Goal: Task Accomplishment & Management: Manage account settings

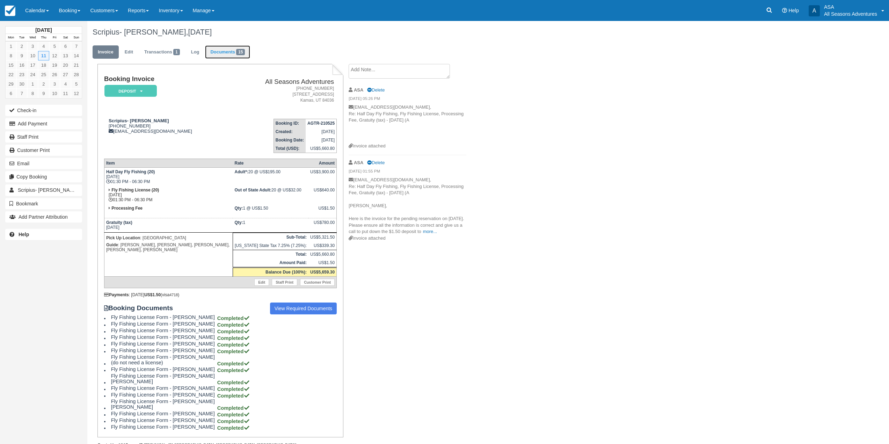
click at [241, 55] on span "15" at bounding box center [240, 52] width 9 height 6
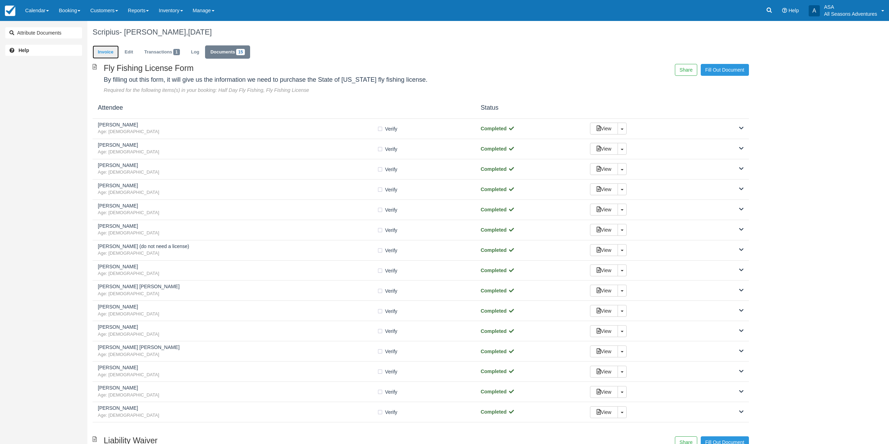
click at [109, 58] on link "Invoice" at bounding box center [106, 52] width 26 height 14
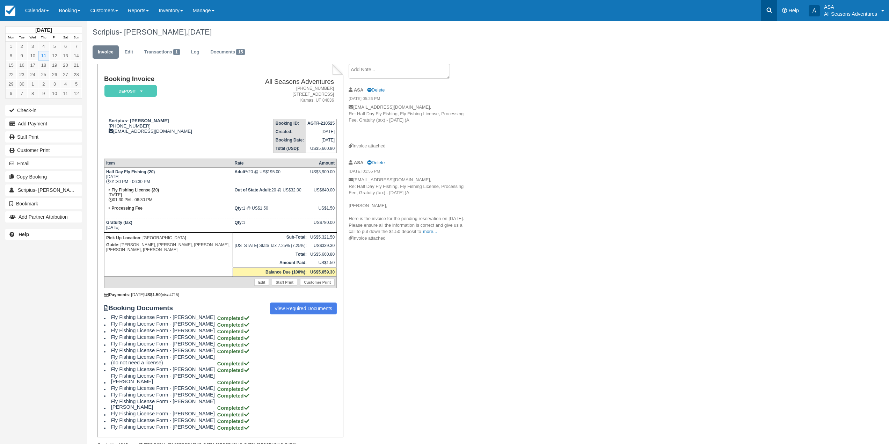
click at [773, 10] on link at bounding box center [769, 10] width 16 height 21
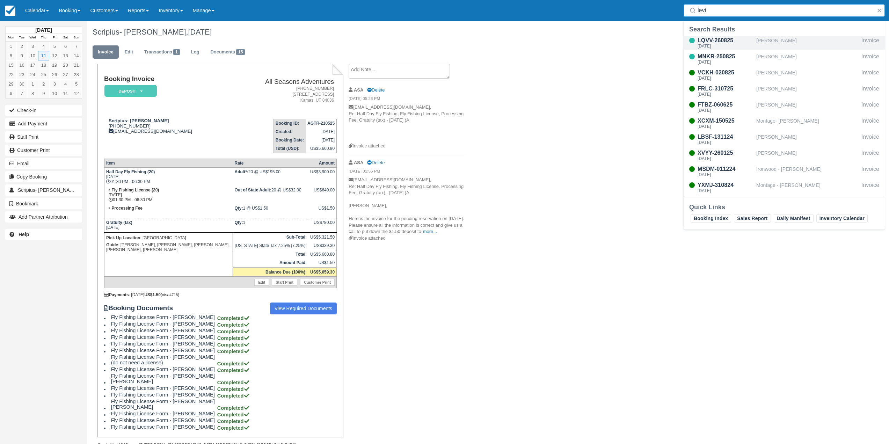
type input "levi"
click at [772, 40] on div "Jeffrey A Leving" at bounding box center [807, 42] width 102 height 13
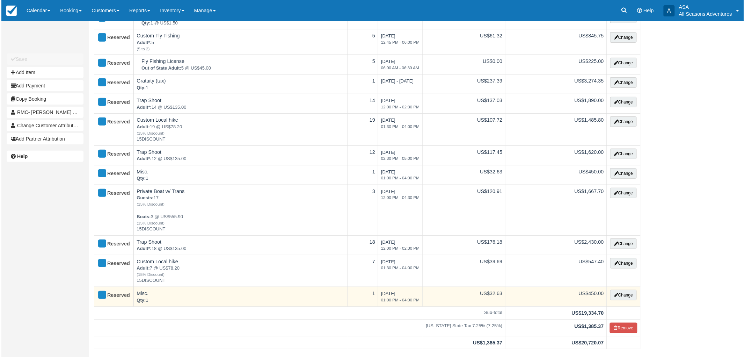
scroll to position [194, 0]
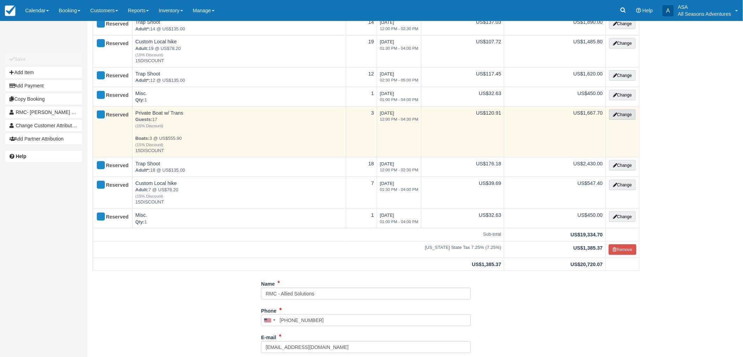
click at [623, 115] on button "Change" at bounding box center [622, 114] width 27 height 10
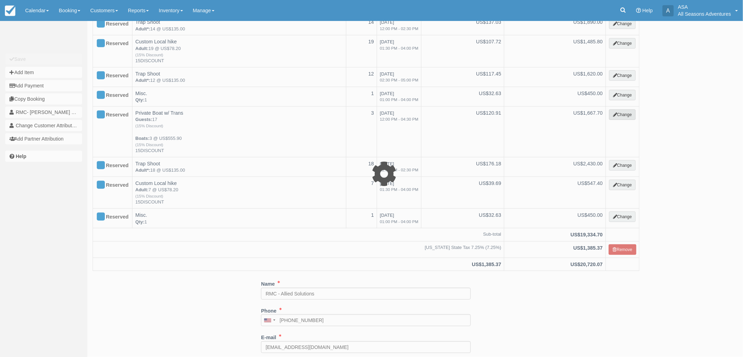
type input "1667.70"
type input "15DISCOUNT"
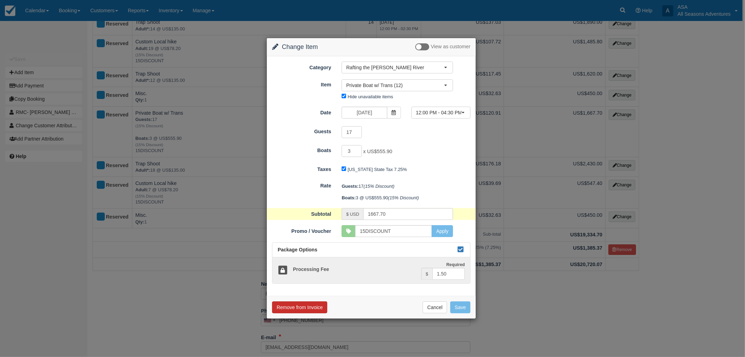
click at [315, 305] on button "Remove from Invoice" at bounding box center [299, 307] width 55 height 12
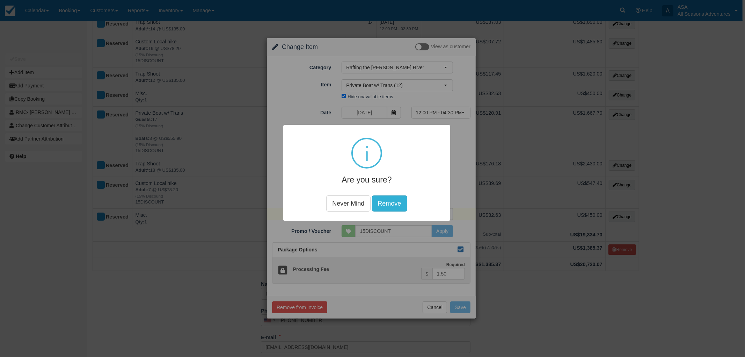
click at [403, 201] on button "Remove" at bounding box center [389, 203] width 35 height 16
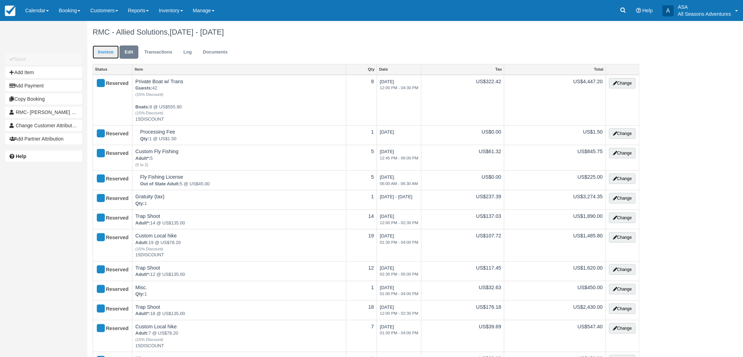
click at [101, 58] on link "Invoice" at bounding box center [106, 52] width 26 height 14
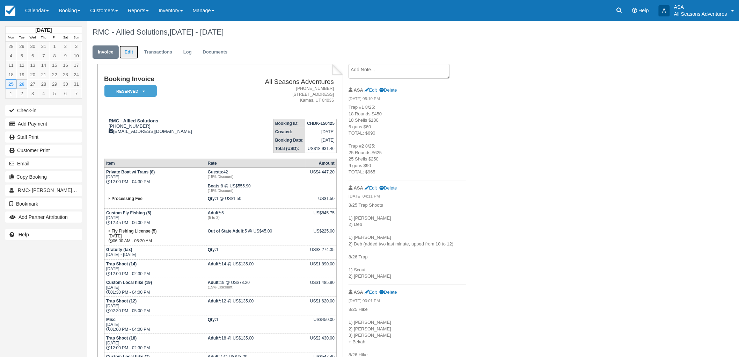
click at [131, 54] on link "Edit" at bounding box center [128, 52] width 19 height 14
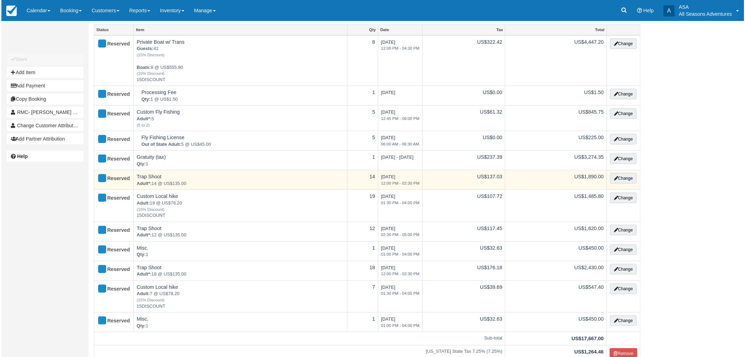
scroll to position [78, 0]
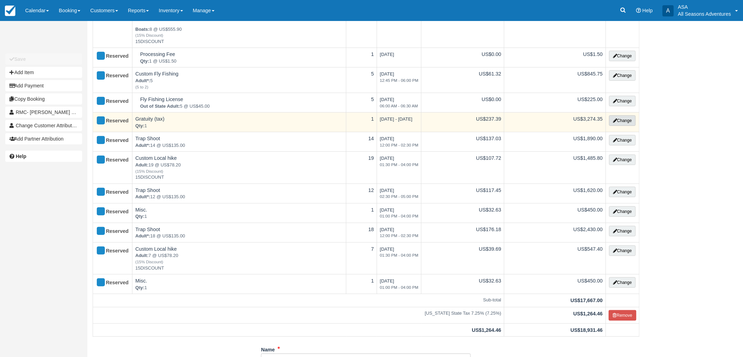
click at [626, 121] on button "Change" at bounding box center [622, 120] width 27 height 10
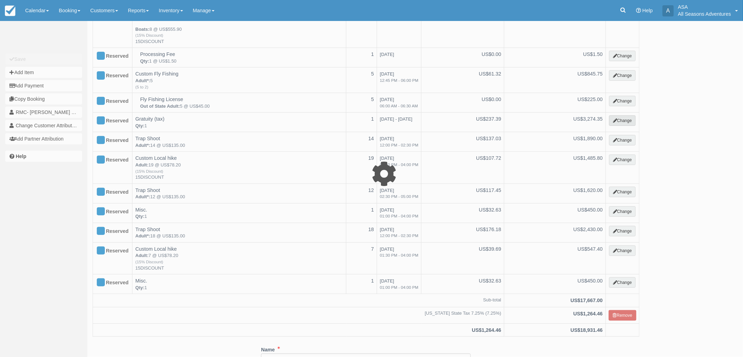
select select "13"
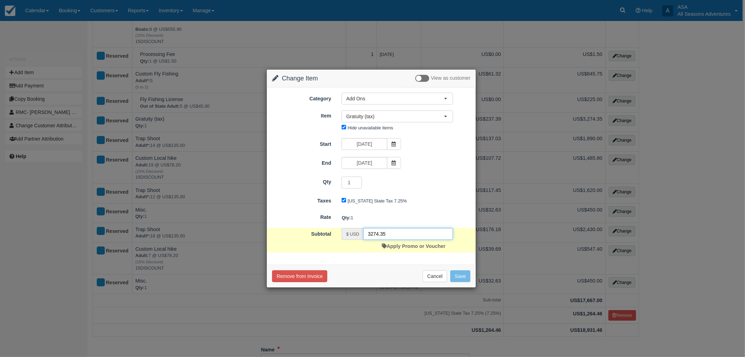
click at [389, 231] on input "3274.35" at bounding box center [408, 234] width 90 height 12
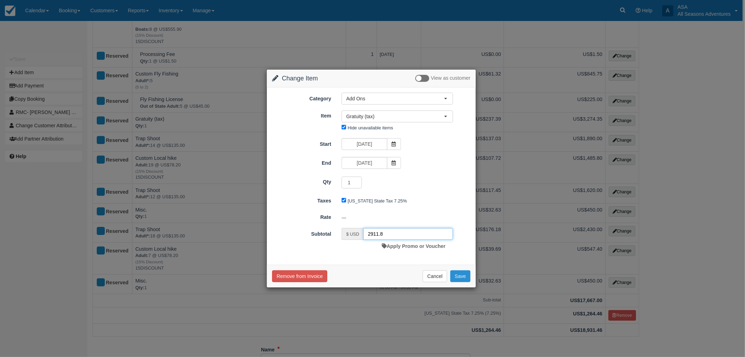
type input "2911.8"
click at [457, 271] on button "Save" at bounding box center [460, 276] width 20 height 12
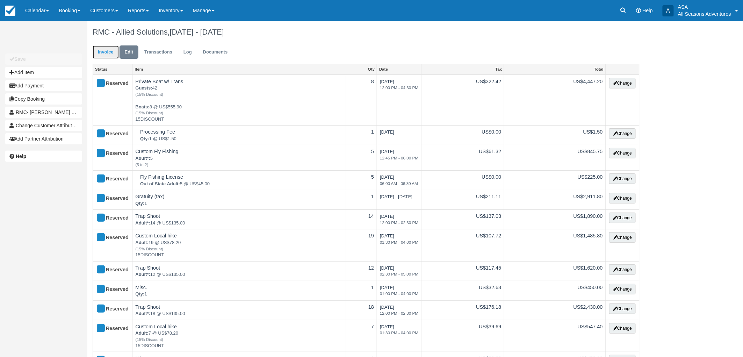
click at [102, 49] on link "Invoice" at bounding box center [106, 52] width 26 height 14
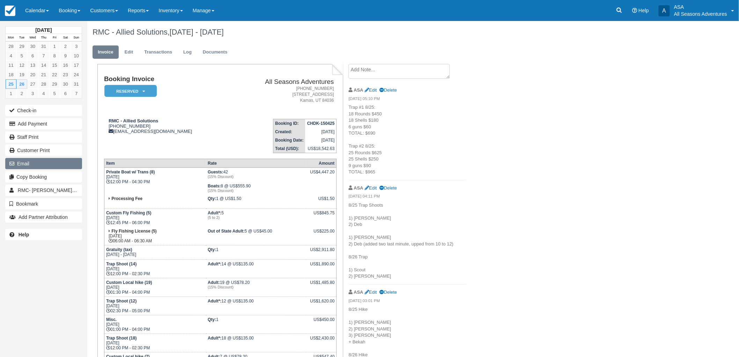
click at [60, 159] on button "Email" at bounding box center [43, 163] width 77 height 11
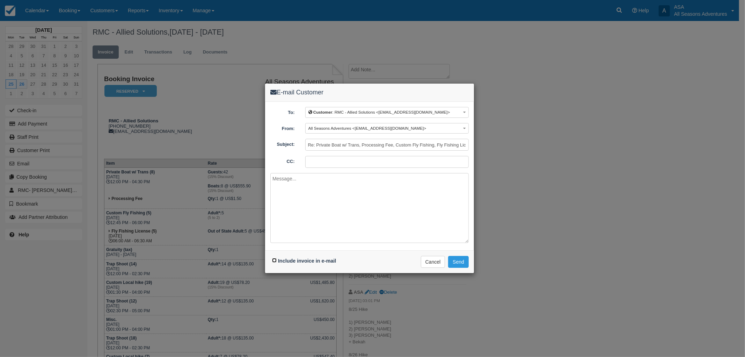
click at [272, 259] on input "Include invoice in e-mail" at bounding box center [274, 260] width 5 height 5
checkbox input "true"
click at [331, 227] on textarea at bounding box center [369, 208] width 198 height 70
type textarea "Chelsea, Here is that updated invoice with the rafting from today removed. Best…"
click at [459, 257] on button "Send" at bounding box center [458, 262] width 21 height 12
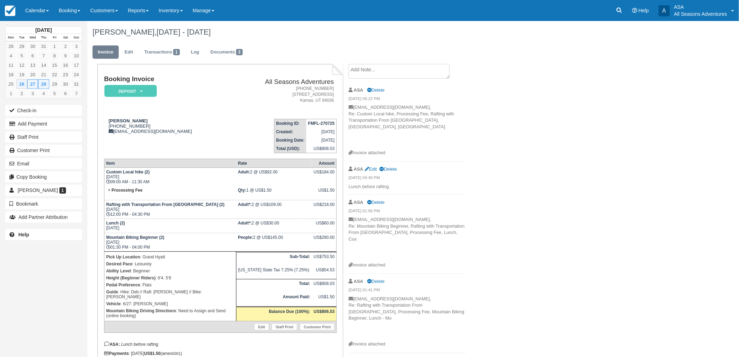
drag, startPoint x: 155, startPoint y: 246, endPoint x: 102, endPoint y: 236, distance: 53.6
click at [102, 236] on div "Booking Invoice Deposit   Pending Reserved Paid Waiting Cancelled All Seasons A…" at bounding box center [220, 231] width 246 height 335
click at [117, 238] on td "Mountain Biking Beginner (2) Thu Aug 28, 2025 01:30 PM - 04:00 PM" at bounding box center [170, 242] width 132 height 19
drag, startPoint x: 105, startPoint y: 235, endPoint x: 163, endPoint y: 246, distance: 59.3
click at [163, 246] on td "Mountain Biking Beginner (2) Thu Aug 28, 2025 01:30 PM - 04:00 PM" at bounding box center [170, 242] width 132 height 19
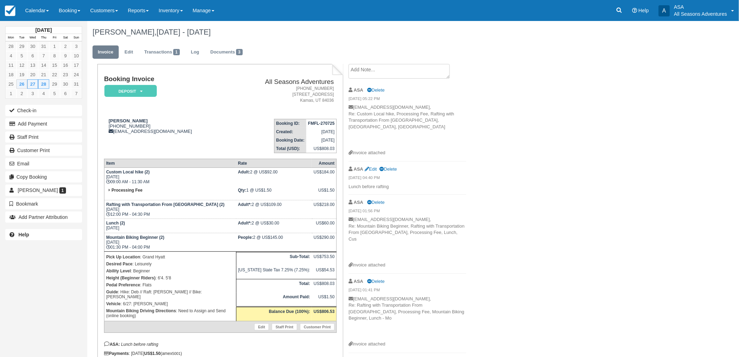
click at [162, 245] on td "Mountain Biking Beginner (2) Thu Aug 28, 2025 01:30 PM - 04:00 PM" at bounding box center [170, 242] width 132 height 19
click at [134, 49] on link "Edit" at bounding box center [128, 52] width 19 height 14
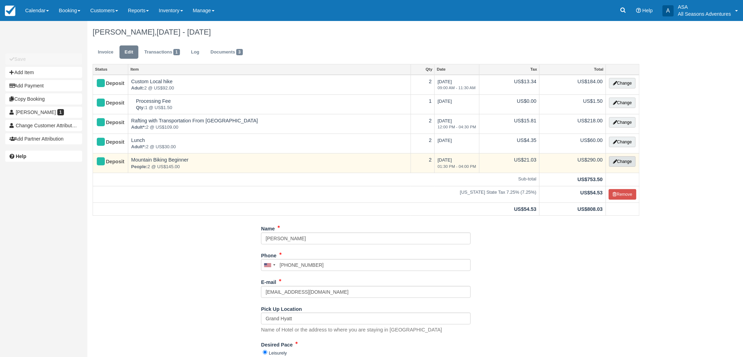
click at [627, 158] on button "Change" at bounding box center [622, 161] width 27 height 10
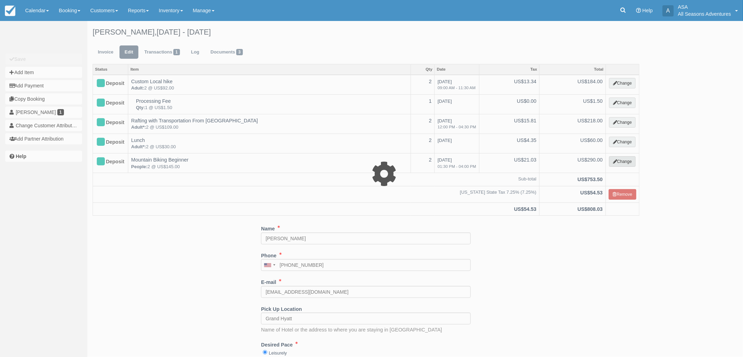
select select "9"
type input "290.00"
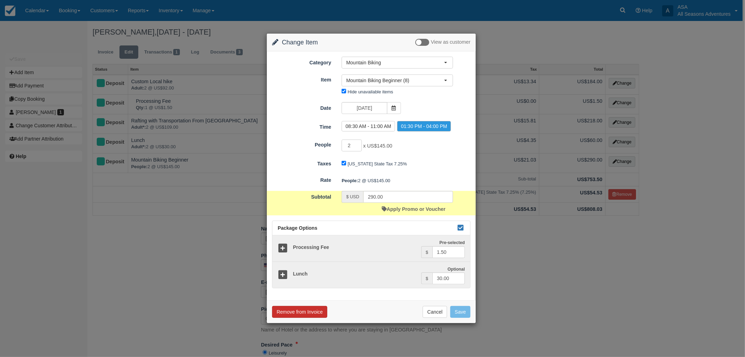
click at [303, 316] on button "Remove from Invoice" at bounding box center [299, 312] width 55 height 12
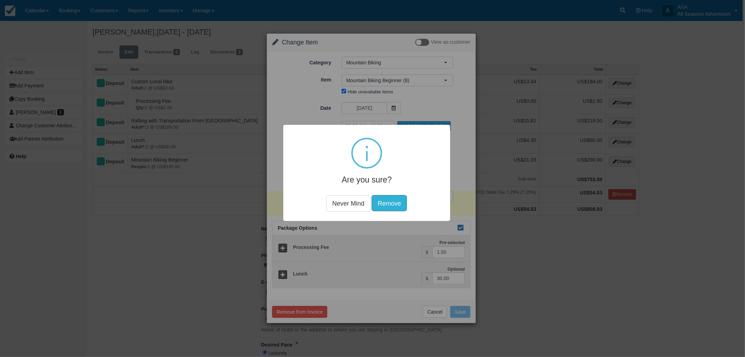
click at [397, 194] on div "Are you sure? Never Mind Remove" at bounding box center [366, 173] width 167 height 96
click at [394, 200] on button "Remove" at bounding box center [389, 203] width 35 height 16
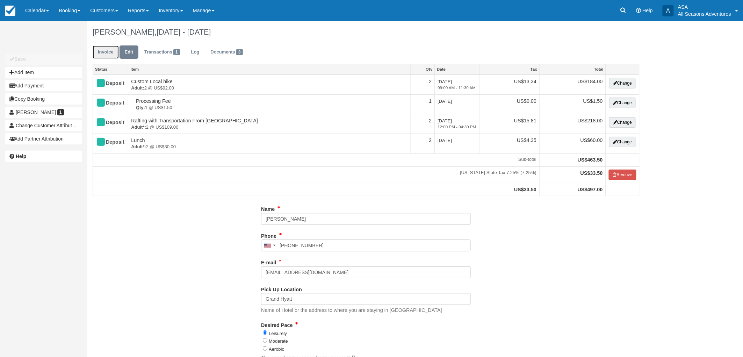
click at [109, 53] on link "Invoice" at bounding box center [106, 52] width 26 height 14
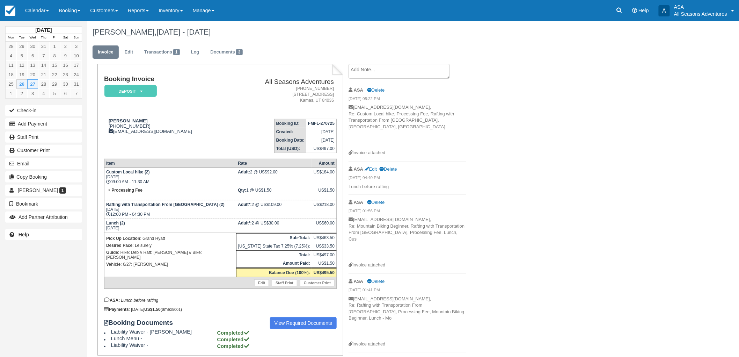
drag, startPoint x: 108, startPoint y: 202, endPoint x: 175, endPoint y: 216, distance: 68.8
click at [175, 216] on td "Rafting with Transportation From [GEOGRAPHIC_DATA] (2) [DATE] 12:00 PM - 04:30 …" at bounding box center [170, 209] width 132 height 19
click at [163, 221] on td "Lunch (2) [DATE]" at bounding box center [170, 226] width 132 height 14
click at [155, 261] on p "Vehicle : 6/27: Lincoln" at bounding box center [170, 264] width 128 height 7
click at [190, 261] on p "Vehicle : 6/27: Lincoln" at bounding box center [170, 264] width 128 height 7
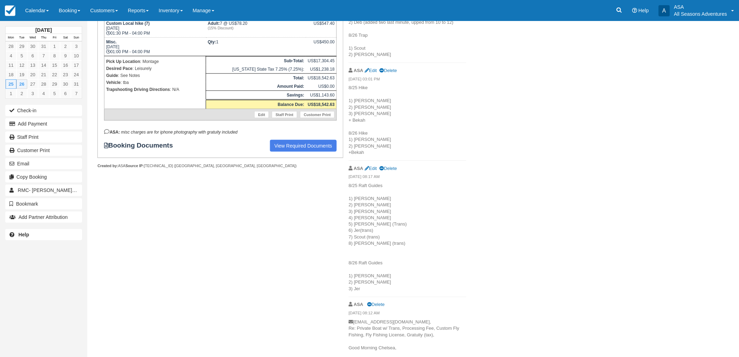
scroll to position [349, 0]
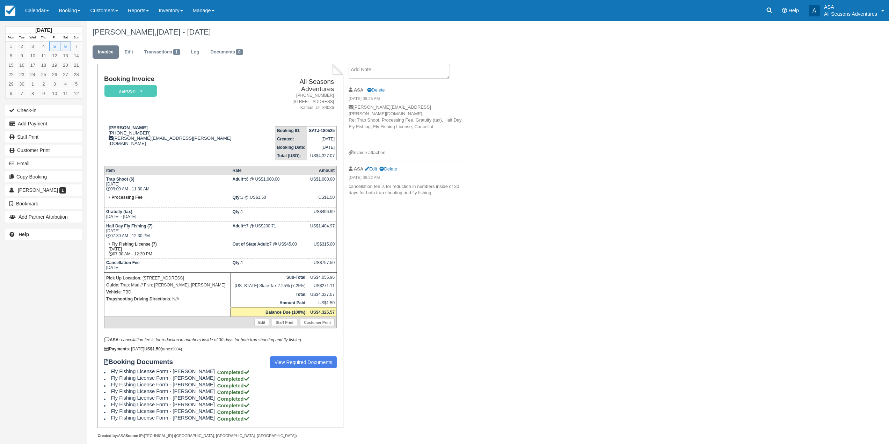
click at [541, 277] on div "[PERSON_NAME], [DATE] - [DATE] Invoice Edit Transactions 1 Log Documents 8 Book…" at bounding box center [420, 237] width 667 height 432
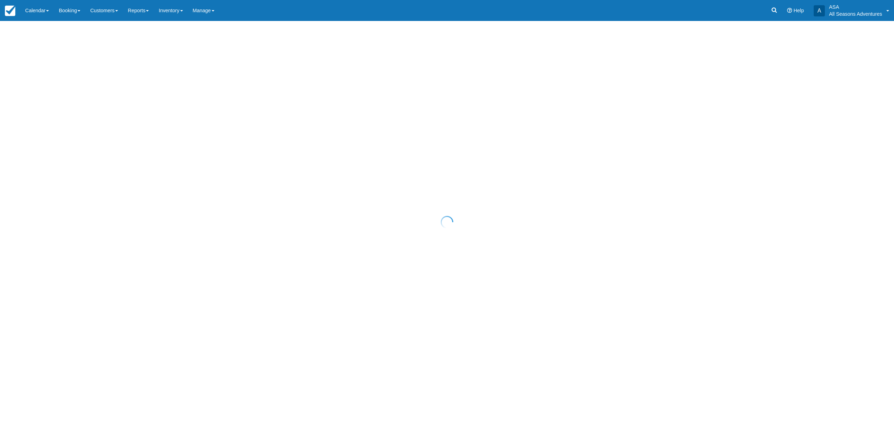
select select "25"
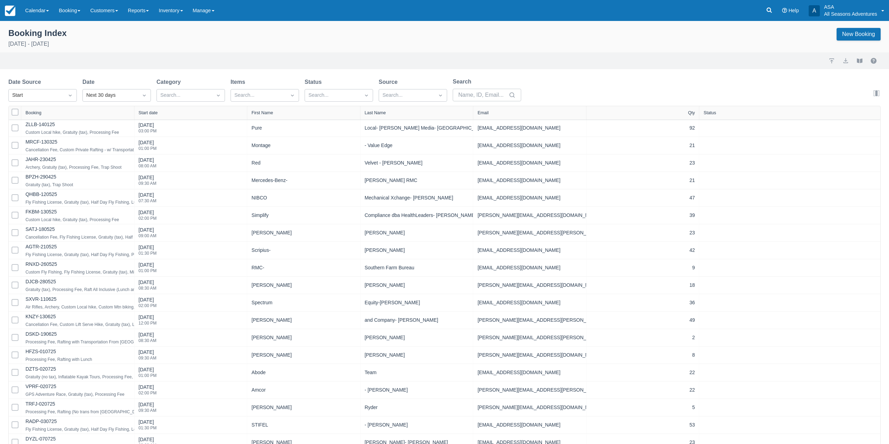
select select "25"
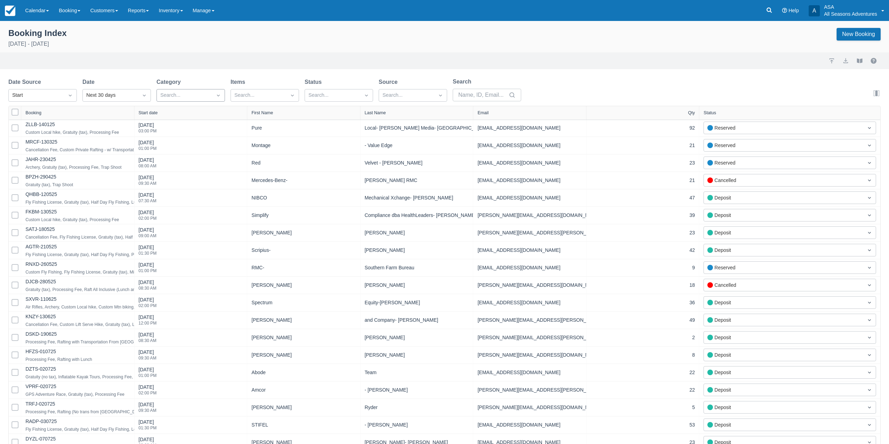
click at [193, 99] on div at bounding box center [184, 95] width 48 height 9
click at [191, 187] on div at bounding box center [191, 191] width 60 height 9
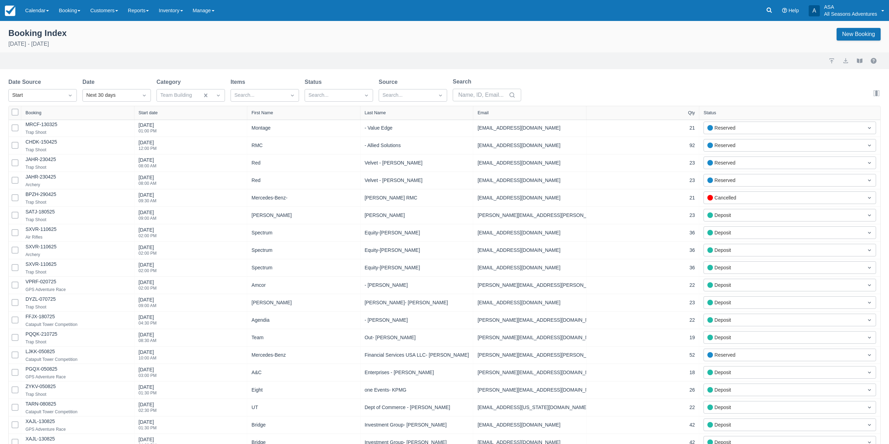
click at [214, 79] on div "Category" at bounding box center [190, 82] width 68 height 8
click at [271, 89] on div "Search..." at bounding box center [265, 95] width 68 height 13
click at [276, 153] on div at bounding box center [265, 148] width 60 height 9
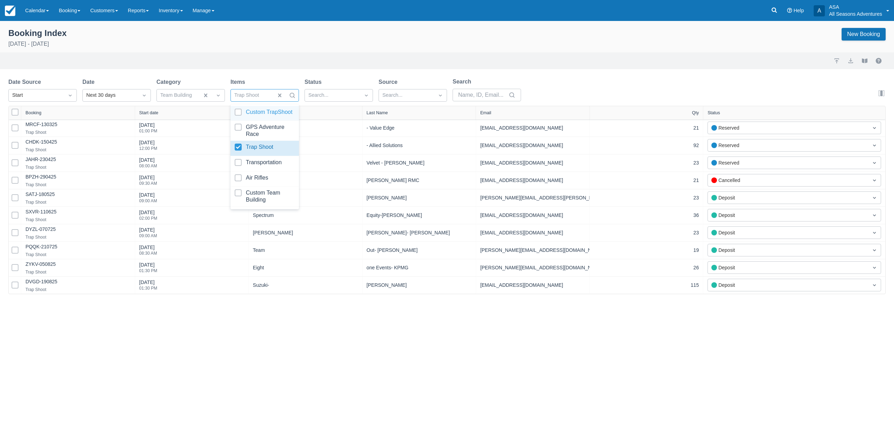
click at [269, 112] on div at bounding box center [265, 113] width 60 height 9
click at [96, 95] on div "Next 30 days" at bounding box center [110, 96] width 48 height 8
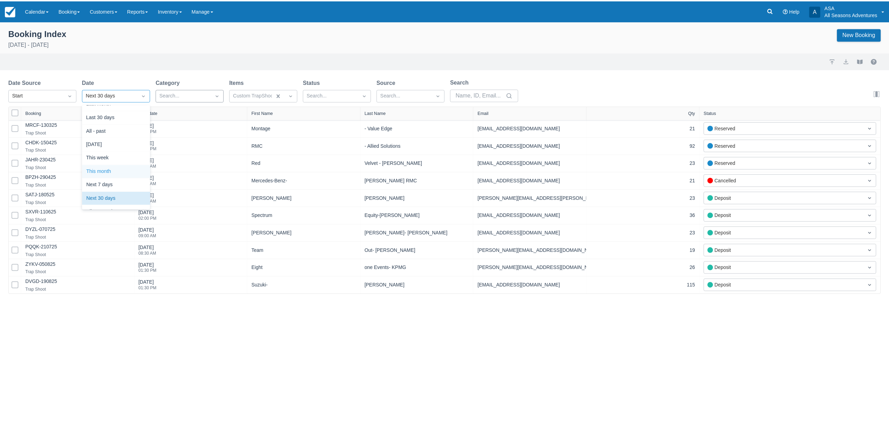
scroll to position [100, 0]
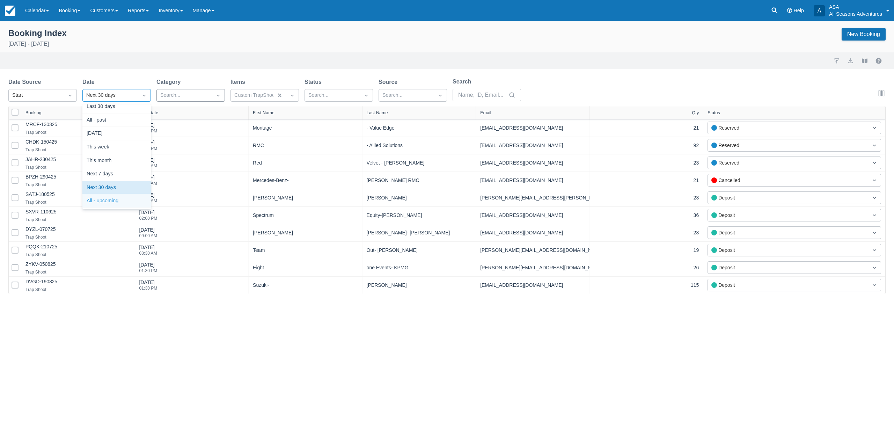
click at [116, 197] on div "All - upcoming" at bounding box center [116, 201] width 68 height 14
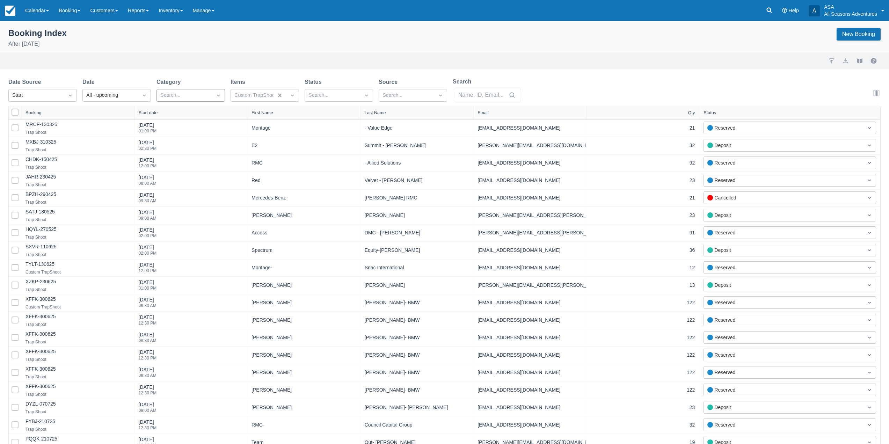
click at [152, 108] on div "Start date" at bounding box center [190, 112] width 113 height 13
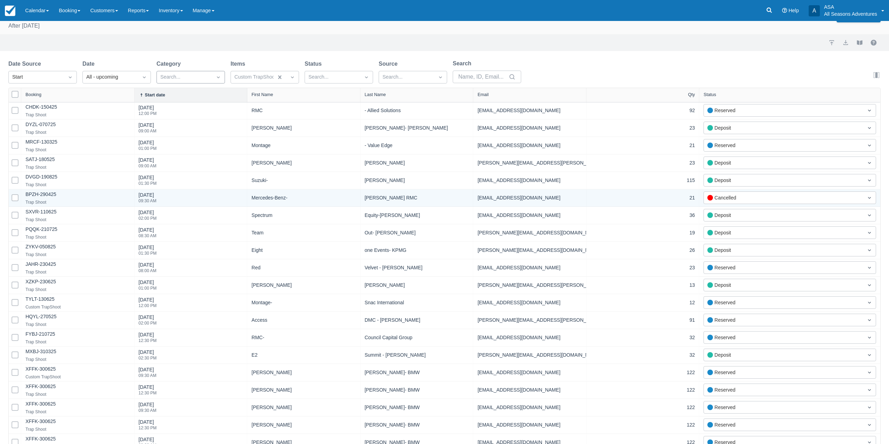
scroll to position [35, 0]
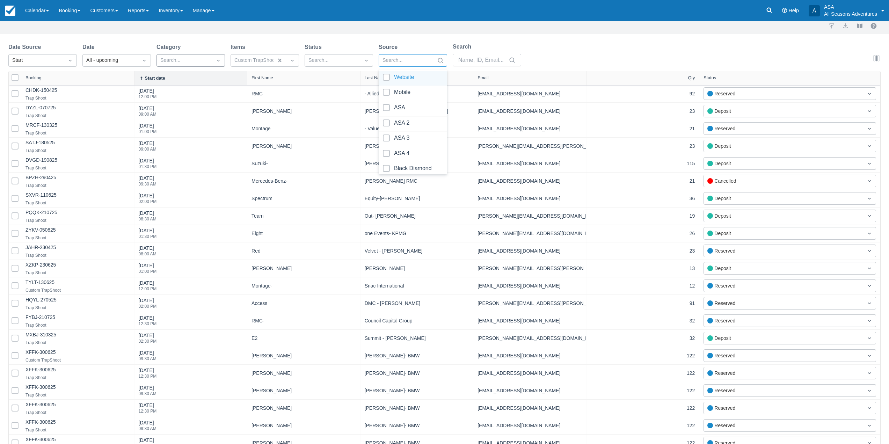
click at [414, 65] on div at bounding box center [406, 60] width 48 height 9
click at [344, 106] on div at bounding box center [339, 108] width 60 height 9
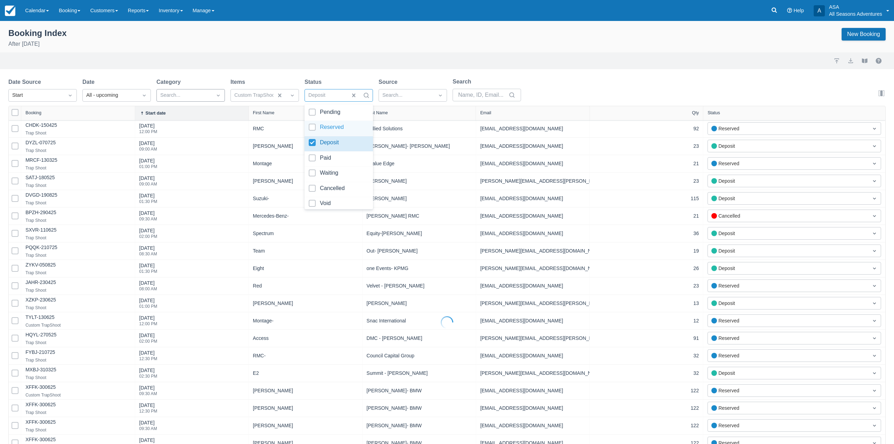
click at [343, 94] on div at bounding box center [326, 95] width 36 height 9
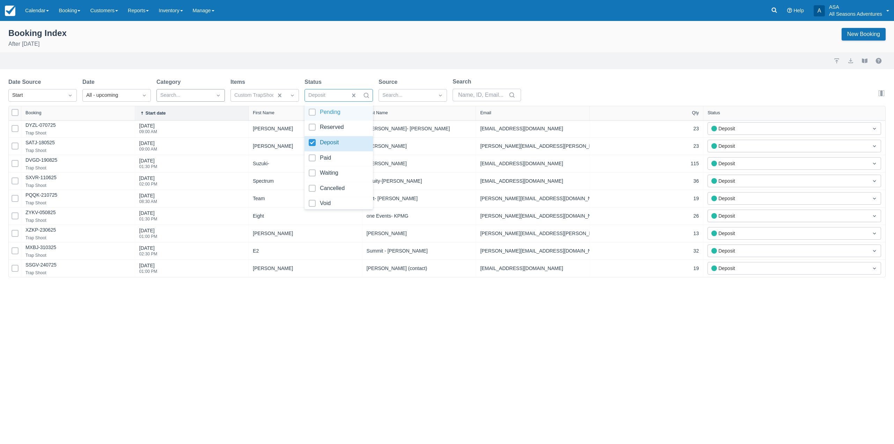
click at [329, 98] on div at bounding box center [326, 95] width 36 height 9
click at [336, 129] on div at bounding box center [339, 128] width 60 height 9
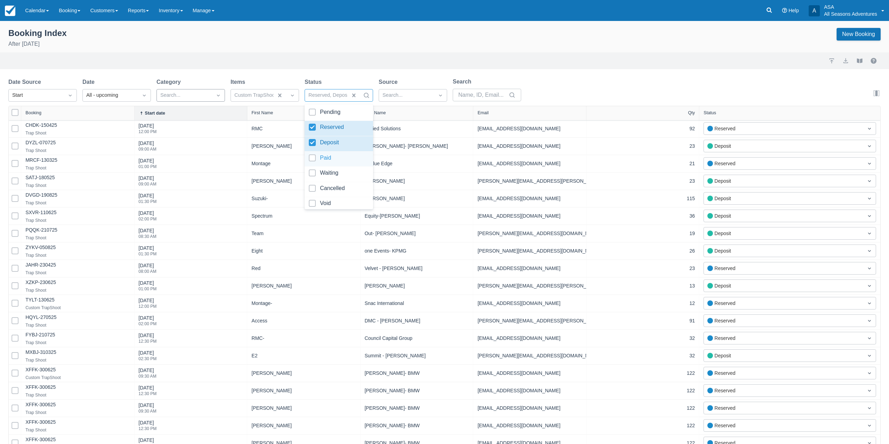
scroll to position [20, 0]
click at [334, 76] on div "Booking Index After August 26th 2025 New Booking Import Export View booklet Dat…" at bounding box center [444, 271] width 889 height 501
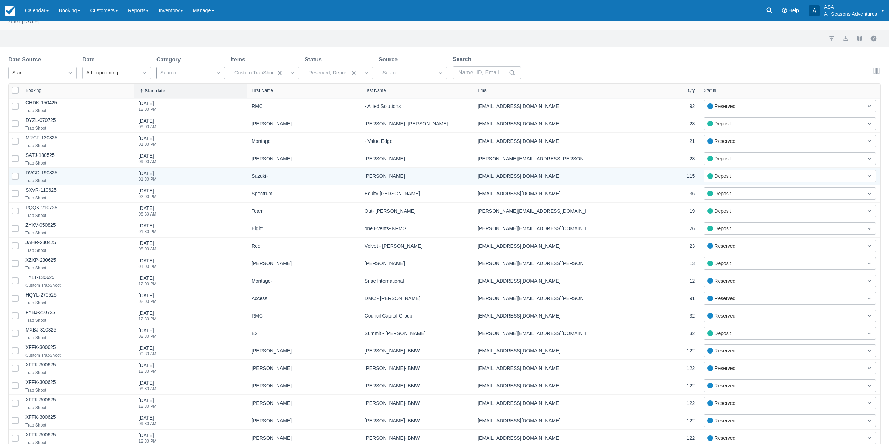
scroll to position [35, 0]
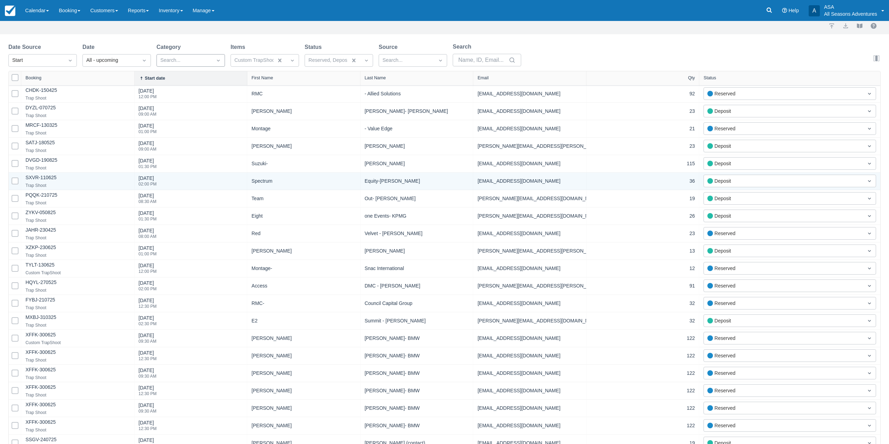
click at [14, 183] on span at bounding box center [15, 180] width 7 height 7
click at [12, 179] on input "Select Row" at bounding box center [12, 179] width 0 height 0
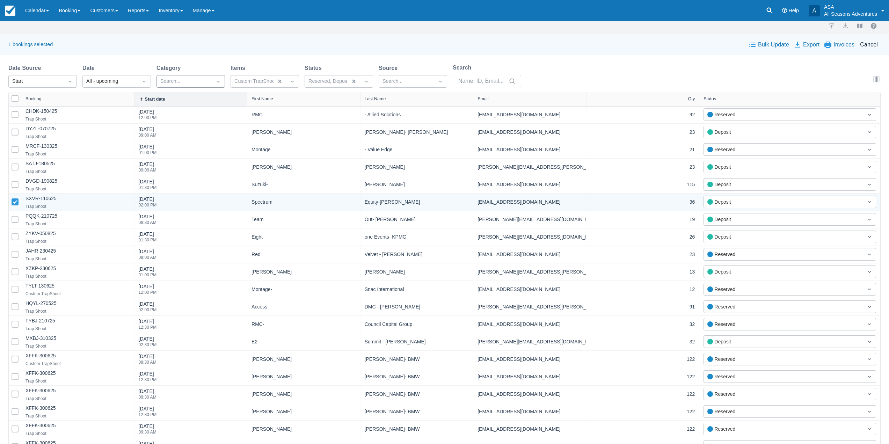
click at [15, 203] on icon at bounding box center [15, 201] width 5 height 3
click at [12, 200] on input "Select Row" at bounding box center [12, 200] width 0 height 0
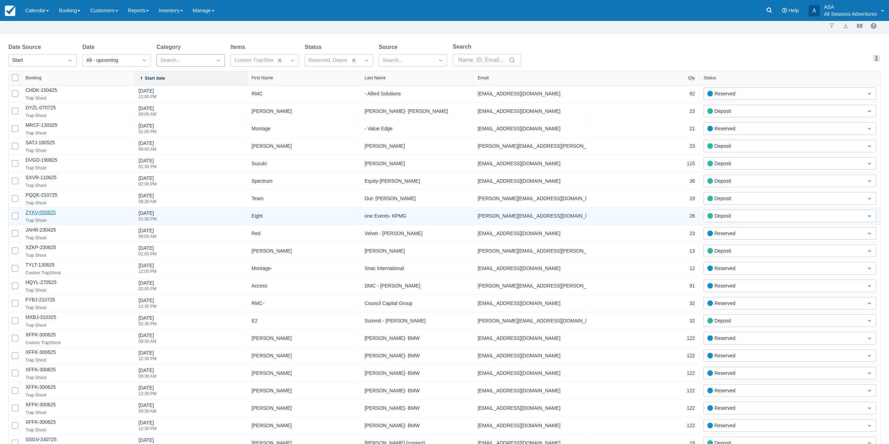
click at [40, 214] on link "ZYKV-050825" at bounding box center [40, 213] width 30 height 6
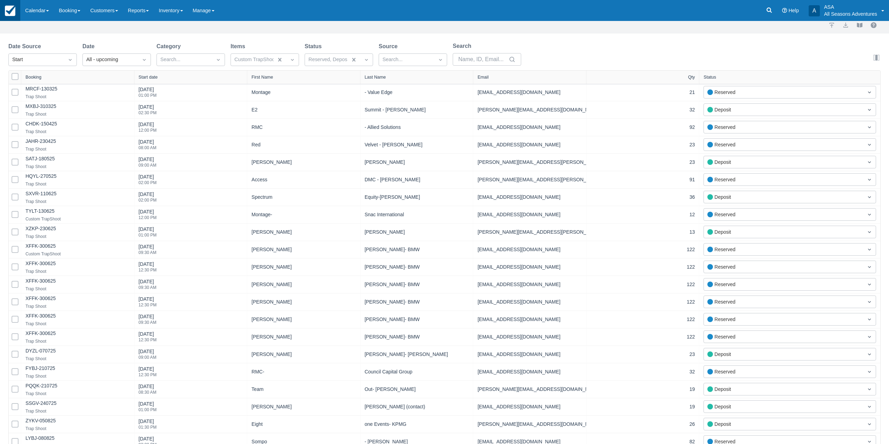
scroll to position [36, 0]
click at [147, 79] on div "Start date" at bounding box center [148, 77] width 19 height 5
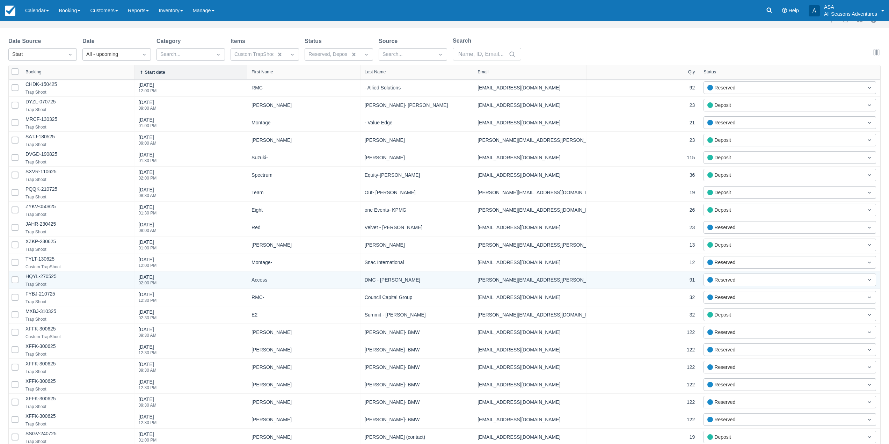
scroll to position [0, 0]
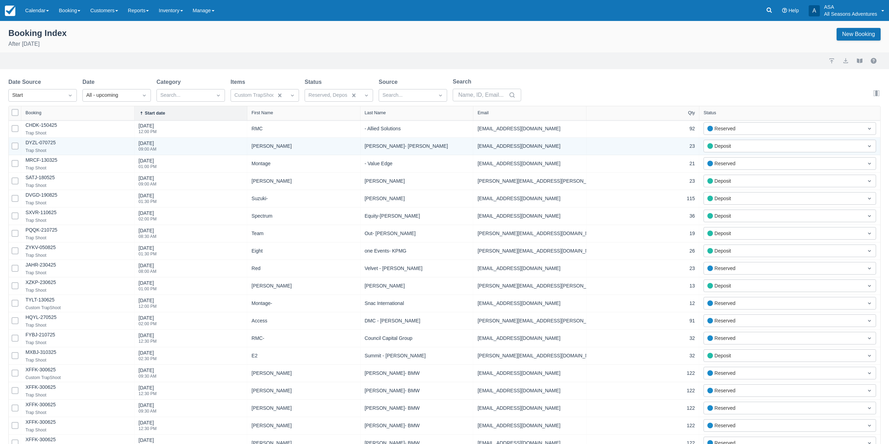
click at [17, 146] on span at bounding box center [15, 146] width 7 height 7
click at [12, 144] on input "Select Row" at bounding box center [12, 144] width 0 height 0
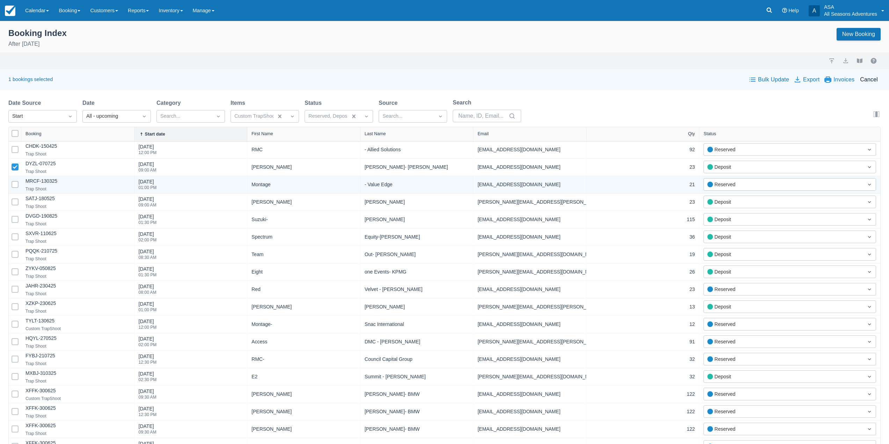
click at [16, 185] on icon at bounding box center [15, 184] width 3 height 3
click at [12, 183] on input "Select Row" at bounding box center [12, 182] width 0 height 0
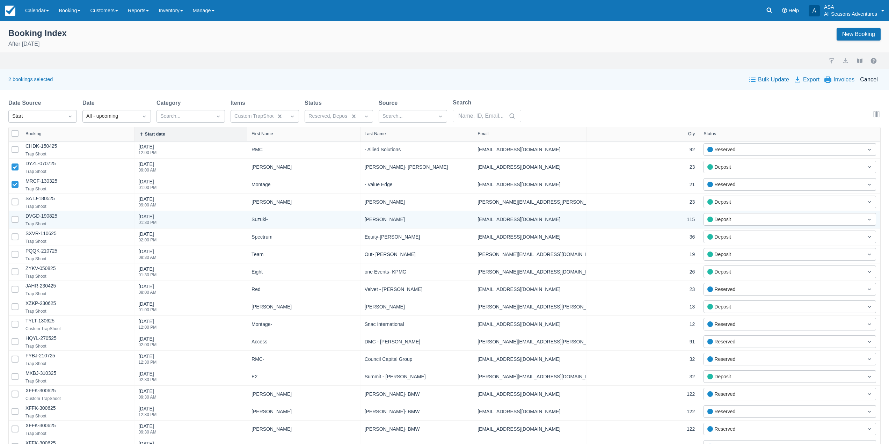
click at [15, 220] on icon at bounding box center [15, 219] width 2 height 1
click at [12, 218] on input "Select Row" at bounding box center [12, 217] width 0 height 0
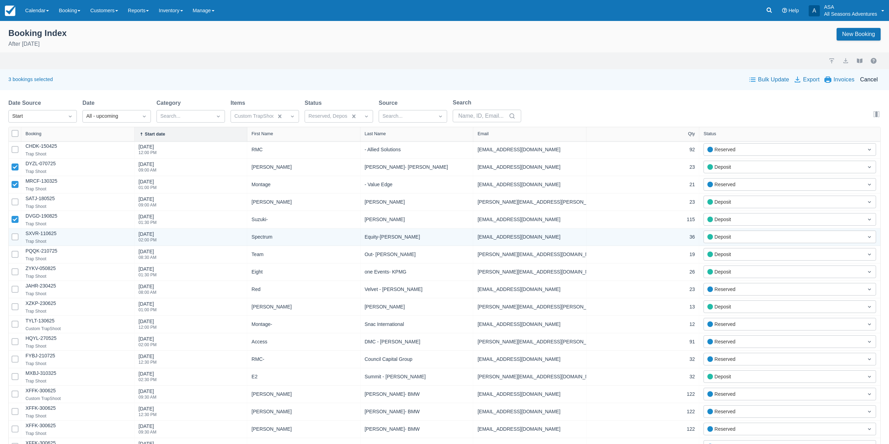
click at [17, 236] on span at bounding box center [15, 236] width 7 height 7
click at [12, 235] on input "Select Row" at bounding box center [12, 235] width 0 height 0
click at [17, 239] on icon at bounding box center [15, 236] width 7 height 7
click at [12, 235] on input "Select Row" at bounding box center [12, 235] width 0 height 0
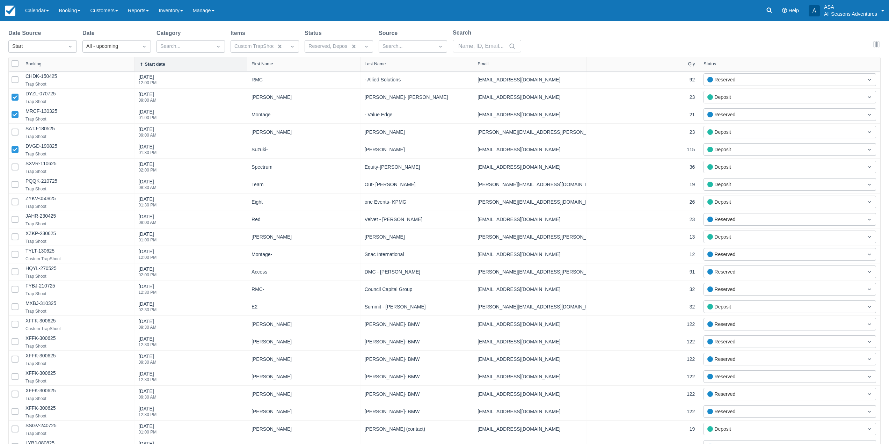
scroll to position [99, 0]
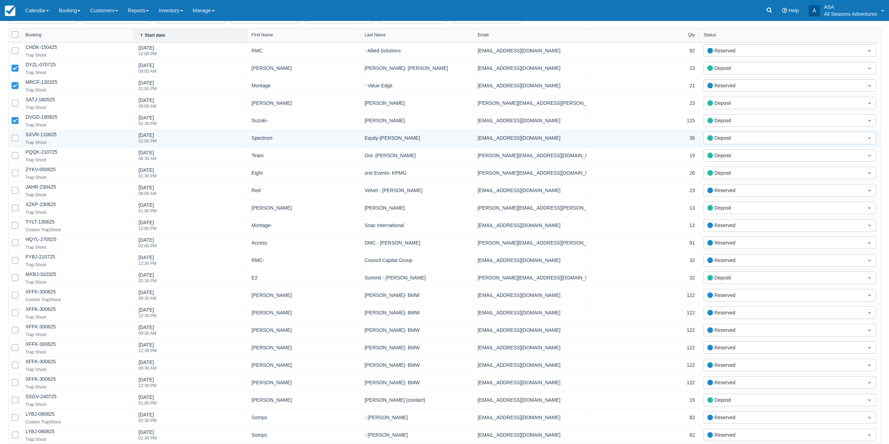
click at [16, 137] on icon at bounding box center [15, 138] width 3 height 3
click at [12, 136] on input "Select Row" at bounding box center [12, 136] width 0 height 0
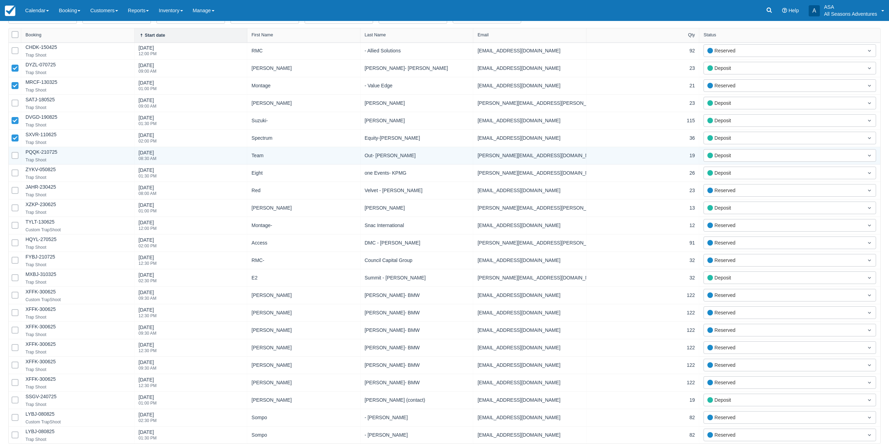
click at [14, 154] on span at bounding box center [15, 155] width 7 height 7
click at [12, 154] on input "Select Row" at bounding box center [12, 153] width 0 height 0
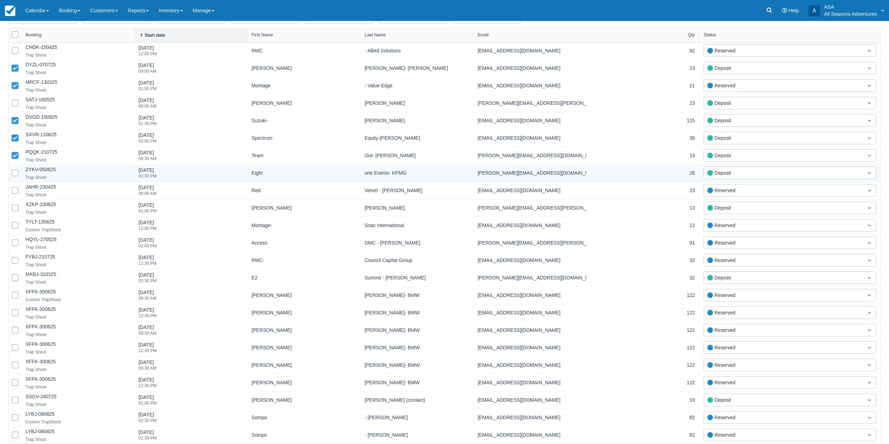
drag, startPoint x: 30, startPoint y: 170, endPoint x: 16, endPoint y: 176, distance: 15.7
click at [16, 176] on span at bounding box center [15, 172] width 7 height 7
click at [12, 171] on input "Select Row" at bounding box center [12, 171] width 0 height 0
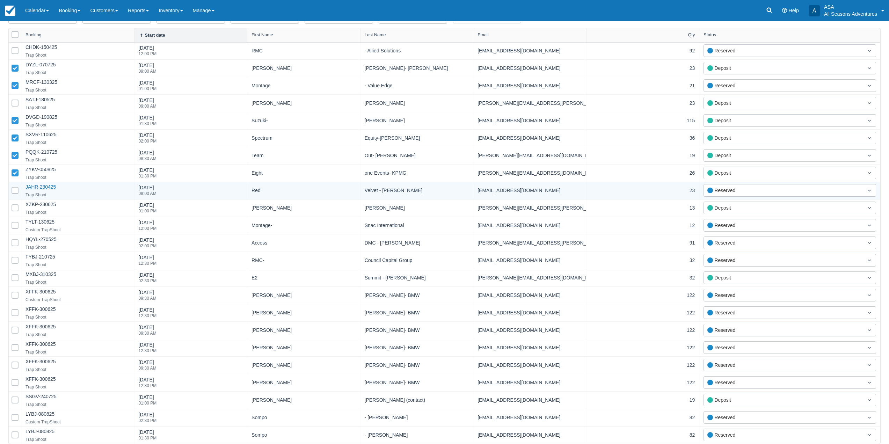
click at [30, 186] on link "JAHR-230425" at bounding box center [40, 187] width 30 height 6
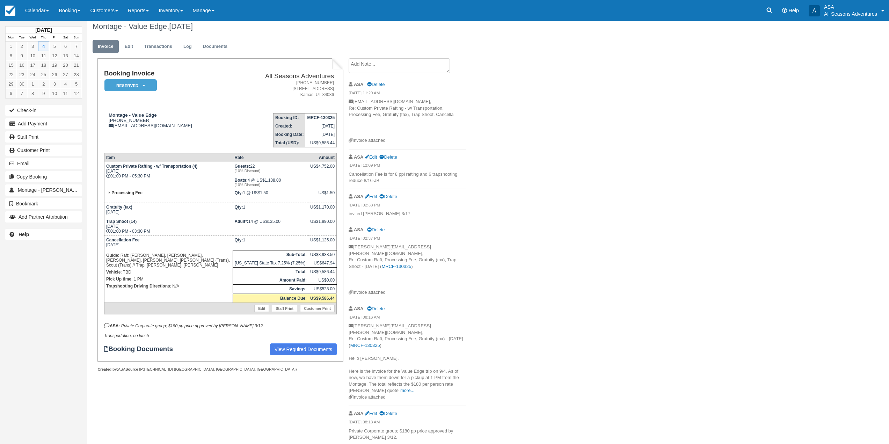
scroll to position [7, 0]
click at [562, 210] on div "Montage - Value Edge, September 04 2025 Invoice Edit Transactions Log Documents…" at bounding box center [420, 235] width 667 height 443
click at [709, 176] on div "Montage - Value Edge, September 04 2025 Invoice Edit Transactions Log Documents…" at bounding box center [420, 235] width 667 height 443
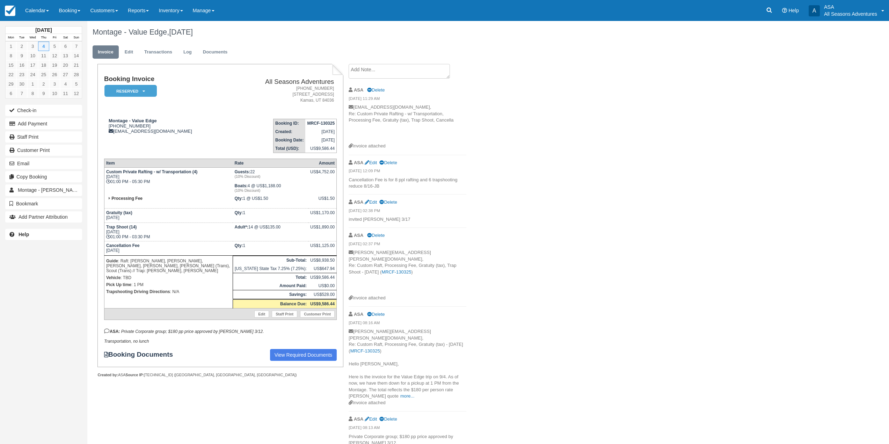
click at [595, 215] on div "Montage - Value Edge, September 04 2025 Invoice Edit Transactions Log Documents…" at bounding box center [420, 242] width 667 height 443
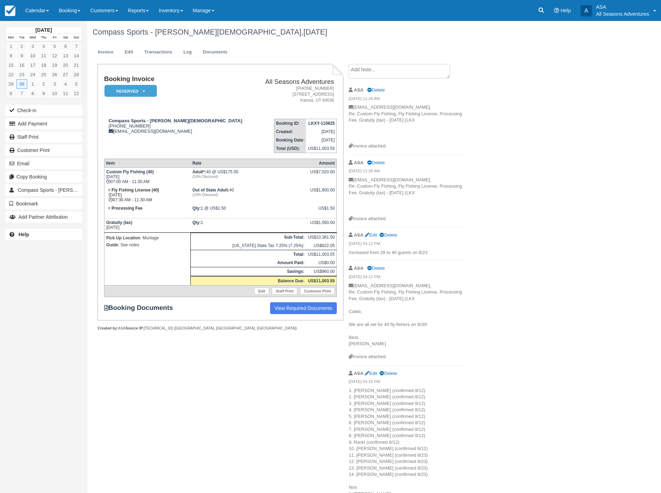
scroll to position [39, 0]
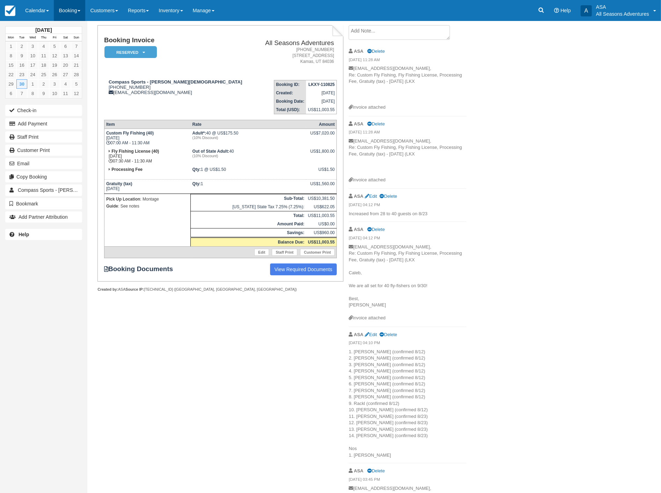
click at [60, 12] on link "Booking" at bounding box center [69, 10] width 31 height 21
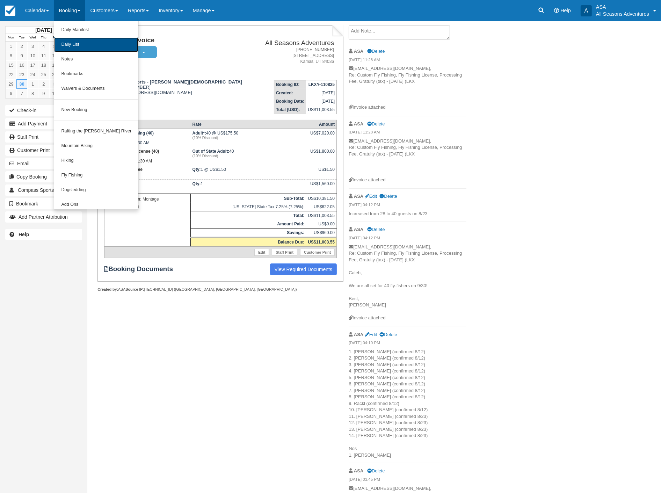
click at [70, 44] on link "Daily List" at bounding box center [96, 44] width 84 height 15
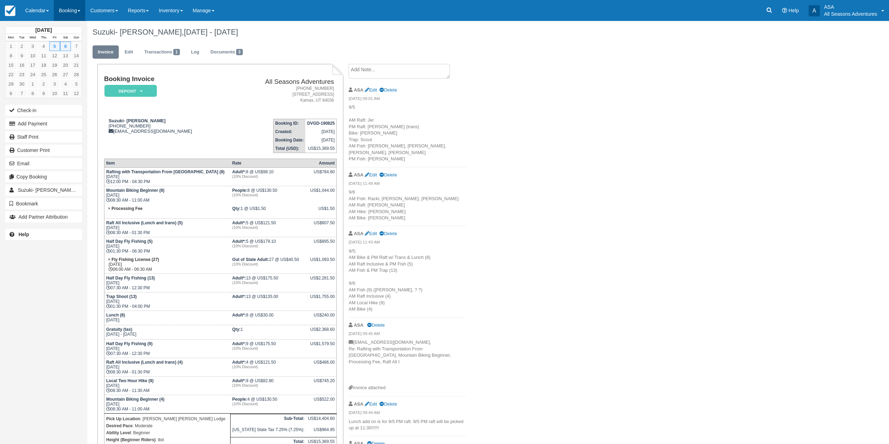
click at [58, 5] on link "Booking" at bounding box center [69, 10] width 31 height 21
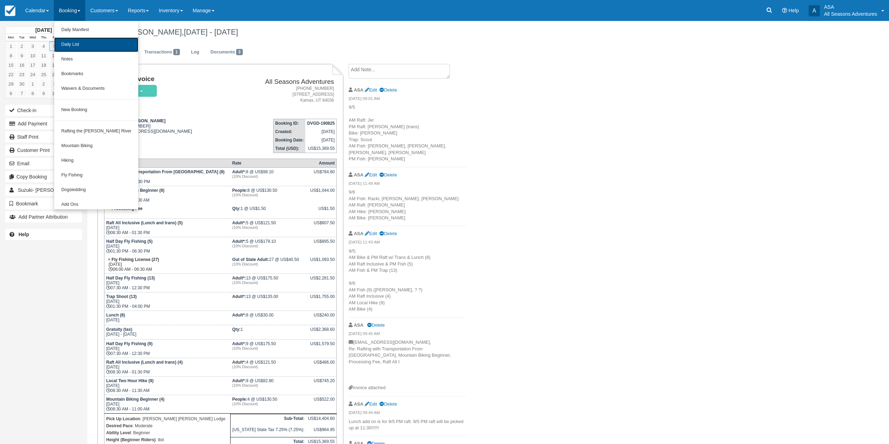
click at [77, 49] on link "Daily List" at bounding box center [96, 44] width 84 height 15
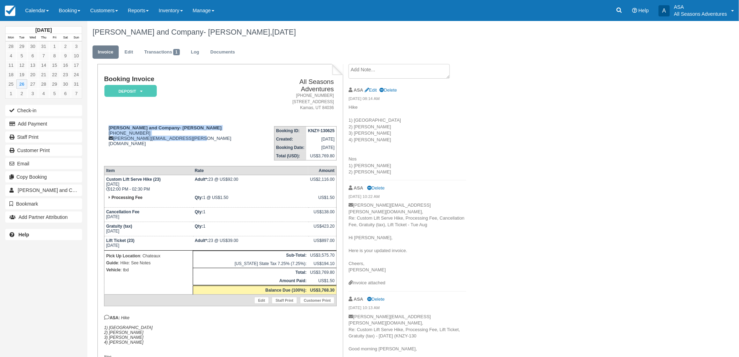
drag, startPoint x: 107, startPoint y: 121, endPoint x: 193, endPoint y: 136, distance: 87.5
click at [193, 136] on td "[PERSON_NAME] and Company- [PERSON_NAME] [PHONE_NUMBER] [PERSON_NAME][EMAIL_ADD…" at bounding box center [183, 141] width 159 height 40
click at [205, 145] on td "[PERSON_NAME] and Company- [PERSON_NAME] [PHONE_NUMBER] [PERSON_NAME][EMAIL_ADD…" at bounding box center [183, 141] width 159 height 40
drag, startPoint x: 103, startPoint y: 80, endPoint x: 340, endPoint y: 152, distance: 246.9
click at [340, 152] on div "Booking Invoice Deposit   Pending Reserved Paid Waiting Cancelled All Seasons A…" at bounding box center [220, 232] width 246 height 337
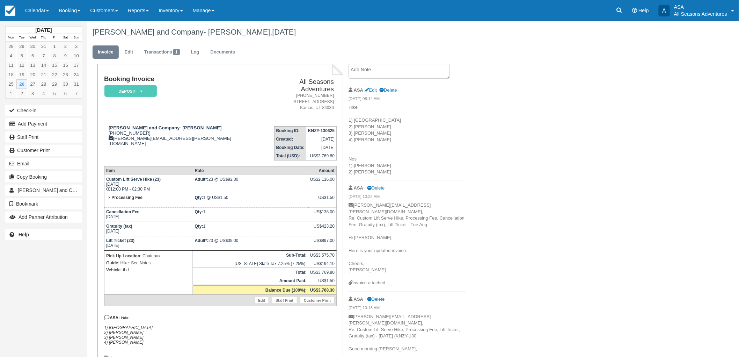
click at [335, 152] on td "US$3,769.80" at bounding box center [321, 156] width 30 height 9
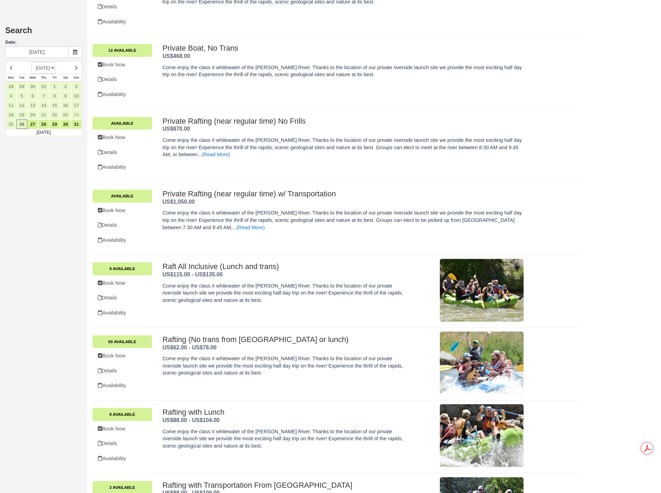
scroll to position [543, 0]
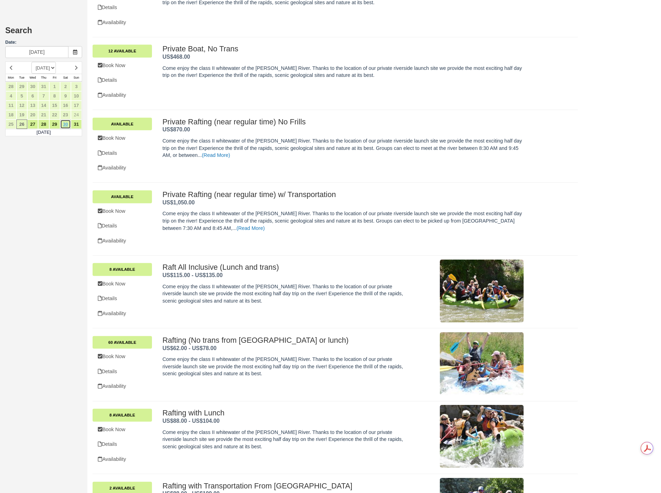
click at [65, 126] on link "30" at bounding box center [65, 123] width 11 height 9
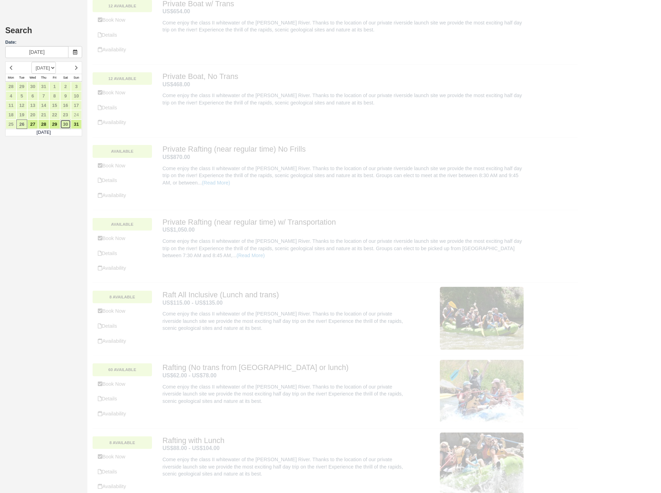
scroll to position [0, 0]
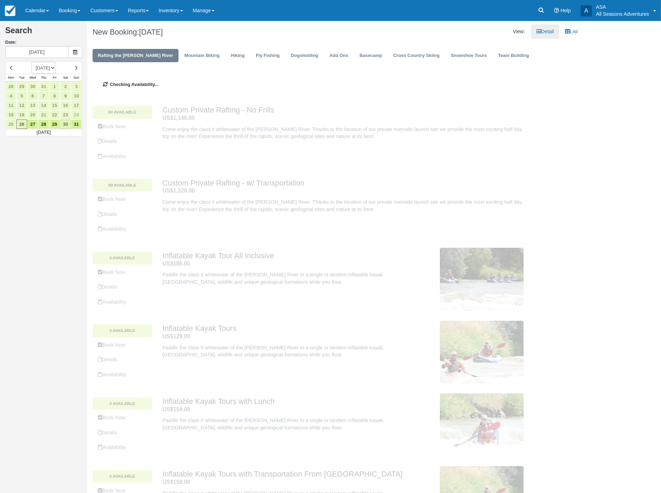
type input "08/30/25"
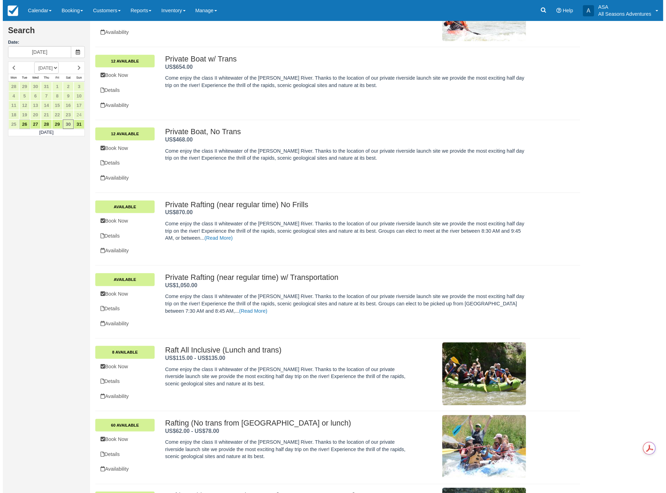
scroll to position [524, 0]
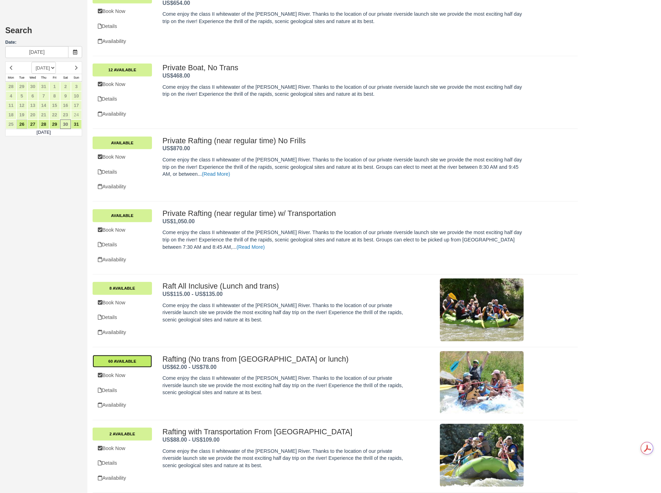
click at [136, 358] on link "60 Available" at bounding box center [122, 361] width 59 height 13
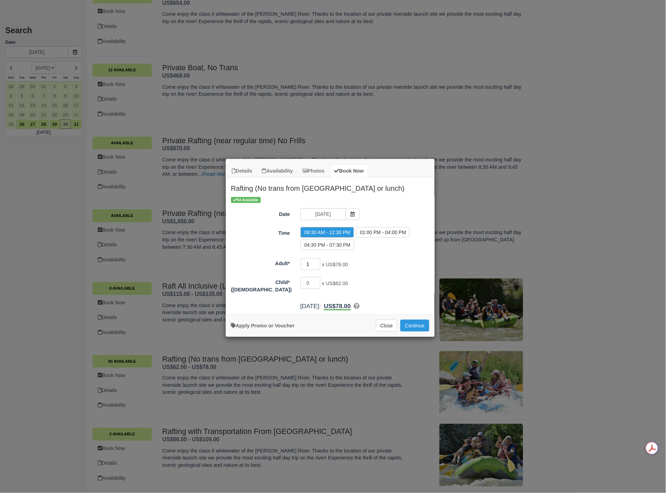
click at [309, 268] on input "1" at bounding box center [311, 264] width 20 height 12
type input "3"
click at [414, 320] on button "Continue" at bounding box center [415, 326] width 29 height 12
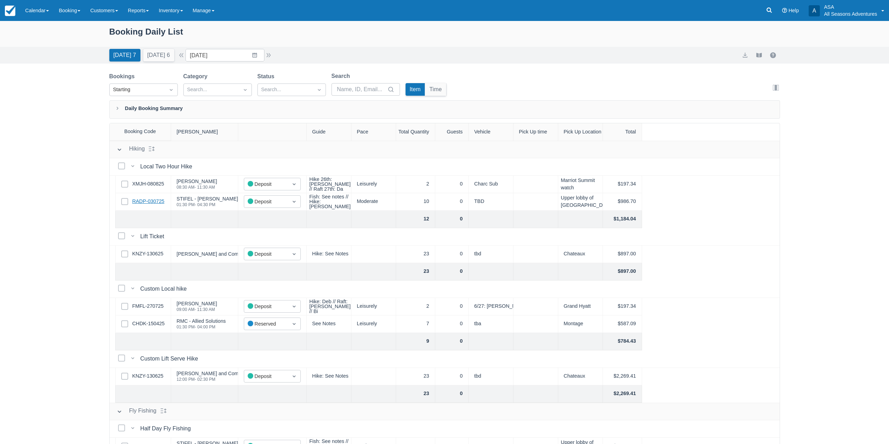
click at [141, 201] on link "RADP-030725" at bounding box center [148, 202] width 32 height 8
click at [140, 201] on link "RADP-030725" at bounding box center [148, 202] width 32 height 8
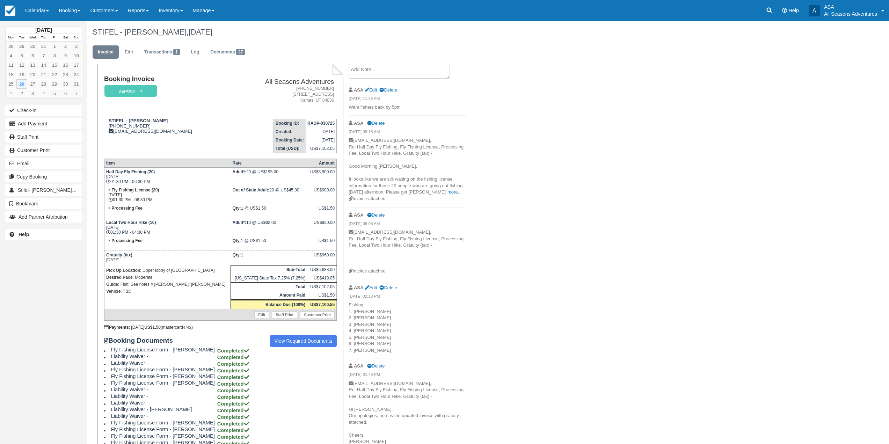
click at [232, 41] on div "STIFEL - [PERSON_NAME], [DATE]" at bounding box center [420, 32] width 667 height 22
click at [235, 52] on link "Documents 37" at bounding box center [227, 52] width 45 height 14
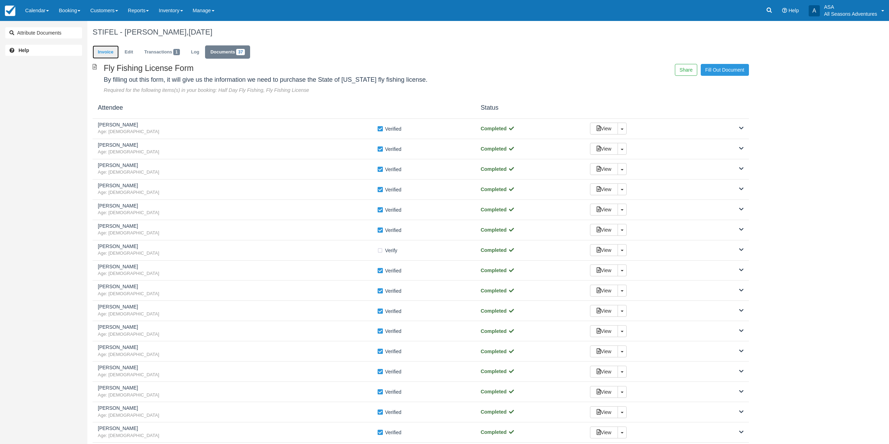
click at [106, 53] on link "Invoice" at bounding box center [106, 52] width 26 height 14
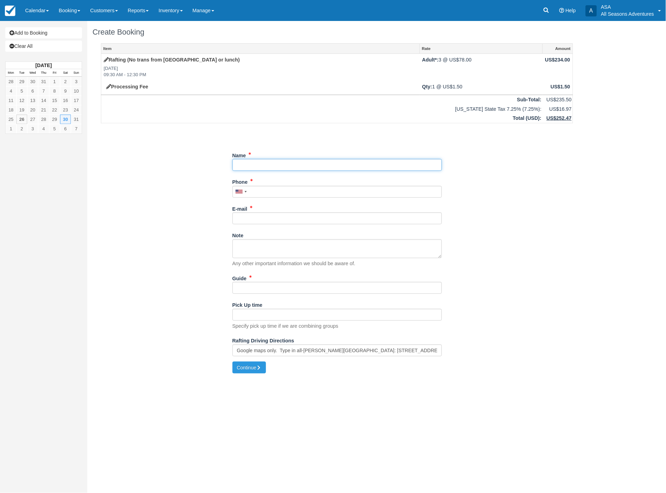
click at [271, 165] on input "Name" at bounding box center [338, 165] width 210 height 12
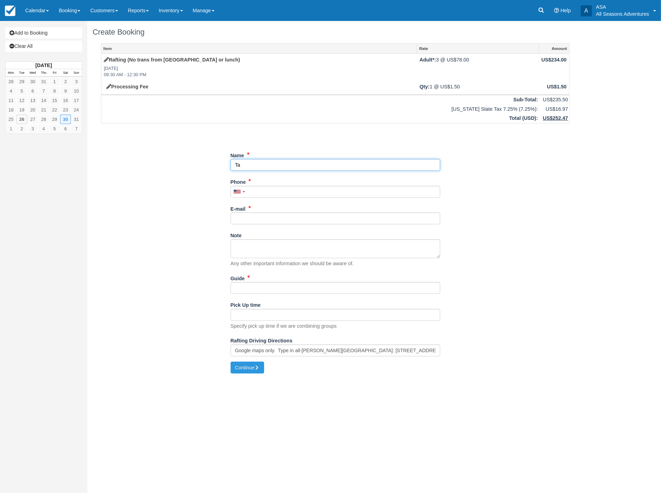
type input "T"
type input "Rachel Obrien"
click at [257, 189] on input "Phone" at bounding box center [336, 192] width 210 height 12
type input "8"
type input "(949) 903-2616"
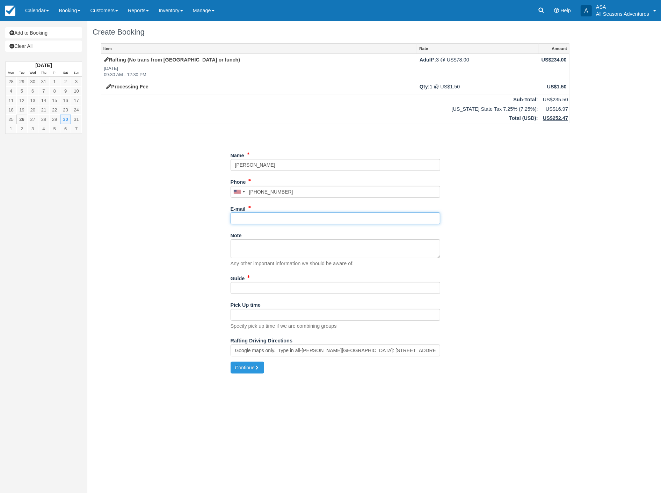
drag, startPoint x: 256, startPoint y: 222, endPoint x: 246, endPoint y: 219, distance: 10.9
click at [256, 221] on input "E-mail" at bounding box center [336, 218] width 210 height 12
type input "rcox448@gmail.com"
click at [242, 285] on input "Guide" at bounding box center [336, 288] width 210 height 12
type input "tbd"
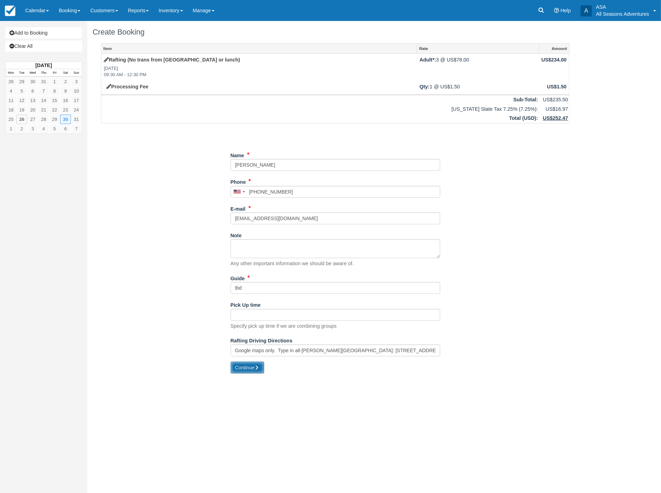
click at [235, 366] on button "Continue" at bounding box center [248, 368] width 34 height 12
type input "+19499032616"
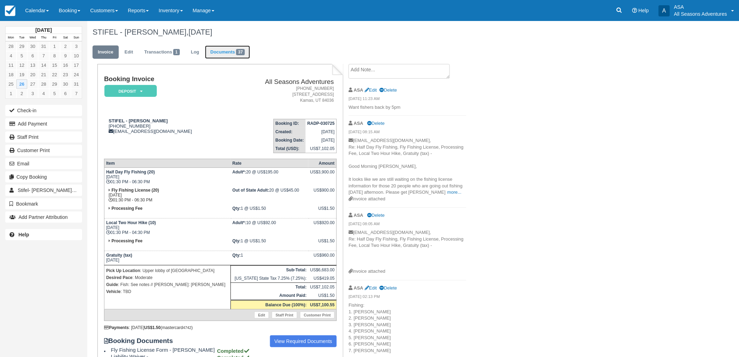
click at [239, 56] on link "Documents 37" at bounding box center [227, 52] width 45 height 14
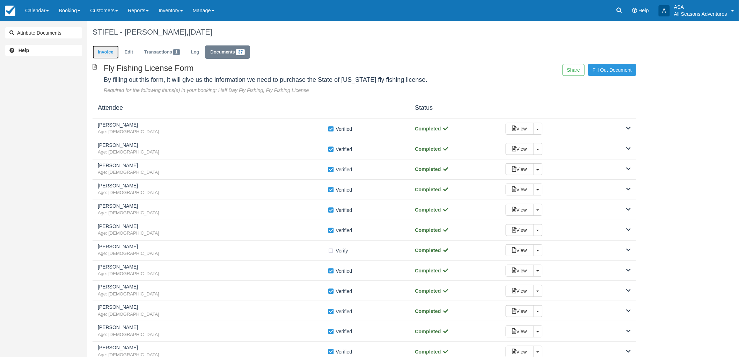
click at [109, 46] on link "Invoice" at bounding box center [106, 52] width 26 height 14
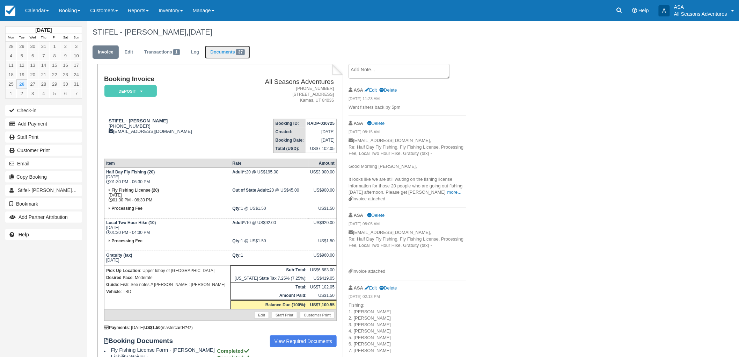
click at [219, 50] on link "Documents 37" at bounding box center [227, 52] width 45 height 14
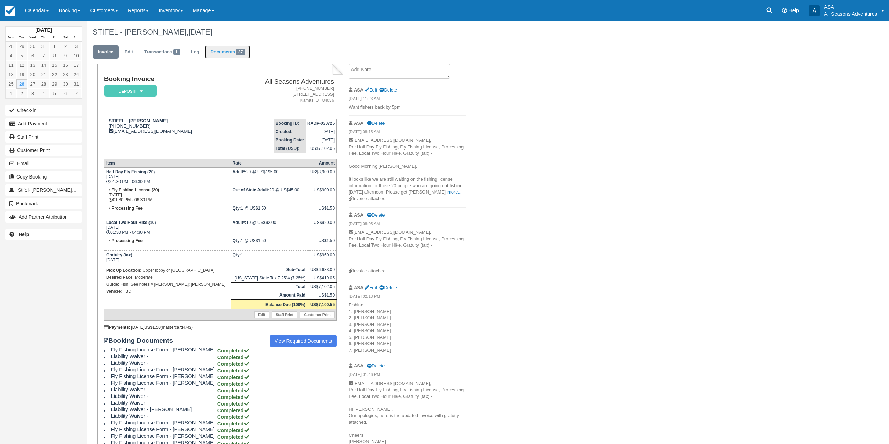
click at [242, 54] on span "37" at bounding box center [240, 52] width 9 height 6
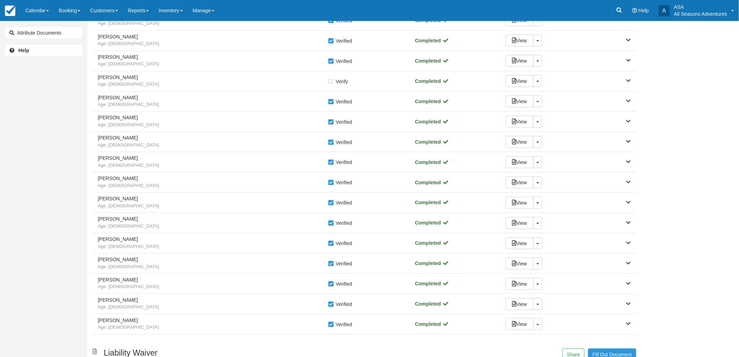
scroll to position [155, 0]
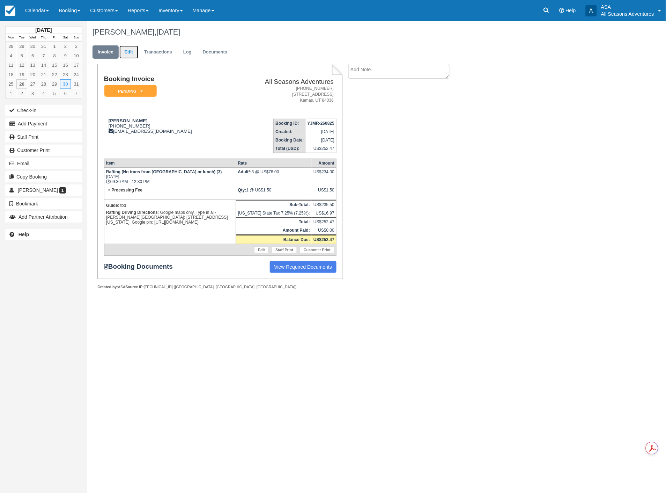
click at [131, 54] on link "Edit" at bounding box center [128, 52] width 19 height 14
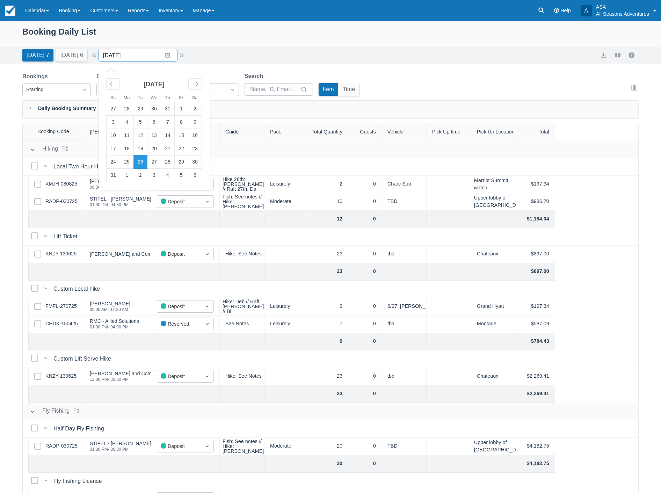
drag, startPoint x: 165, startPoint y: 52, endPoint x: 169, endPoint y: 59, distance: 8.3
click at [167, 53] on input "08/26/25" at bounding box center [138, 55] width 79 height 13
click at [188, 162] on td "29" at bounding box center [182, 161] width 14 height 13
type input "[DATE]"
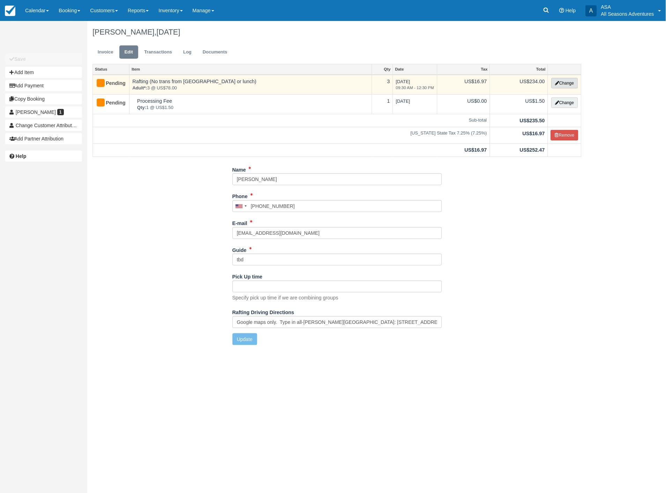
click at [568, 83] on button "Change" at bounding box center [565, 83] width 27 height 10
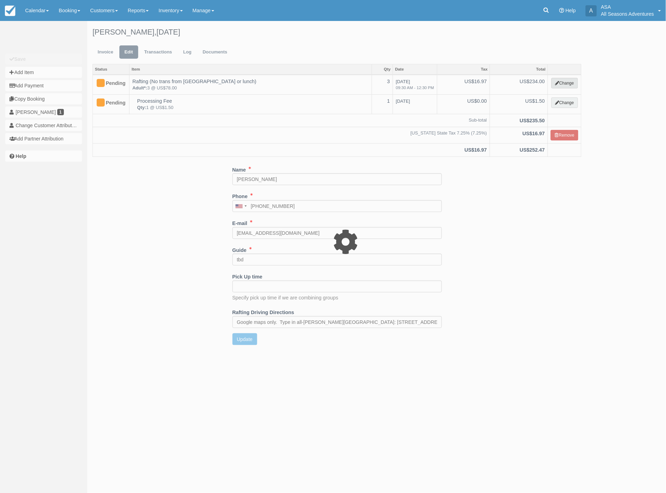
type input "234.00"
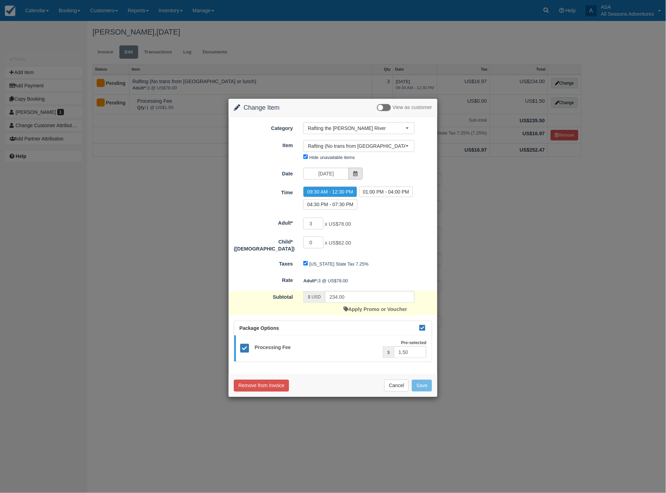
click at [358, 176] on span at bounding box center [356, 174] width 14 height 12
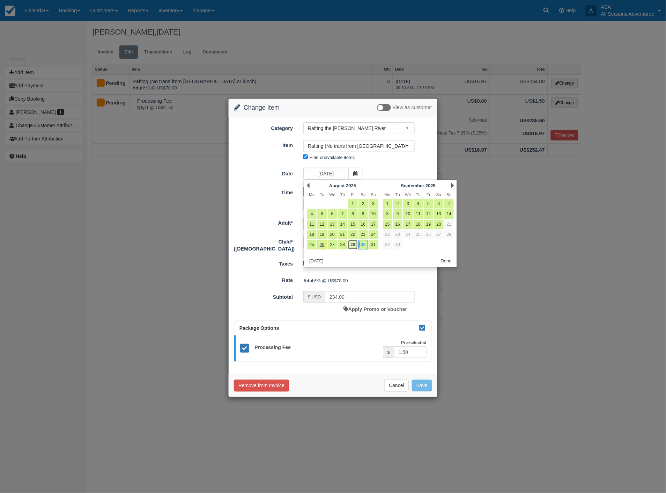
click at [351, 242] on link "29" at bounding box center [352, 244] width 9 height 9
type input "08/29/25"
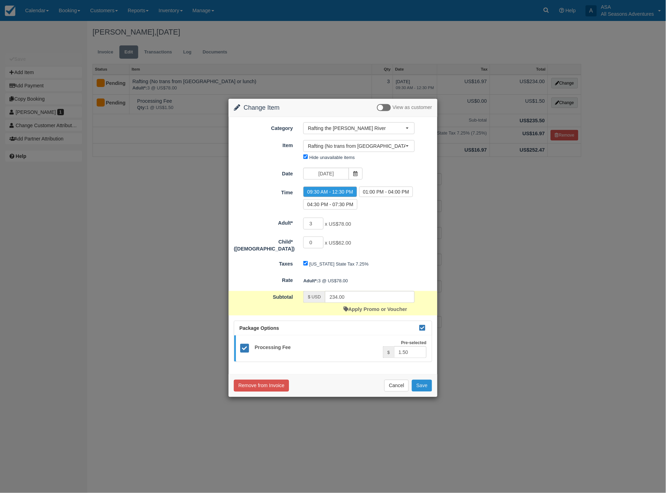
click at [425, 381] on button "Save" at bounding box center [422, 386] width 20 height 12
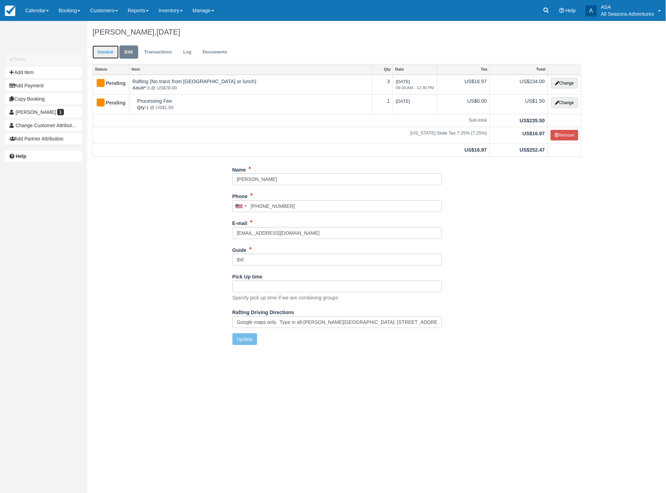
click at [102, 53] on link "Invoice" at bounding box center [106, 52] width 26 height 14
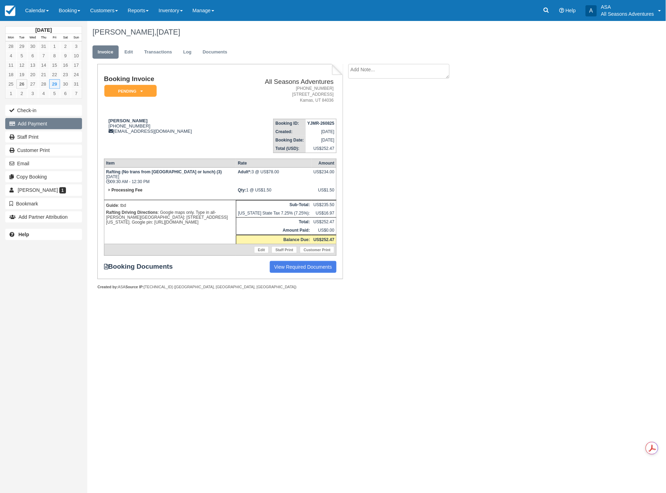
click at [78, 125] on button "Add Payment" at bounding box center [43, 123] width 77 height 11
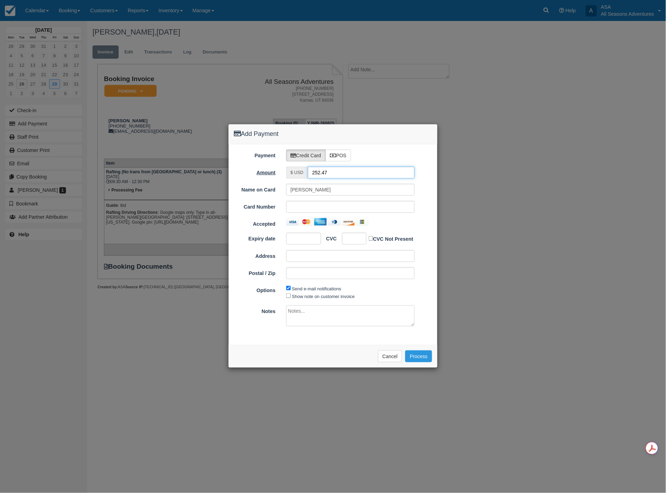
drag, startPoint x: 332, startPoint y: 175, endPoint x: 253, endPoint y: 168, distance: 79.3
click at [253, 168] on div "Amount $ USD 252.47" at bounding box center [333, 173] width 209 height 12
type input "1.50"
click at [387, 359] on button "Cancel" at bounding box center [390, 356] width 24 height 12
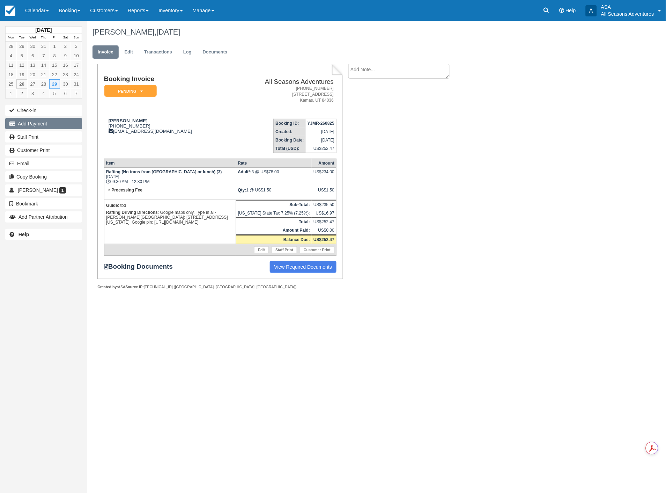
click at [43, 128] on button "Add Payment" at bounding box center [43, 123] width 77 height 11
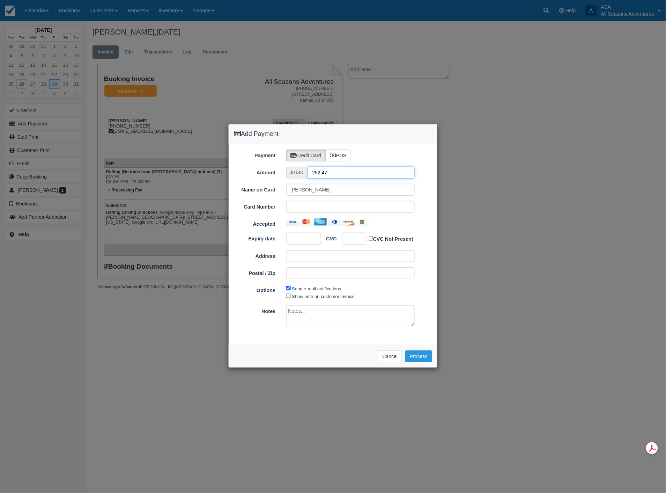
drag, startPoint x: 346, startPoint y: 175, endPoint x: 285, endPoint y: 169, distance: 61.8
click at [285, 169] on div "$ USD 252.47" at bounding box center [350, 173] width 139 height 12
type input "1.5"
click at [287, 205] on div at bounding box center [350, 207] width 129 height 12
click at [257, 341] on div "Payment Credit Card POS Amount $ USD 1.5 Name on Card Rachel Obrien Card Number…" at bounding box center [333, 244] width 209 height 201
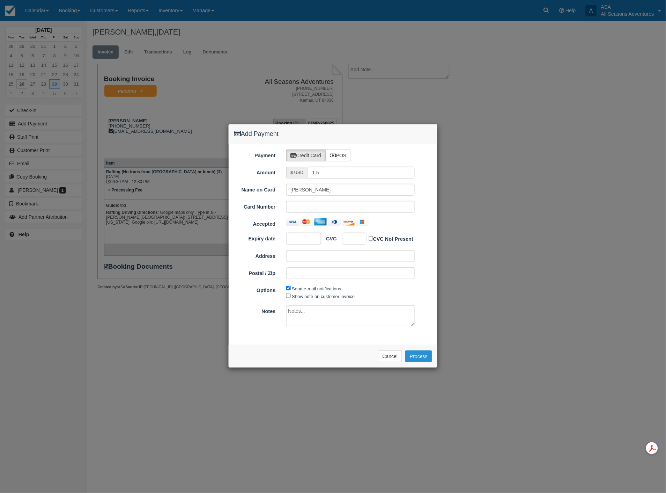
click at [417, 357] on button "Process" at bounding box center [419, 356] width 27 height 12
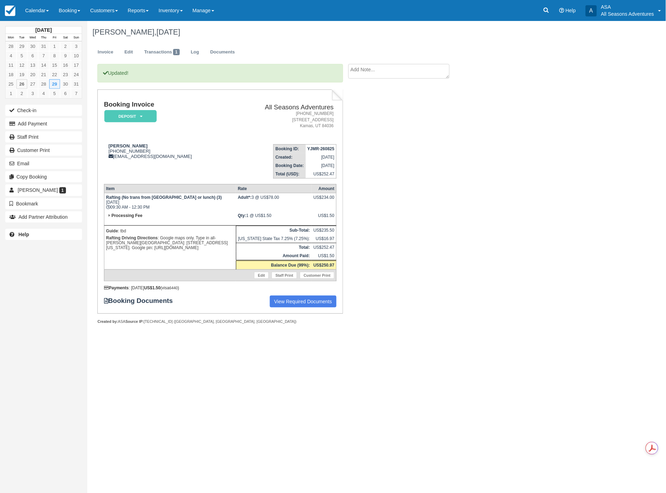
click at [364, 285] on div "Updated! Booking Invoice Deposit   Pending Reserved Paid Waiting Cancelled All …" at bounding box center [279, 201] width 384 height 275
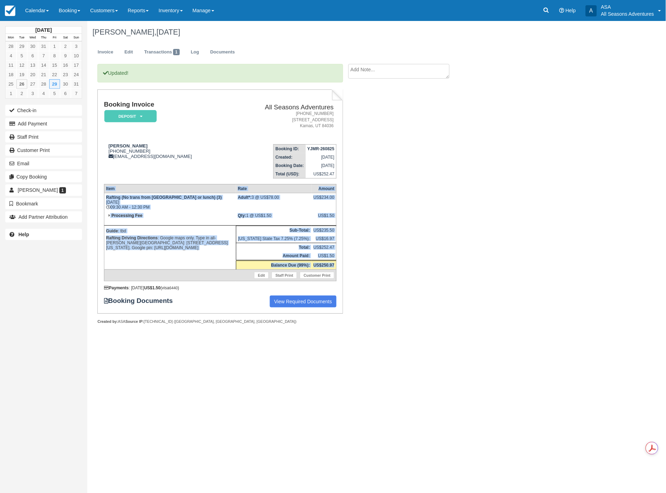
drag, startPoint x: 104, startPoint y: 195, endPoint x: 383, endPoint y: 253, distance: 284.8
click at [336, 261] on div "Booking Invoice Deposit   Pending Reserved Paid Waiting Cancelled All Seasons A…" at bounding box center [220, 201] width 246 height 224
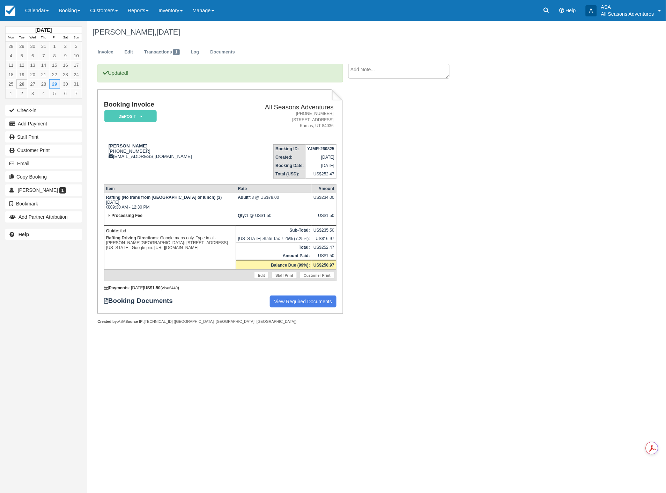
click at [383, 253] on div "Updated! Booking Invoice Deposit   Pending Reserved Paid Waiting Cancelled All …" at bounding box center [279, 201] width 384 height 275
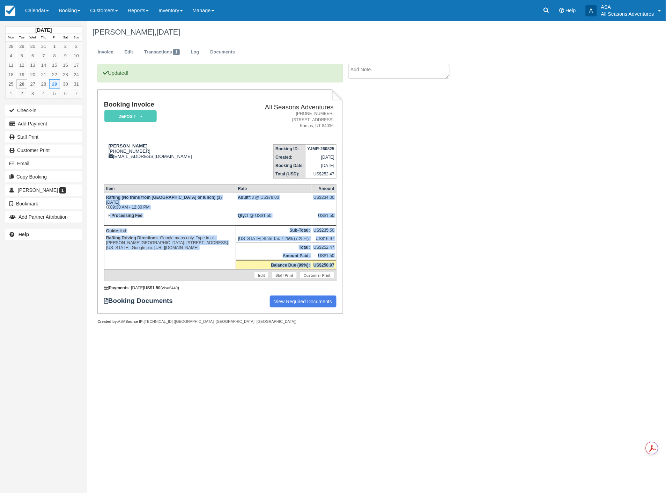
drag, startPoint x: 105, startPoint y: 195, endPoint x: 350, endPoint y: 246, distance: 249.9
click at [337, 258] on div "Booking Invoice Deposit   Pending Reserved Paid Waiting Cancelled All Seasons A…" at bounding box center [220, 201] width 246 height 224
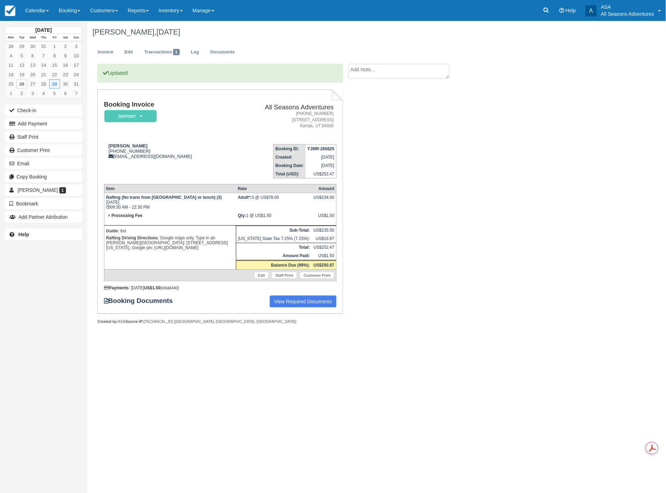
drag, startPoint x: 368, startPoint y: 236, endPoint x: 345, endPoint y: 264, distance: 36.5
click at [345, 264] on div "Updated! Booking Invoice Deposit   Pending Reserved Paid Waiting Cancelled All …" at bounding box center [279, 201] width 384 height 275
click at [123, 51] on link "Edit" at bounding box center [128, 52] width 19 height 14
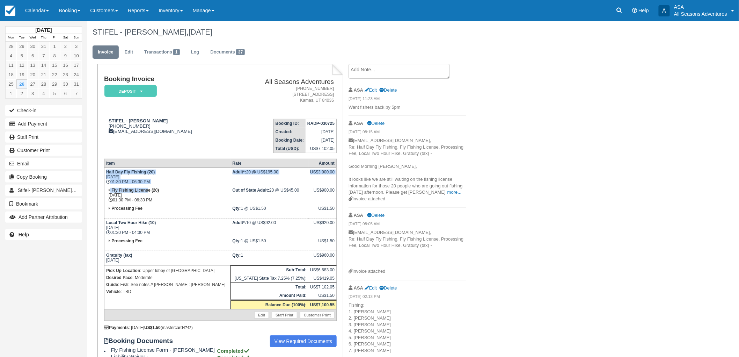
drag, startPoint x: 106, startPoint y: 170, endPoint x: 148, endPoint y: 190, distance: 46.6
click at [148, 190] on tbody "Half Day Fly Fishing (20) [DATE] 01:30 PM - 06:30 PM Adult*: 20 @ US$195.00 US$…" at bounding box center [220, 244] width 232 height 153
click at [149, 192] on td "Fly Fishing License (20) [DATE] 01:30 PM - 06:30 PM" at bounding box center [167, 195] width 126 height 18
click at [225, 49] on link "Documents 37" at bounding box center [227, 52] width 45 height 14
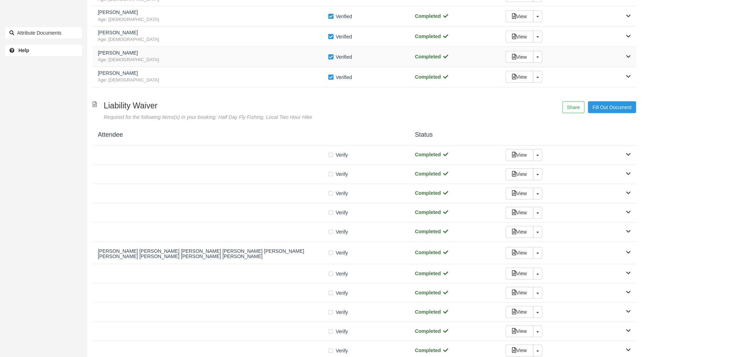
scroll to position [427, 0]
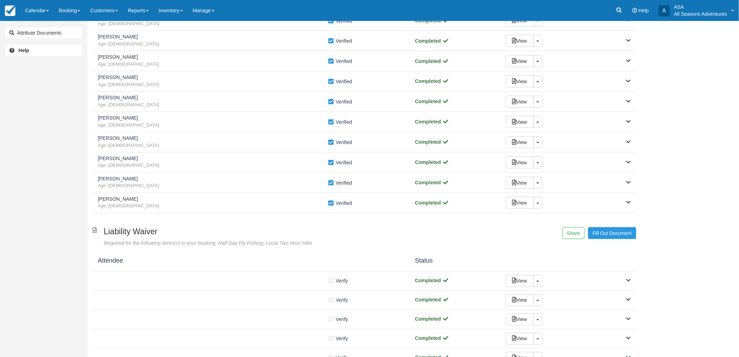
scroll to position [311, 0]
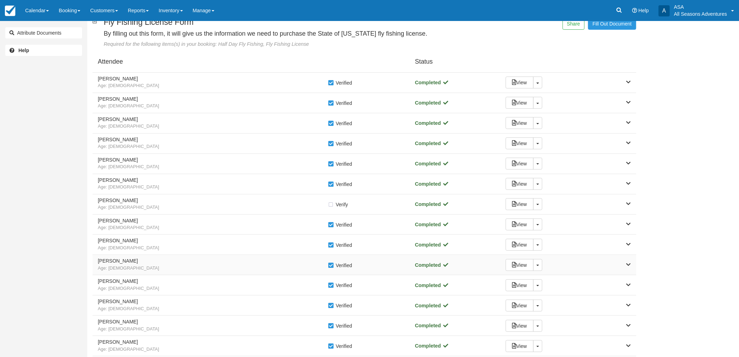
scroll to position [78, 0]
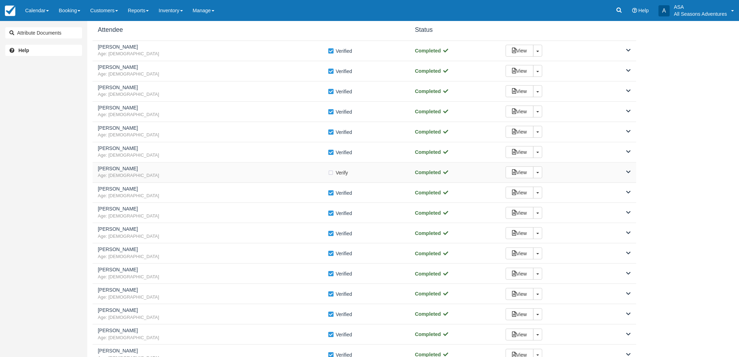
click at [333, 172] on label "Verify Verified" at bounding box center [340, 172] width 25 height 10
checkbox input "true"
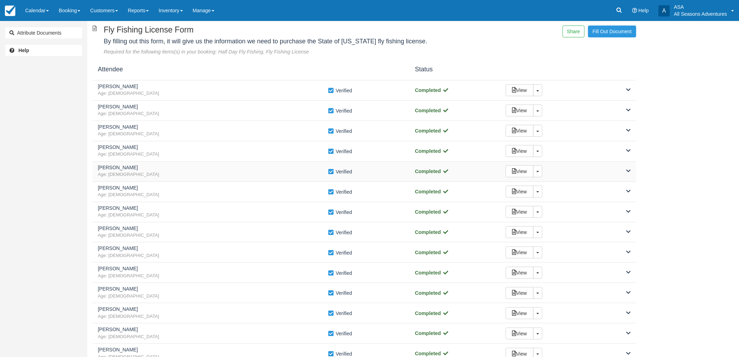
scroll to position [0, 0]
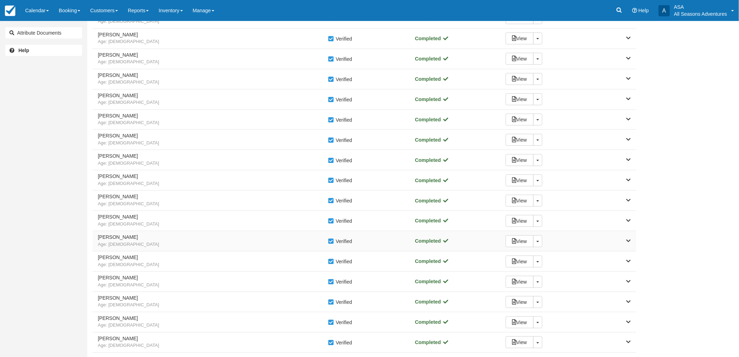
scroll to position [271, 0]
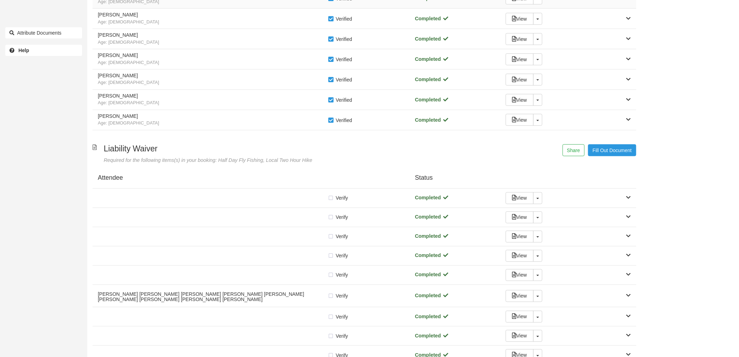
scroll to position [466, 0]
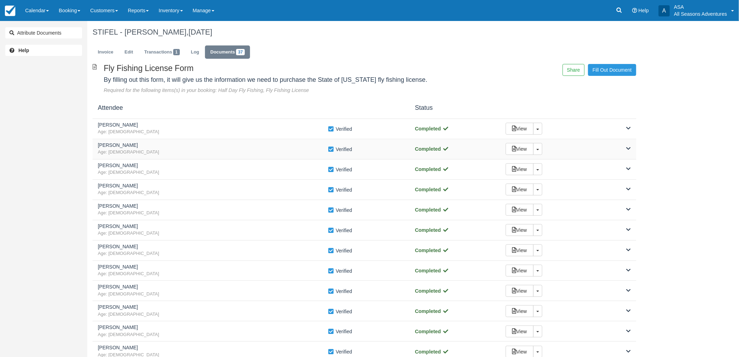
click at [132, 153] on span "Age: [DEMOGRAPHIC_DATA]" at bounding box center [213, 152] width 230 height 7
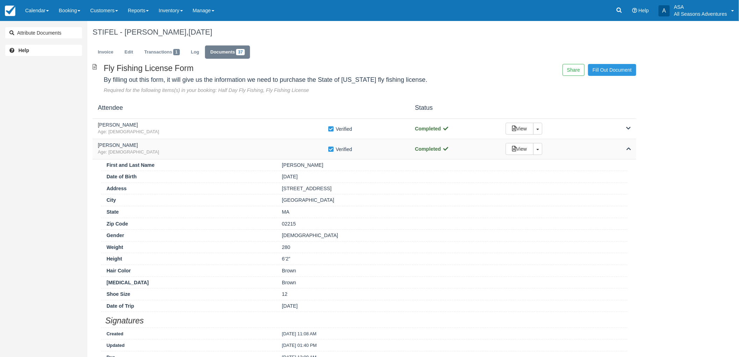
click at [169, 152] on span "Age: [DEMOGRAPHIC_DATA]" at bounding box center [213, 152] width 230 height 7
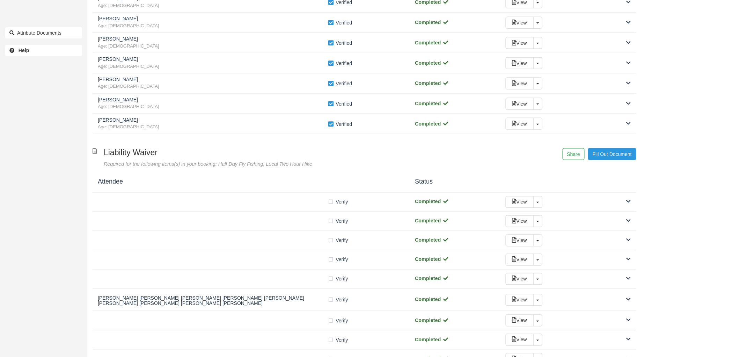
scroll to position [301, 0]
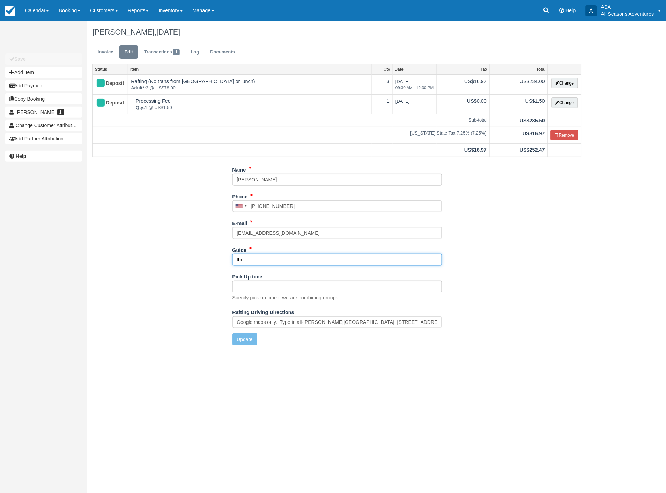
click at [245, 255] on input "tbd" at bounding box center [338, 260] width 210 height 12
type input "t"
type input "Scout"
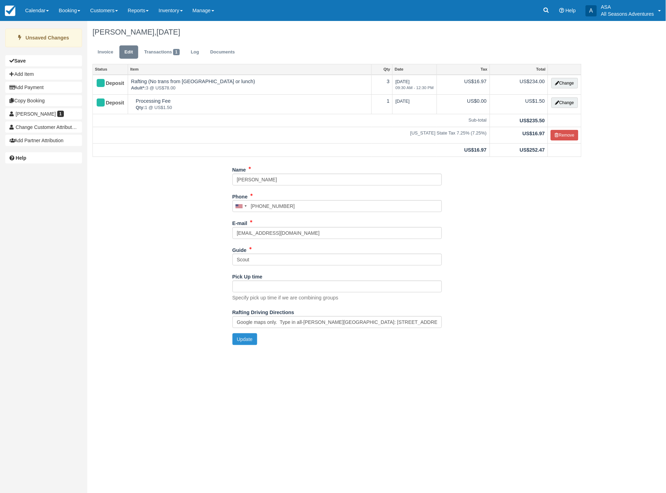
click at [242, 342] on button "Update" at bounding box center [245, 339] width 25 height 12
type input "+19499032616"
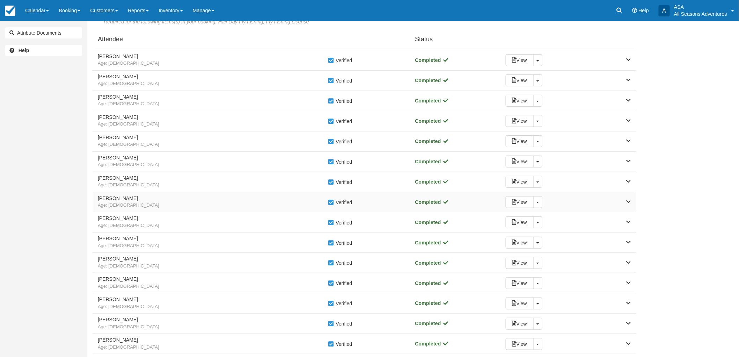
scroll to position [194, 0]
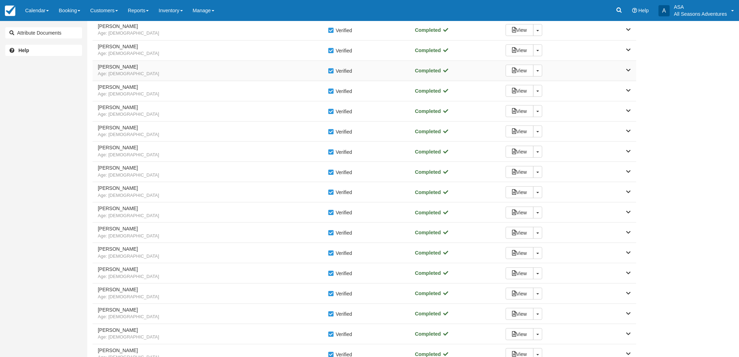
scroll to position [155, 0]
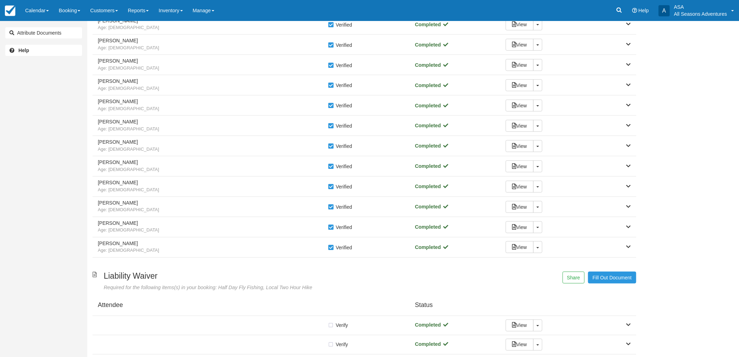
scroll to position [194, 0]
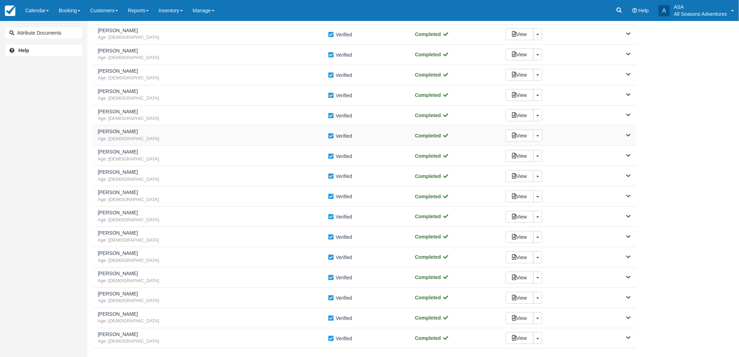
scroll to position [194, 0]
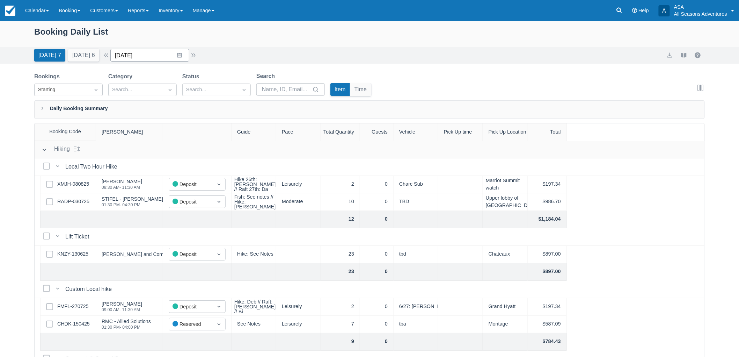
click at [175, 57] on input "[DATE]" at bounding box center [149, 55] width 79 height 13
click at [196, 176] on td "5" at bounding box center [194, 175] width 14 height 13
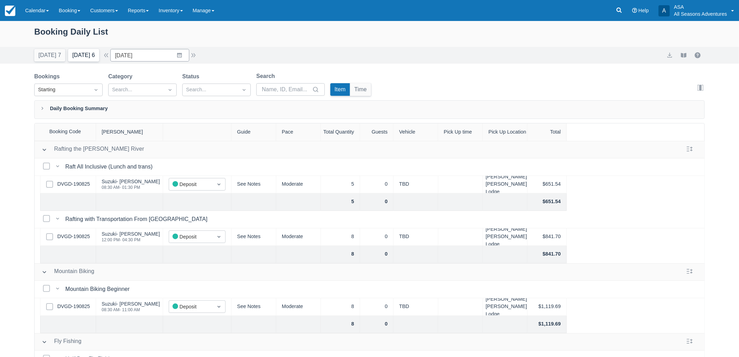
click at [81, 53] on button "Tomorrow 6" at bounding box center [83, 55] width 31 height 13
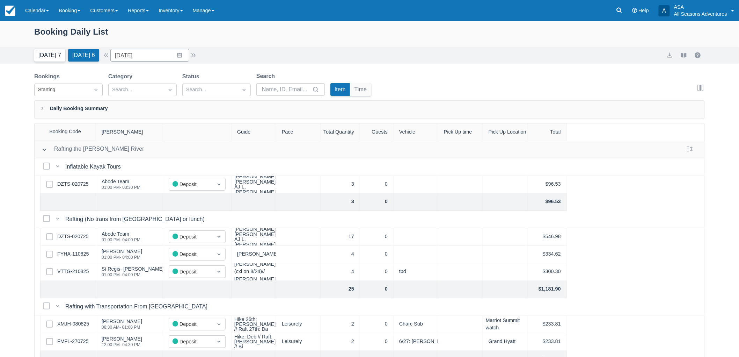
click at [41, 52] on button "Today 7" at bounding box center [49, 55] width 31 height 13
type input "[DATE]"
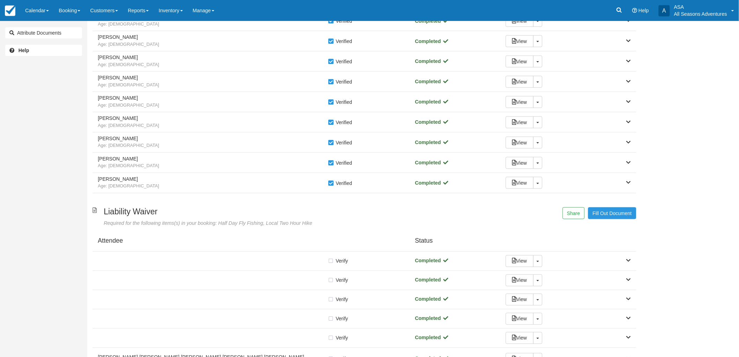
scroll to position [349, 0]
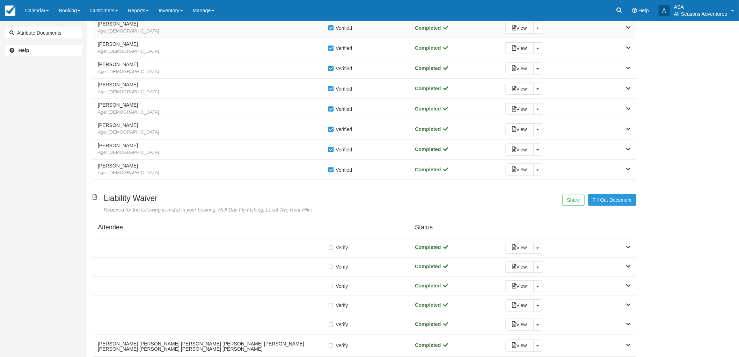
scroll to position [311, 0]
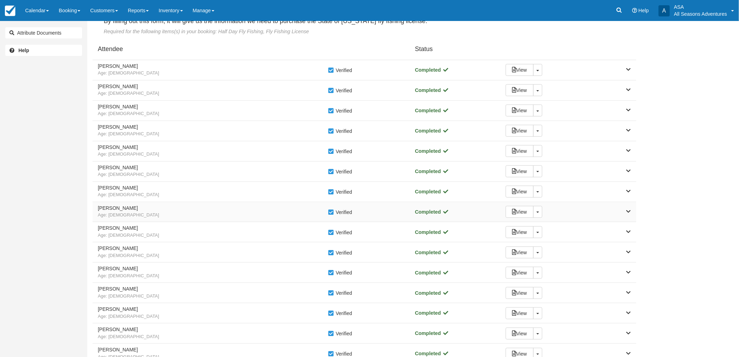
scroll to position [78, 0]
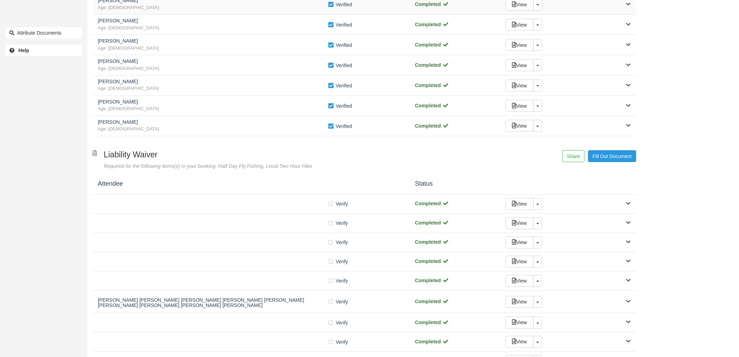
scroll to position [194, 0]
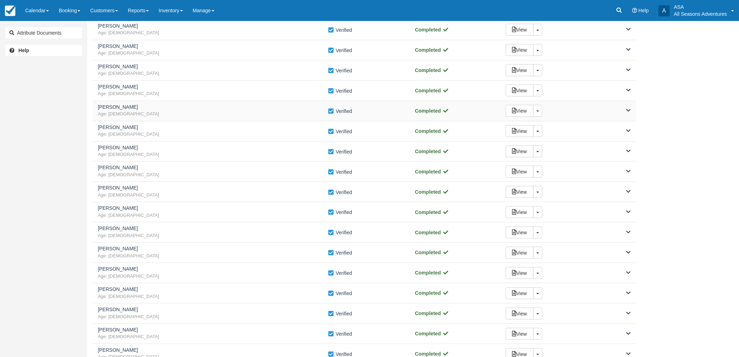
scroll to position [39, 0]
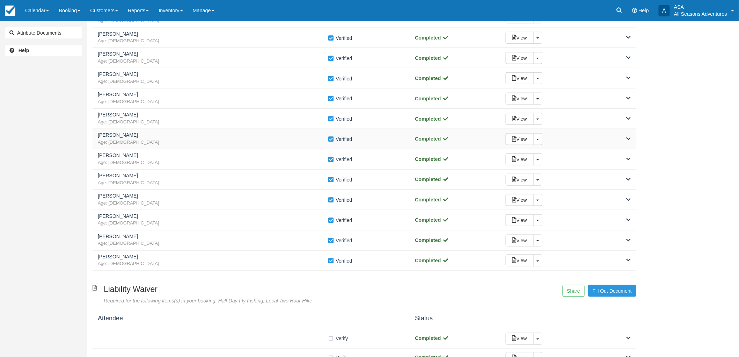
scroll to position [39, 0]
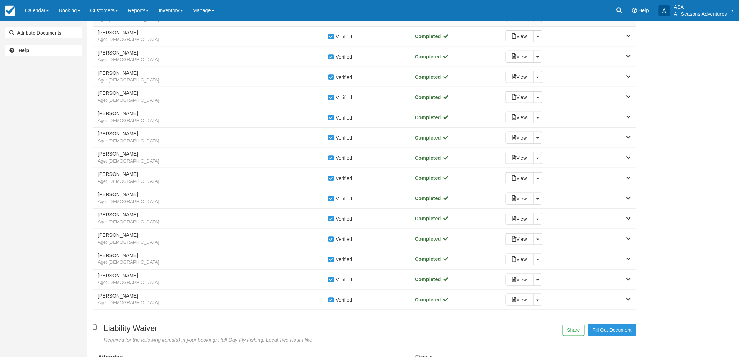
scroll to position [194, 0]
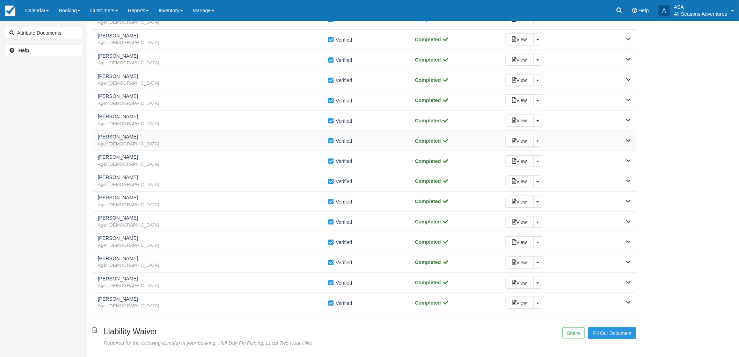
scroll to position [233, 0]
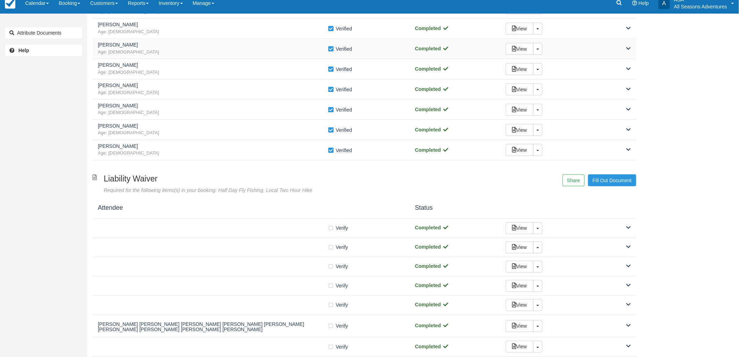
scroll to position [155, 0]
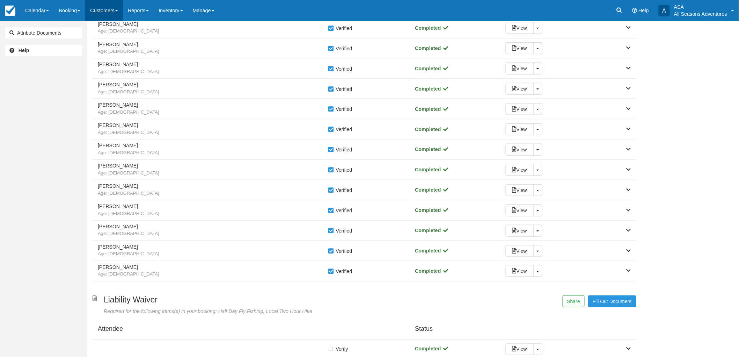
scroll to position [155, 0]
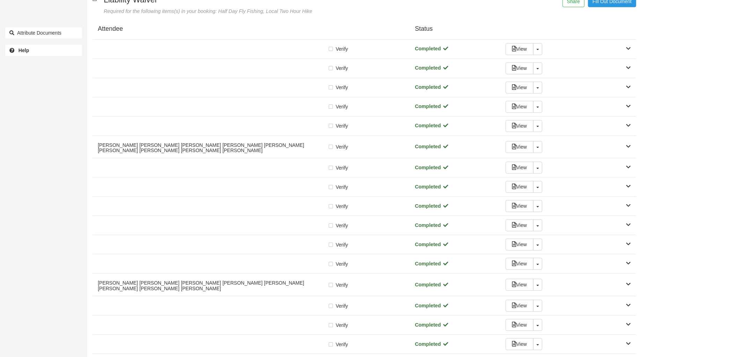
scroll to position [611, 0]
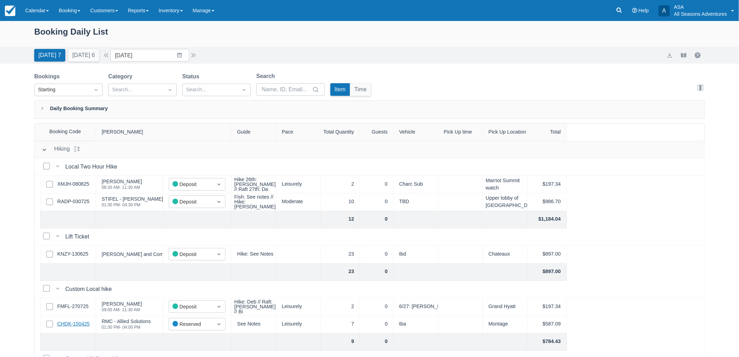
click at [75, 327] on link "CHDK-150425" at bounding box center [73, 324] width 32 height 8
click at [161, 57] on input "[DATE]" at bounding box center [149, 55] width 79 height 13
click at [194, 179] on td "5" at bounding box center [194, 175] width 14 height 13
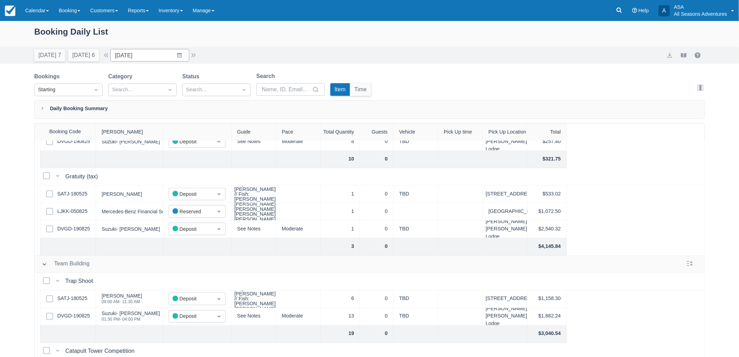
scroll to position [453, 0]
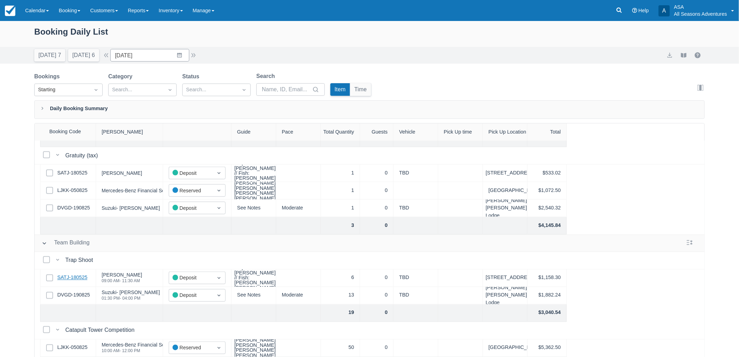
click at [75, 274] on link "SATJ-180525" at bounding box center [72, 278] width 30 height 8
click at [64, 53] on div "Today 7 Tomorrow 6" at bounding box center [66, 53] width 71 height 15
click at [59, 53] on button "Today 7" at bounding box center [49, 55] width 31 height 13
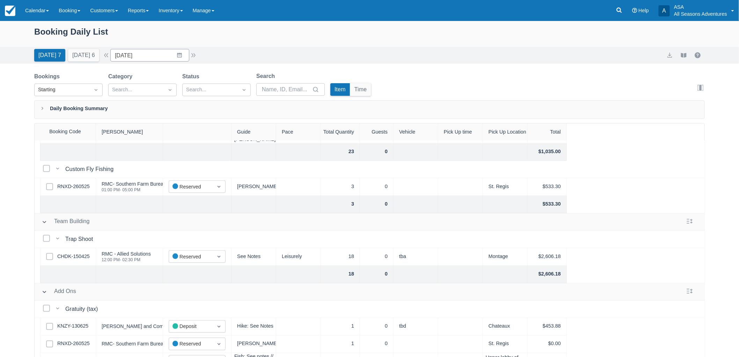
scroll to position [421, 0]
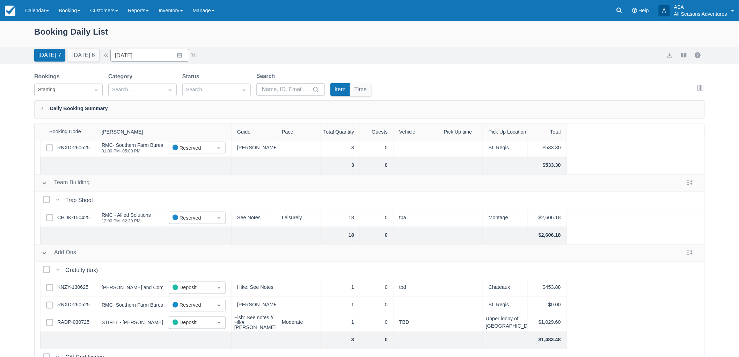
click at [77, 222] on div "Select Row CHDK-150425" at bounding box center [68, 217] width 56 height 17
click at [78, 219] on link "CHDK-150425" at bounding box center [73, 218] width 32 height 8
click at [90, 55] on button "Tomorrow 6" at bounding box center [83, 55] width 31 height 13
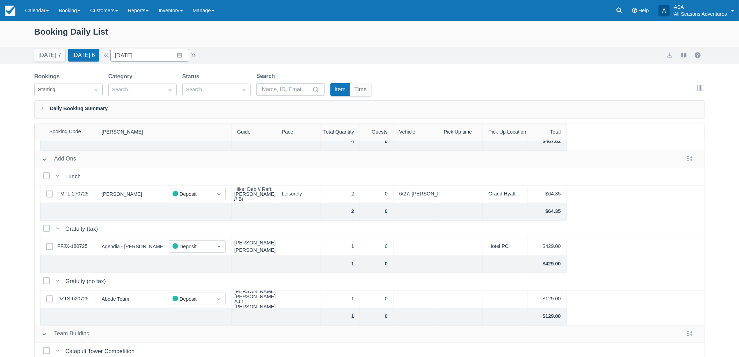
scroll to position [244, 0]
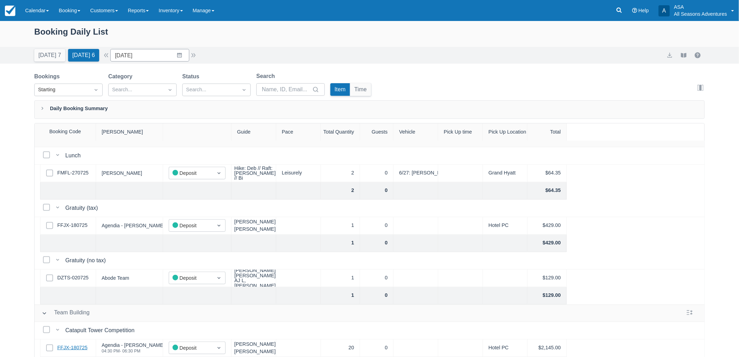
click at [75, 344] on link "FFJX-180725" at bounding box center [72, 348] width 30 height 8
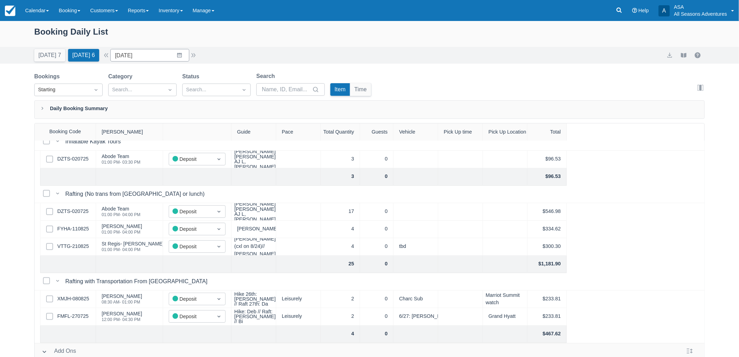
scroll to position [39, 0]
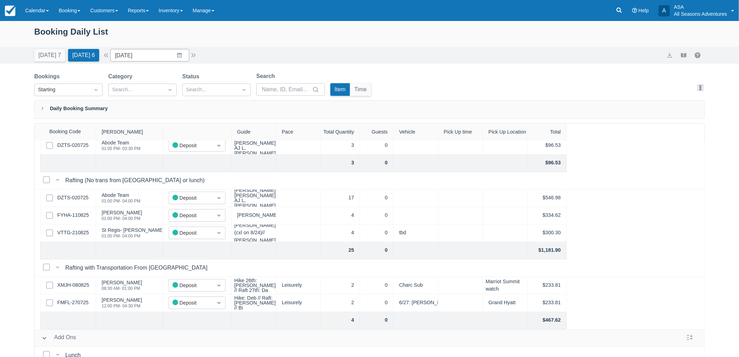
click at [44, 64] on div "Booking Daily List Today 7 Tomorrow 6 Date 08/27/25 Navigate forward to interac…" at bounding box center [369, 206] width 739 height 371
click at [48, 56] on button "Today 7" at bounding box center [49, 55] width 31 height 13
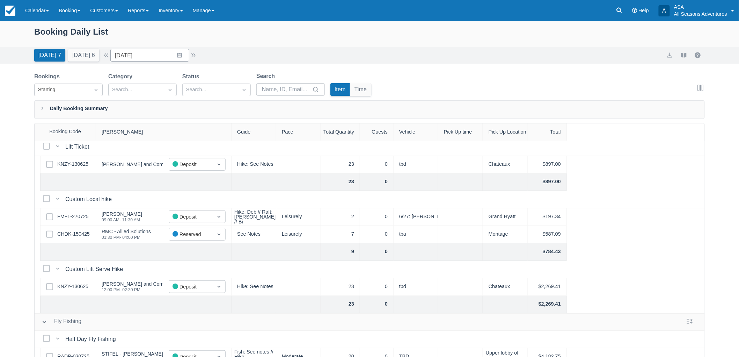
scroll to position [78, 0]
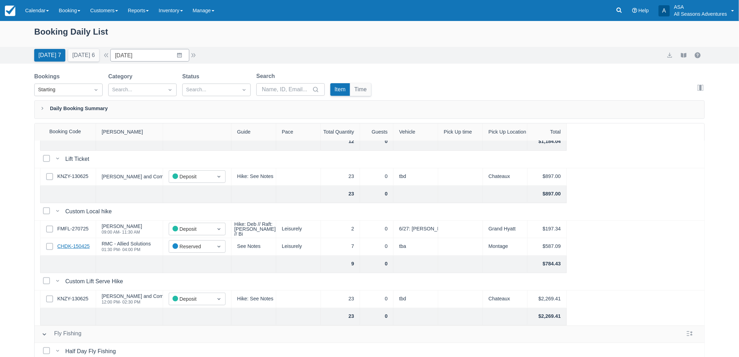
click at [70, 246] on link "CHDK-150425" at bounding box center [73, 246] width 32 height 8
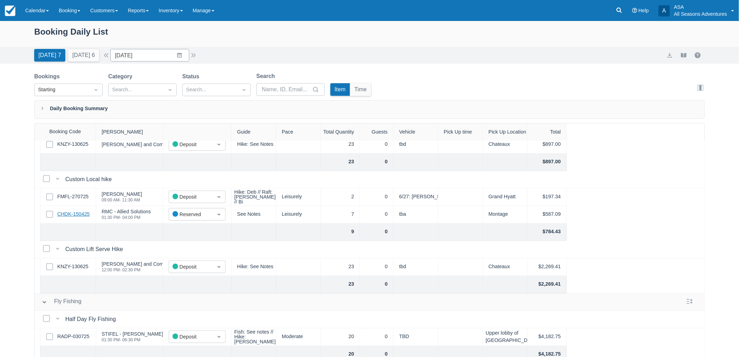
scroll to position [116, 0]
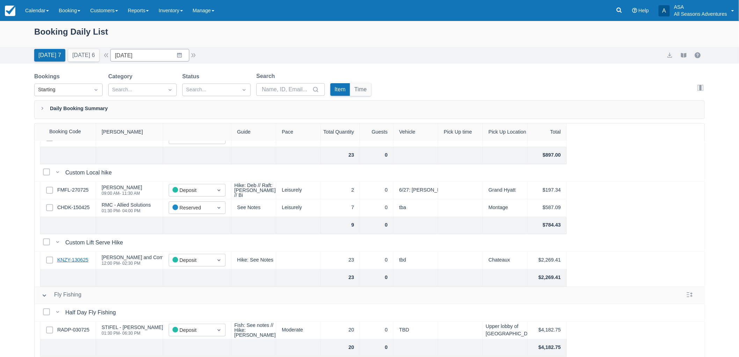
click at [78, 261] on link "KNZY-130625" at bounding box center [72, 260] width 31 height 8
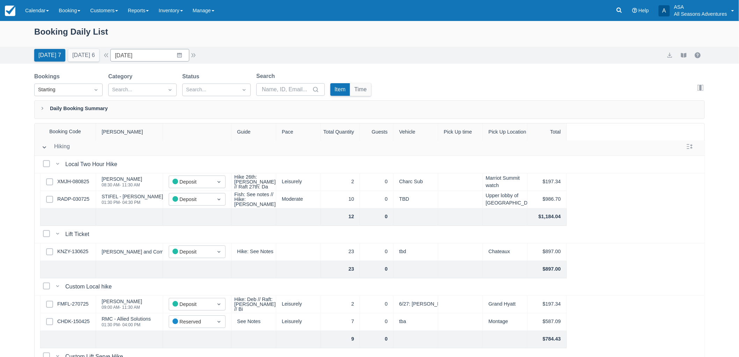
scroll to position [0, 0]
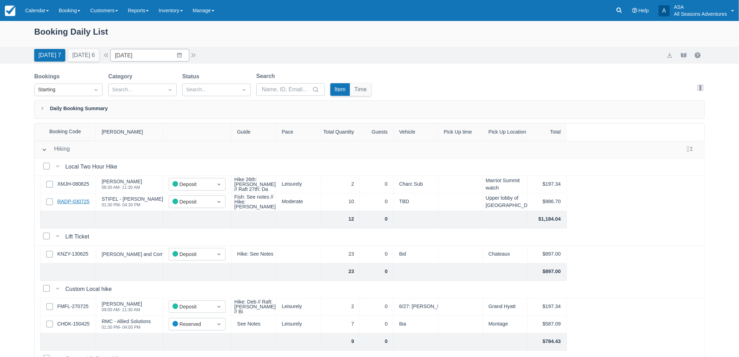
click at [83, 199] on link "RADP-030725" at bounding box center [73, 202] width 32 height 8
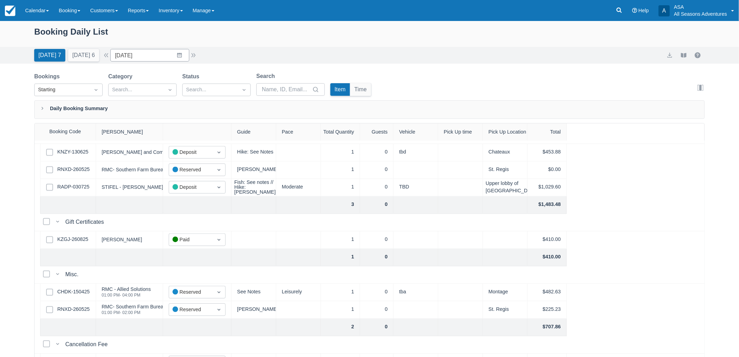
scroll to position [576, 0]
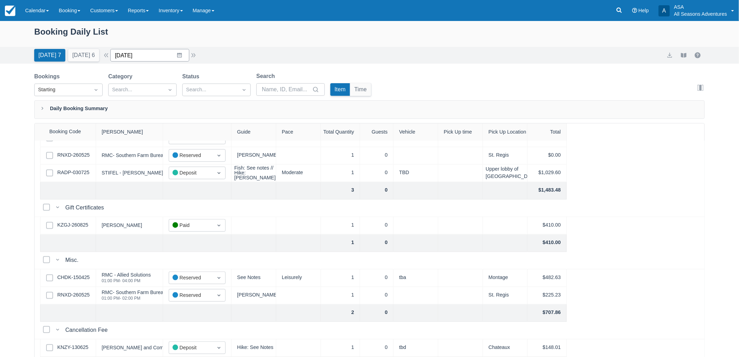
click at [175, 54] on input "[DATE]" at bounding box center [149, 55] width 79 height 13
click at [264, 52] on div "Today 7 Tomorrow 6 Date 08/26/25 Navigate forward to interact with the calendar…" at bounding box center [369, 55] width 671 height 13
click at [172, 51] on input "08/26/25" at bounding box center [149, 55] width 79 height 13
click at [205, 90] on div "August 2025" at bounding box center [166, 87] width 96 height 30
click at [210, 84] on icon "Move forward to switch to the next month." at bounding box center [207, 84] width 7 height 7
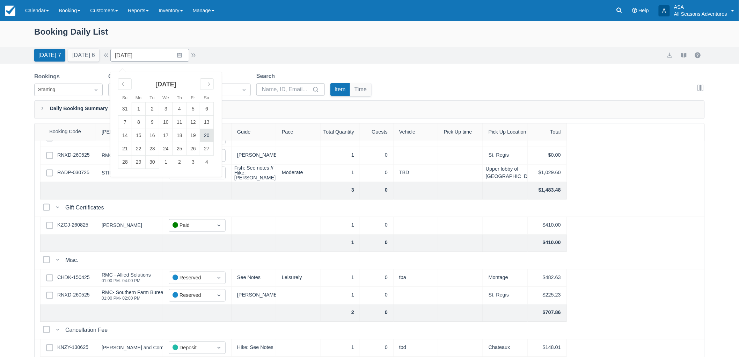
click at [209, 136] on td "20" at bounding box center [207, 135] width 14 height 13
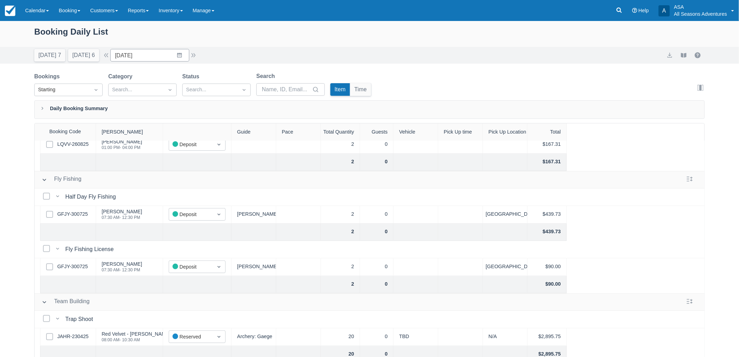
scroll to position [156, 0]
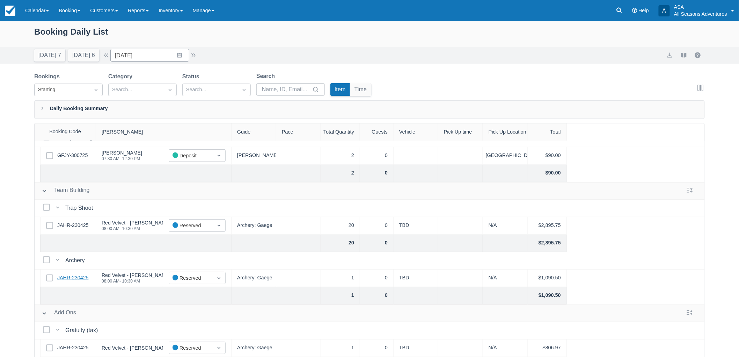
click at [83, 274] on link "JAHR-230425" at bounding box center [72, 278] width 31 height 8
click at [81, 56] on button "[DATE] 6" at bounding box center [83, 55] width 31 height 13
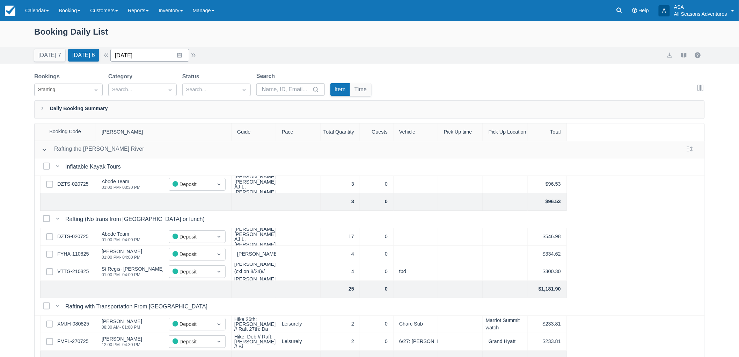
click at [179, 55] on input "08/27/25" at bounding box center [149, 55] width 79 height 13
click at [132, 175] on td "31" at bounding box center [125, 175] width 14 height 13
type input "08/31/25"
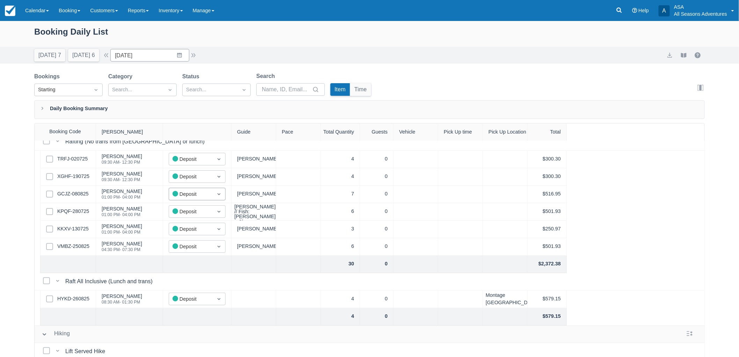
scroll to position [39, 0]
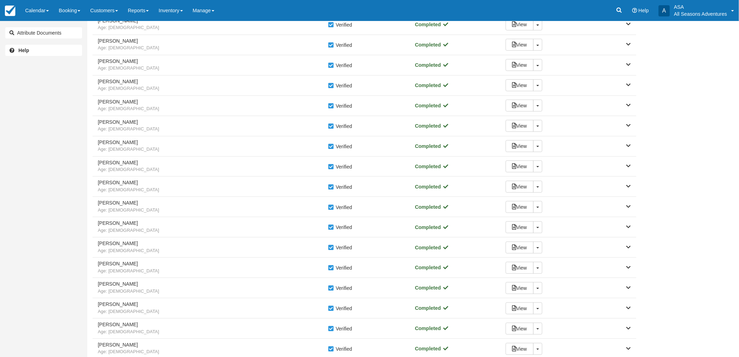
scroll to position [233, 0]
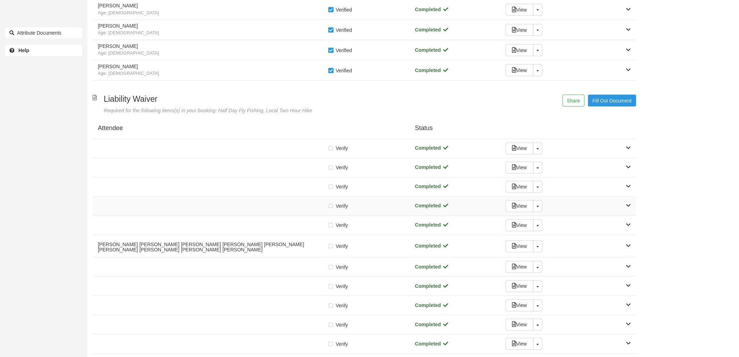
scroll to position [427, 0]
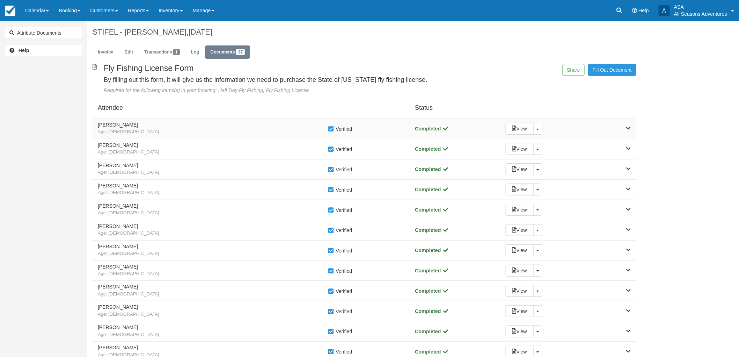
scroll to position [233, 0]
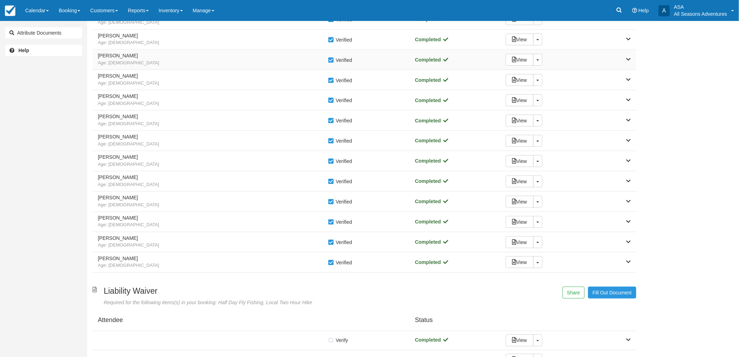
scroll to position [233, 0]
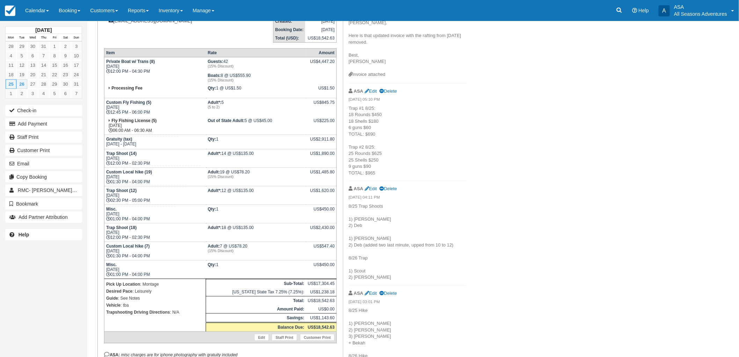
scroll to position [233, 0]
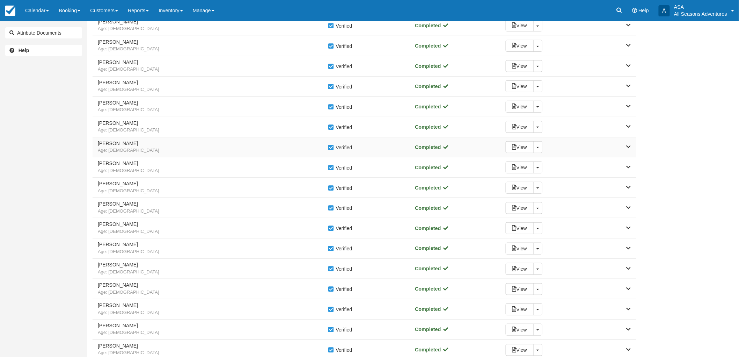
scroll to position [233, 0]
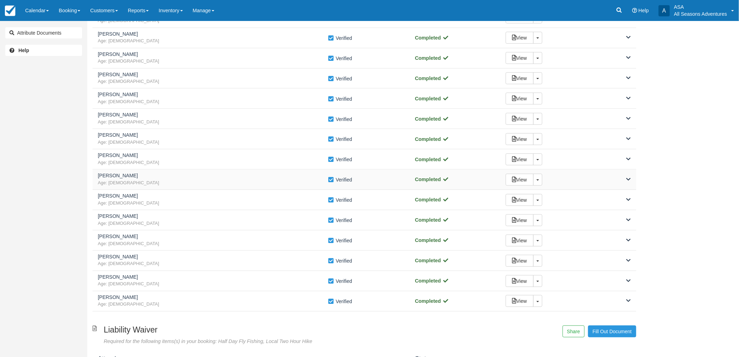
scroll to position [194, 0]
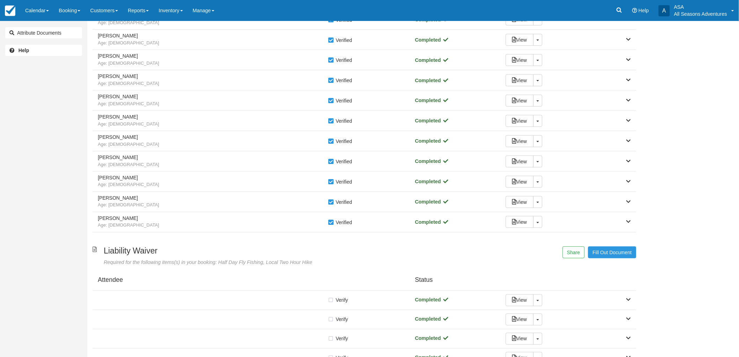
scroll to position [271, 0]
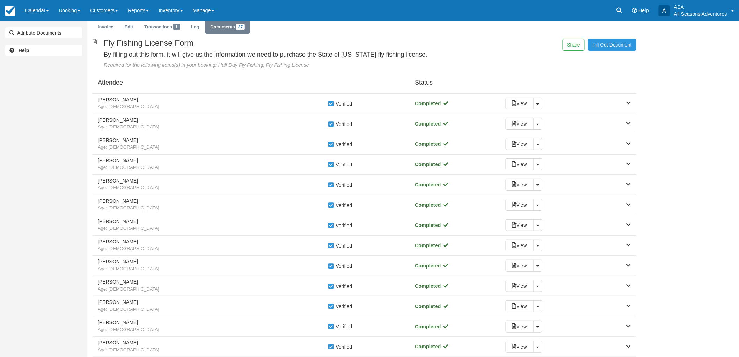
scroll to position [39, 0]
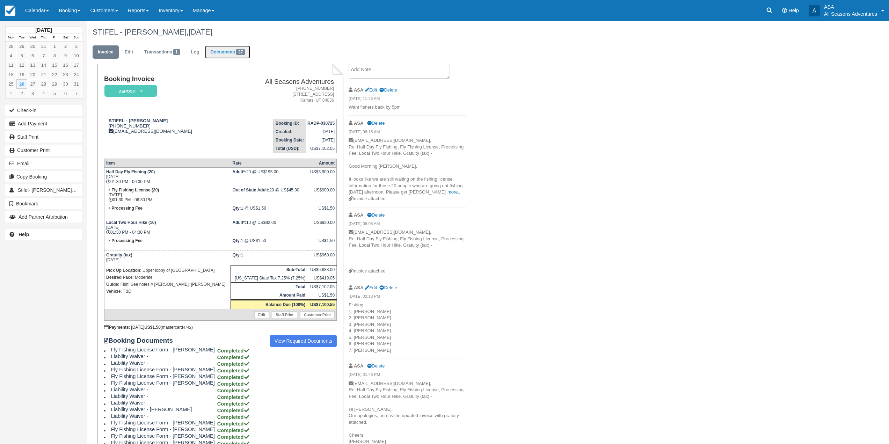
click at [243, 56] on link "Documents 37" at bounding box center [227, 52] width 45 height 14
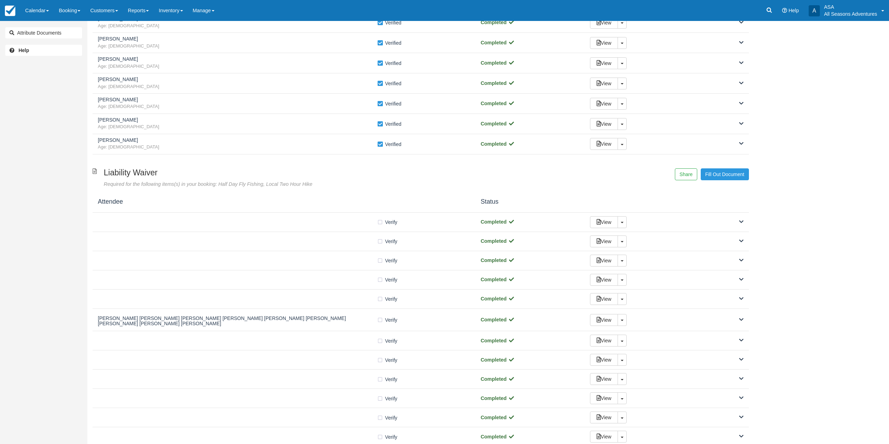
scroll to position [347, 0]
click at [295, 227] on div "Verify Verified" at bounding box center [284, 223] width 372 height 7
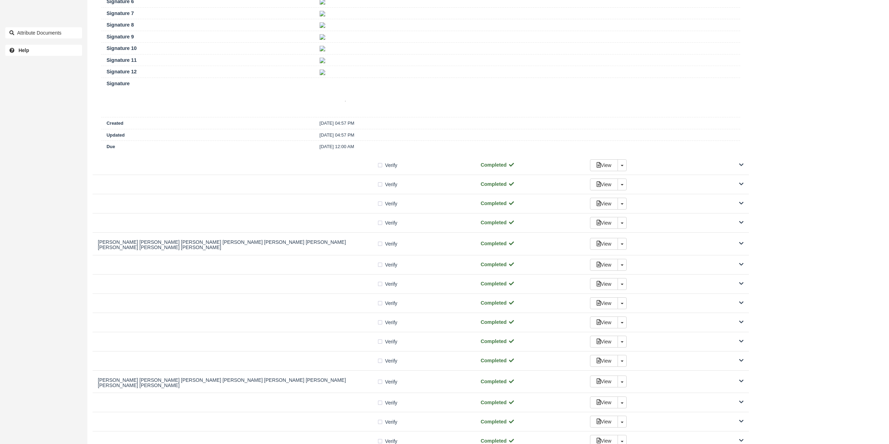
scroll to position [696, 0]
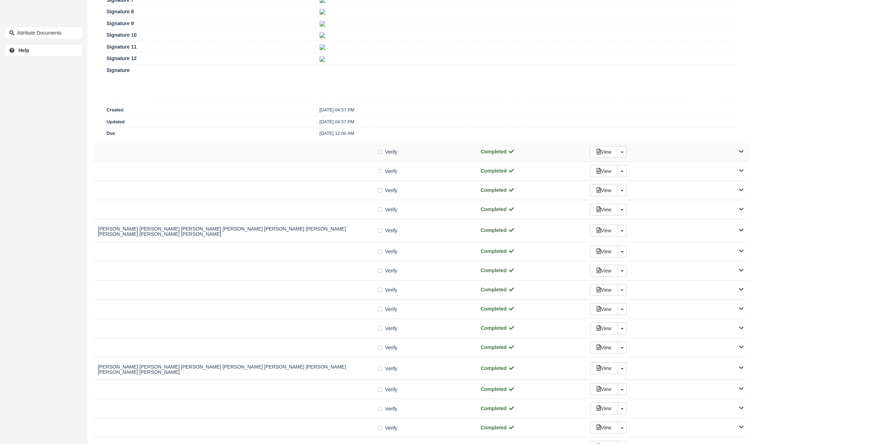
click at [302, 158] on div "Verify Verified Completed View Toggle Dropdown Detach" at bounding box center [421, 152] width 656 height 19
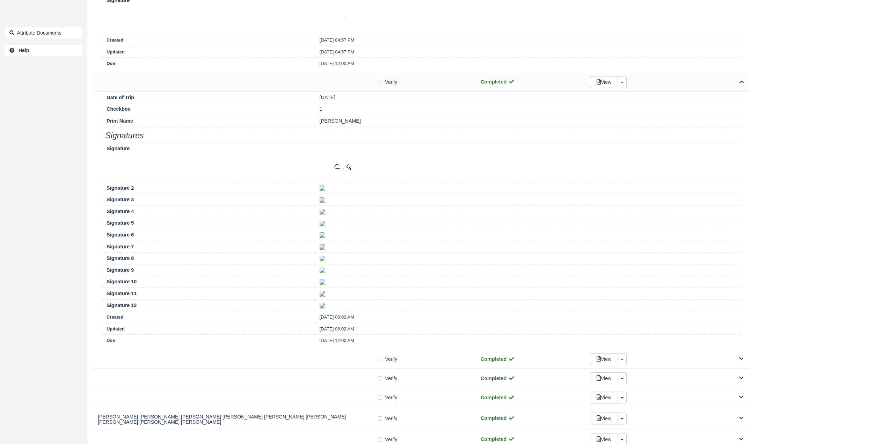
scroll to position [976, 0]
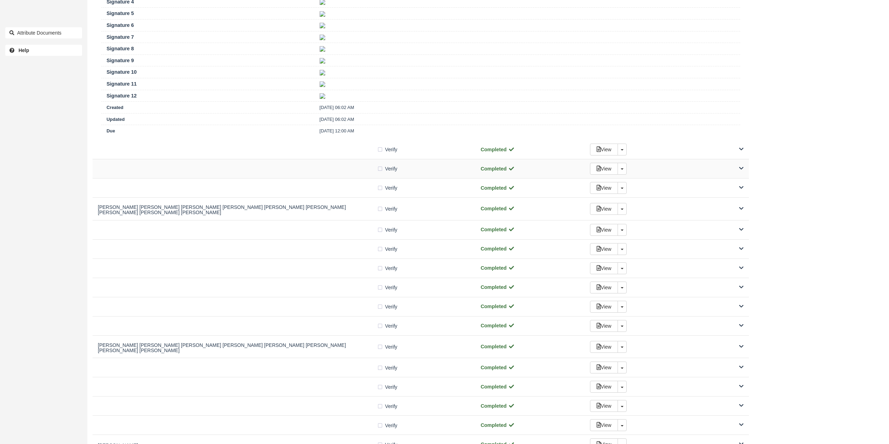
click at [306, 164] on div "Verify Verified Completed View Toggle Dropdown Detach" at bounding box center [421, 168] width 656 height 19
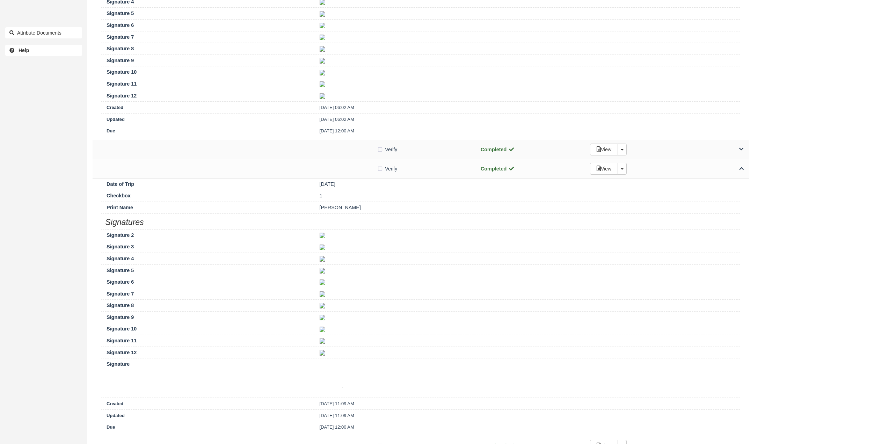
click at [305, 157] on div "Verify Verified Completed View Toggle Dropdown Detach" at bounding box center [421, 149] width 656 height 19
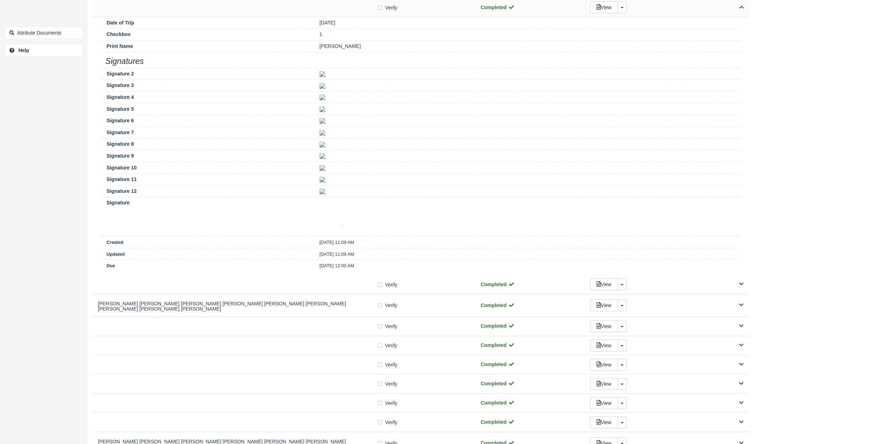
scroll to position [1553, 0]
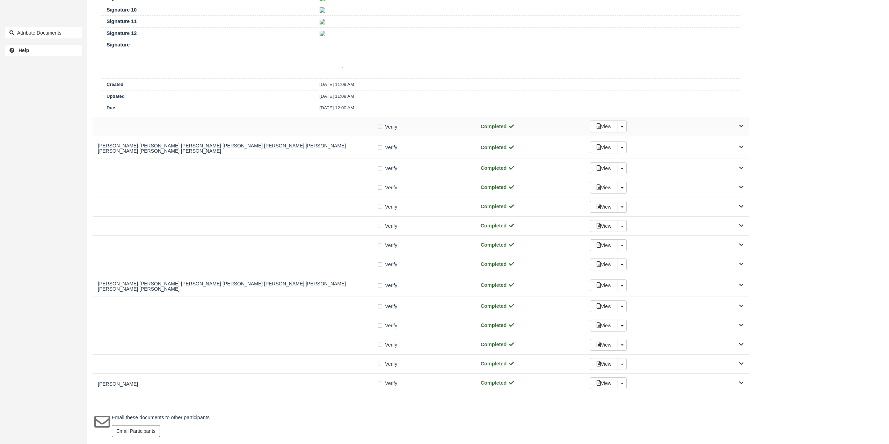
click at [309, 126] on div at bounding box center [237, 126] width 279 height 3
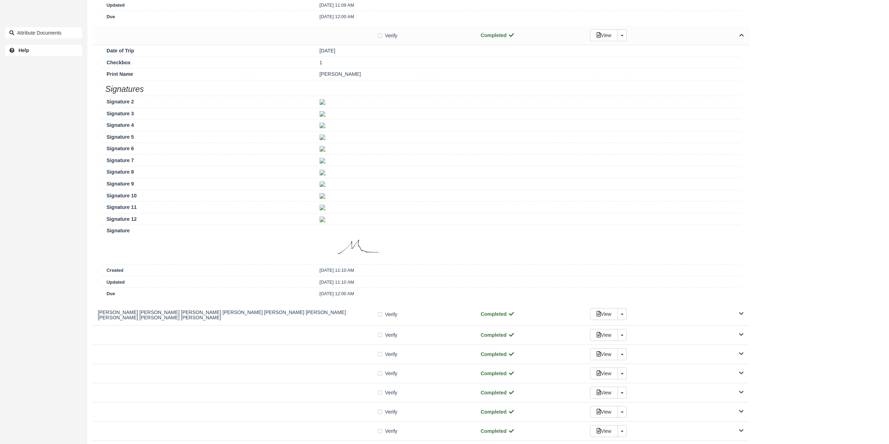
scroll to position [1762, 0]
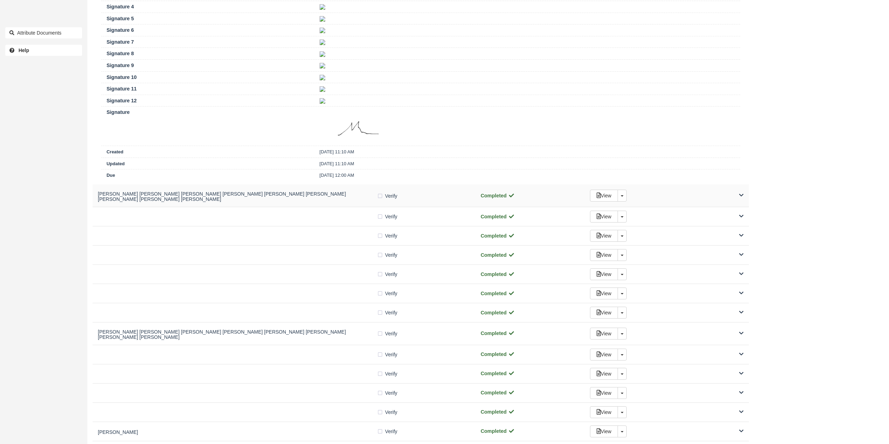
click at [306, 206] on div "Timothy Ramge Timothy Ramge Timothy Ramge Timothy Ramge Timothy Ramge Timothy R…" at bounding box center [421, 195] width 656 height 23
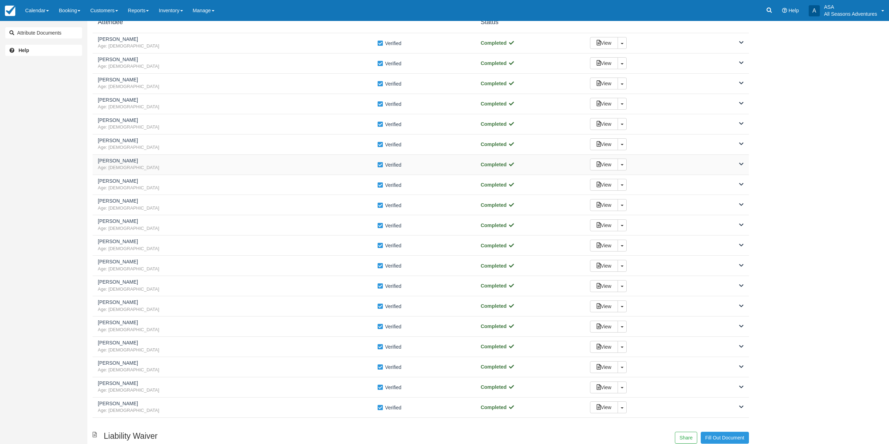
scroll to position [0, 0]
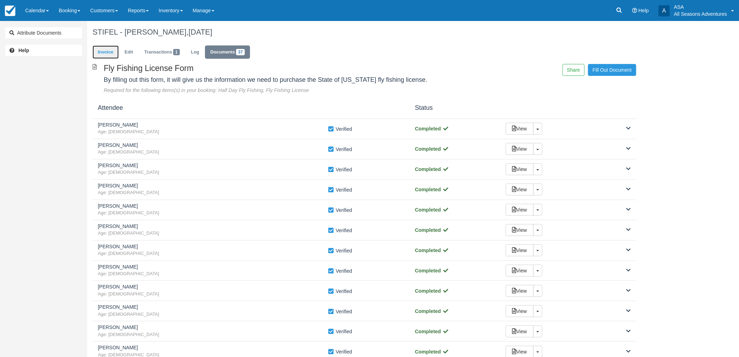
click at [118, 52] on link "Invoice" at bounding box center [106, 52] width 26 height 14
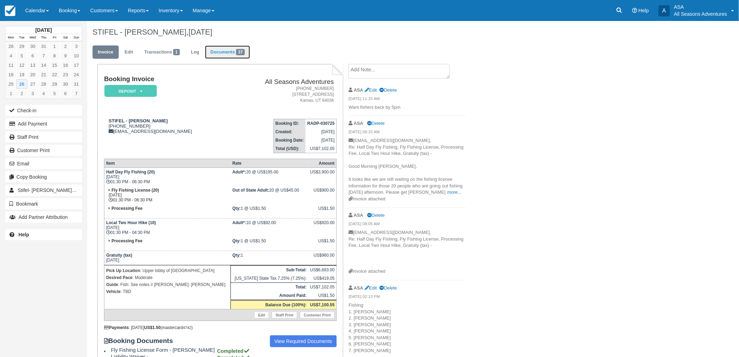
click at [238, 55] on link "Documents 37" at bounding box center [227, 52] width 45 height 14
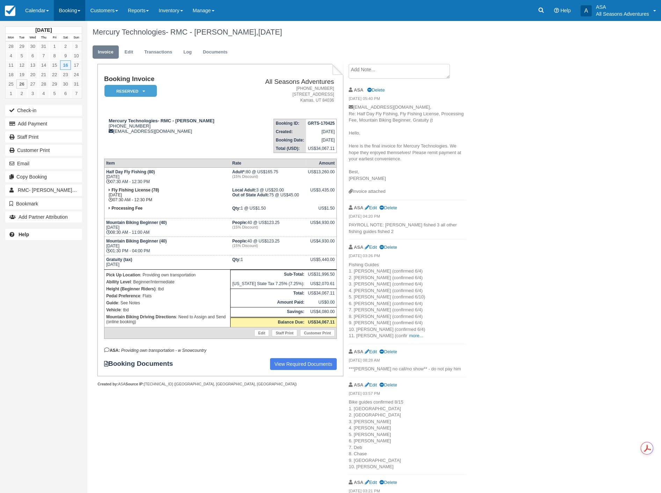
click at [68, 7] on link "Booking" at bounding box center [69, 10] width 31 height 21
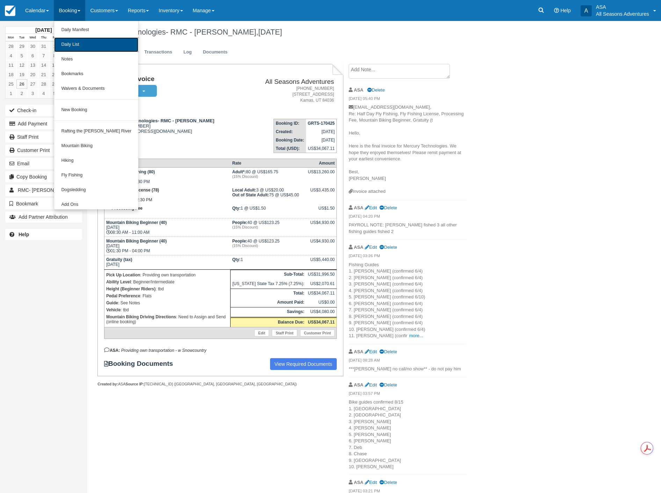
drag, startPoint x: 84, startPoint y: 46, endPoint x: 87, endPoint y: 49, distance: 4.2
click at [85, 46] on link "Daily List" at bounding box center [96, 44] width 84 height 15
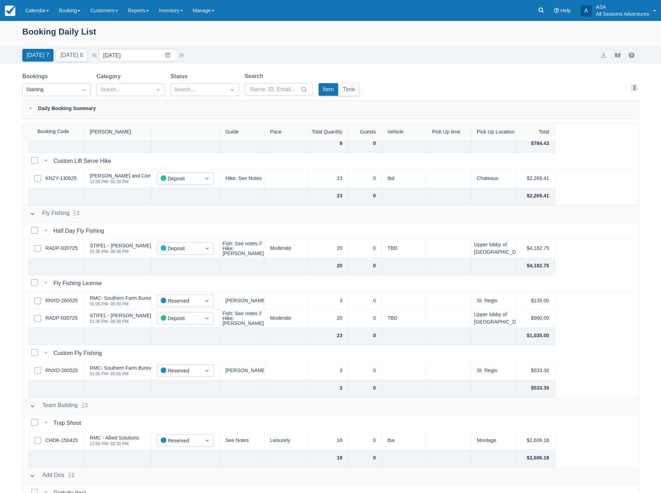
scroll to position [233, 0]
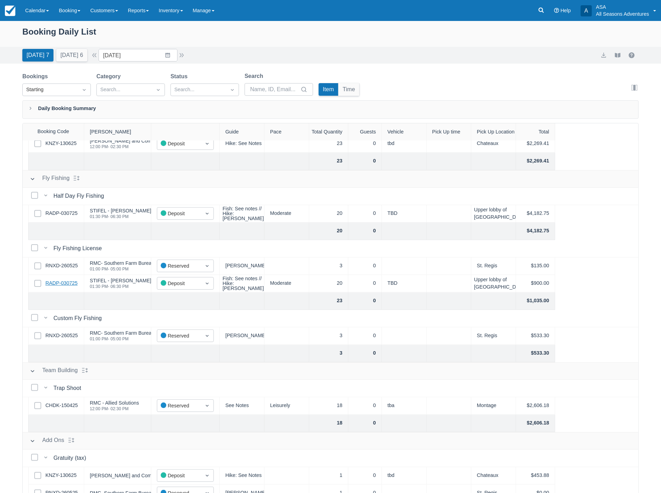
click at [72, 281] on link "RADP-030725" at bounding box center [61, 283] width 32 height 8
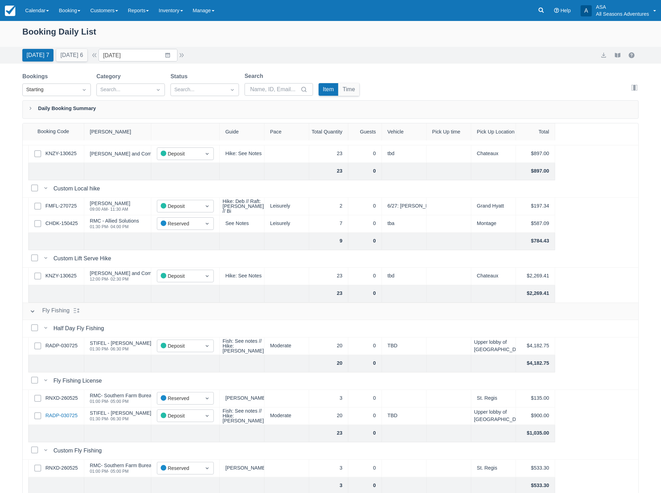
scroll to position [78, 0]
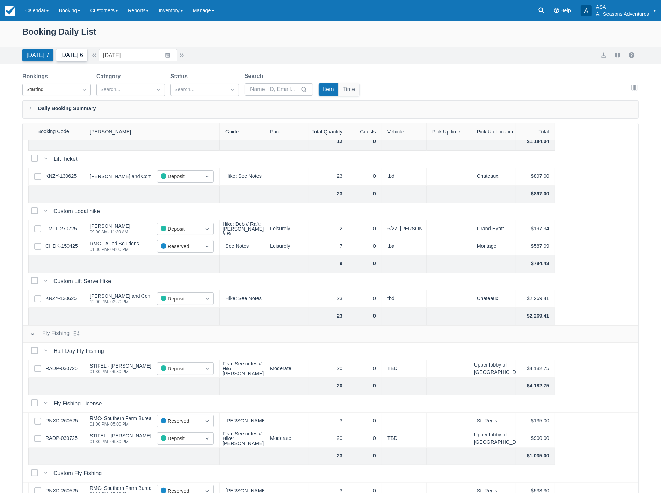
click at [69, 53] on button "Tomorrow 6" at bounding box center [71, 55] width 31 height 13
type input "08/27/25"
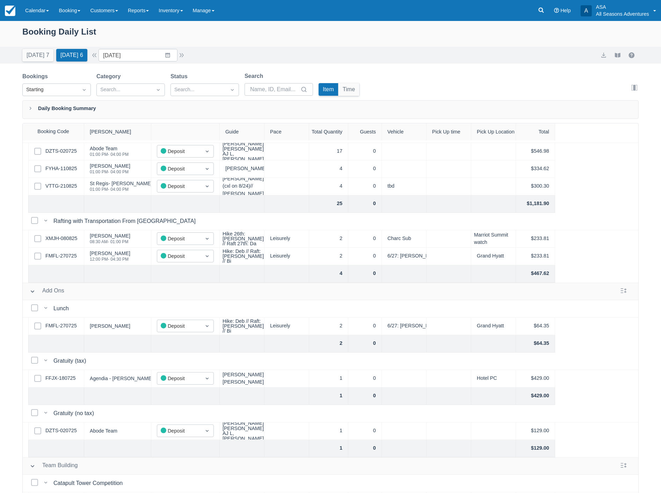
scroll to position [108, 0]
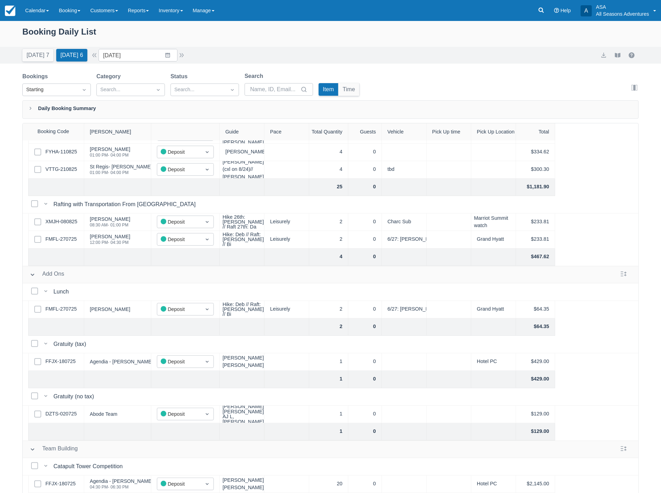
click at [56, 360] on div "Select Row FFJX-180725" at bounding box center [56, 361] width 56 height 17
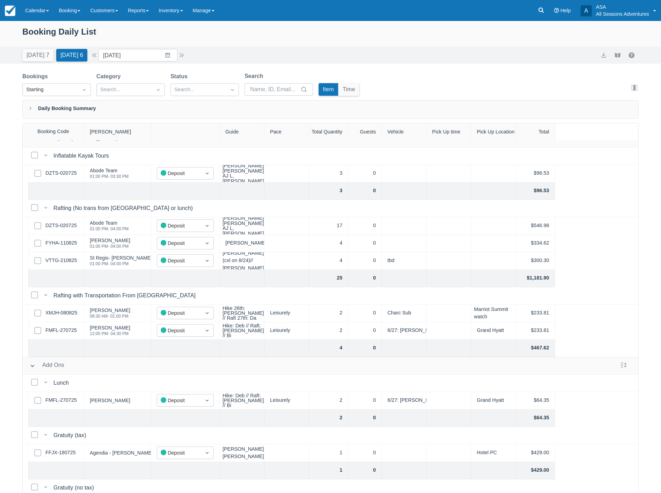
scroll to position [0, 0]
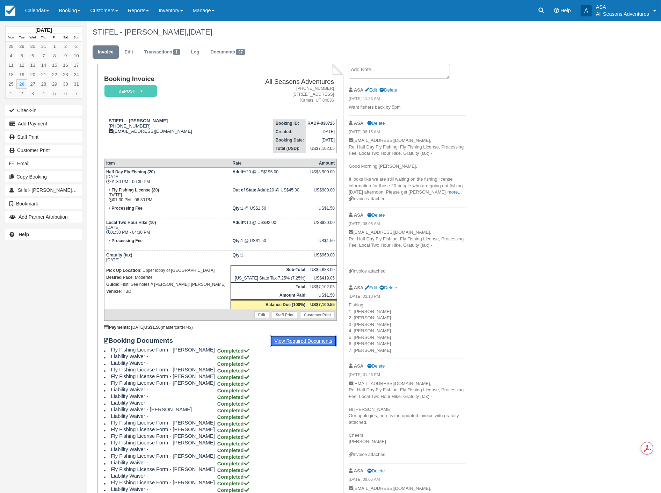
click at [295, 336] on link "View Required Documents" at bounding box center [303, 341] width 67 height 12
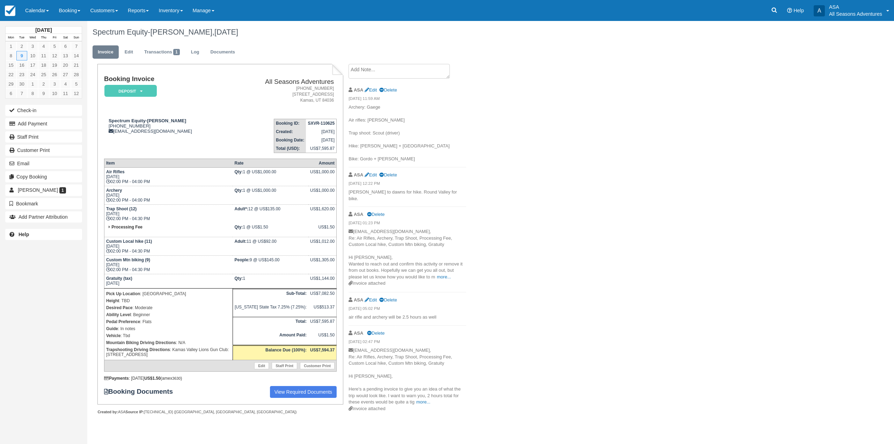
click at [614, 239] on div "Spectrum Equity-[PERSON_NAME], [DATE] Invoice Edit Transactions 1 Log Documents…" at bounding box center [422, 225] width 671 height 409
click at [783, 12] on link "Help" at bounding box center [795, 10] width 27 height 21
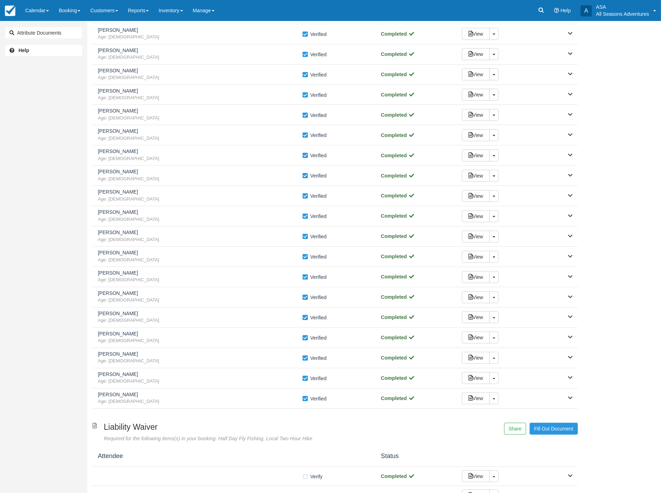
scroll to position [39, 0]
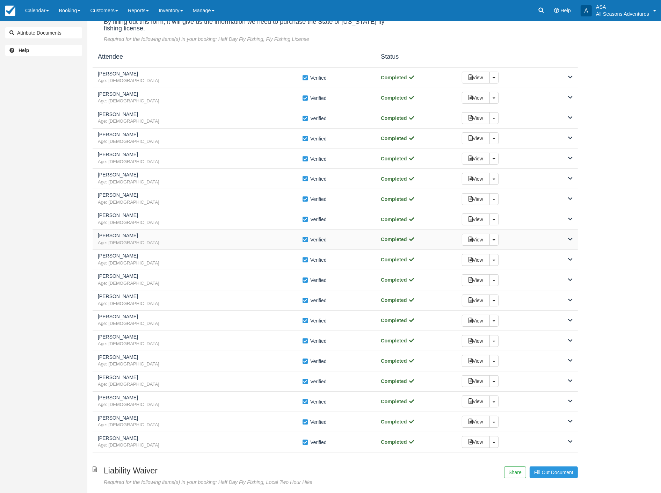
scroll to position [78, 0]
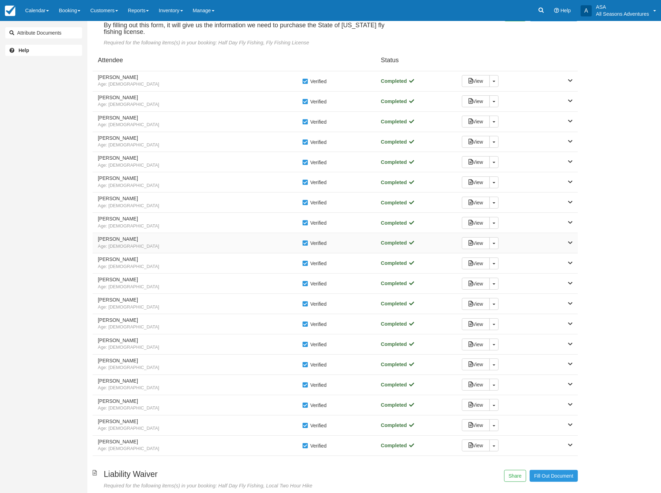
scroll to position [39, 0]
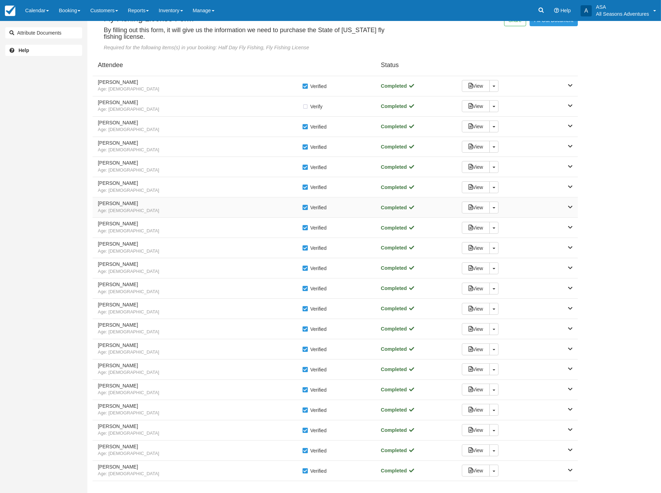
scroll to position [39, 0]
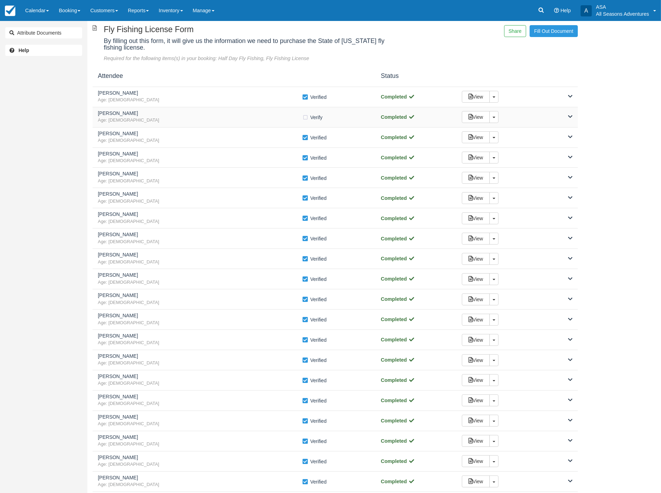
click at [168, 123] on span "Age: 50" at bounding box center [200, 120] width 204 height 7
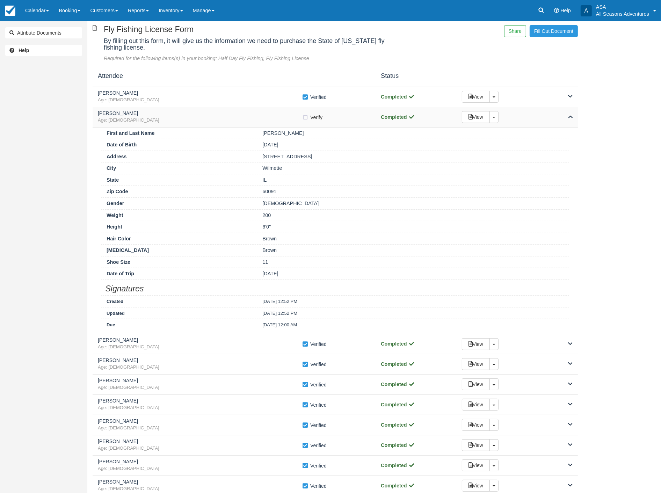
click at [306, 115] on label "Verify Verified" at bounding box center [314, 117] width 25 height 10
checkbox input "true"
click at [253, 117] on span "Age: 50" at bounding box center [200, 120] width 204 height 7
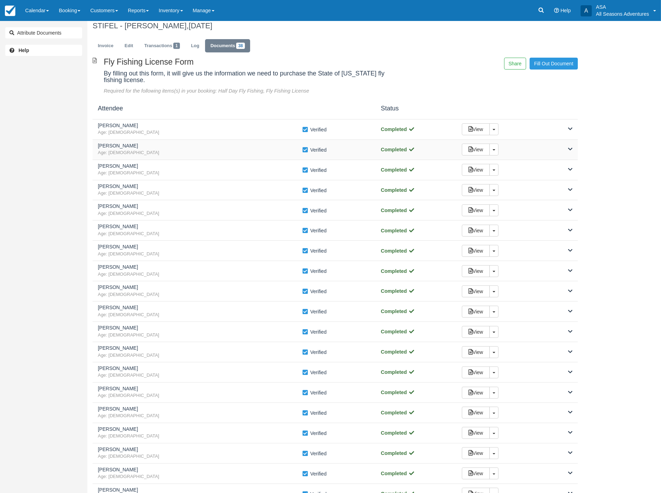
scroll to position [0, 0]
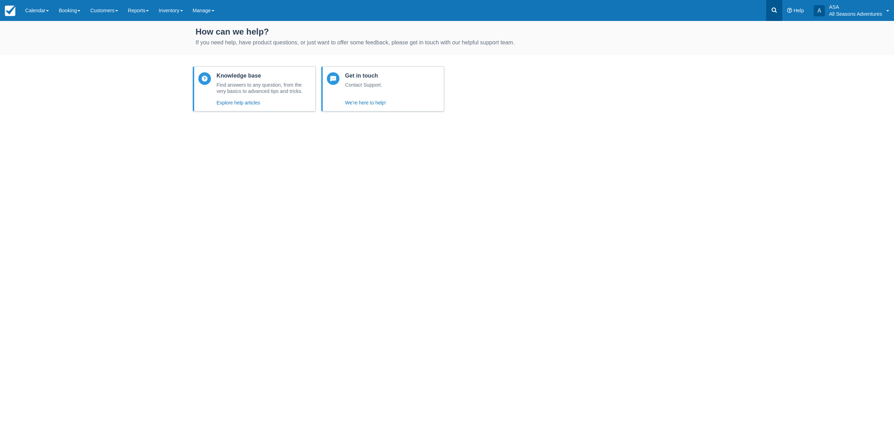
click at [778, 13] on link at bounding box center [774, 10] width 16 height 21
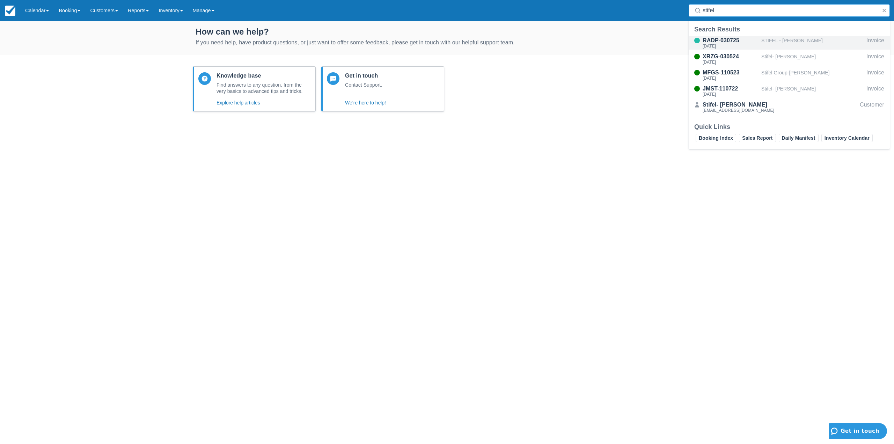
type input "stifel"
click at [792, 38] on div "STIFEL - [PERSON_NAME]" at bounding box center [812, 42] width 102 height 13
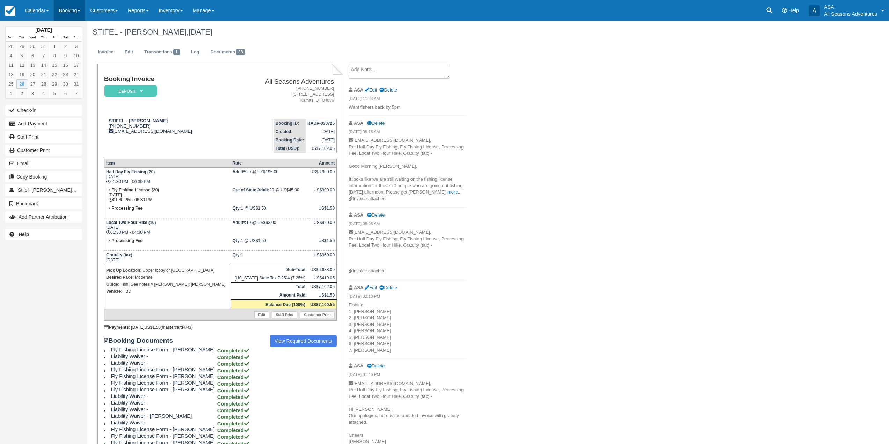
click at [71, 13] on link "Booking" at bounding box center [69, 10] width 31 height 21
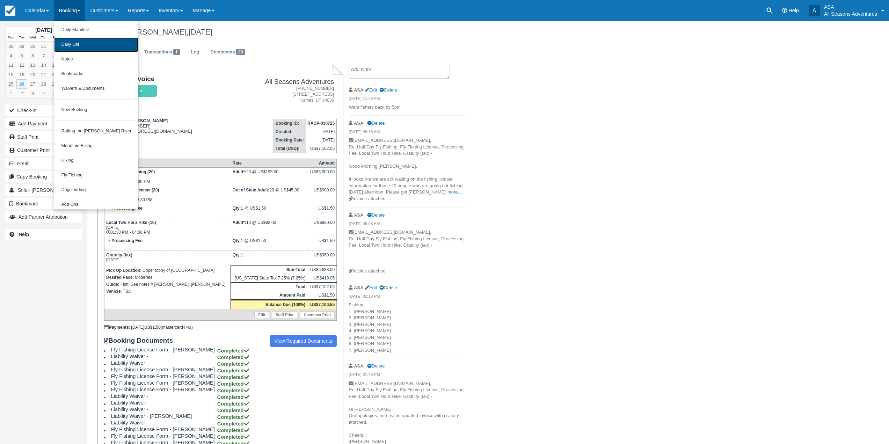
click at [88, 45] on link "Daily List" at bounding box center [96, 44] width 84 height 15
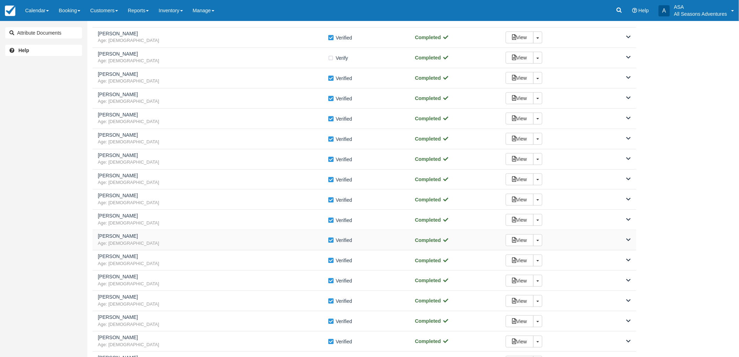
scroll to position [78, 0]
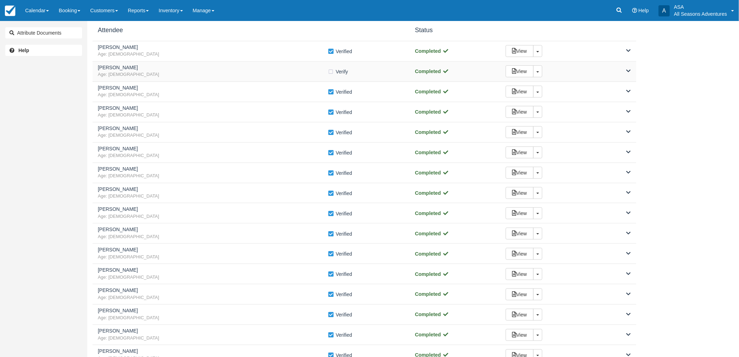
click at [162, 65] on h5 "[PERSON_NAME]" at bounding box center [213, 67] width 230 height 5
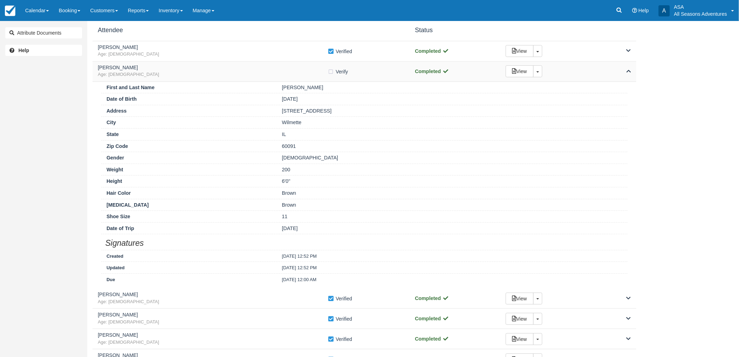
click at [165, 71] on div "[PERSON_NAME] Age: [DEMOGRAPHIC_DATA]" at bounding box center [213, 71] width 230 height 13
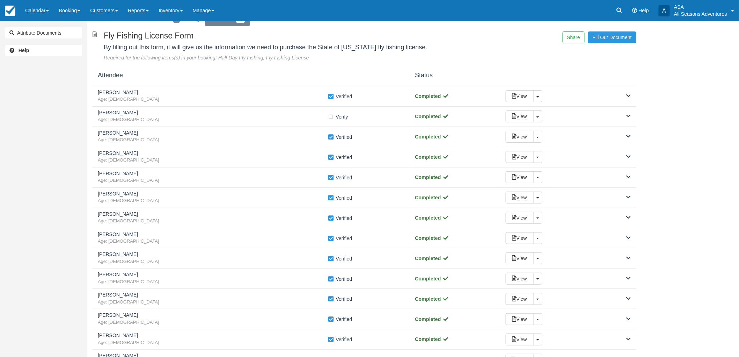
scroll to position [0, 0]
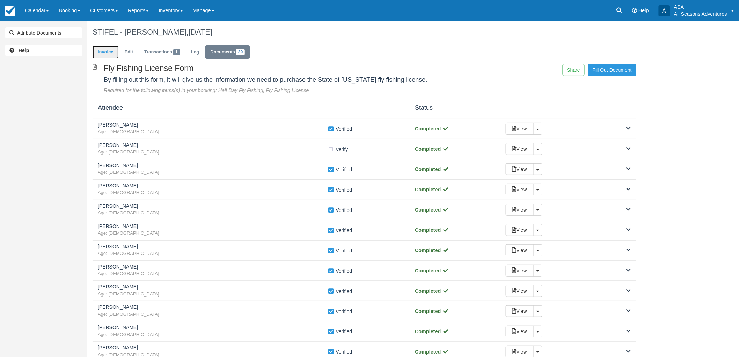
click at [105, 52] on link "Invoice" at bounding box center [106, 52] width 26 height 14
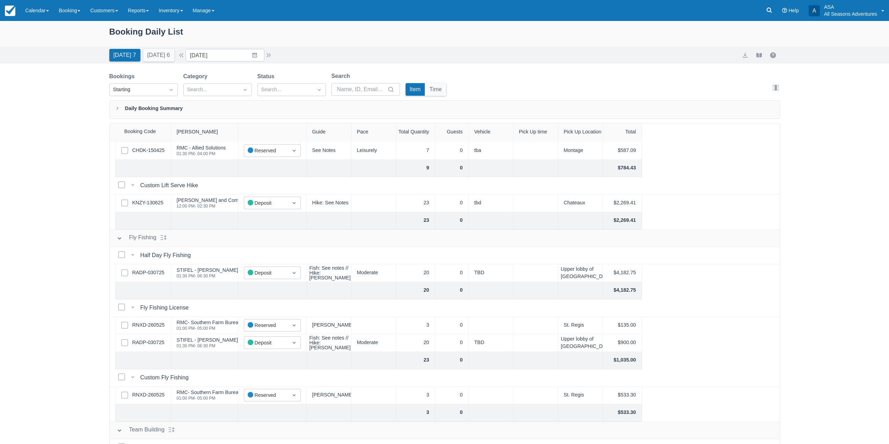
scroll to position [175, 0]
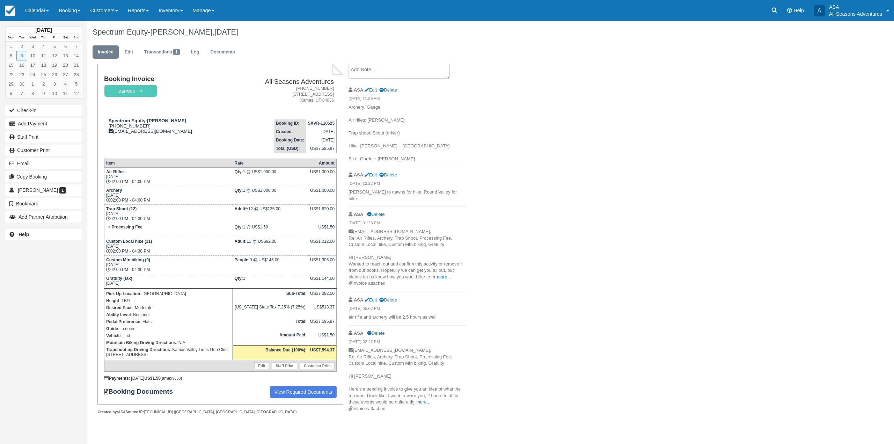
click at [539, 275] on div "Spectrum Equity-Katie Anderson, September 09 2025 Invoice Edit Transactions 1 L…" at bounding box center [422, 225] width 671 height 409
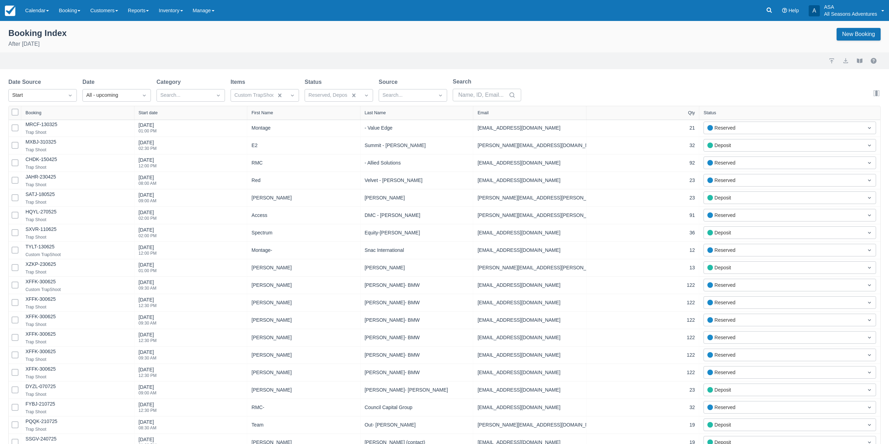
click at [144, 113] on icon at bounding box center [142, 116] width 7 height 7
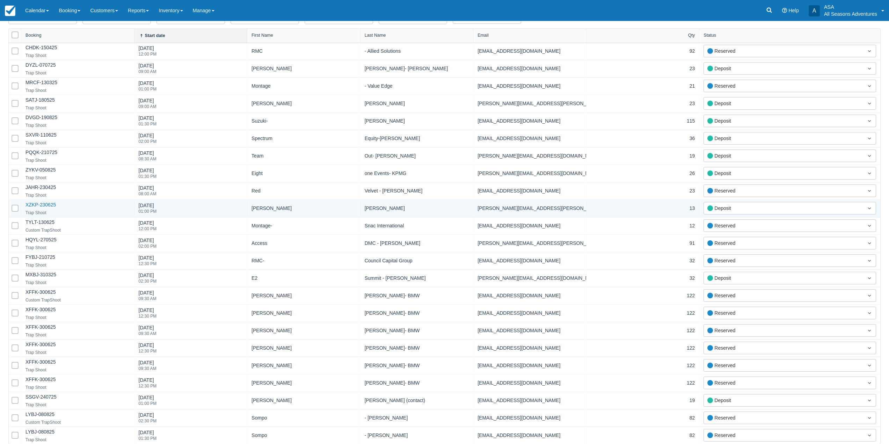
scroll to position [78, 0]
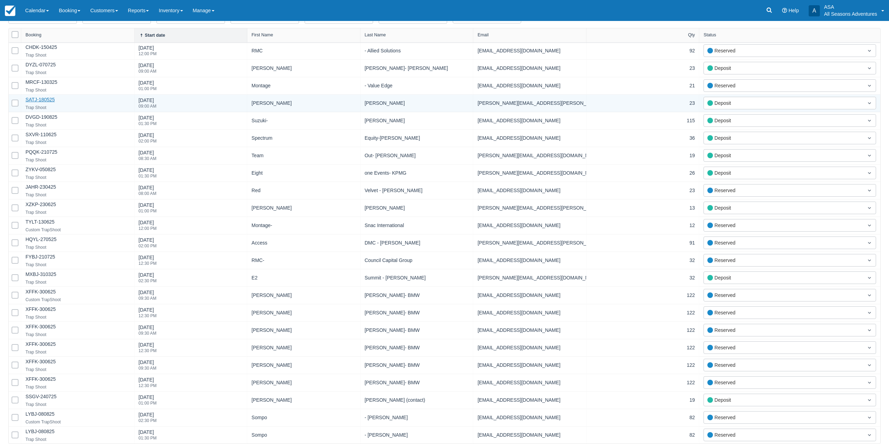
drag, startPoint x: 50, startPoint y: 103, endPoint x: 42, endPoint y: 99, distance: 8.9
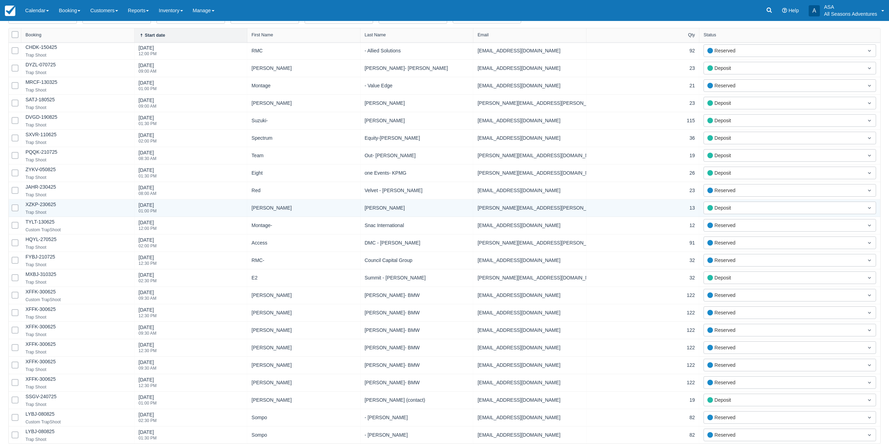
click at [15, 207] on icon at bounding box center [15, 207] width 3 height 3
click at [12, 206] on input "Select Row" at bounding box center [12, 206] width 0 height 0
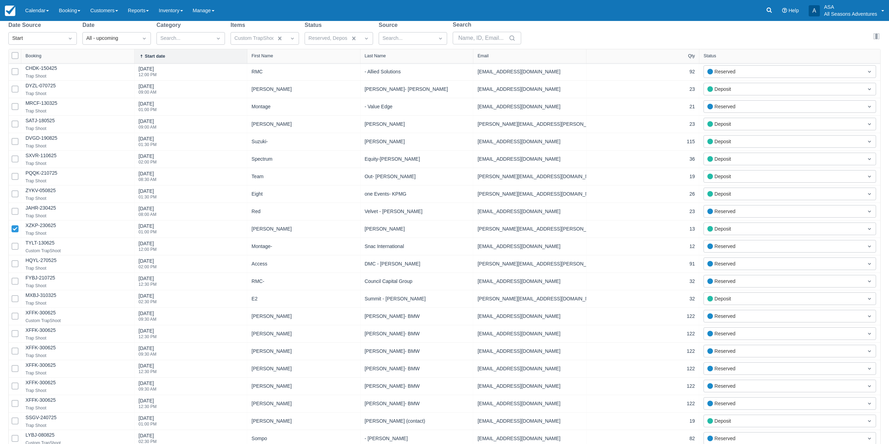
scroll to position [99, 0]
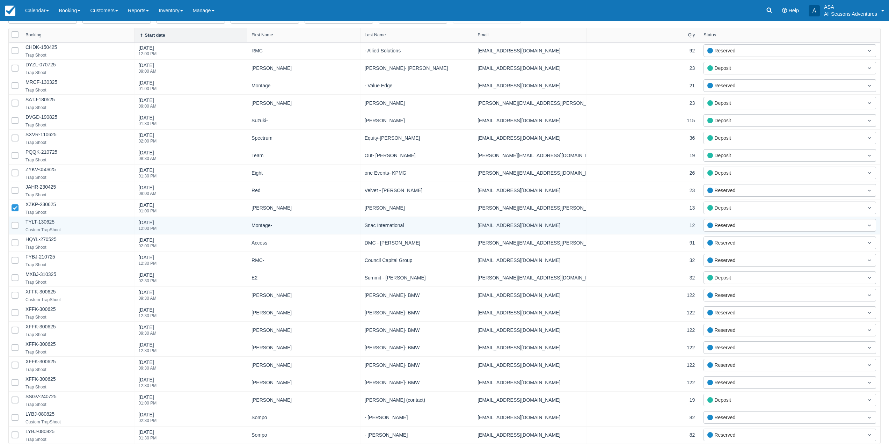
click at [14, 226] on icon at bounding box center [15, 225] width 3 height 3
click at [12, 224] on input "Select Row" at bounding box center [12, 223] width 0 height 0
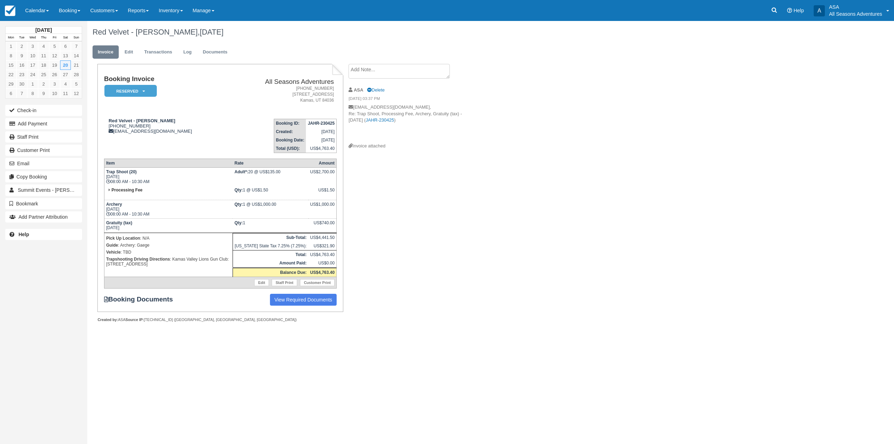
click at [694, 334] on div "Red Velvet - Laura Falter, September 20 2025 Invoice Edit Transactions Log Docu…" at bounding box center [422, 179] width 671 height 317
click at [537, 118] on div "Red Velvet - Laura Falter, September 20 2025 Invoice Edit Transactions Log Docu…" at bounding box center [422, 179] width 671 height 317
click at [497, 82] on div "Red Velvet - Laura Falter, September 20 2025 Invoice Edit Transactions Log Docu…" at bounding box center [422, 179] width 671 height 317
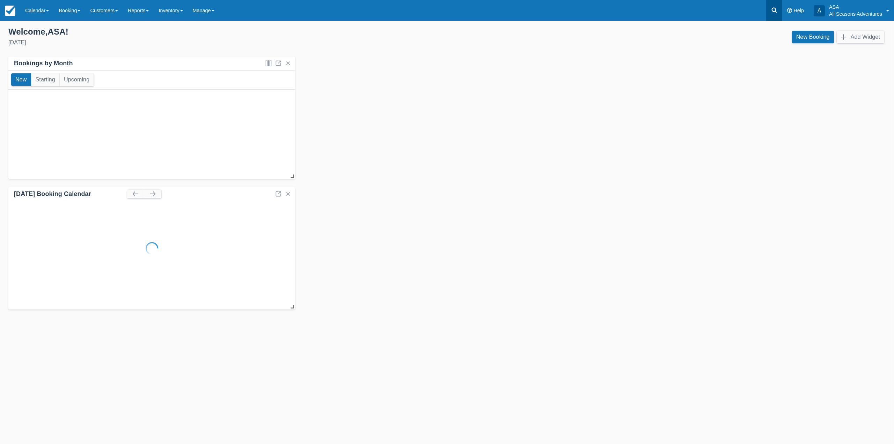
click at [770, 10] on link at bounding box center [774, 10] width 16 height 21
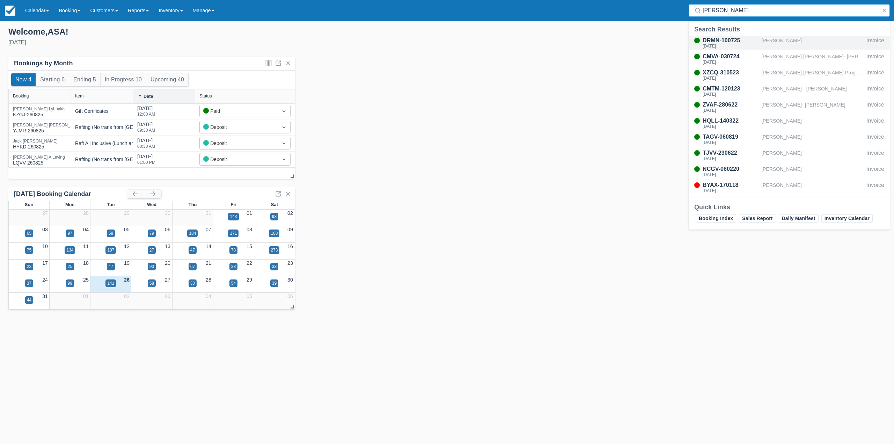
type input "[PERSON_NAME]"
click at [765, 42] on div "[PERSON_NAME]" at bounding box center [812, 42] width 102 height 13
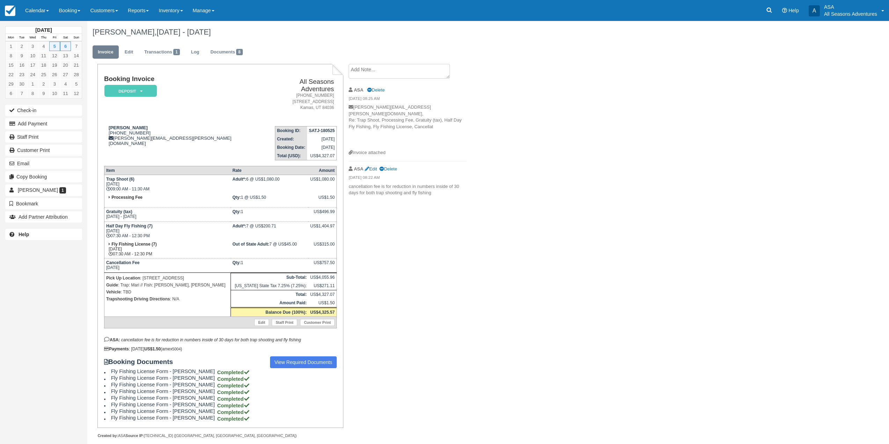
click at [367, 220] on div "Booking Invoice Deposit   Pending Reserved Paid Waiting Cancelled All Seasons A…" at bounding box center [279, 258] width 384 height 389
click at [773, 11] on link at bounding box center [769, 10] width 16 height 21
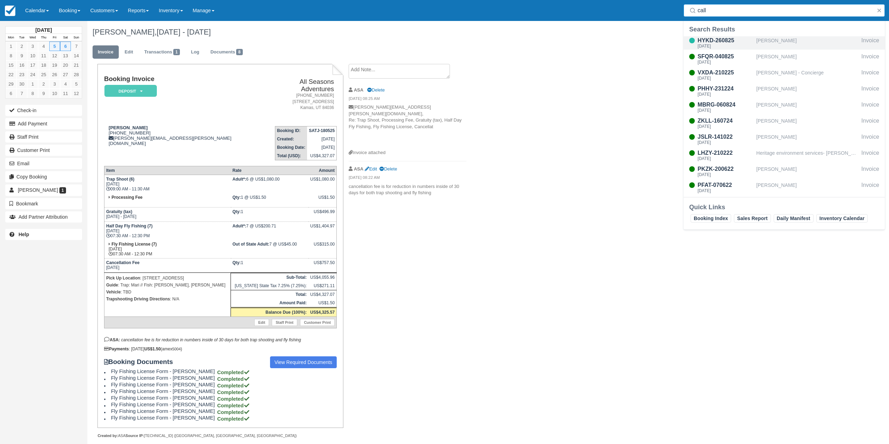
type input "call"
click at [792, 47] on div "[PERSON_NAME]" at bounding box center [807, 42] width 102 height 13
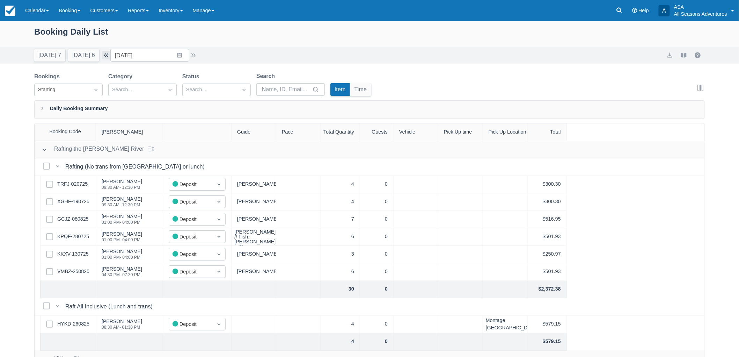
click at [107, 53] on button "button" at bounding box center [106, 55] width 8 height 8
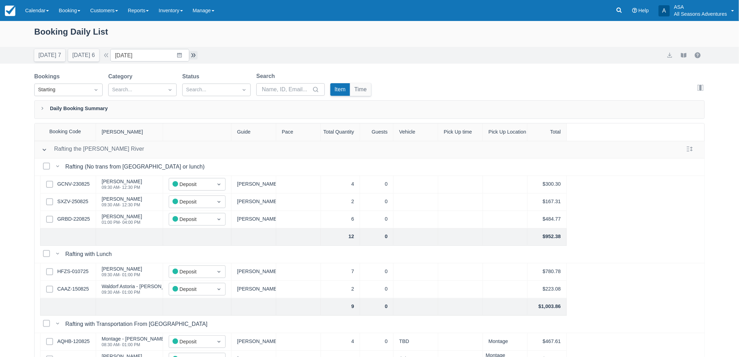
click at [196, 54] on button "button" at bounding box center [193, 55] width 8 height 8
type input "08/31/25"
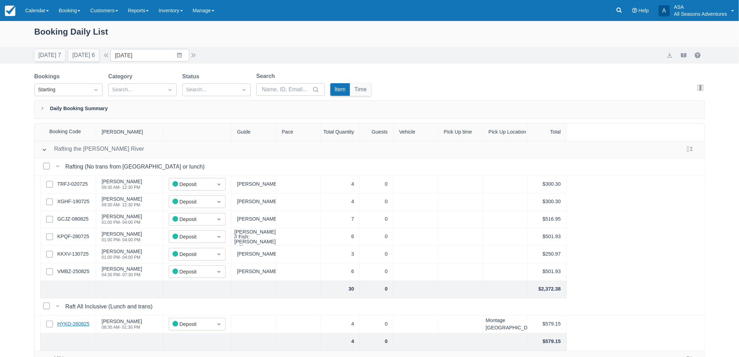
click at [83, 320] on link "HYKD-260825" at bounding box center [73, 324] width 32 height 8
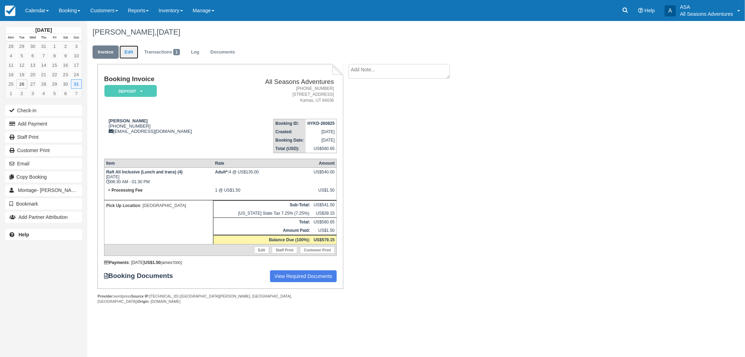
click at [123, 50] on link "Edit" at bounding box center [128, 52] width 19 height 14
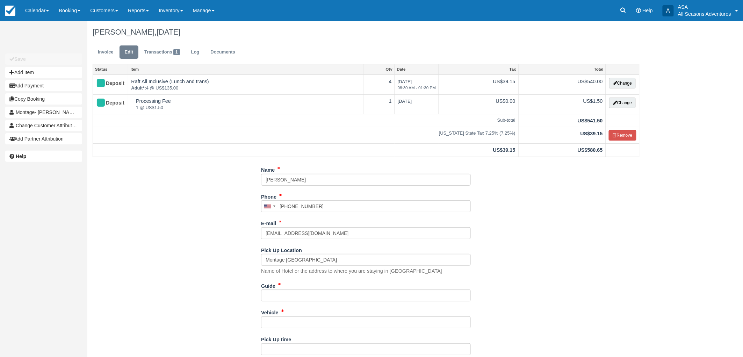
click at [289, 307] on div "Vehicle" at bounding box center [366, 317] width 210 height 22
click at [289, 299] on input "Guide" at bounding box center [366, 295] width 210 height 12
type input "[PERSON_NAME]"
type input "TBD"
click at [206, 281] on div "Name [PERSON_NAME] Phone [GEOGRAPHIC_DATA] +1 [GEOGRAPHIC_DATA] +1 [GEOGRAPHIC_…" at bounding box center [365, 275] width 557 height 222
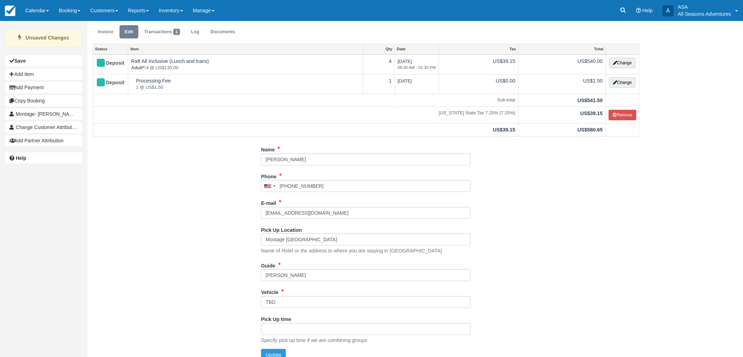
scroll to position [29, 0]
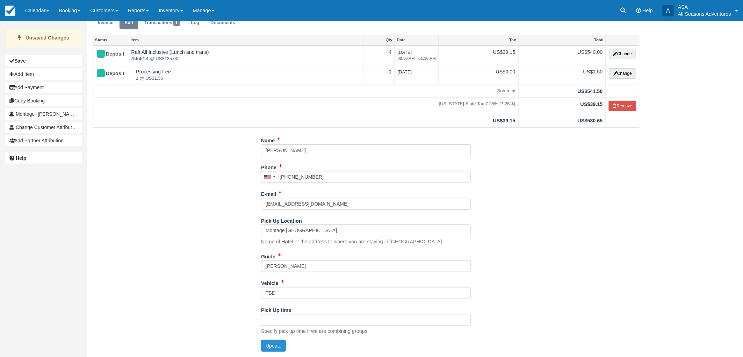
click at [271, 344] on button "Update" at bounding box center [273, 346] width 25 height 12
type input "+15039280941"
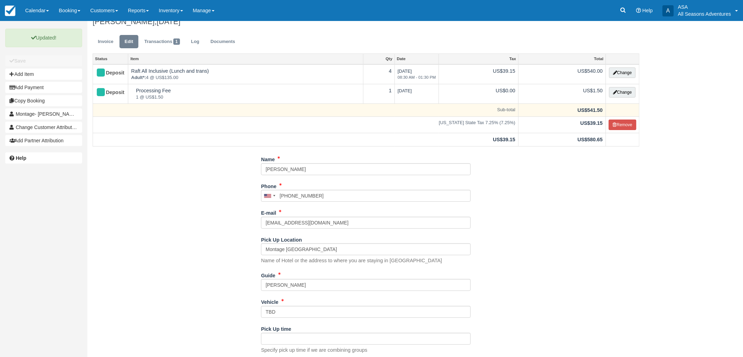
scroll to position [0, 0]
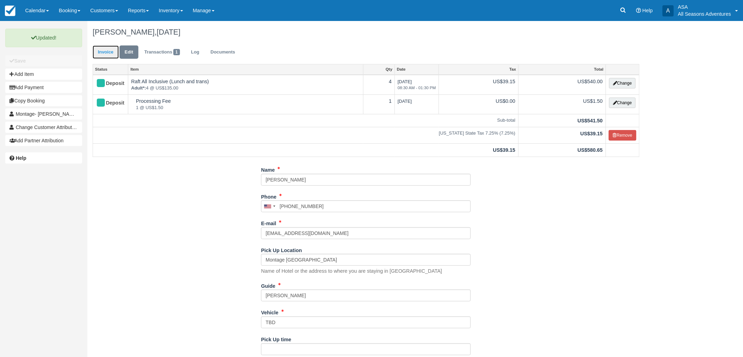
click at [107, 48] on link "Invoice" at bounding box center [106, 52] width 26 height 14
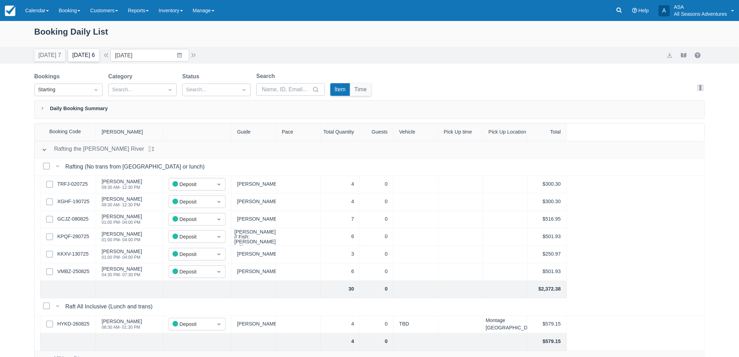
click at [99, 51] on button "Tomorrow 6" at bounding box center [83, 55] width 31 height 13
type input "[DATE]"
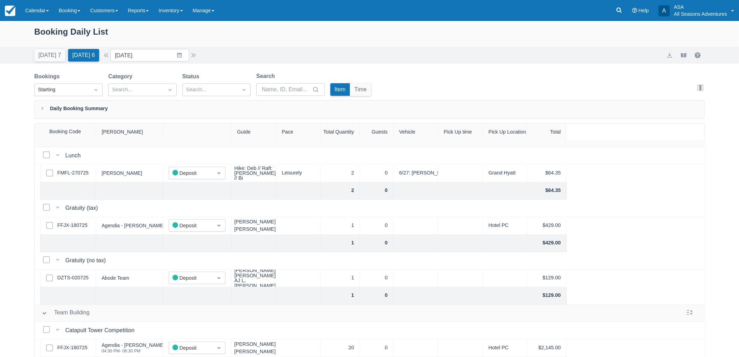
scroll to position [244, 0]
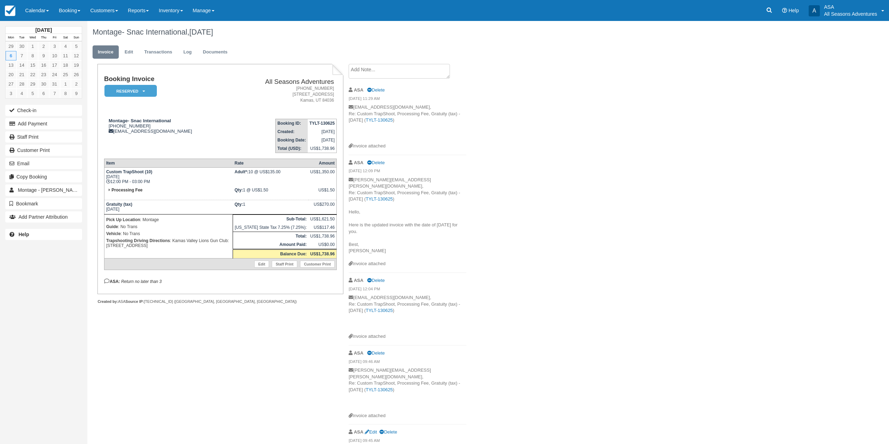
scroll to position [0, 0]
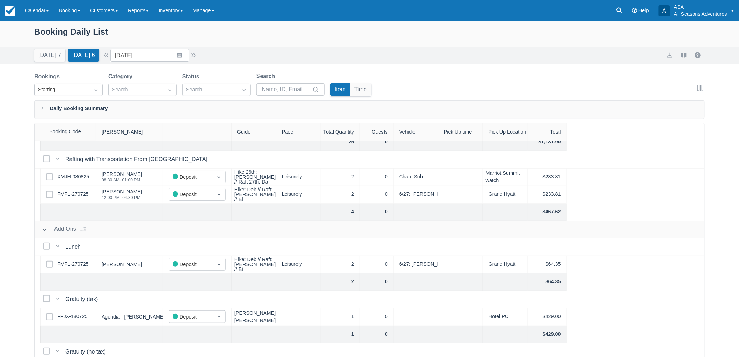
scroll to position [155, 0]
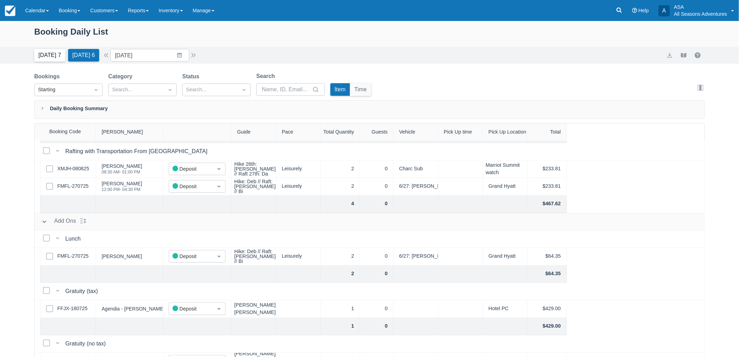
click at [51, 54] on button "[DATE] 7" at bounding box center [49, 55] width 31 height 13
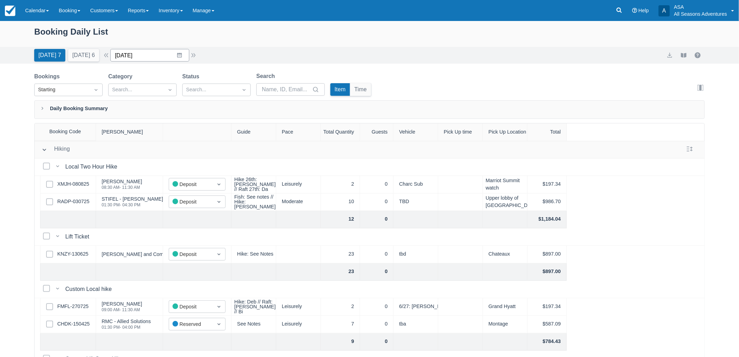
click at [173, 54] on input "[DATE]" at bounding box center [149, 55] width 79 height 13
click at [214, 85] on div "Move forward to switch to the next month." at bounding box center [207, 84] width 14 height 12
click at [207, 138] on td "20" at bounding box center [207, 135] width 14 height 13
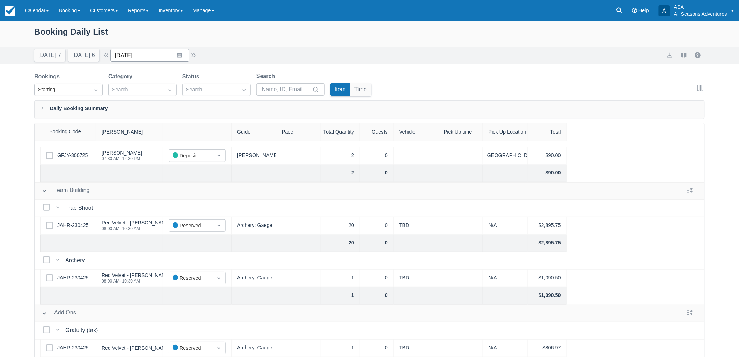
click at [180, 56] on input "09/20/25" at bounding box center [149, 55] width 79 height 13
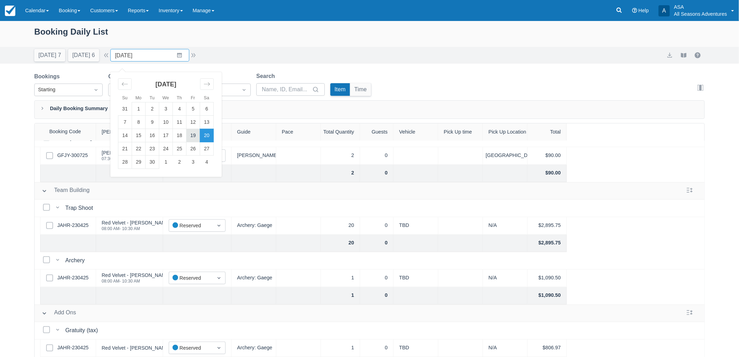
click at [193, 131] on td "19" at bounding box center [194, 135] width 14 height 13
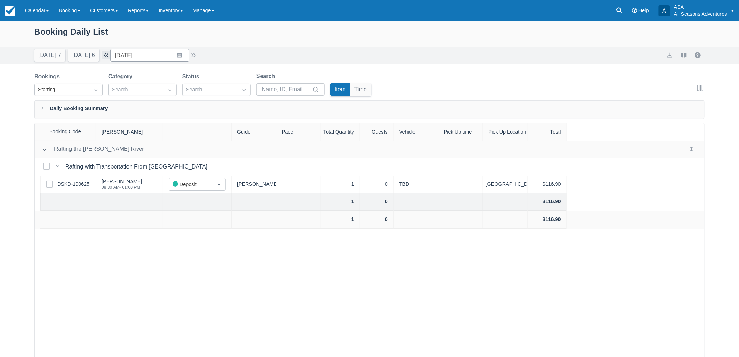
click at [109, 56] on button "button" at bounding box center [106, 55] width 8 height 8
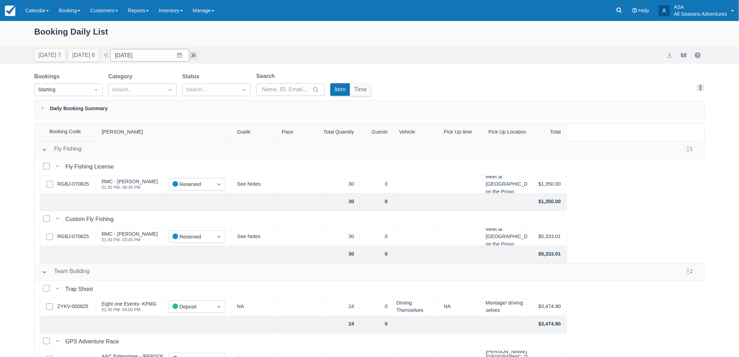
click at [194, 53] on button "button" at bounding box center [193, 55] width 8 height 8
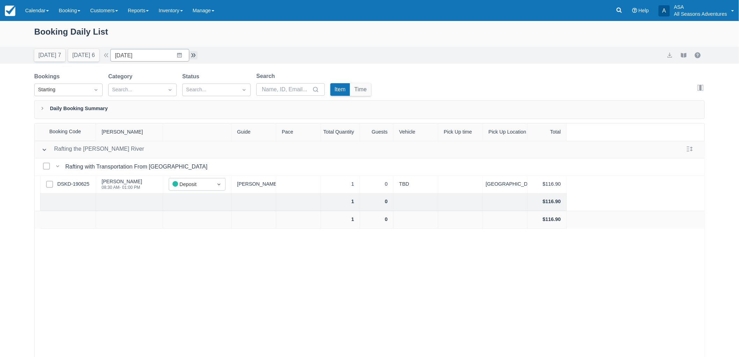
click at [195, 53] on button "button" at bounding box center [193, 55] width 8 height 8
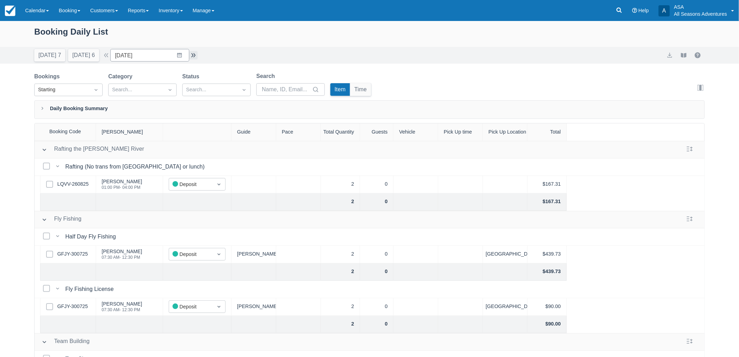
click at [195, 53] on button "button" at bounding box center [193, 55] width 8 height 8
type input "09/22/25"
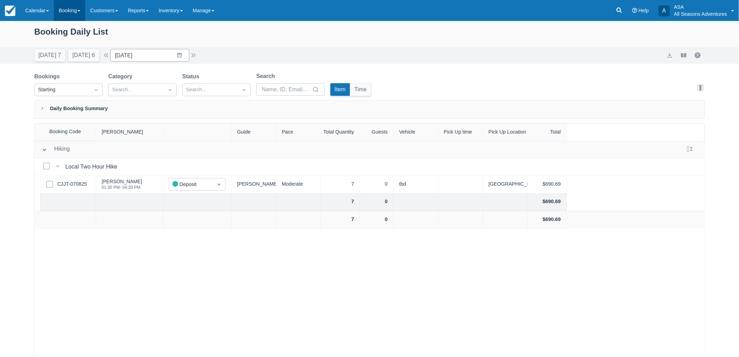
click at [72, 15] on link "Booking" at bounding box center [69, 10] width 31 height 21
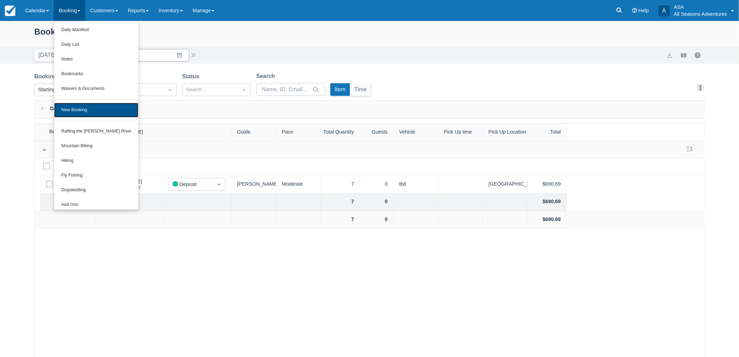
click at [85, 104] on link "New Booking" at bounding box center [96, 110] width 84 height 15
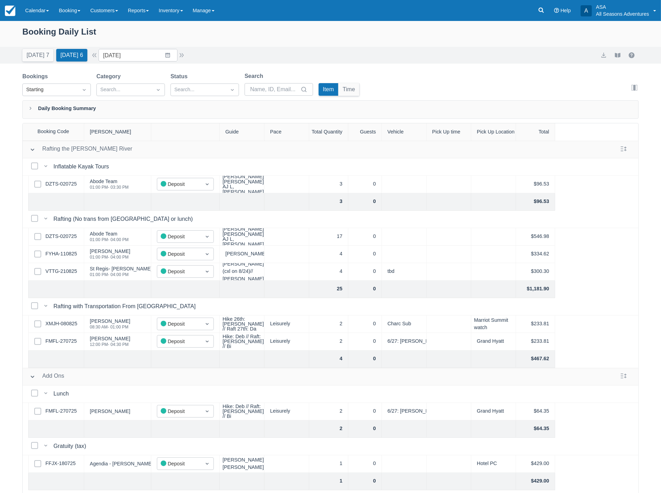
click at [66, 189] on div "Select Row DZTS-020725" at bounding box center [56, 184] width 56 height 17
click at [61, 186] on link "DZTS-020725" at bounding box center [60, 184] width 31 height 8
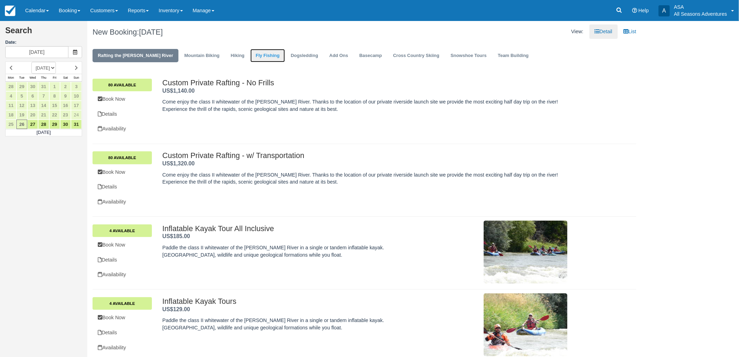
click at [250, 50] on link "Fly Fishing" at bounding box center [267, 56] width 34 height 14
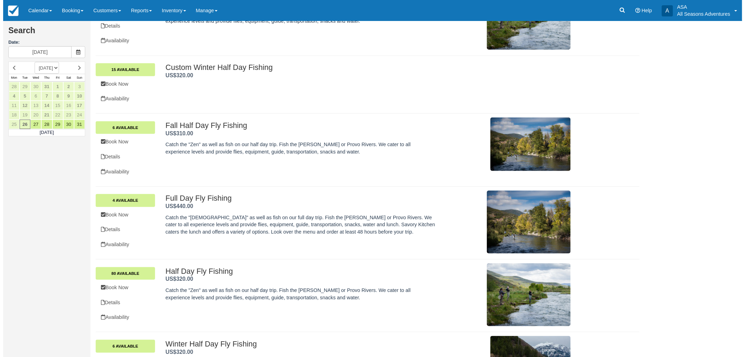
scroll to position [136, 0]
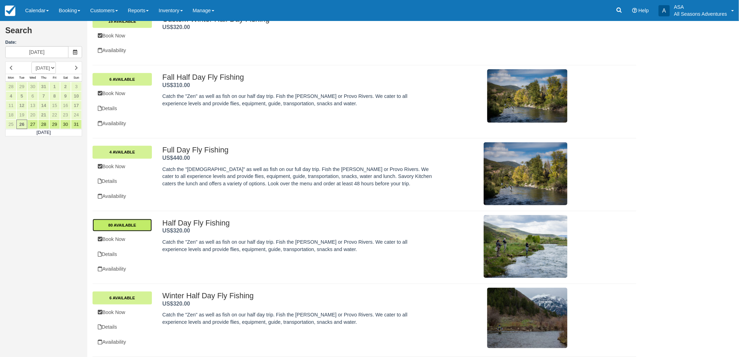
click at [130, 221] on link "80 Available" at bounding box center [122, 225] width 59 height 13
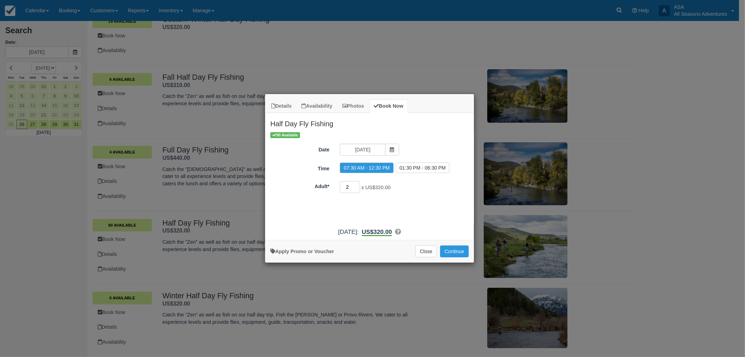
click at [357, 184] on input "2" at bounding box center [350, 187] width 20 height 12
click at [357, 184] on input "3" at bounding box center [350, 187] width 20 height 12
type input "4"
click at [357, 184] on input "4" at bounding box center [350, 187] width 20 height 12
click at [468, 252] on button "Continue" at bounding box center [454, 251] width 29 height 12
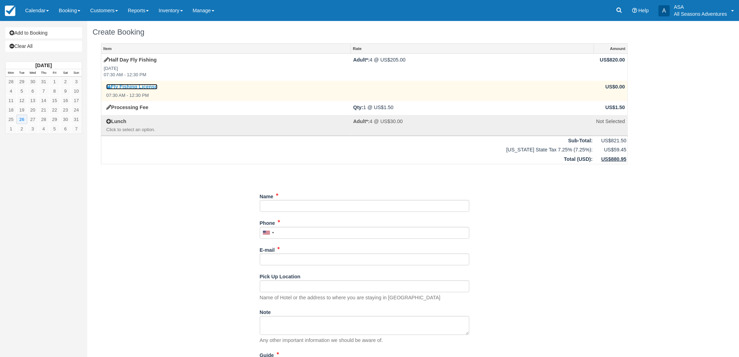
click at [148, 88] on link "Fly Fishing License" at bounding box center [131, 87] width 51 height 6
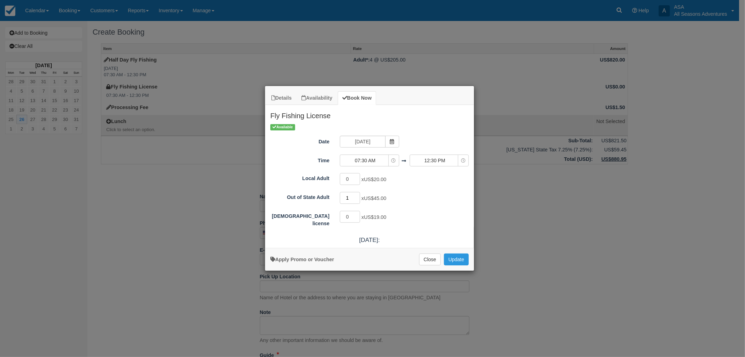
click at [356, 196] on input "1" at bounding box center [350, 198] width 20 height 12
click at [356, 196] on input "2" at bounding box center [350, 198] width 20 height 12
click at [356, 196] on input "3" at bounding box center [350, 198] width 20 height 12
type input "4"
click at [356, 196] on input "4" at bounding box center [350, 198] width 20 height 12
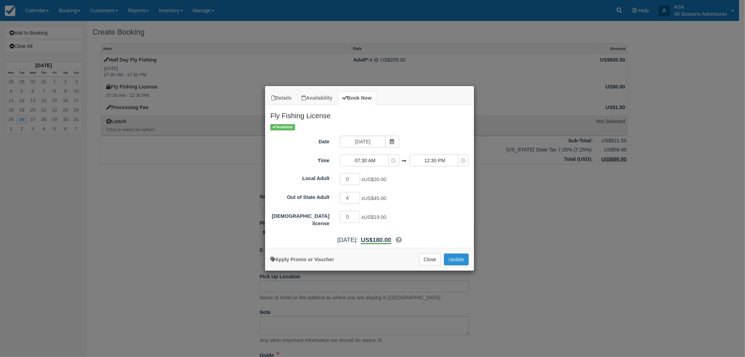
click at [450, 260] on button "Update" at bounding box center [456, 259] width 25 height 12
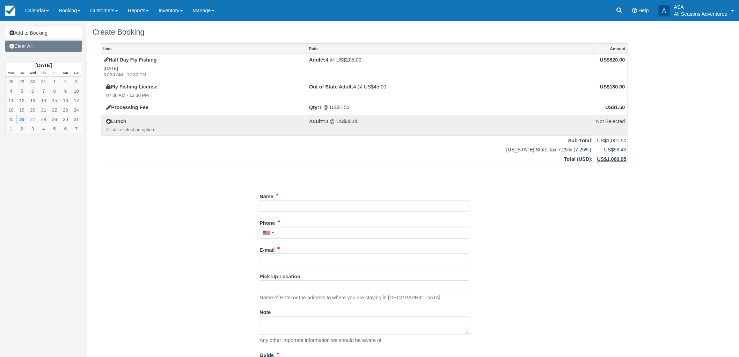
click at [65, 48] on link "Clear All" at bounding box center [43, 46] width 77 height 11
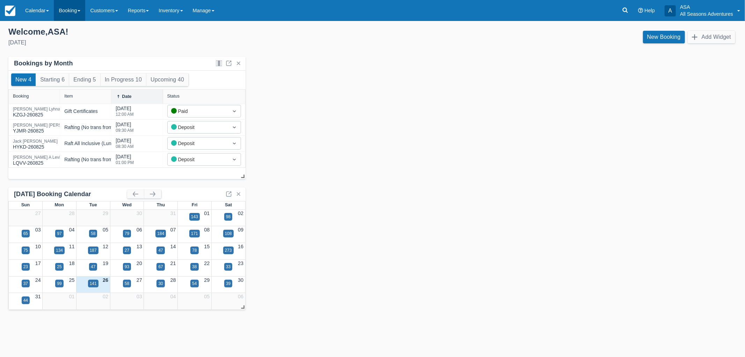
click at [76, 8] on link "Booking" at bounding box center [69, 10] width 31 height 21
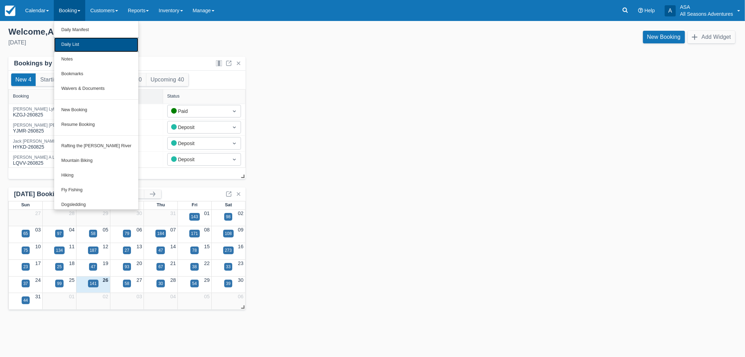
click at [80, 42] on link "Daily List" at bounding box center [96, 44] width 84 height 15
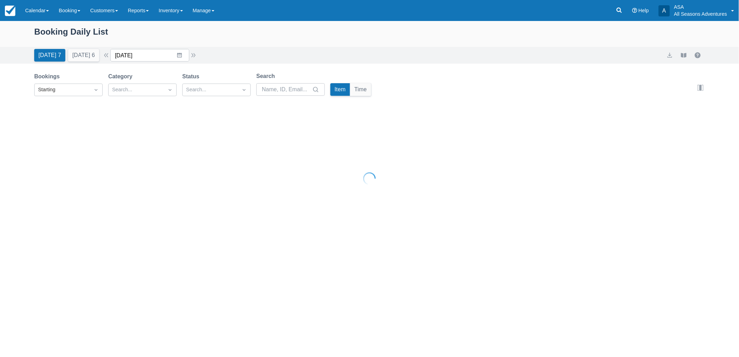
click at [180, 59] on input "[DATE]" at bounding box center [149, 55] width 79 height 13
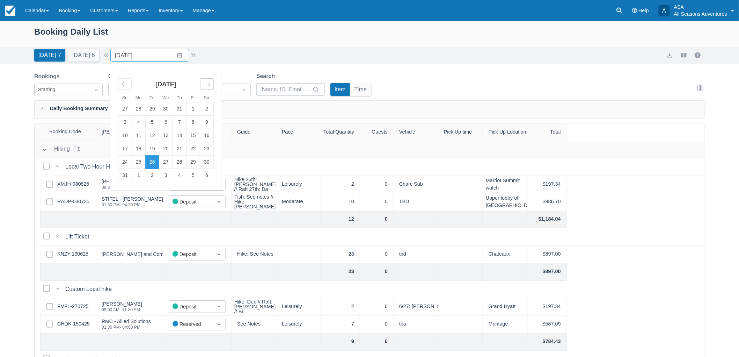
click at [210, 85] on icon "Move forward to switch to the next month." at bounding box center [207, 84] width 7 height 7
click at [214, 135] on td "20" at bounding box center [207, 135] width 14 height 13
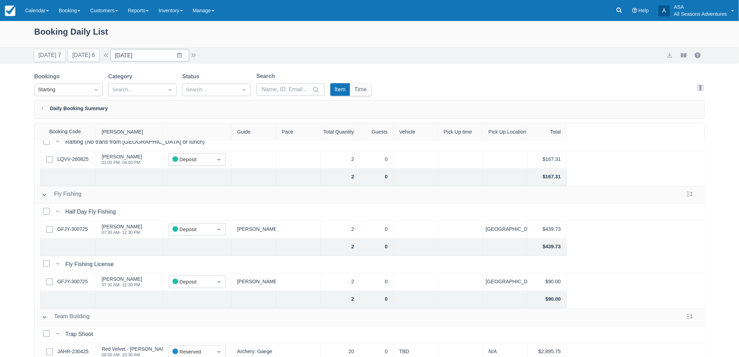
scroll to position [39, 0]
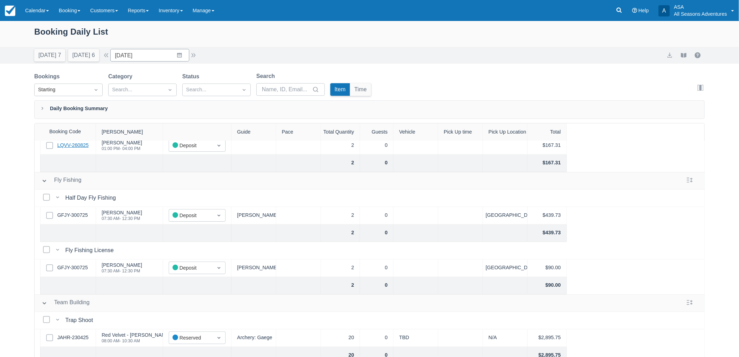
click at [82, 148] on link "LQVV-260825" at bounding box center [72, 145] width 31 height 8
click at [159, 57] on input "[DATE]" at bounding box center [149, 55] width 79 height 13
click at [128, 81] on icon "Move backward to switch to the previous month." at bounding box center [125, 84] width 7 height 7
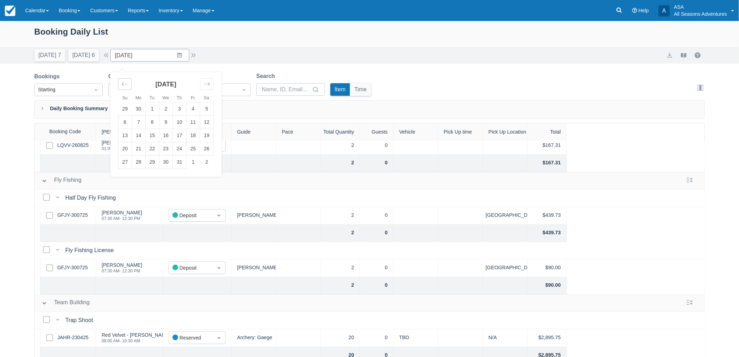
click at [128, 81] on icon "Move backward to switch to the previous month." at bounding box center [125, 84] width 7 height 7
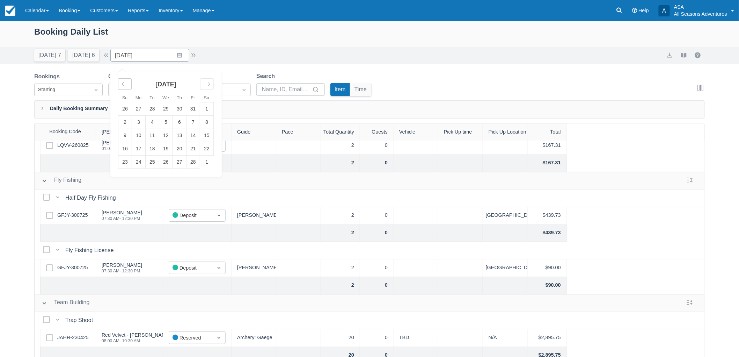
click at [128, 81] on icon "Move backward to switch to the previous month." at bounding box center [125, 84] width 7 height 7
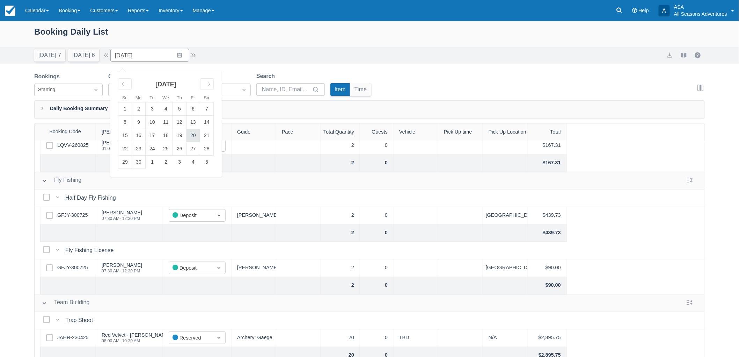
click at [197, 134] on td "20" at bounding box center [194, 135] width 14 height 13
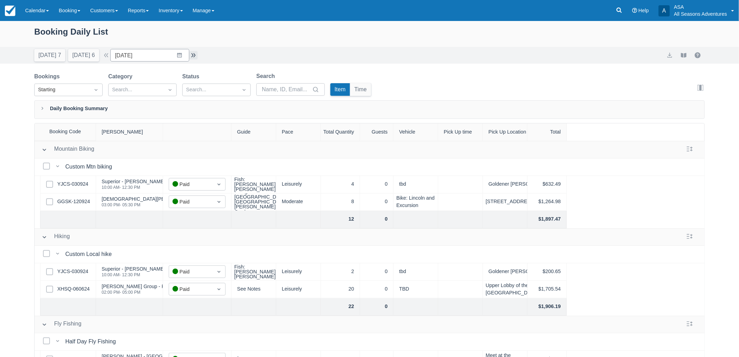
click at [197, 58] on button "button" at bounding box center [193, 55] width 8 height 8
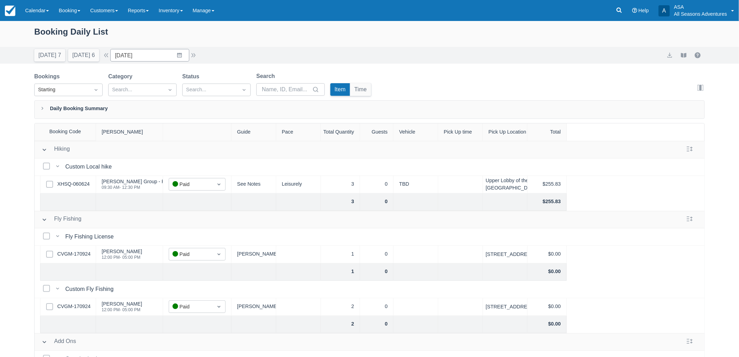
click at [200, 57] on div "[DATE] 7 [DATE] 6 Date [DATE] Navigate forward to interact with the calendar an…" at bounding box center [369, 55] width 671 height 13
click at [198, 55] on button "button" at bounding box center [193, 55] width 8 height 8
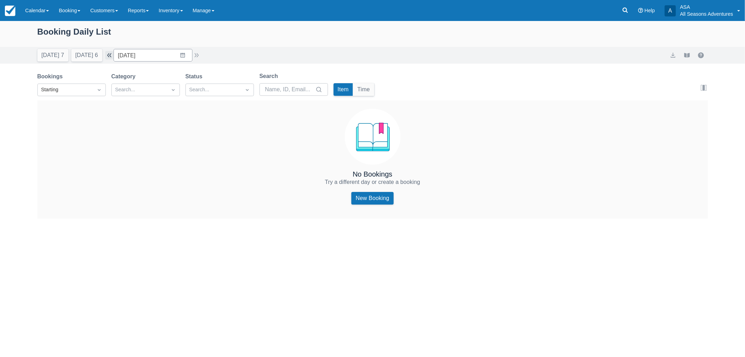
click at [113, 58] on button "button" at bounding box center [109, 55] width 8 height 8
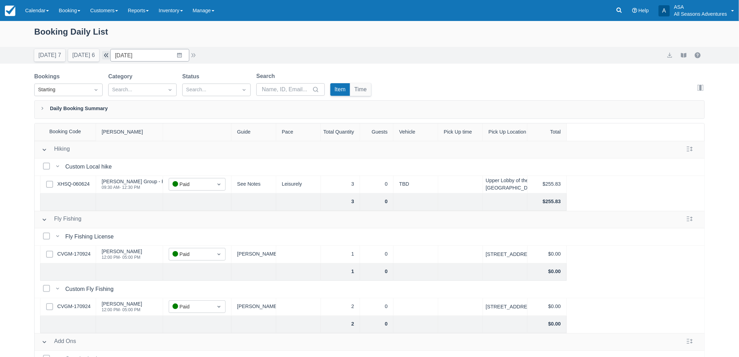
click at [110, 58] on button "button" at bounding box center [106, 55] width 8 height 8
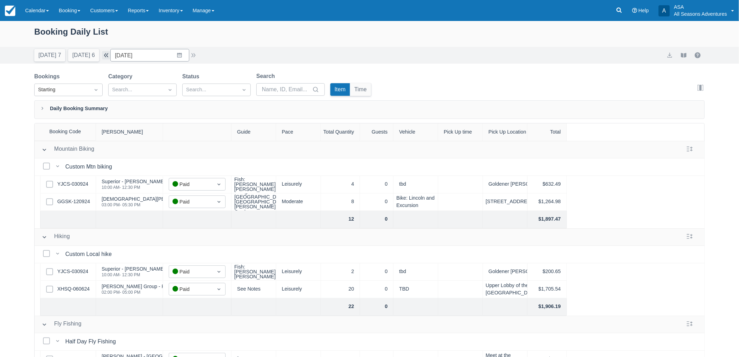
click at [110, 54] on button "button" at bounding box center [106, 55] width 8 height 8
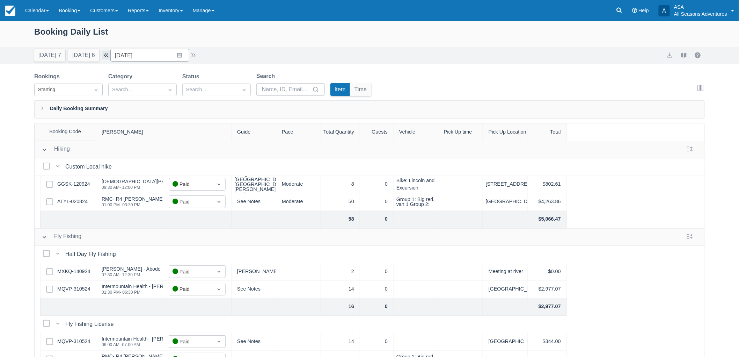
click at [110, 54] on button "button" at bounding box center [106, 55] width 8 height 8
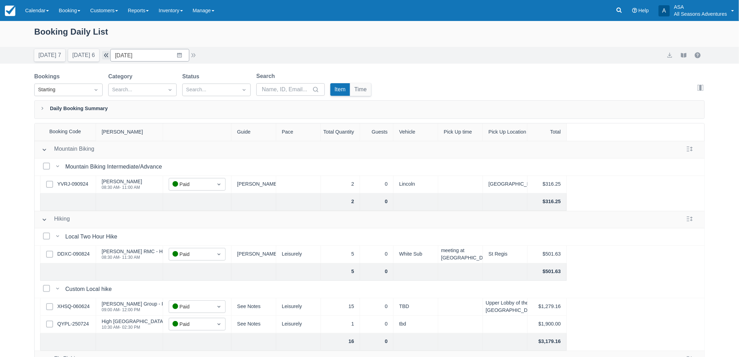
click at [110, 54] on button "button" at bounding box center [106, 55] width 8 height 8
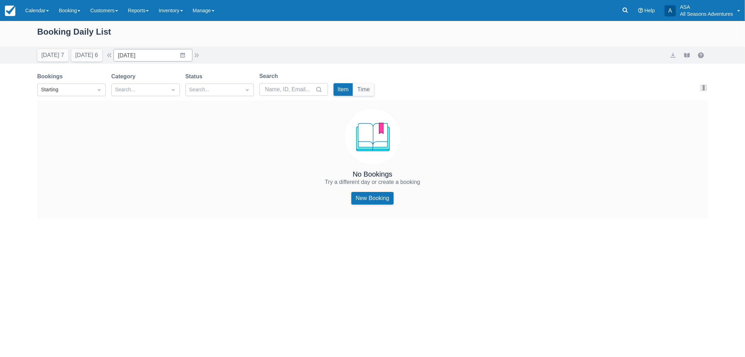
click at [182, 62] on div "[DATE] 7 [DATE] 6 Date [DATE] Navigate forward to interact with the calendar an…" at bounding box center [372, 55] width 745 height 17
click at [114, 58] on button "button" at bounding box center [109, 55] width 8 height 8
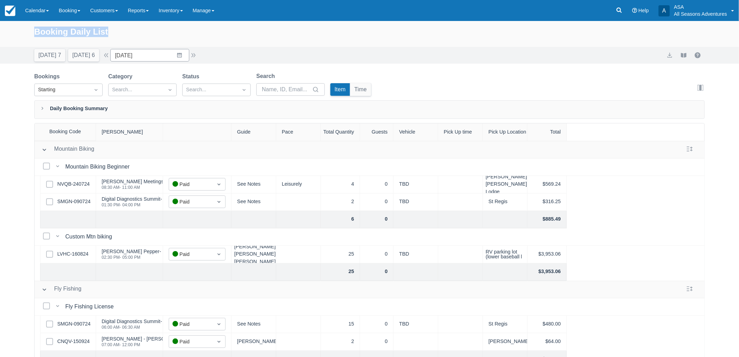
drag, startPoint x: 35, startPoint y: 32, endPoint x: 117, endPoint y: 29, distance: 82.5
click at [117, 29] on div "Booking Daily List" at bounding box center [369, 35] width 671 height 20
click at [121, 32] on div "Booking Daily List" at bounding box center [369, 35] width 671 height 20
click at [184, 51] on input "[DATE]" at bounding box center [149, 55] width 79 height 13
click at [124, 136] on td "15" at bounding box center [125, 135] width 14 height 13
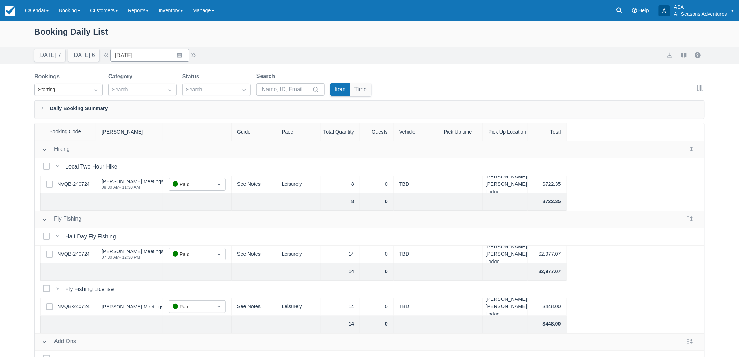
click at [171, 64] on div "Booking Daily List [DATE] 7 [DATE] 6 Date [DATE] Navigate forward to interact w…" at bounding box center [369, 206] width 739 height 371
click at [175, 53] on input "[DATE]" at bounding box center [149, 55] width 79 height 13
click at [192, 125] on td "13" at bounding box center [194, 122] width 14 height 13
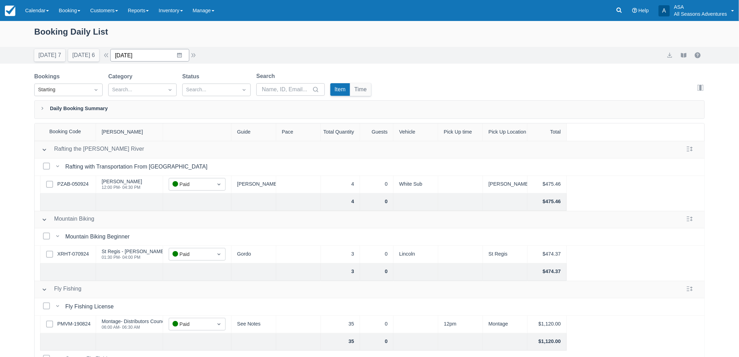
click at [180, 54] on input "[DATE]" at bounding box center [149, 55] width 79 height 13
click at [212, 121] on td "14" at bounding box center [207, 122] width 14 height 13
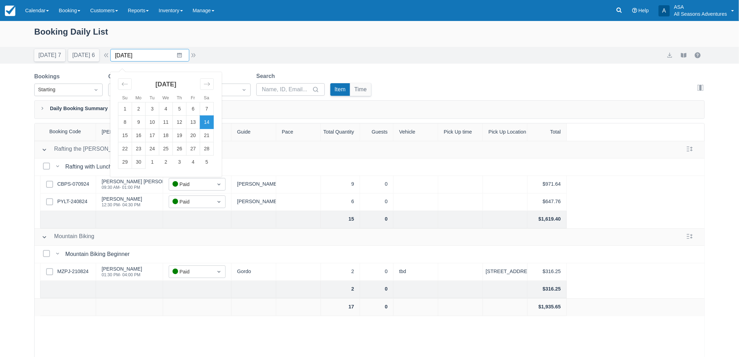
click at [183, 54] on input "[DATE]" at bounding box center [149, 55] width 79 height 13
click at [131, 132] on td "15" at bounding box center [125, 135] width 14 height 13
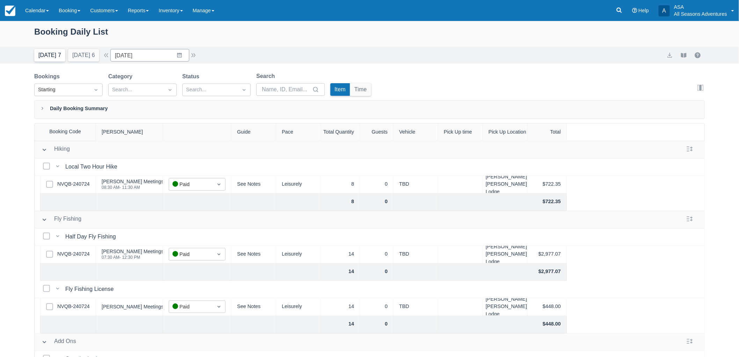
click at [54, 49] on button "[DATE] 7" at bounding box center [49, 55] width 31 height 13
type input "[DATE]"
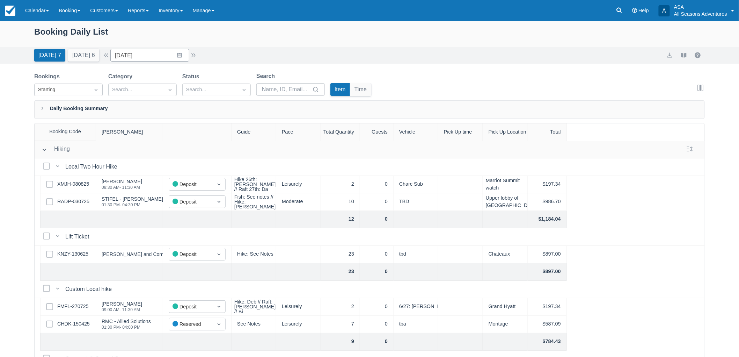
click at [74, 28] on div "Booking Daily List" at bounding box center [369, 35] width 671 height 20
click at [72, 33] on div "Booking Daily List" at bounding box center [369, 35] width 671 height 20
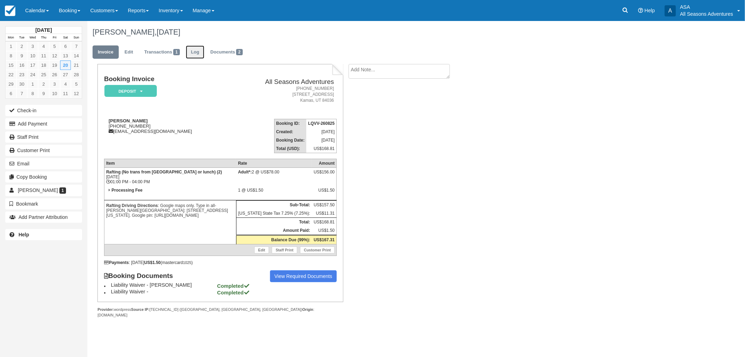
click at [189, 54] on link "Log" at bounding box center [195, 52] width 19 height 14
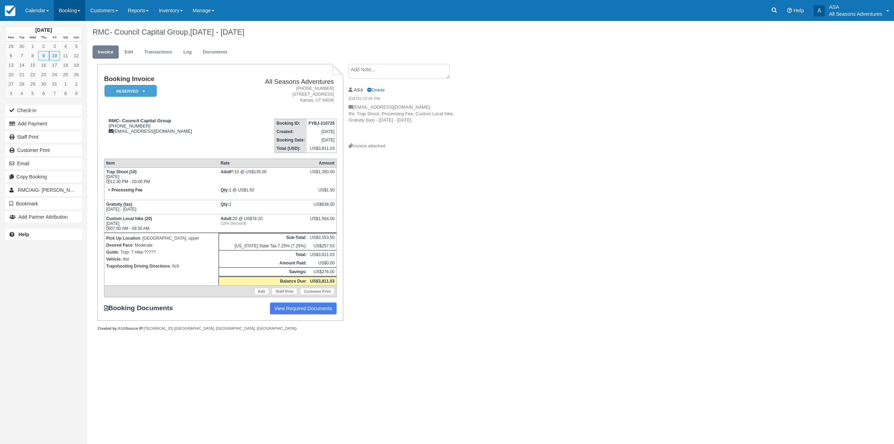
click at [78, 14] on link "Booking" at bounding box center [69, 10] width 31 height 21
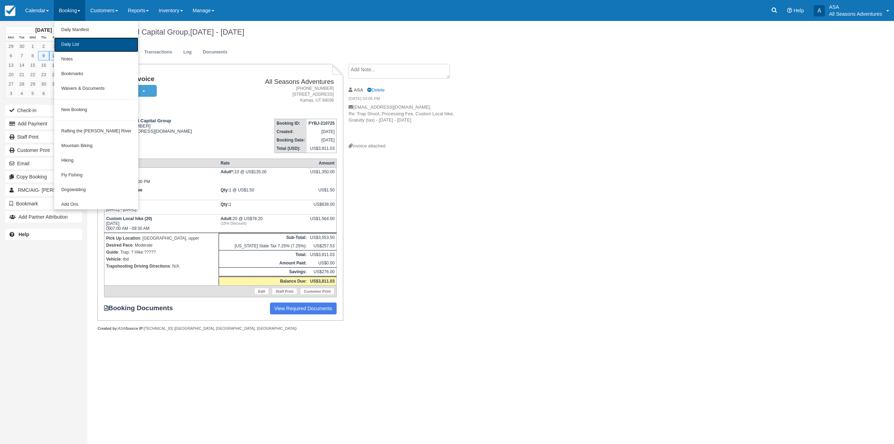
click at [76, 49] on link "Daily List" at bounding box center [96, 44] width 84 height 15
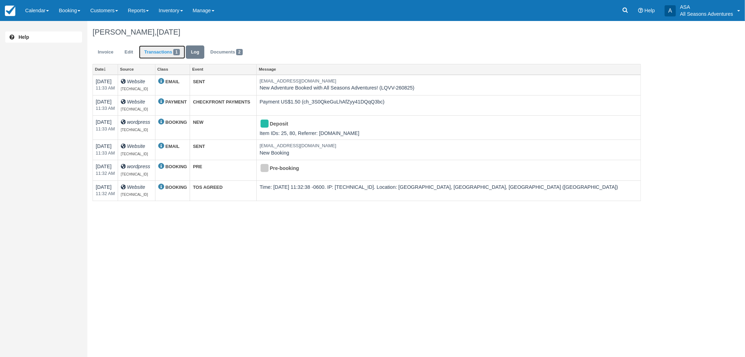
click at [158, 55] on link "Transactions 1" at bounding box center [162, 52] width 46 height 14
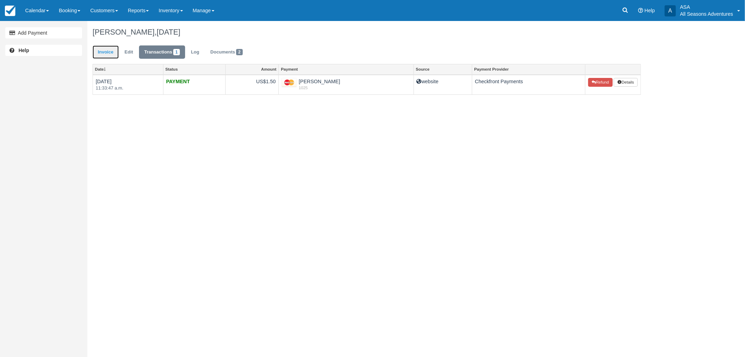
click at [105, 56] on link "Invoice" at bounding box center [106, 52] width 26 height 14
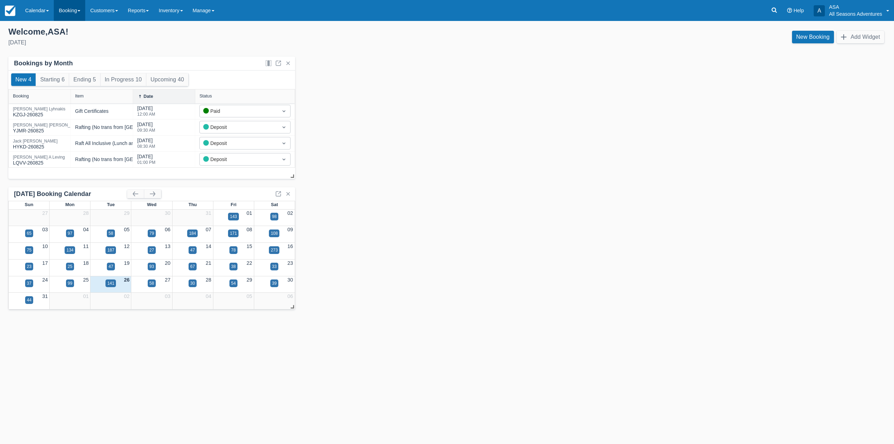
click at [63, 4] on link "Booking" at bounding box center [69, 10] width 31 height 21
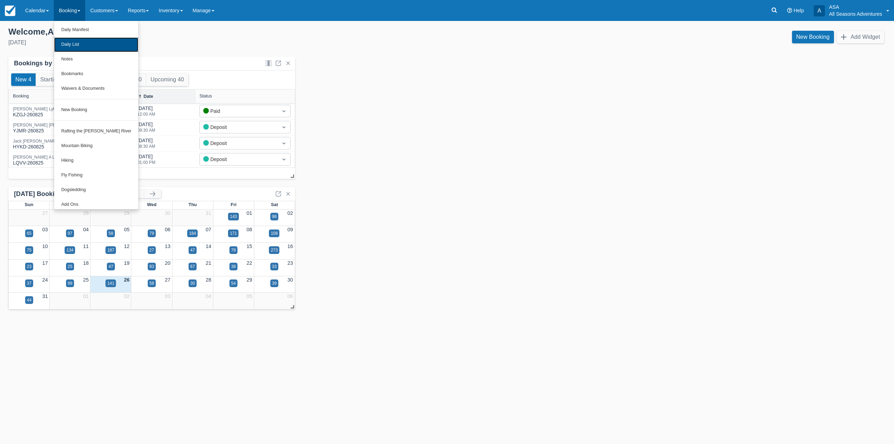
click at [80, 48] on link "Daily List" at bounding box center [96, 44] width 84 height 15
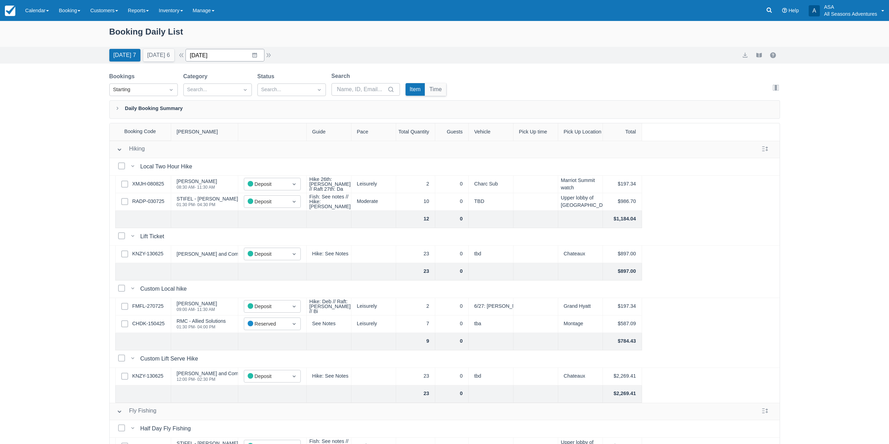
click at [230, 53] on input "08/26/25" at bounding box center [224, 55] width 79 height 13
click at [284, 83] on icon "Move forward to switch to the next month." at bounding box center [282, 84] width 7 height 7
click at [284, 133] on td "20" at bounding box center [282, 135] width 14 height 13
type input "09/20/25"
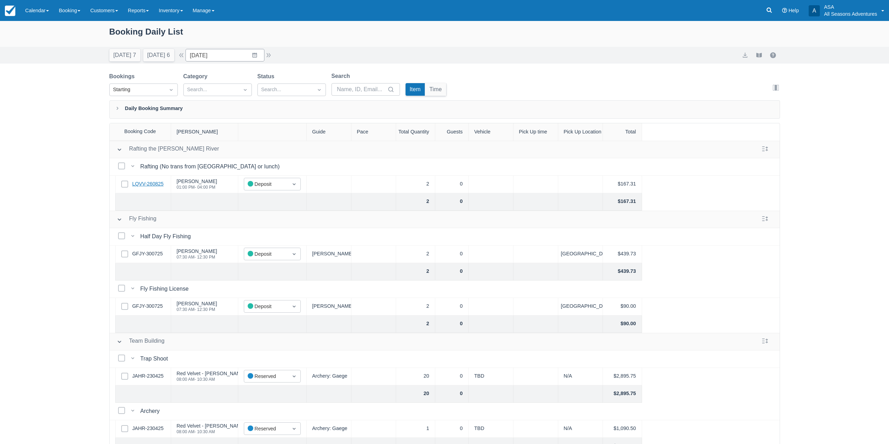
click at [141, 181] on link "LQVV-260825" at bounding box center [147, 184] width 31 height 8
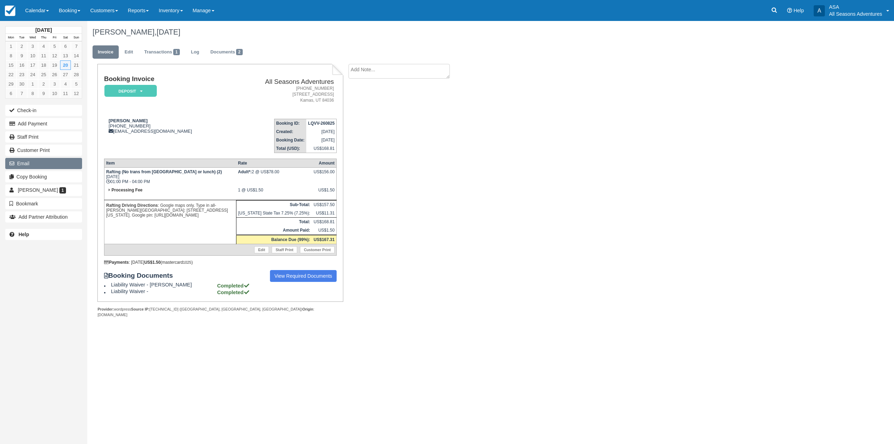
click at [36, 162] on button "Email" at bounding box center [43, 163] width 77 height 11
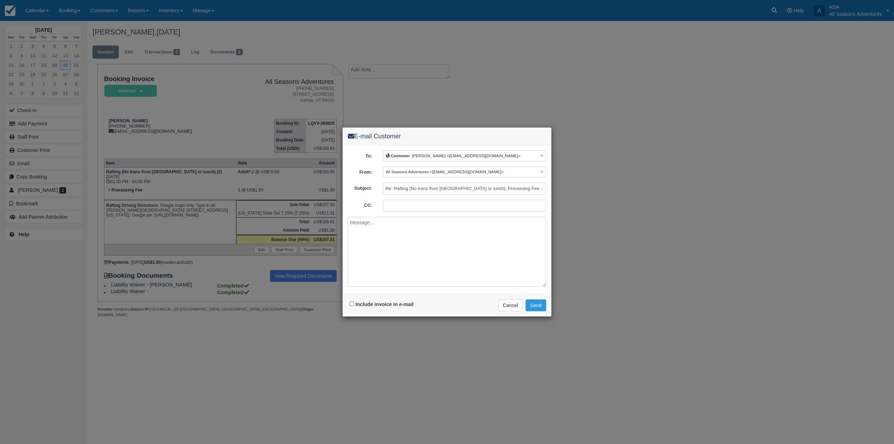
click at [414, 255] on textarea at bounding box center [447, 252] width 198 height 70
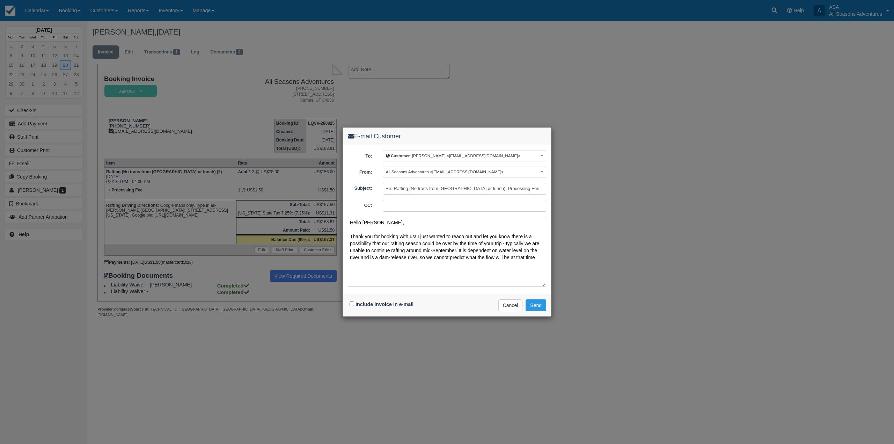
drag, startPoint x: 360, startPoint y: 258, endPoint x: 524, endPoint y: 248, distance: 163.8
click at [524, 248] on textarea "Hello Jeffrey, Thank you for booking with us! I just wanted to reach out and le…" at bounding box center [447, 252] width 198 height 70
click at [524, 260] on textarea "Hello Jeffrey, Thank you for booking with us! I just wanted to reach out and le…" at bounding box center [447, 252] width 198 height 70
drag, startPoint x: 510, startPoint y: 257, endPoint x: 420, endPoint y: 264, distance: 90.4
click at [420, 264] on textarea "Hello Jeffrey, Thank you for booking with us! I just wanted to reach out and le…" at bounding box center [447, 252] width 198 height 70
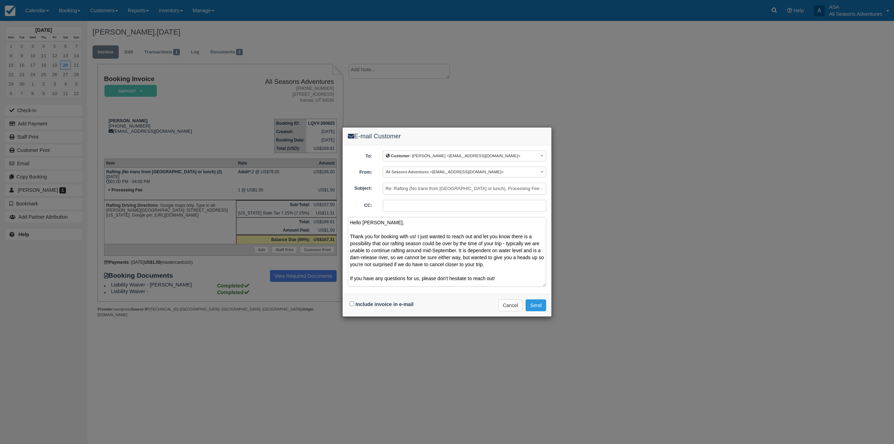
click at [520, 263] on textarea "Hello Jeffrey, Thank you for booking with us! I just wanted to reach out and le…" at bounding box center [447, 252] width 198 height 70
click at [418, 237] on textarea "Hello Jeffrey, Thank you for booking with us! I just wanted to reach out and le…" at bounding box center [447, 252] width 198 height 70
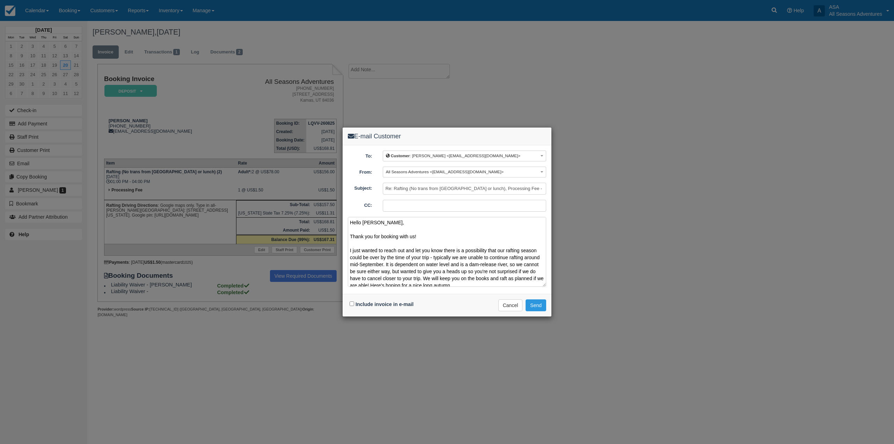
click at [358, 250] on textarea "Hello Jeffrey, Thank you for booking with us! I just wanted to reach out and le…" at bounding box center [447, 252] width 198 height 70
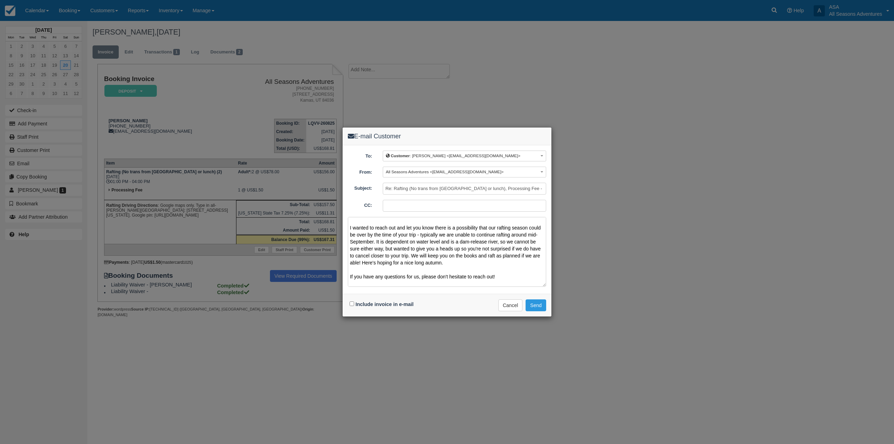
scroll to position [35, 0]
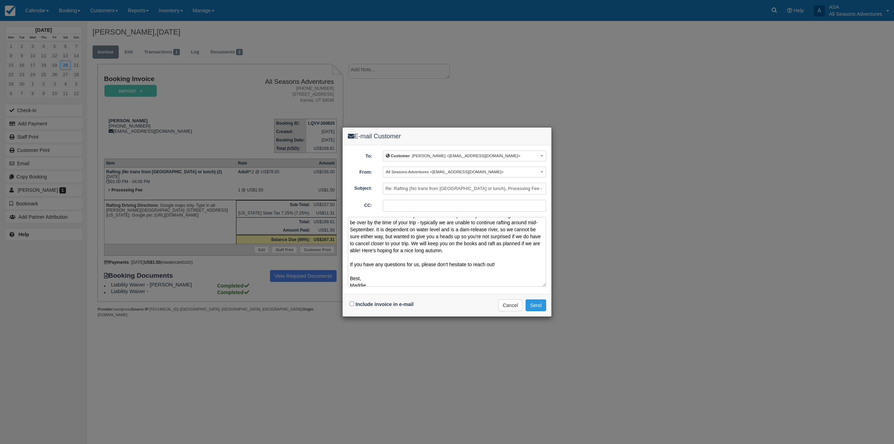
click at [398, 238] on textarea "Hello Jeffrey, Thank you for booking with us! I wanted to reach out and let you…" at bounding box center [447, 252] width 198 height 70
click at [510, 258] on textarea "Hello Jeffrey, Thank you for booking with us! I wanted to reach out and let you…" at bounding box center [447, 252] width 198 height 70
type textarea "Hello Jeffrey, Thank you for booking with us! I wanted to reach out and let you…"
click at [533, 303] on button "Send" at bounding box center [536, 305] width 21 height 12
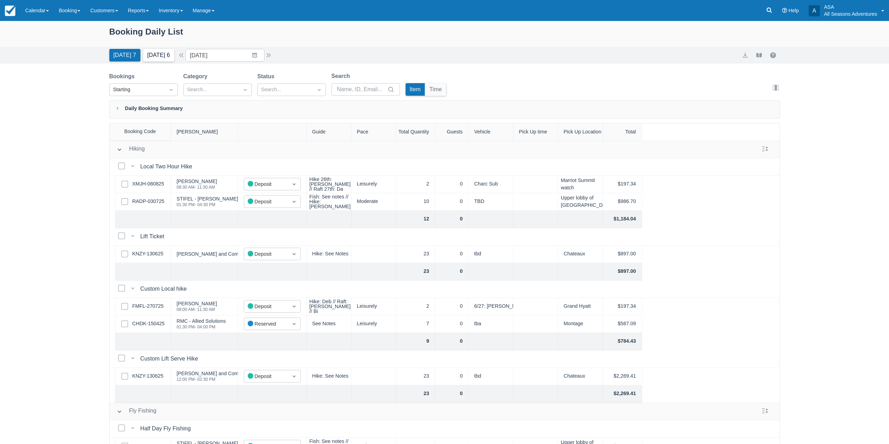
click at [172, 58] on button "[DATE] 6" at bounding box center [158, 55] width 31 height 13
type input "[DATE]"
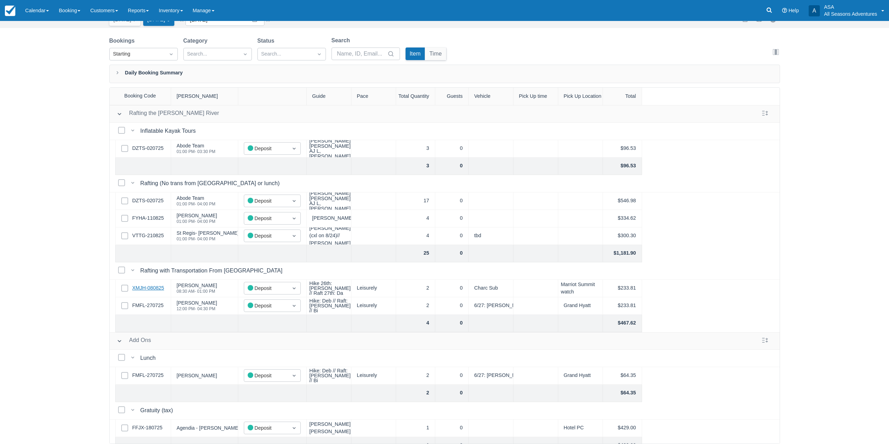
click at [155, 285] on link "XMJH-080825" at bounding box center [148, 288] width 32 height 8
click at [158, 305] on link "FMFL-270725" at bounding box center [147, 306] width 31 height 8
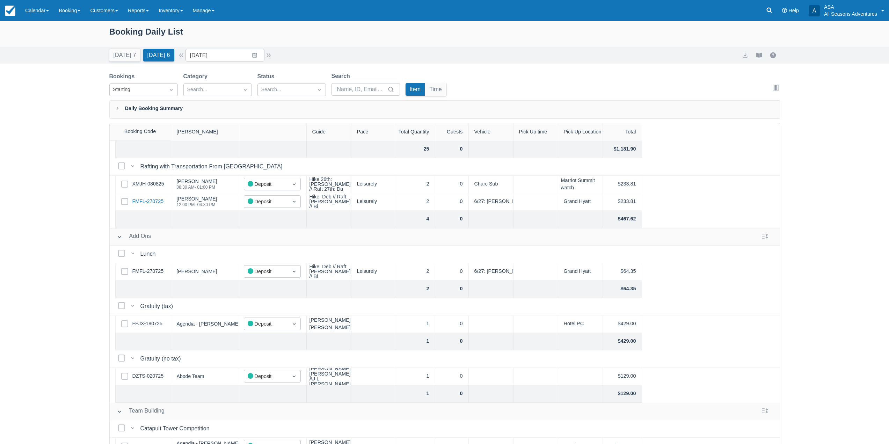
scroll to position [156, 0]
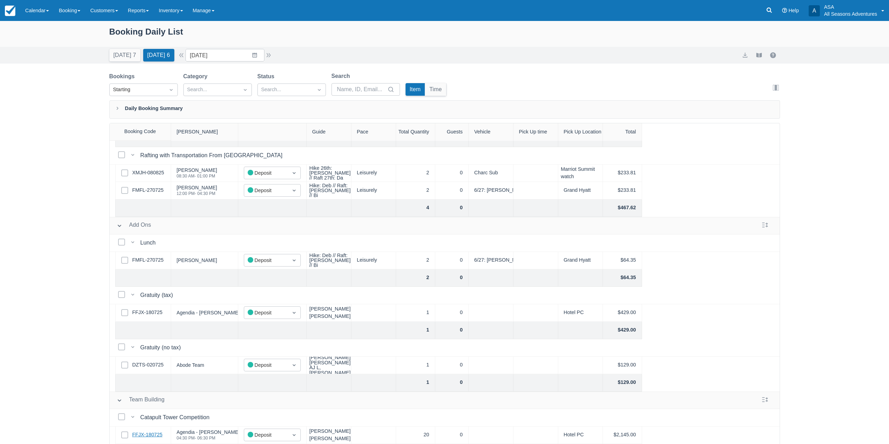
click at [139, 431] on link "FFJX-180725" at bounding box center [147, 435] width 30 height 8
click at [188, 12] on link "Inventory" at bounding box center [171, 10] width 34 height 21
click at [135, 16] on link "Reports" at bounding box center [138, 10] width 31 height 21
click at [146, 29] on link "Booking Index" at bounding box center [150, 30] width 55 height 15
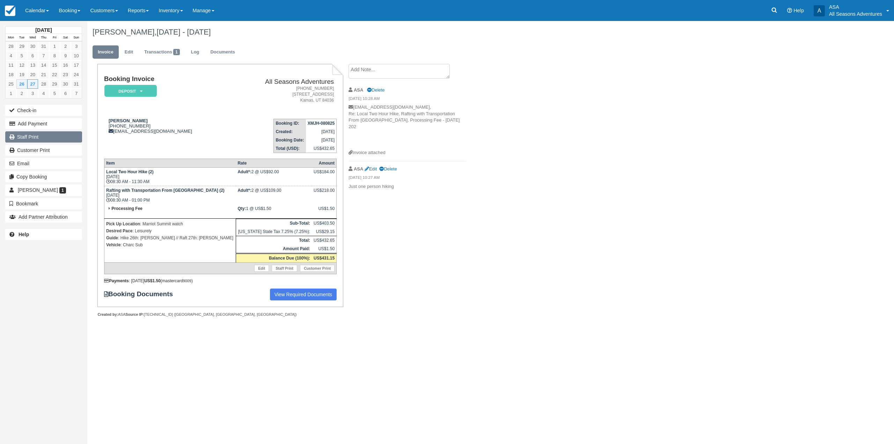
click at [63, 133] on link "Staff Print" at bounding box center [43, 136] width 77 height 11
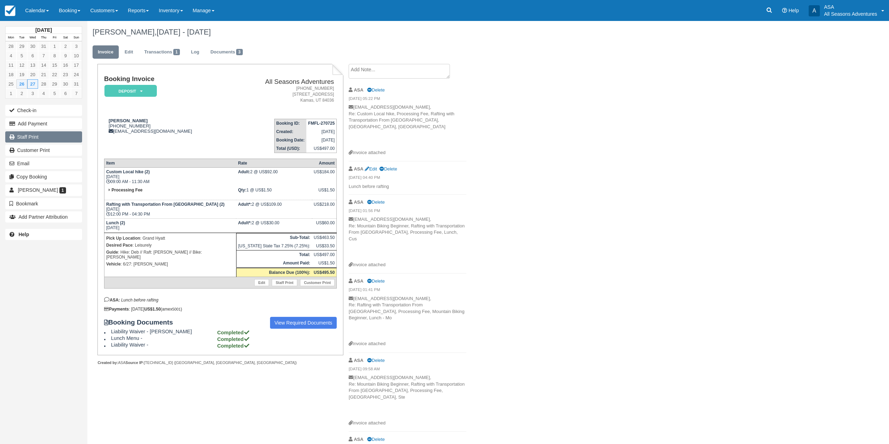
click at [65, 131] on link "Staff Print" at bounding box center [43, 136] width 77 height 11
click at [233, 54] on link "Documents 3" at bounding box center [226, 52] width 43 height 14
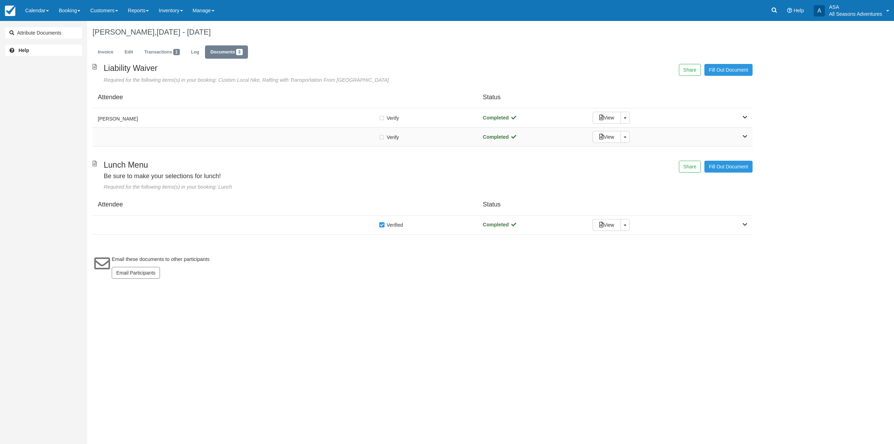
click at [217, 130] on div "Verify Verified Completed View Toggle Dropdown Detach" at bounding box center [423, 136] width 660 height 19
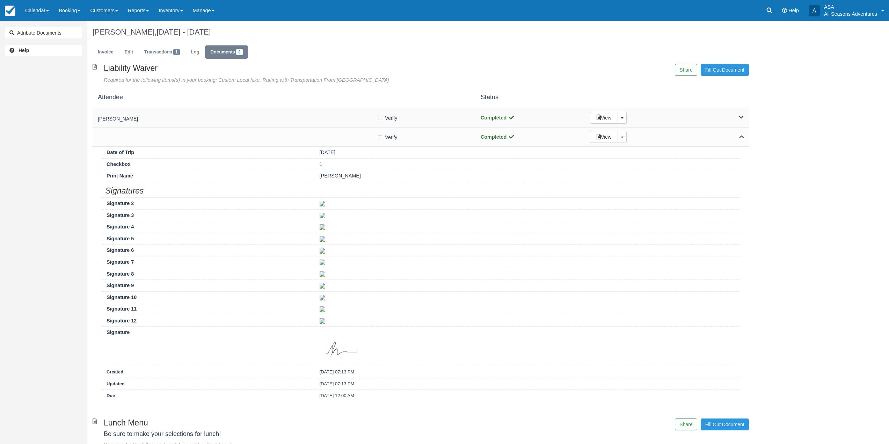
click at [217, 119] on h5 "[PERSON_NAME]" at bounding box center [237, 118] width 279 height 5
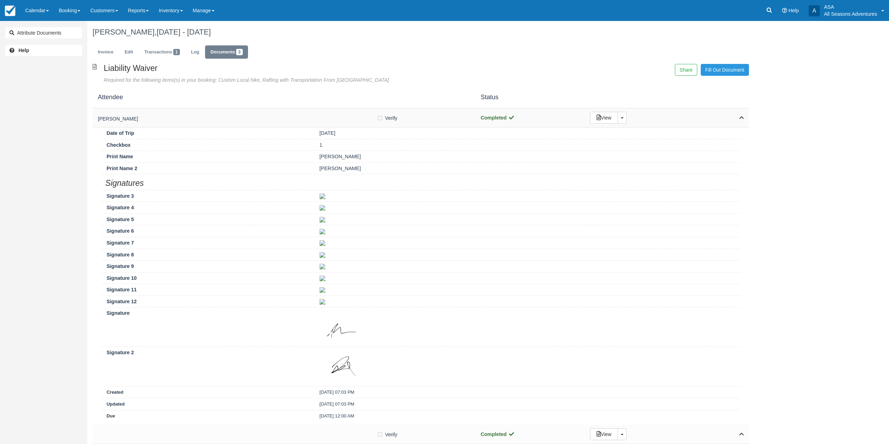
click at [217, 119] on h5 "[PERSON_NAME]" at bounding box center [237, 118] width 279 height 5
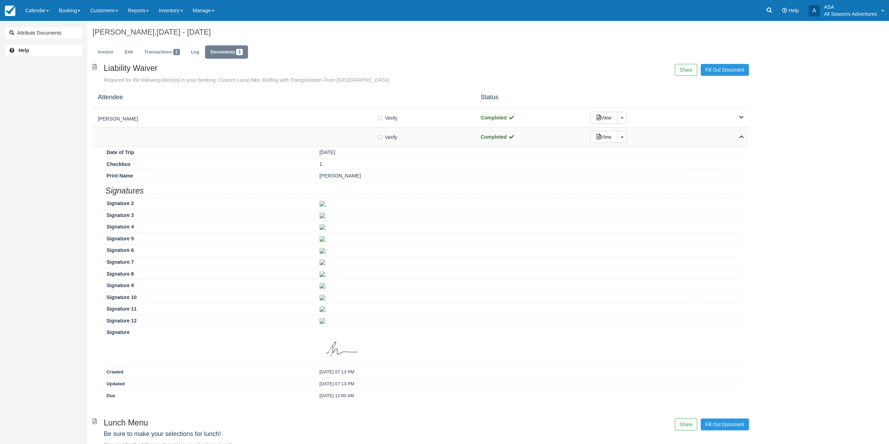
click at [218, 133] on div "Verify Verified" at bounding box center [284, 136] width 372 height 7
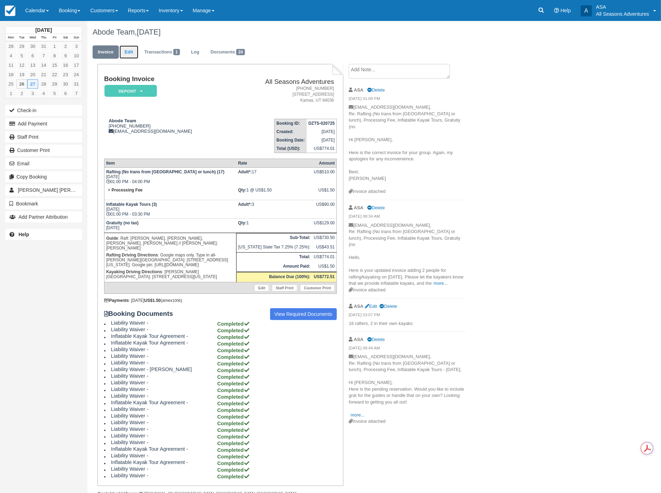
click at [133, 48] on link "Edit" at bounding box center [128, 52] width 19 height 14
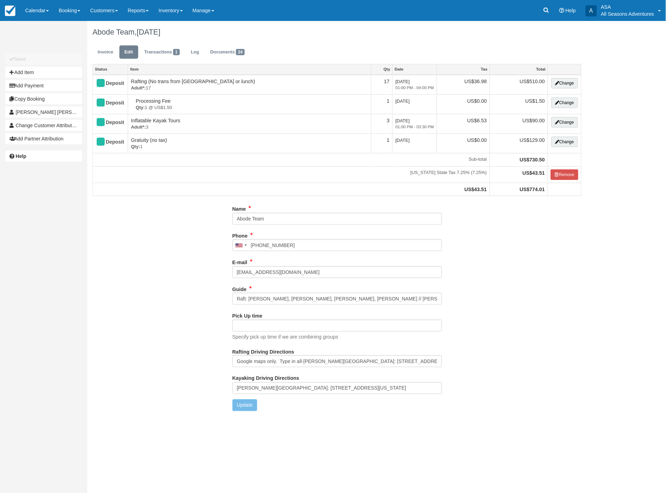
type input "(435) 565-1555"
click at [41, 73] on button "Add Item" at bounding box center [43, 72] width 77 height 11
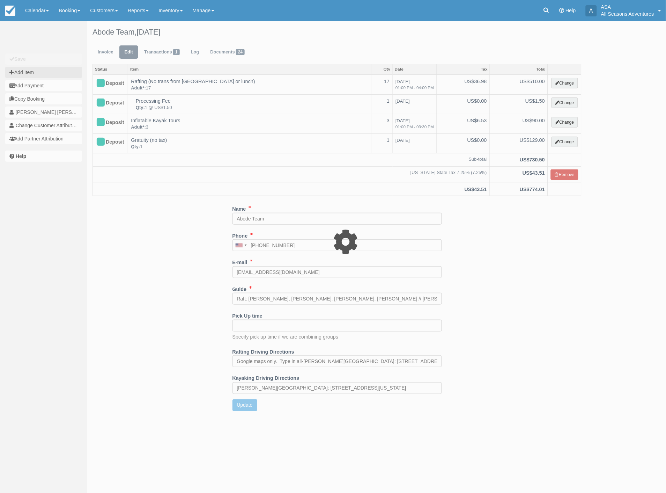
type input "0.00"
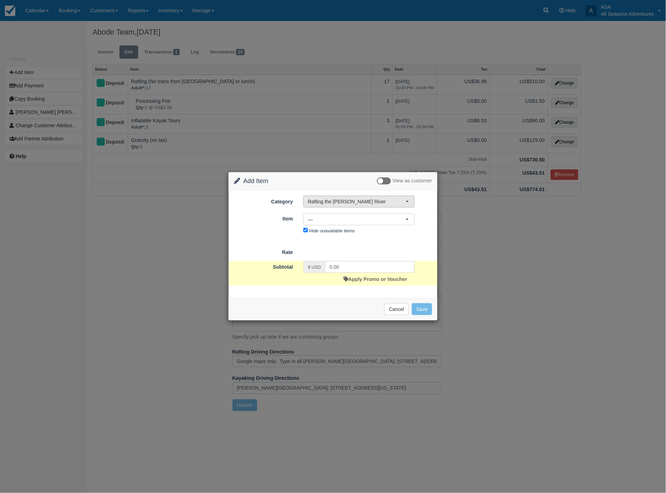
click at [328, 201] on span "Rafting the [PERSON_NAME] River" at bounding box center [357, 201] width 98 height 7
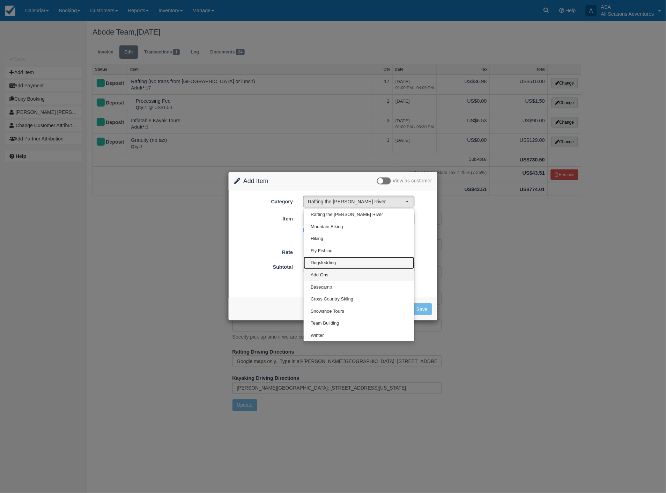
drag, startPoint x: 329, startPoint y: 268, endPoint x: 329, endPoint y: 277, distance: 9.4
click at [329, 277] on ul "Rafting the Weber River Mountain Biking Hiking Fly Fishing Dogsledding Add Ons …" at bounding box center [359, 275] width 111 height 133
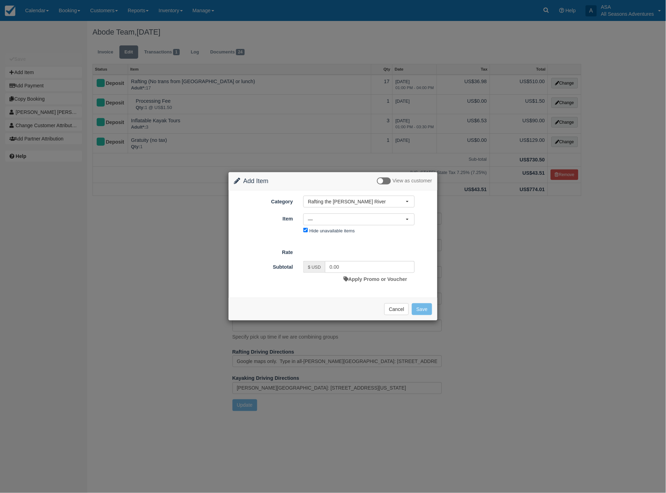
click at [329, 277] on div "$ USD 0.00 Apply Promo or Voucher" at bounding box center [359, 273] width 122 height 24
click at [341, 207] on button "Rafting the [PERSON_NAME] River" at bounding box center [359, 202] width 111 height 12
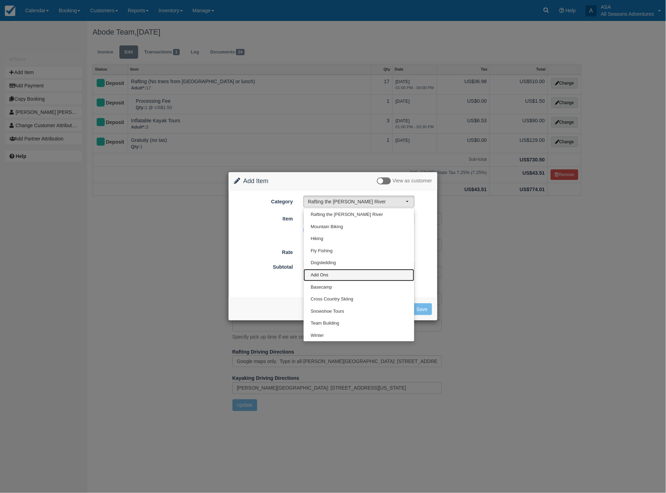
click at [326, 276] on span "Add Ons" at bounding box center [320, 275] width 18 height 7
select select "13"
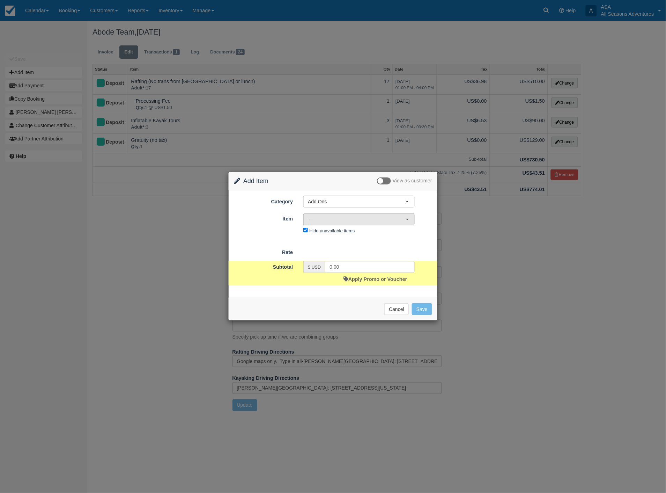
click at [344, 221] on span "—" at bounding box center [357, 219] width 98 height 7
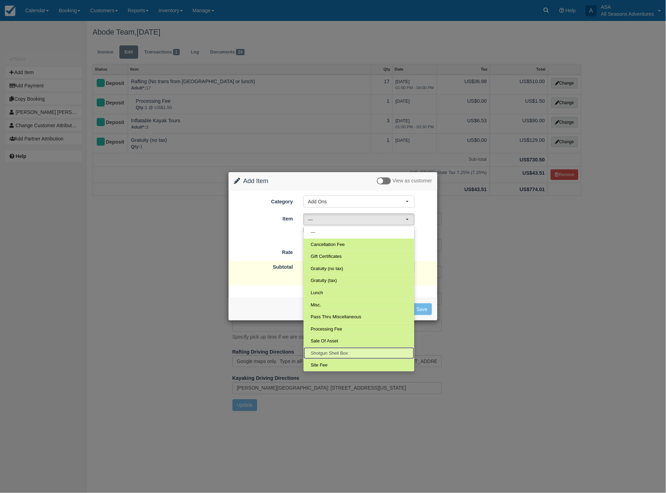
click at [333, 353] on span "Shotgun Shell Box" at bounding box center [329, 353] width 37 height 7
select select "158"
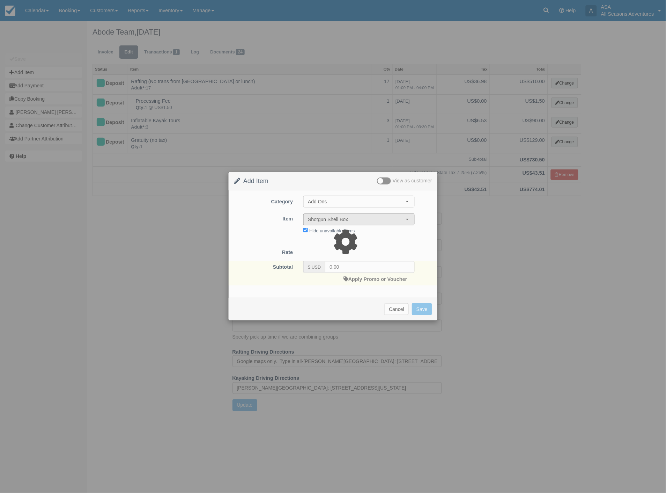
type input "36.00"
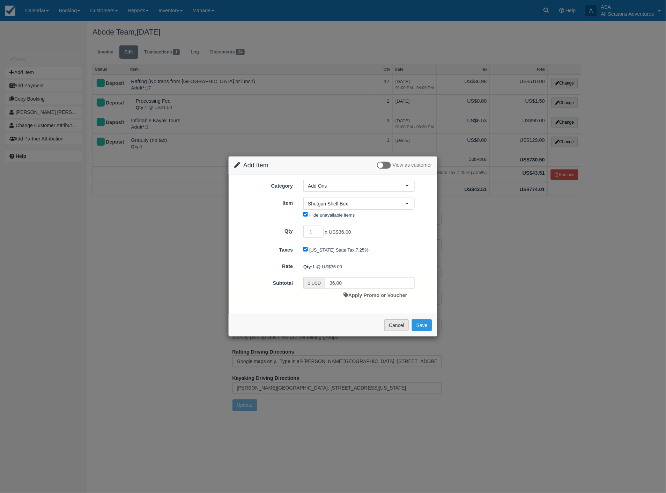
click at [400, 329] on button "Cancel" at bounding box center [397, 325] width 24 height 12
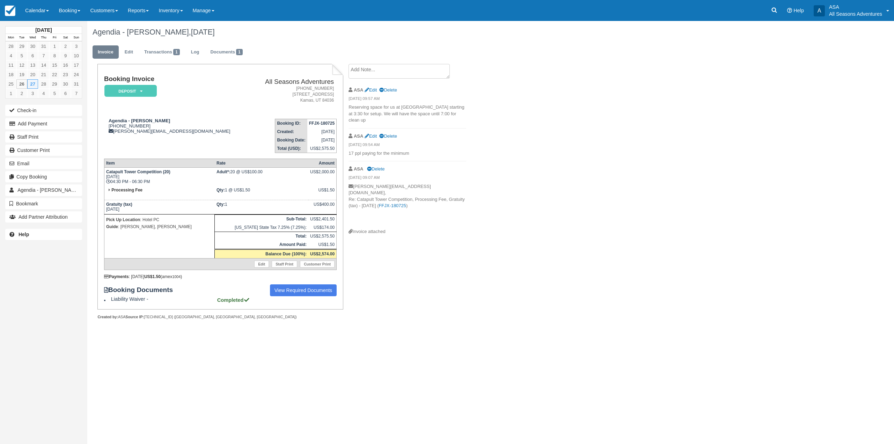
click at [160, 172] on strong "Catapult Tower Competition (20)" at bounding box center [138, 171] width 64 height 5
drag, startPoint x: 160, startPoint y: 172, endPoint x: 140, endPoint y: 172, distance: 19.6
click at [140, 172] on strong "Catapult Tower Competition (20)" at bounding box center [138, 171] width 64 height 5
click at [170, 179] on td "Catapult Tower Competition (20) Wed Aug 27, 2025 04:30 PM - 06:30 PM" at bounding box center [159, 177] width 111 height 19
drag, startPoint x: 162, startPoint y: 172, endPoint x: 107, endPoint y: 172, distance: 55.2
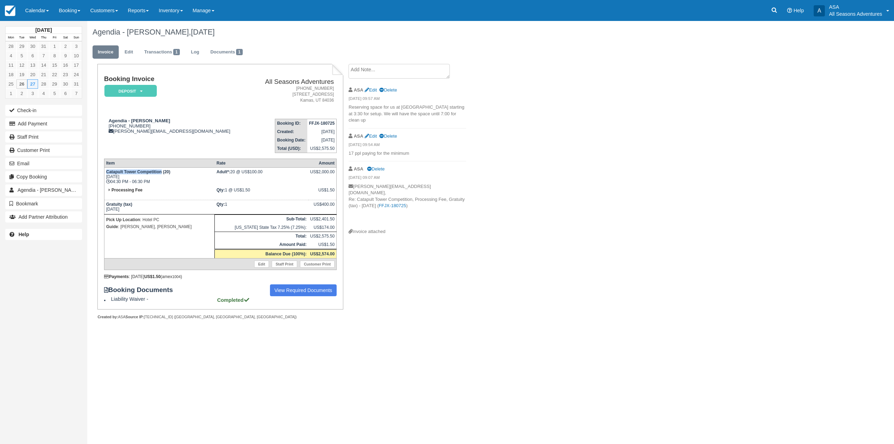
click at [107, 172] on strong "Catapult Tower Competition (20)" at bounding box center [138, 171] width 64 height 5
copy strong "Catapult Tower Competition"
drag, startPoint x: 144, startPoint y: 177, endPoint x: 108, endPoint y: 178, distance: 36.3
click at [108, 178] on td "Catapult Tower Competition (20) Wed Aug 27, 2025 04:30 PM - 06:30 PM" at bounding box center [159, 177] width 111 height 19
copy td "Wed Aug 27, 2025"
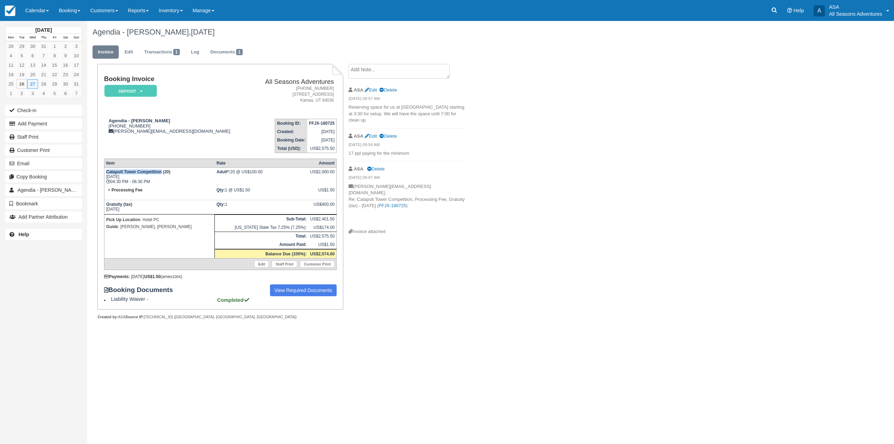
drag, startPoint x: 154, startPoint y: 183, endPoint x: 110, endPoint y: 183, distance: 43.7
click at [110, 183] on td "Catapult Tower Competition (20) Wed Aug 27, 2025 04:30 PM - 06:30 PM" at bounding box center [159, 177] width 111 height 19
copy td "04:30 PM - 06:30 PM"
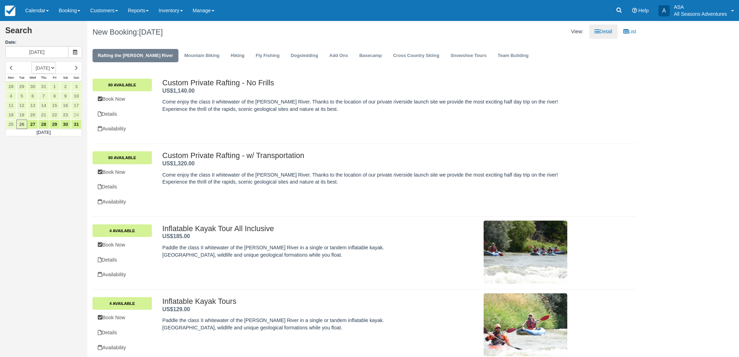
click at [677, 121] on div "Search Date: [DATE] AUGUST [DATE] [DATE] [DATE] [DATE] [DATE] [DATE] [DATE] [DA…" at bounding box center [369, 189] width 739 height 336
click at [73, 11] on link "Booking" at bounding box center [69, 10] width 31 height 21
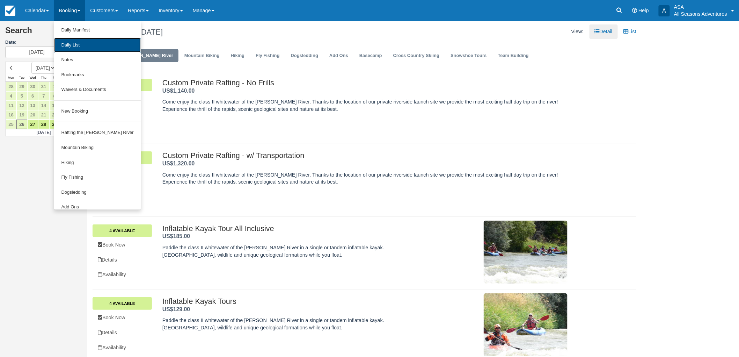
click at [71, 45] on link "Daily List" at bounding box center [97, 45] width 86 height 15
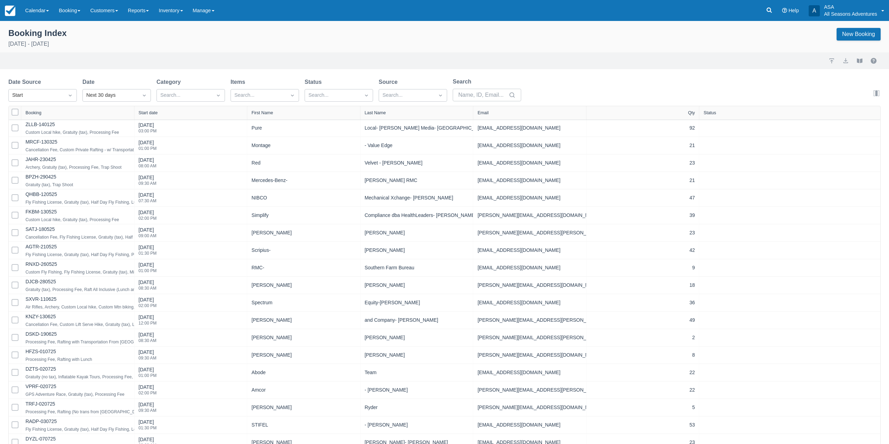
select select "25"
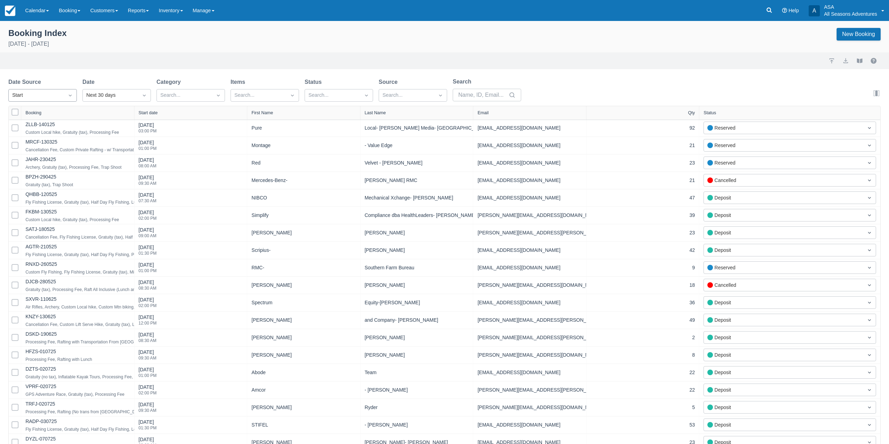
click at [45, 101] on div "Start" at bounding box center [42, 95] width 68 height 13
click at [93, 95] on div "Next 30 days" at bounding box center [110, 96] width 48 height 8
click at [115, 198] on div "All - upcoming" at bounding box center [116, 201] width 68 height 14
select select "25"
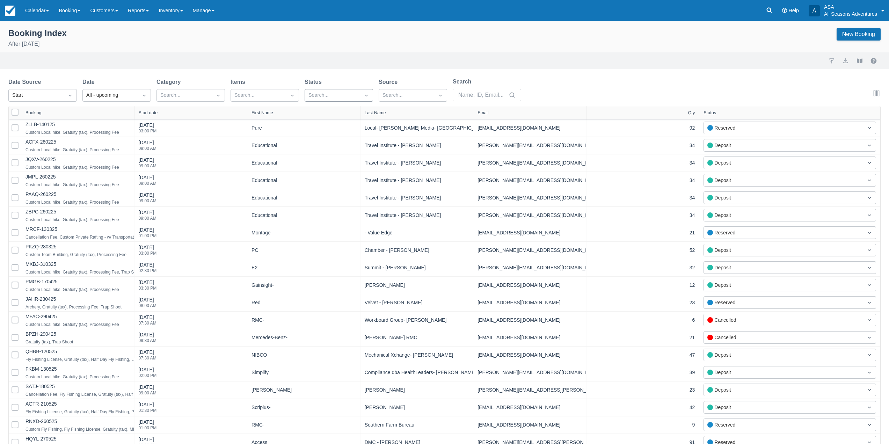
click at [342, 94] on div at bounding box center [332, 95] width 48 height 9
click at [335, 143] on div at bounding box center [339, 143] width 60 height 9
select select "25"
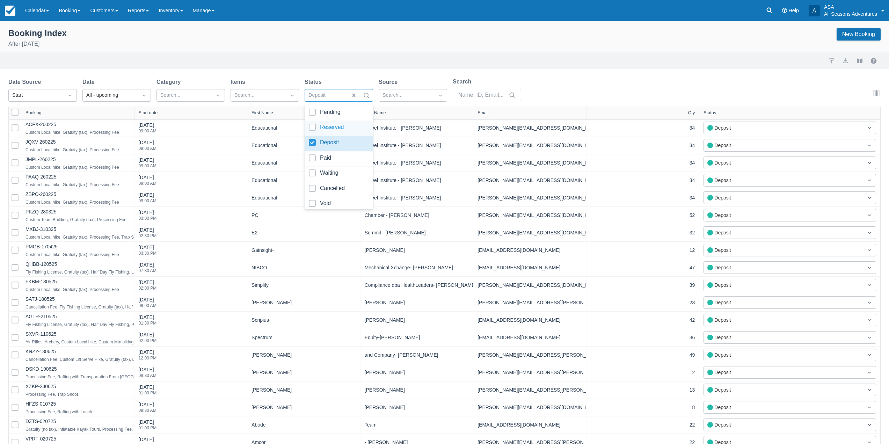
click at [339, 126] on div at bounding box center [339, 128] width 60 height 9
select select "25"
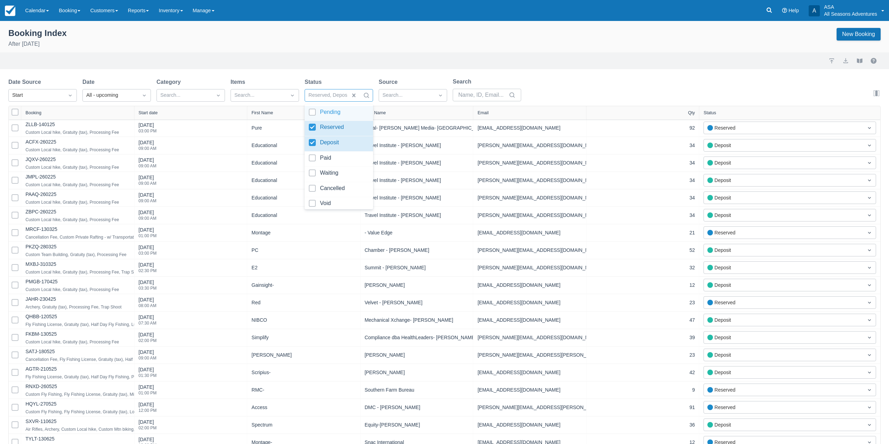
click at [348, 82] on div "Status" at bounding box center [339, 82] width 68 height 8
click at [283, 97] on div "Search..." at bounding box center [258, 95] width 55 height 11
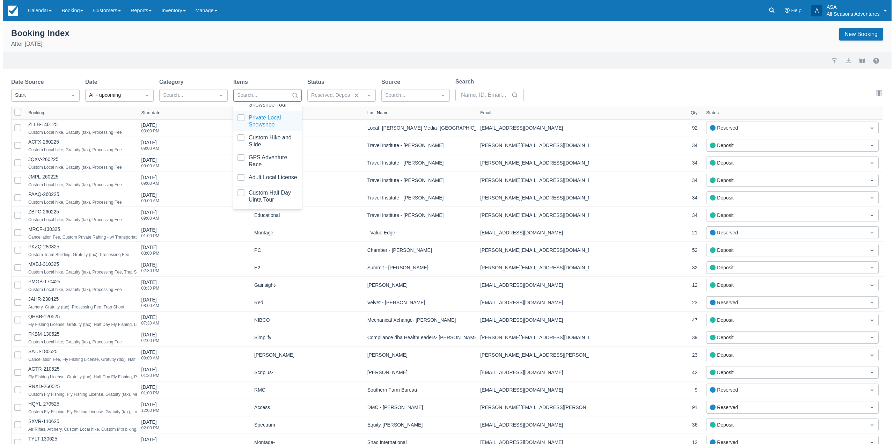
scroll to position [105, 0]
click at [275, 139] on div at bounding box center [265, 133] width 60 height 9
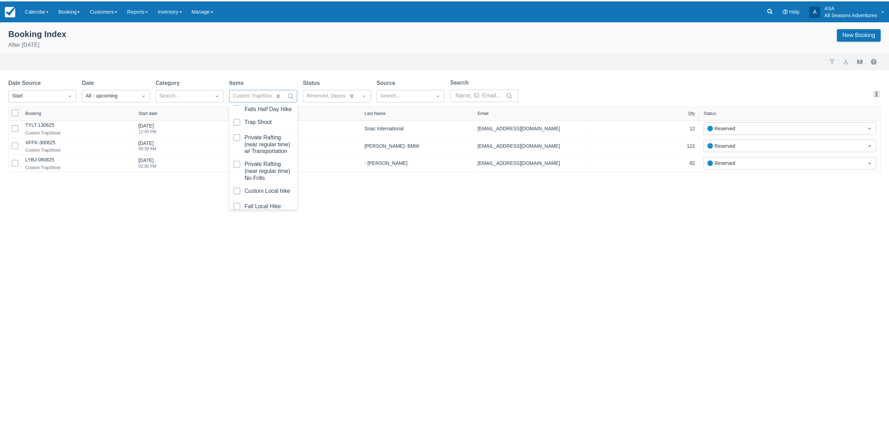
scroll to position [524, 0]
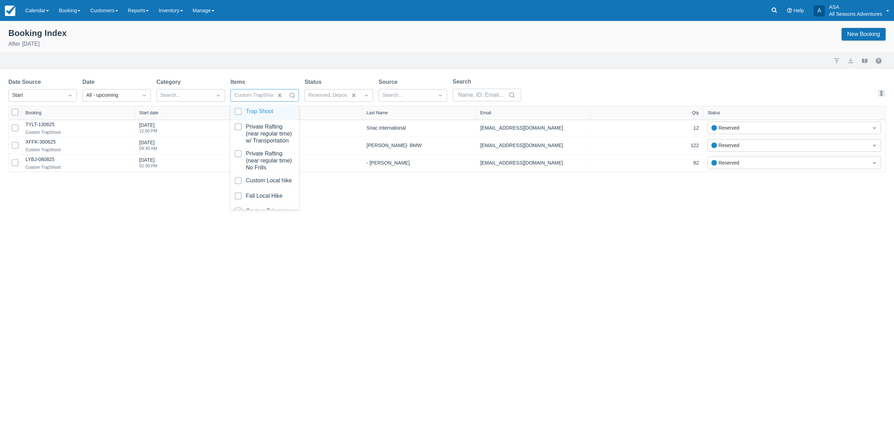
click at [270, 117] on div at bounding box center [265, 112] width 60 height 9
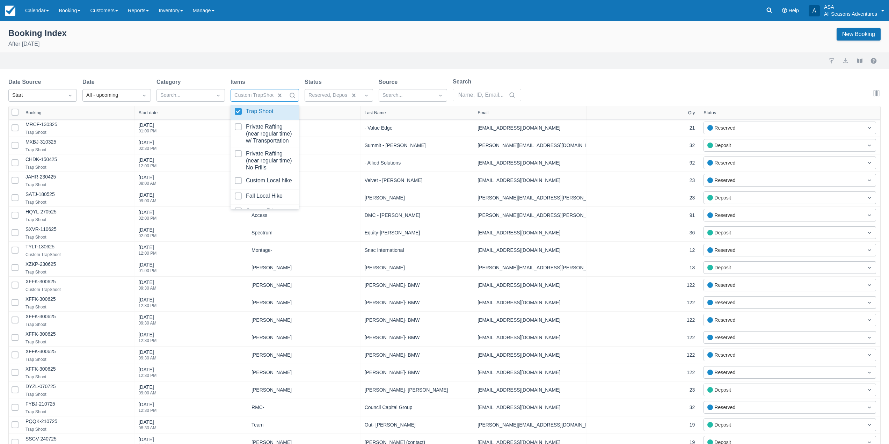
click at [287, 73] on div "Booking Index After August 26th 2025 New Booking Import Export View booklet Dat…" at bounding box center [444, 271] width 889 height 500
click at [194, 113] on div "Start date" at bounding box center [191, 112] width 104 height 5
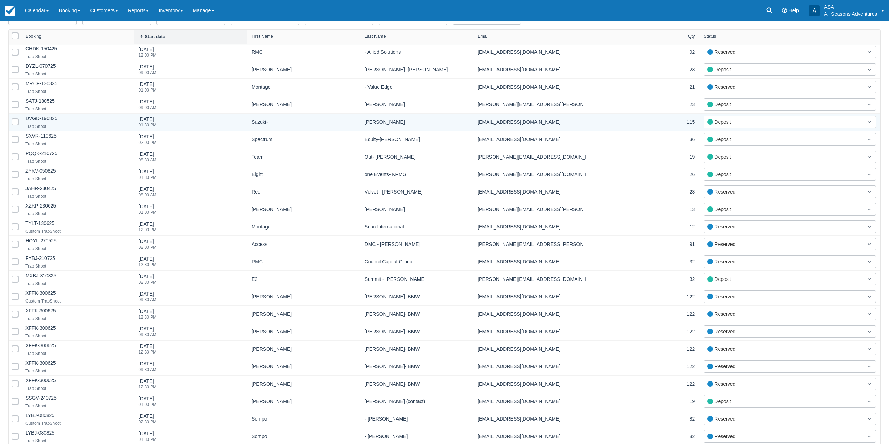
scroll to position [78, 0]
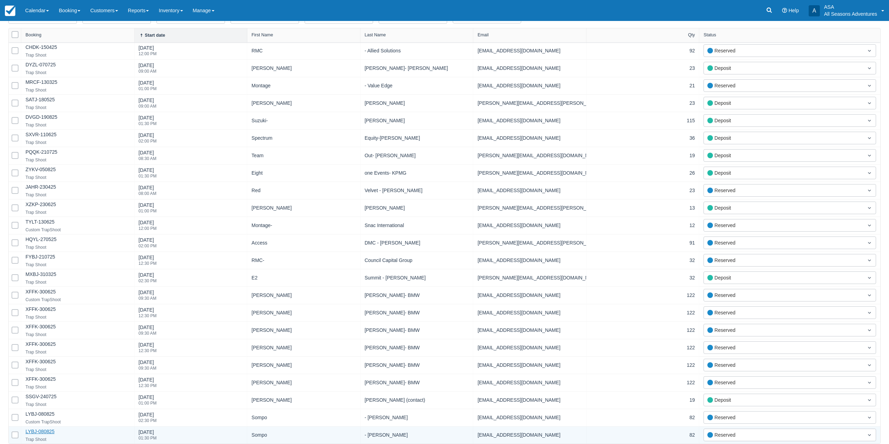
click at [44, 431] on link "LYBJ-080825" at bounding box center [39, 432] width 29 height 6
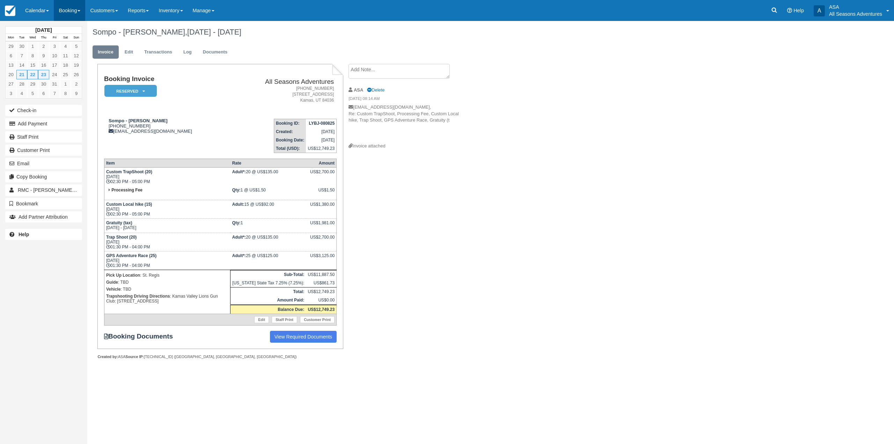
click at [70, 16] on link "Booking" at bounding box center [69, 10] width 31 height 21
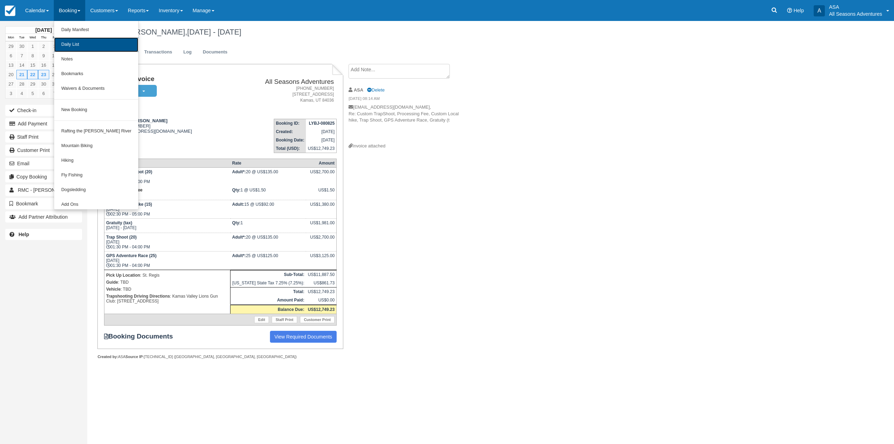
click at [81, 44] on link "Daily List" at bounding box center [96, 44] width 84 height 15
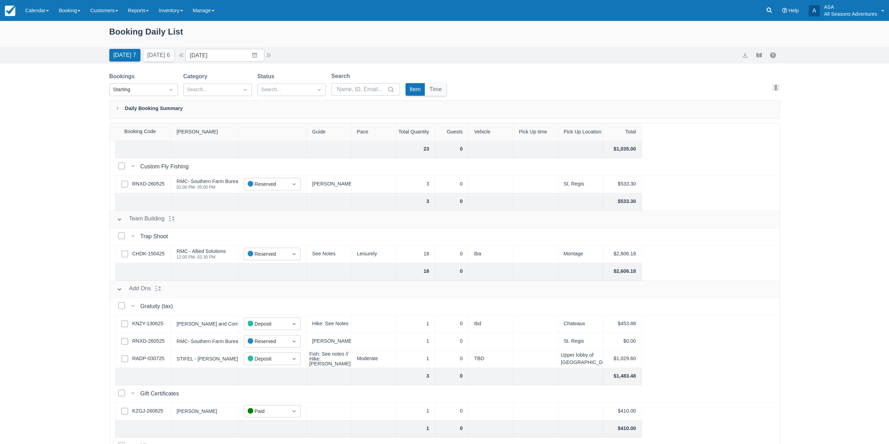
scroll to position [483, 0]
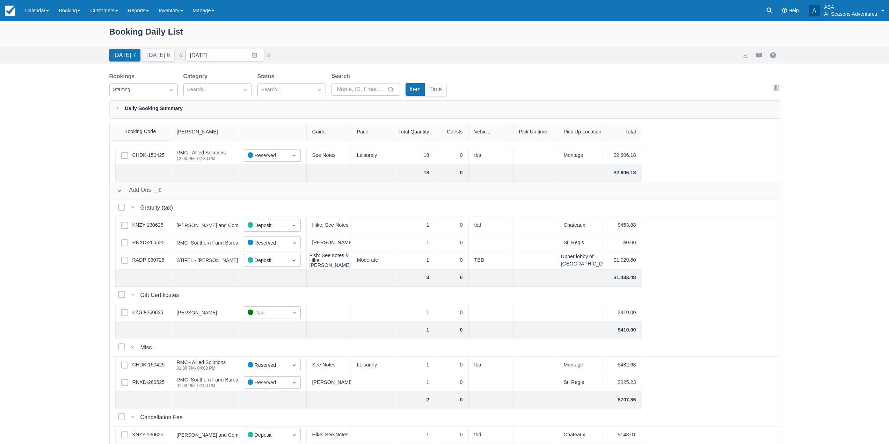
click at [47, 326] on div "Booking Daily List Today 7 Tomorrow 6 Date 08/26/25 Navigate forward to interac…" at bounding box center [444, 250] width 889 height 459
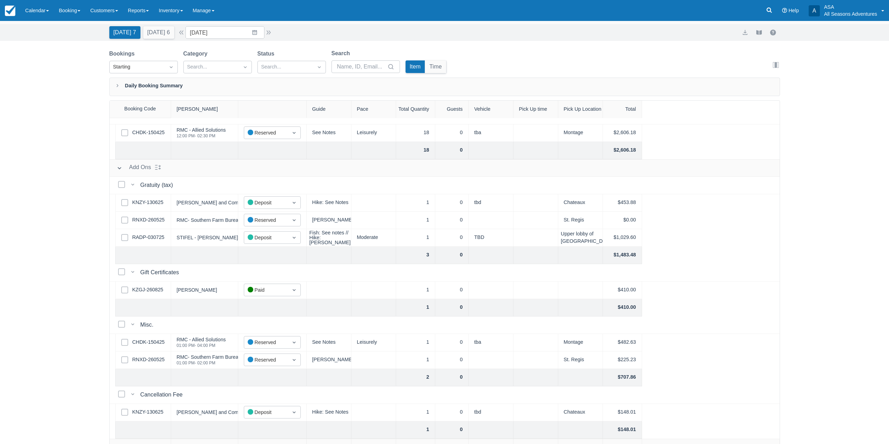
scroll to position [36, 0]
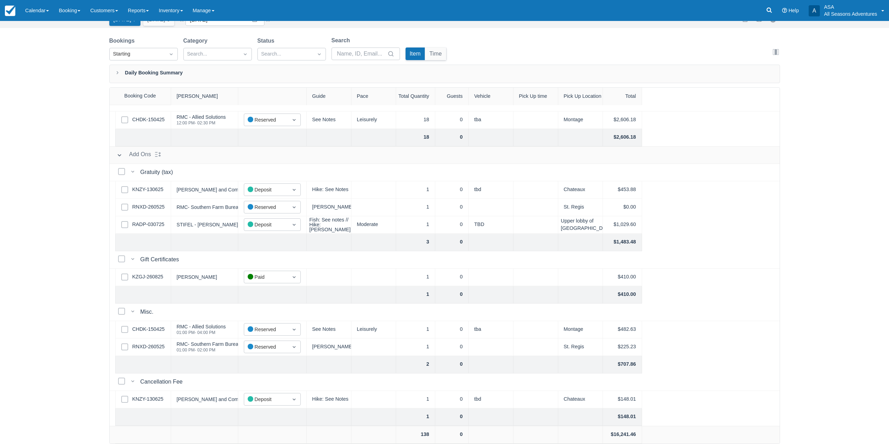
click at [76, 341] on div "Booking Daily List Today 7 Tomorrow 6 Date 08/26/25 Navigate forward to interac…" at bounding box center [444, 214] width 889 height 459
click at [154, 25] on button "Tomorrow 6" at bounding box center [158, 19] width 31 height 13
type input "08/27/25"
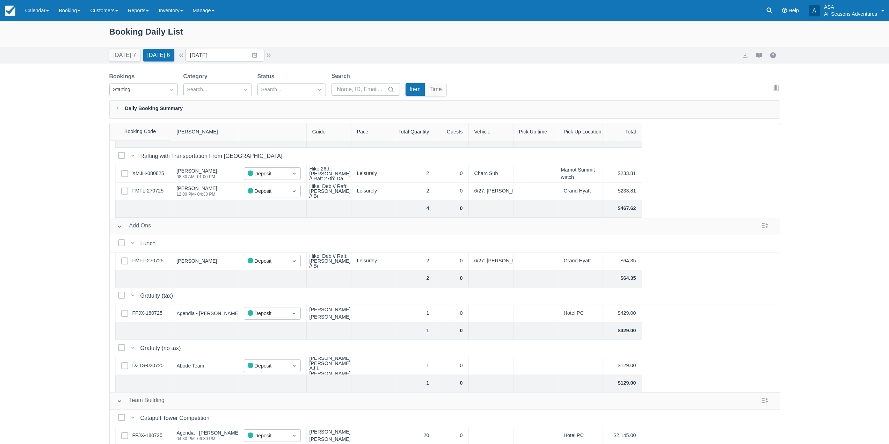
scroll to position [156, 0]
click at [145, 309] on link "FFJX-180725" at bounding box center [147, 313] width 30 height 8
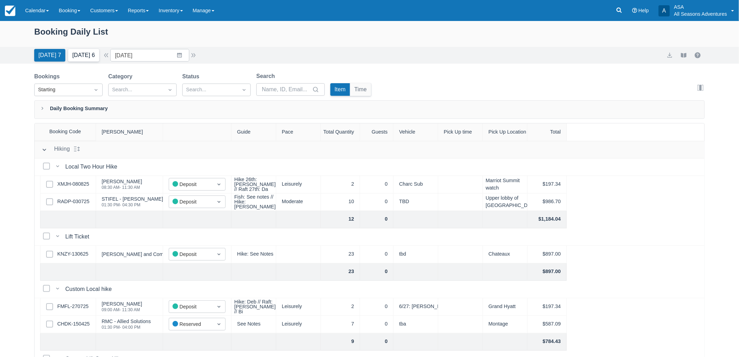
click at [80, 55] on button "[DATE] 6" at bounding box center [83, 55] width 31 height 13
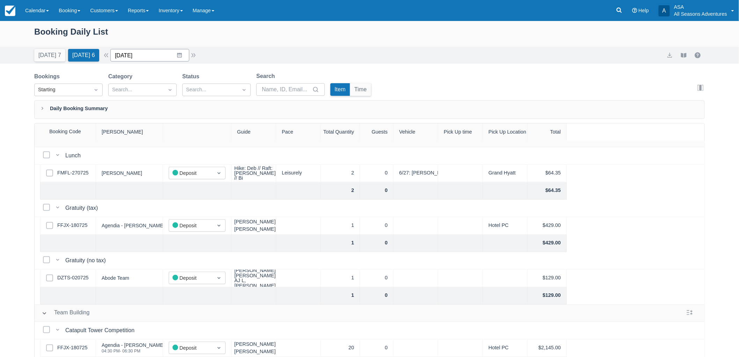
click at [157, 56] on input "08/27/25" at bounding box center [149, 55] width 79 height 13
click at [145, 180] on td "1" at bounding box center [139, 175] width 14 height 13
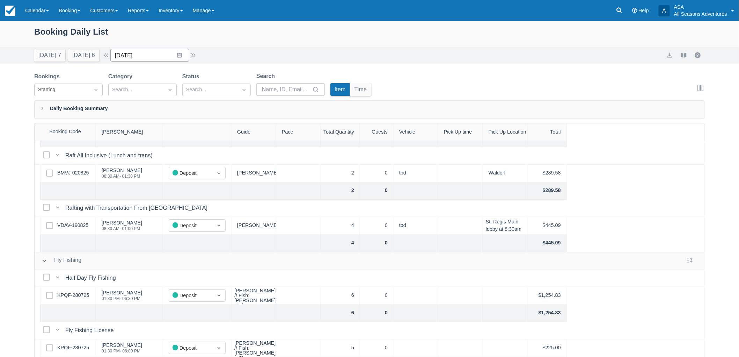
click at [162, 54] on input "09/01/25" at bounding box center [149, 55] width 79 height 13
click at [198, 109] on td "5" at bounding box center [194, 108] width 14 height 13
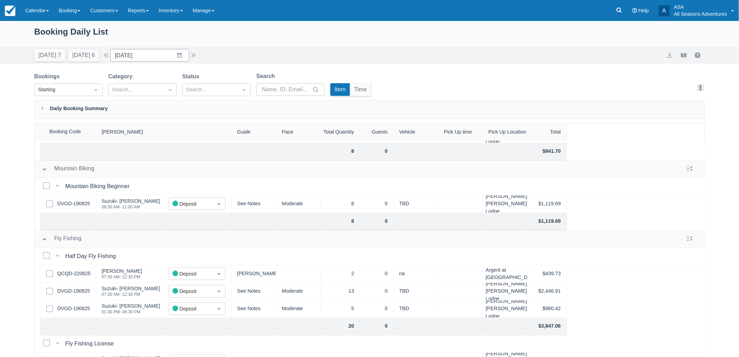
scroll to position [116, 0]
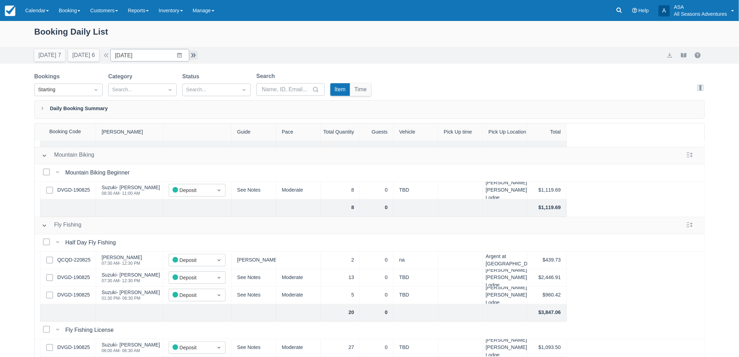
click at [195, 54] on button "button" at bounding box center [193, 55] width 8 height 8
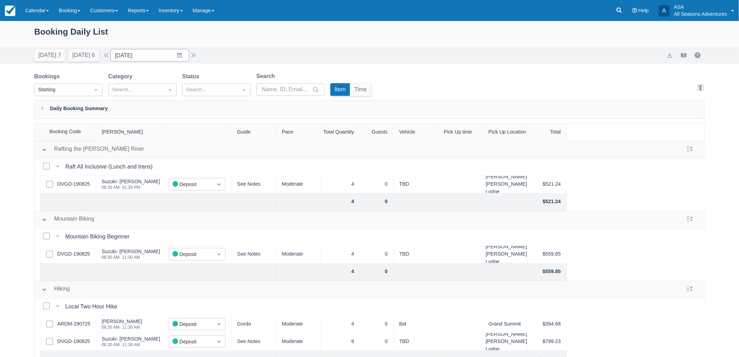
scroll to position [35, 0]
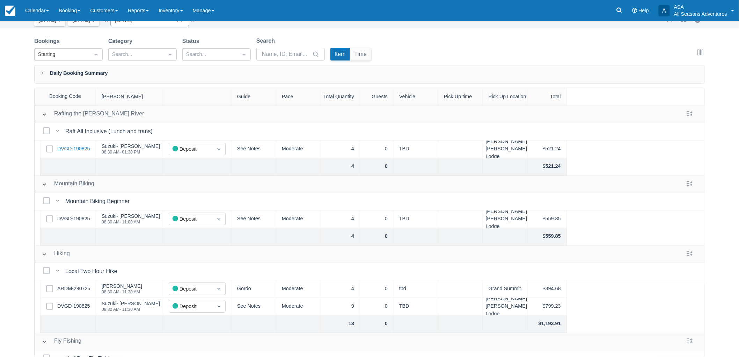
click at [73, 151] on link "DVGD-190825" at bounding box center [73, 149] width 33 height 8
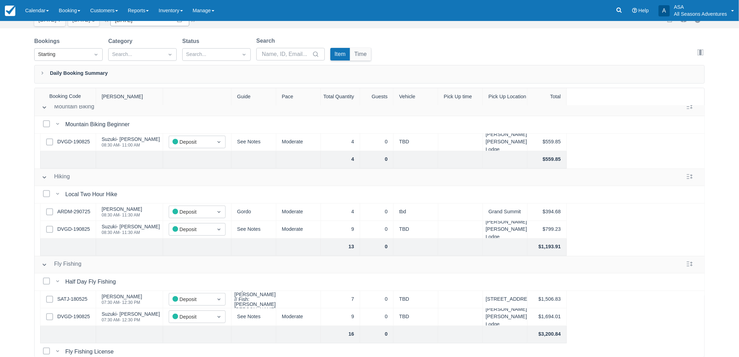
scroll to position [78, 0]
click at [86, 229] on link "DVGD-190825" at bounding box center [73, 229] width 33 height 8
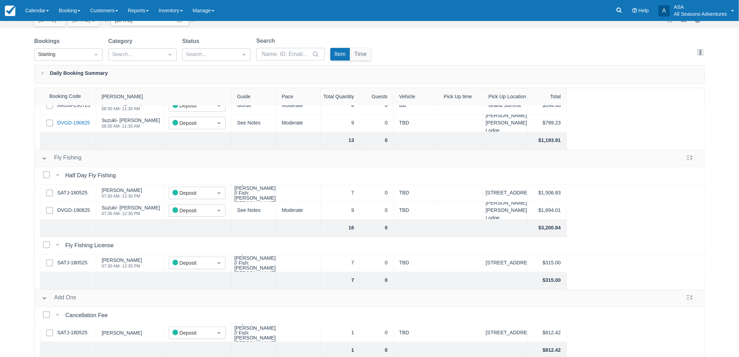
scroll to position [194, 0]
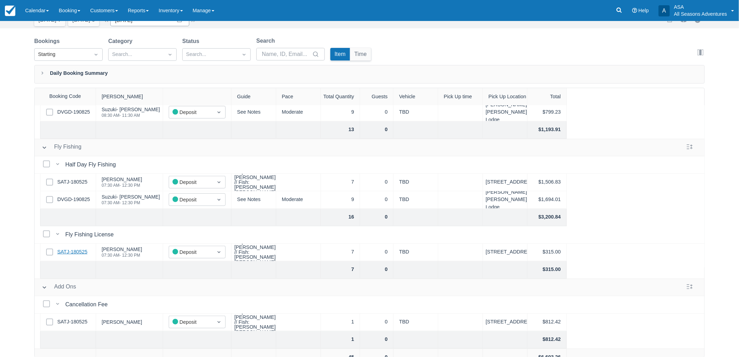
click at [66, 251] on link "SATJ-180525" at bounding box center [72, 252] width 30 height 8
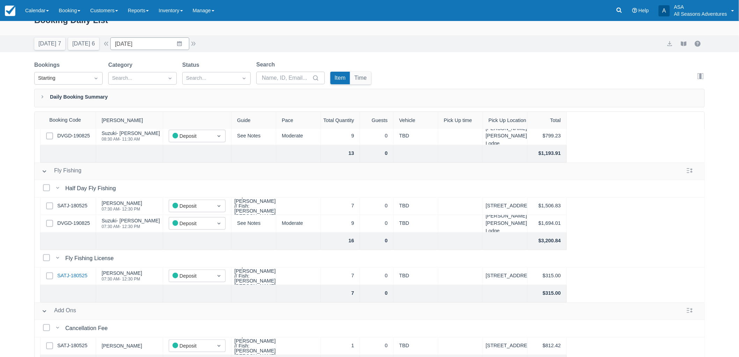
scroll to position [0, 0]
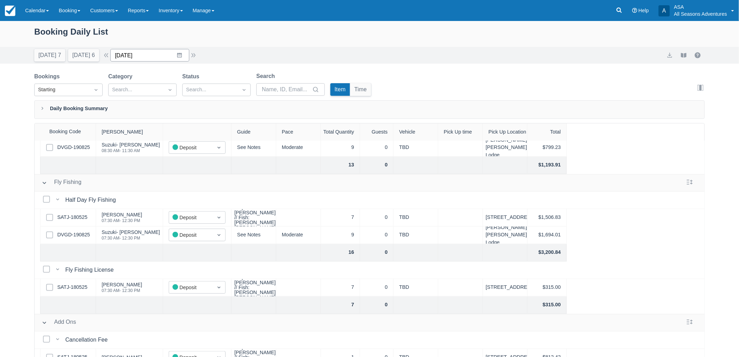
click at [156, 58] on input "09/06/25" at bounding box center [149, 55] width 79 height 13
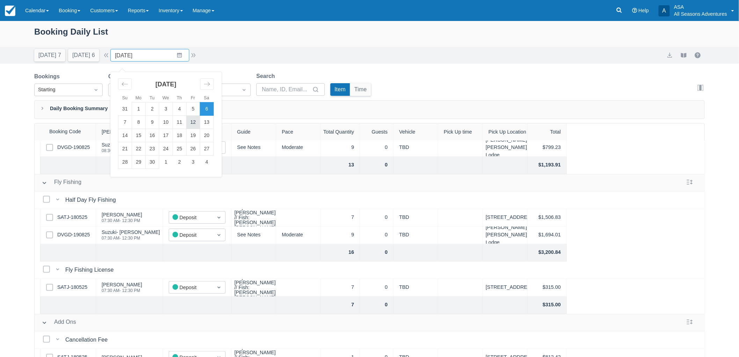
click at [194, 121] on td "12" at bounding box center [194, 122] width 14 height 13
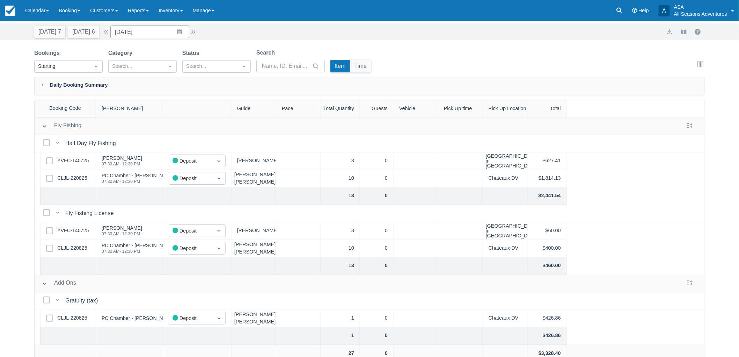
scroll to position [35, 0]
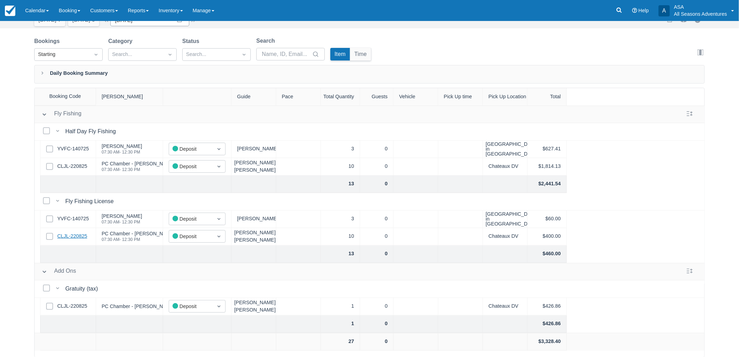
click at [82, 234] on link "CLJL-220825" at bounding box center [72, 236] width 30 height 8
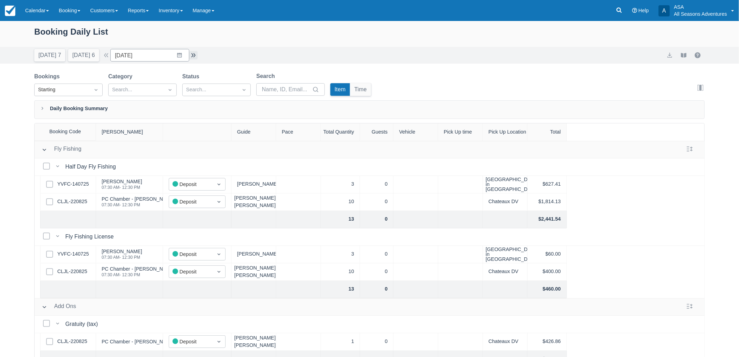
click at [195, 53] on button "button" at bounding box center [193, 55] width 8 height 8
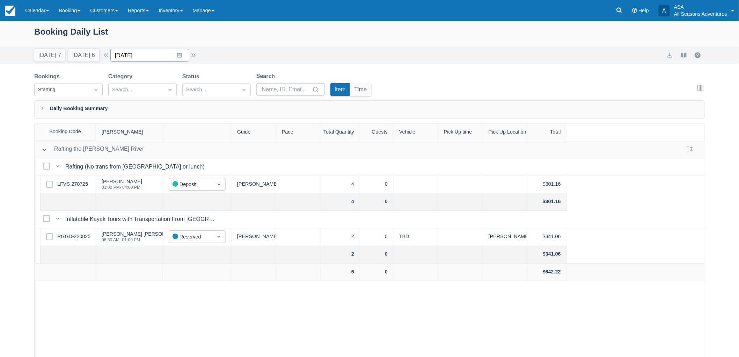
click at [153, 57] on input "09/14/25" at bounding box center [149, 55] width 79 height 13
click at [210, 122] on td "13" at bounding box center [207, 122] width 14 height 13
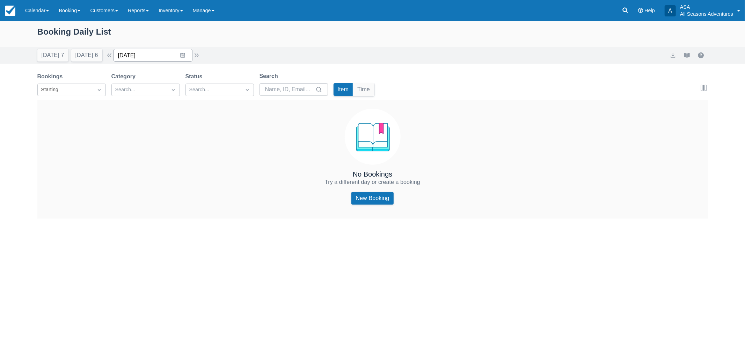
click at [151, 58] on input "09/13/25" at bounding box center [153, 55] width 79 height 13
click at [76, 53] on button "Tomorrow 6" at bounding box center [86, 55] width 31 height 13
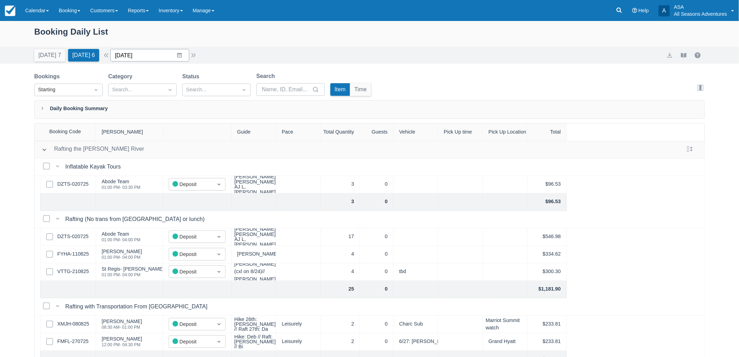
click at [160, 52] on input "[DATE]" at bounding box center [149, 55] width 79 height 13
click at [197, 165] on td "29" at bounding box center [194, 161] width 14 height 13
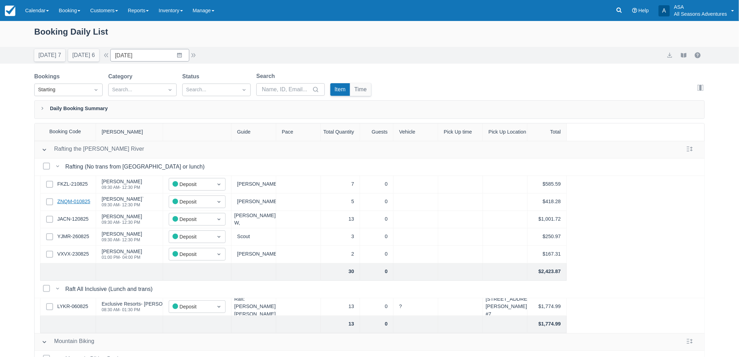
click at [74, 201] on link "ZNQM-010825" at bounding box center [73, 202] width 33 height 8
click at [152, 52] on input "08/29/25" at bounding box center [149, 55] width 79 height 13
click at [206, 81] on div "Move forward to switch to the next month." at bounding box center [207, 84] width 14 height 12
click at [126, 134] on td "14" at bounding box center [125, 135] width 14 height 13
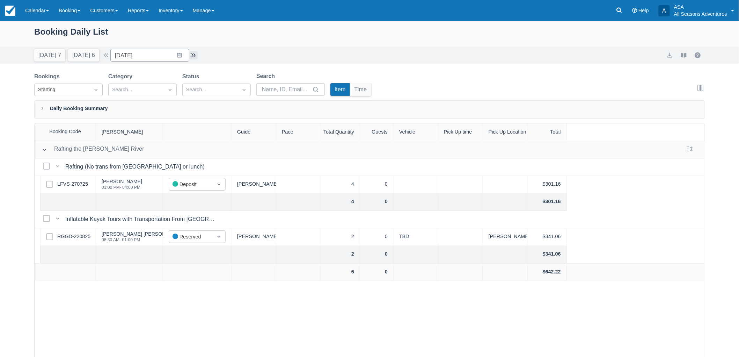
click at [195, 57] on button "button" at bounding box center [193, 55] width 8 height 8
click at [195, 55] on button "button" at bounding box center [193, 55] width 8 height 8
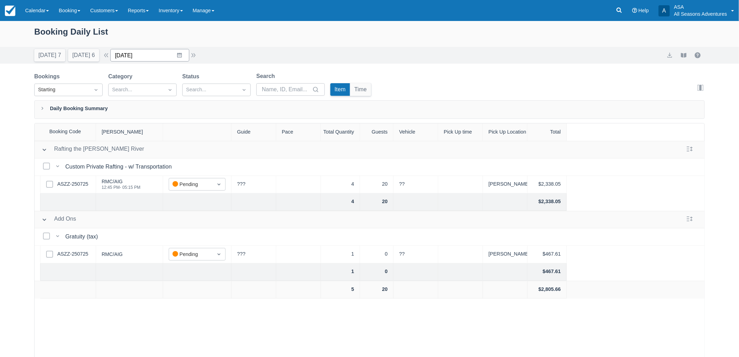
click at [141, 54] on input "09/16/25" at bounding box center [149, 55] width 79 height 13
click at [183, 135] on td "18" at bounding box center [180, 135] width 14 height 13
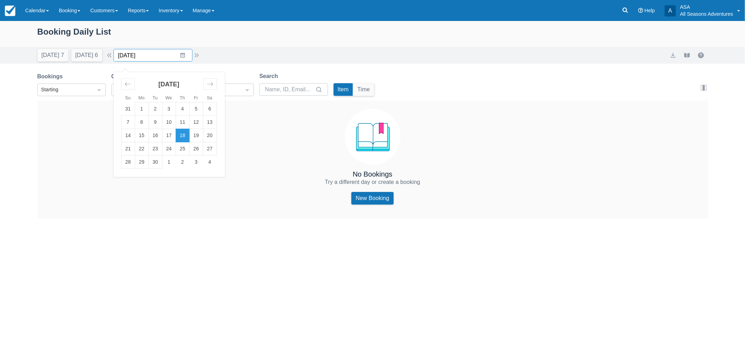
click at [161, 54] on input "09/18/25" at bounding box center [153, 55] width 79 height 13
click at [202, 134] on td "19" at bounding box center [196, 135] width 14 height 13
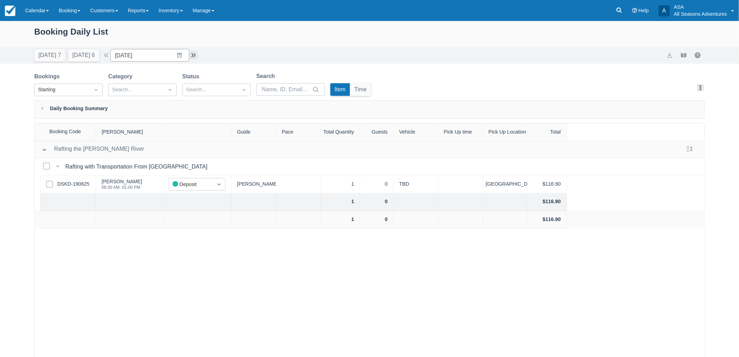
click at [198, 52] on button "button" at bounding box center [193, 55] width 8 height 8
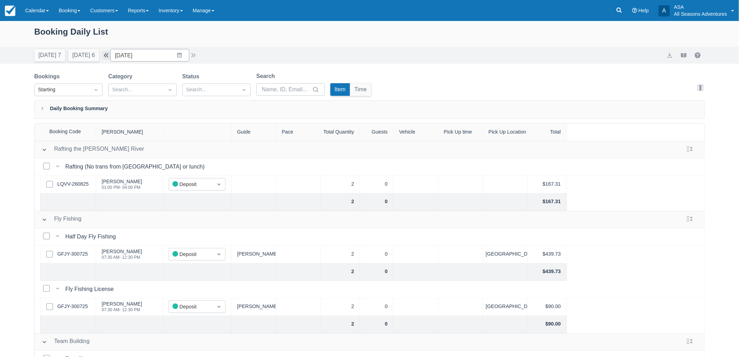
click at [109, 53] on button "button" at bounding box center [106, 55] width 8 height 8
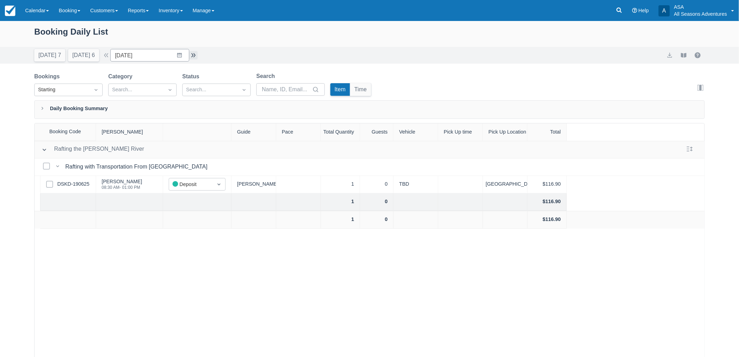
click at [197, 55] on button "button" at bounding box center [193, 55] width 8 height 8
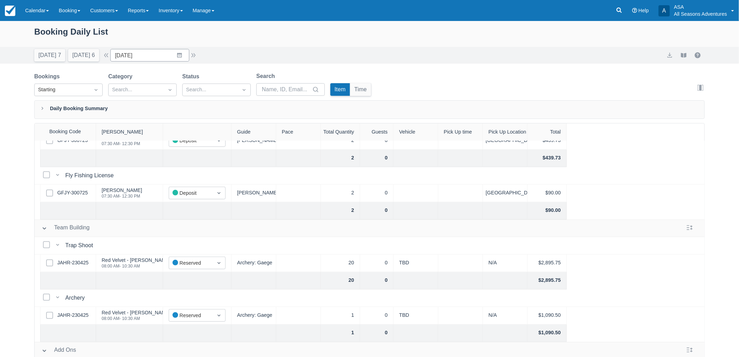
scroll to position [156, 0]
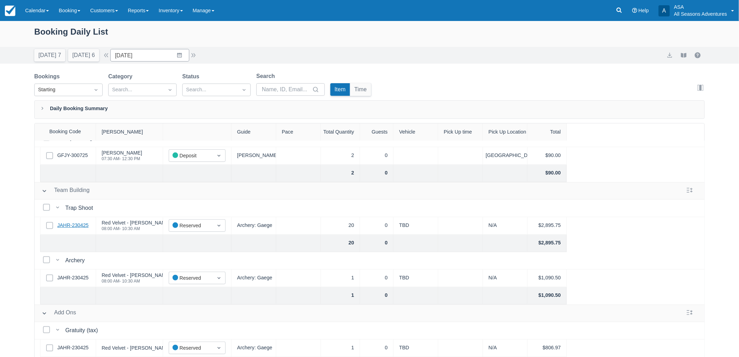
click at [75, 221] on link "JAHR-230425" at bounding box center [72, 225] width 31 height 8
click at [159, 54] on input "09/20/25" at bounding box center [149, 55] width 79 height 13
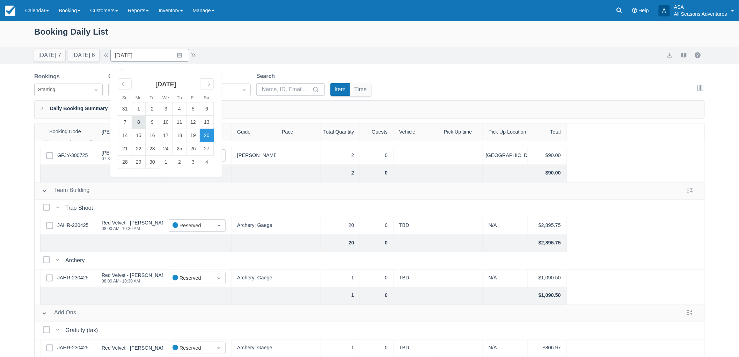
click at [141, 123] on td "8" at bounding box center [139, 122] width 14 height 13
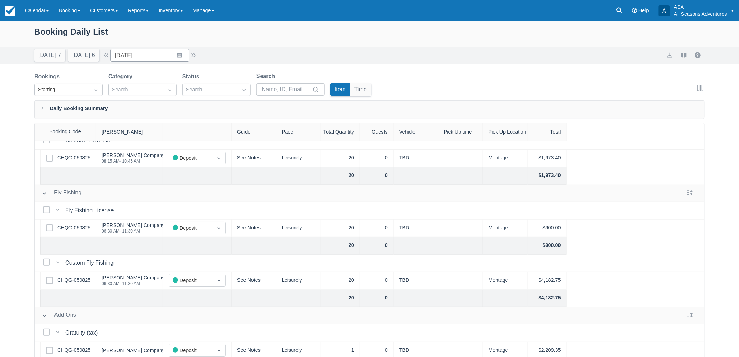
scroll to position [104, 0]
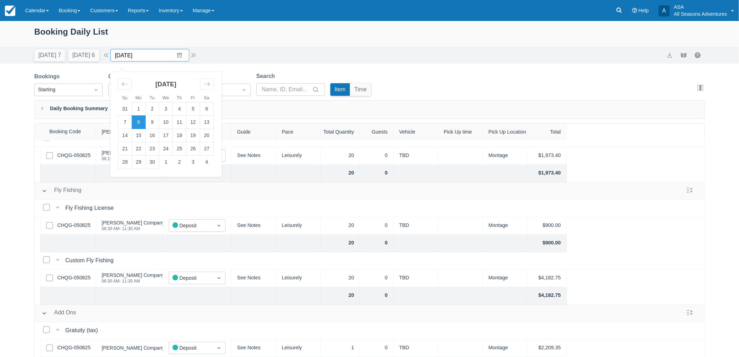
click at [149, 60] on input "09/08/25" at bounding box center [149, 55] width 79 height 13
click at [194, 121] on td "12" at bounding box center [194, 122] width 14 height 13
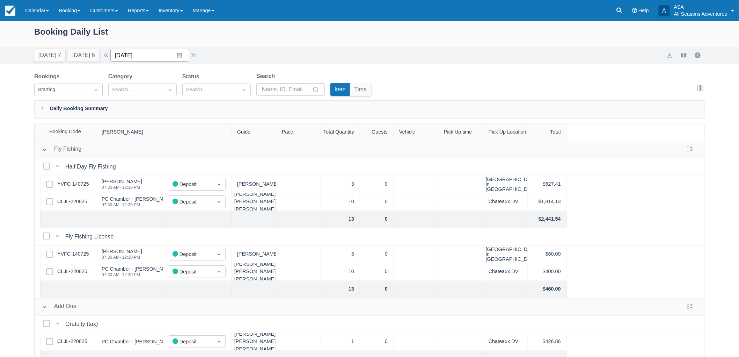
click at [154, 57] on input "09/12/25" at bounding box center [149, 55] width 79 height 13
click at [159, 123] on td "9" at bounding box center [153, 122] width 14 height 13
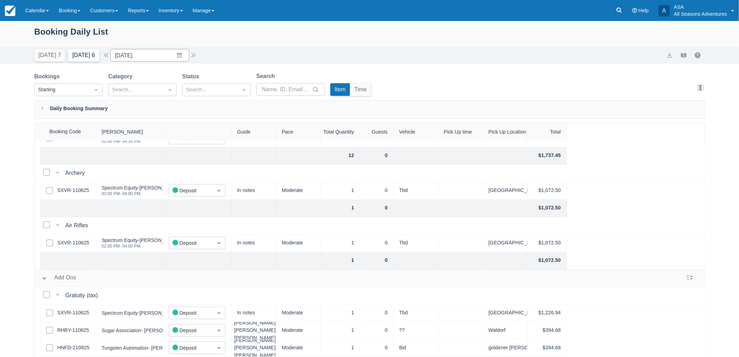
click at [89, 51] on button "Tomorrow 6" at bounding box center [83, 55] width 31 height 13
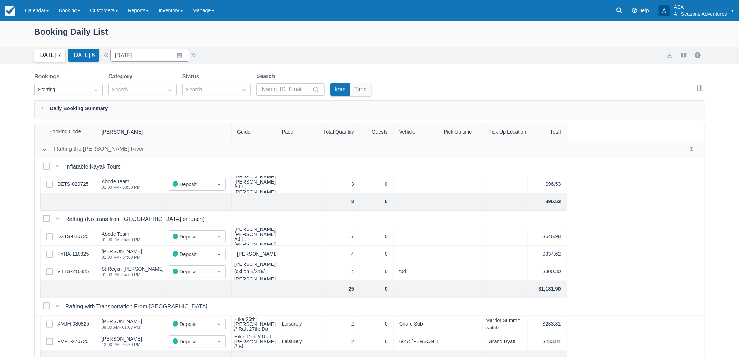
click at [57, 57] on button "Today 7" at bounding box center [49, 55] width 31 height 13
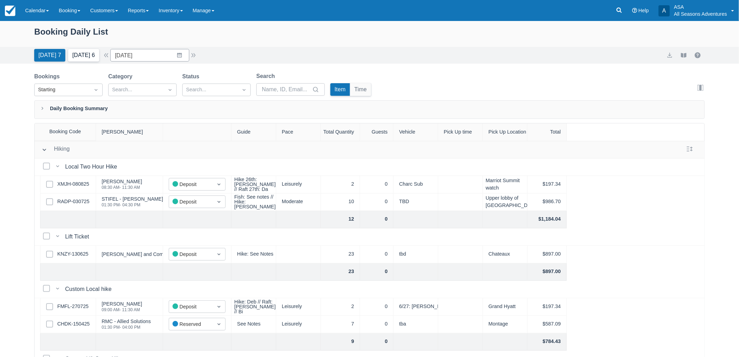
click at [84, 50] on button "Tomorrow 6" at bounding box center [83, 55] width 31 height 13
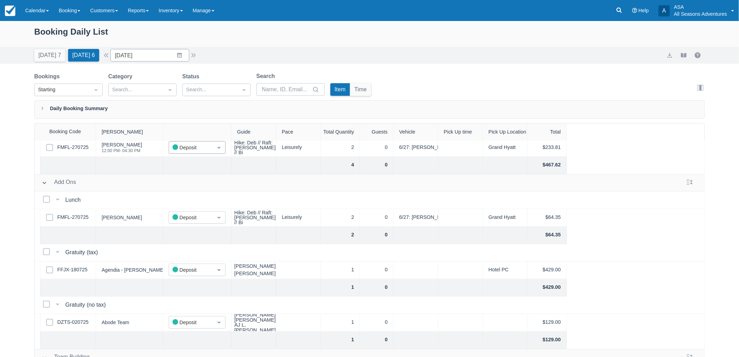
scroll to position [244, 0]
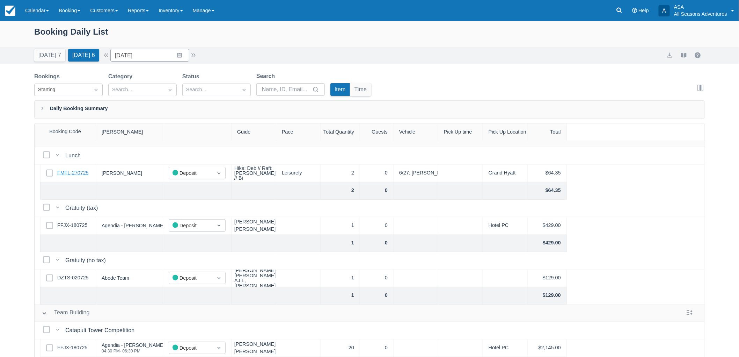
click at [82, 169] on link "FMFL-270725" at bounding box center [72, 173] width 31 height 8
click at [36, 54] on button "Today 7" at bounding box center [49, 55] width 31 height 13
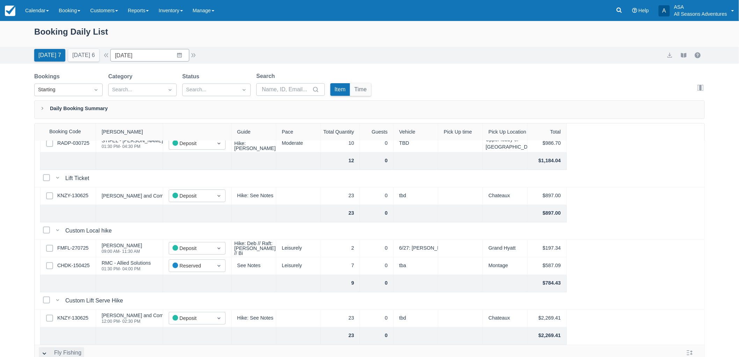
scroll to position [155, 0]
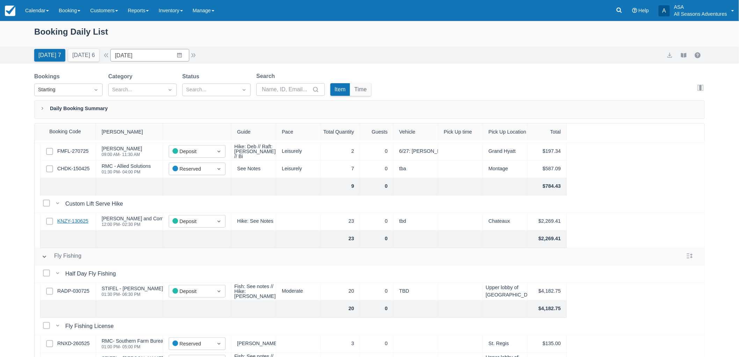
click at [74, 218] on link "KNZY-130625" at bounding box center [72, 221] width 31 height 8
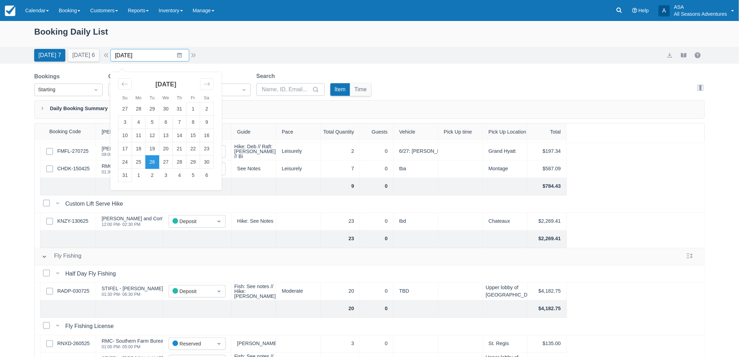
click at [185, 55] on input "08/26/25" at bounding box center [149, 55] width 79 height 13
click at [129, 176] on td "31" at bounding box center [125, 175] width 14 height 13
type input "08/31/25"
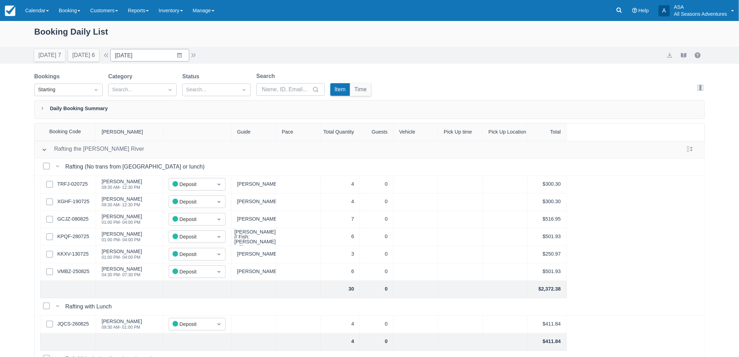
scroll to position [39, 0]
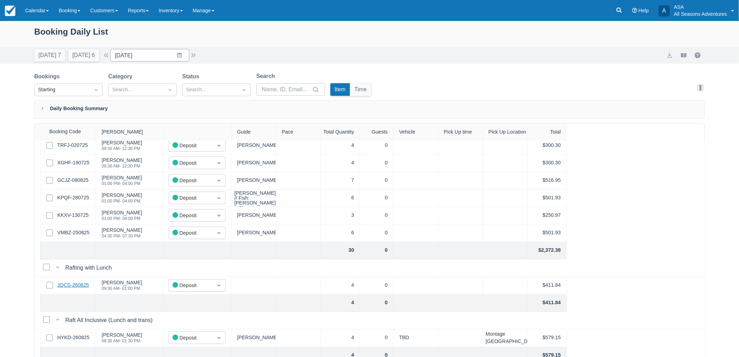
click at [87, 285] on link "JQCS-260825" at bounding box center [72, 285] width 31 height 8
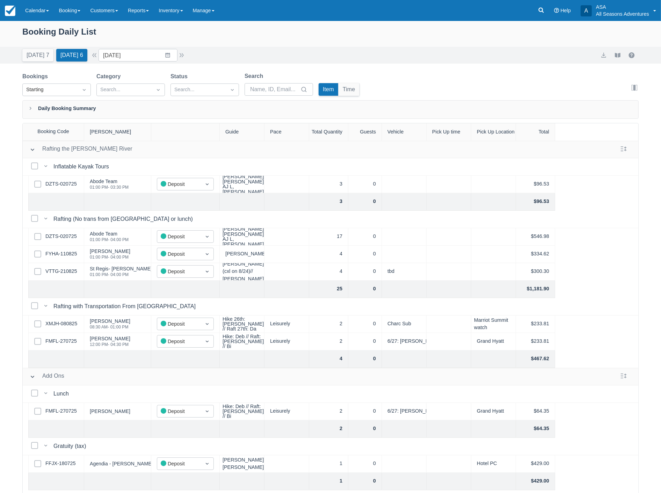
click at [21, 52] on div "[DATE] 7 [DATE] 6" at bounding box center [55, 53] width 71 height 15
click at [28, 54] on button "[DATE] 7" at bounding box center [37, 55] width 31 height 13
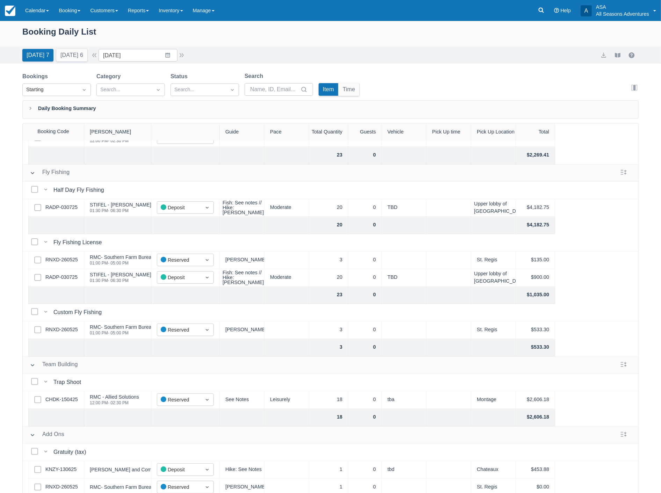
scroll to position [271, 0]
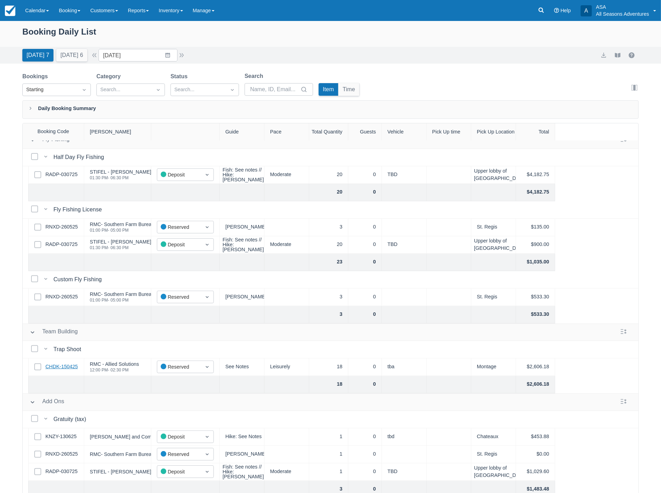
click at [65, 366] on link "CHDK-150425" at bounding box center [61, 367] width 32 height 8
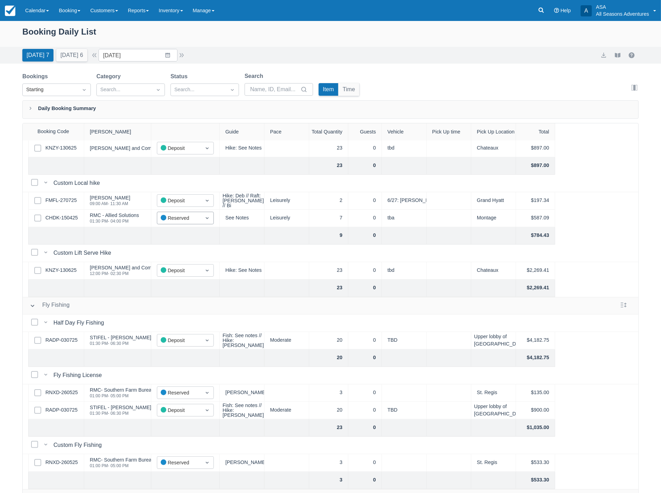
scroll to position [78, 0]
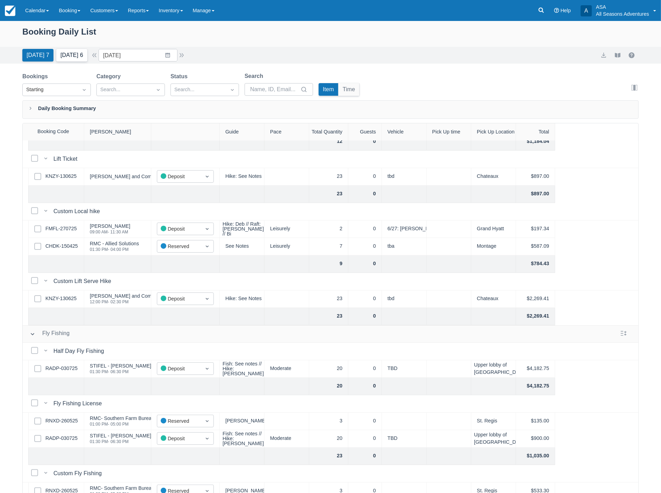
click at [68, 59] on button "[DATE] 6" at bounding box center [71, 55] width 31 height 13
type input "[DATE]"
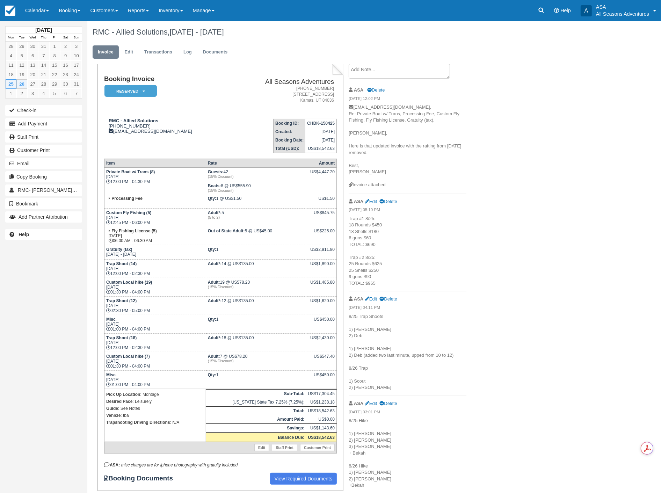
click at [387, 72] on textarea at bounding box center [399, 71] width 101 height 15
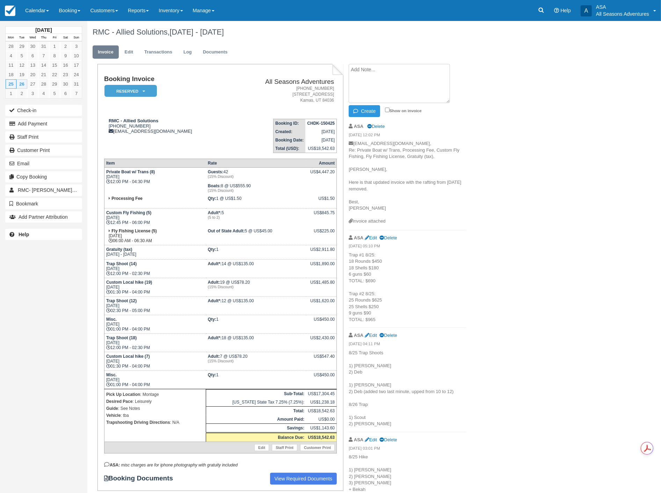
click at [390, 85] on textarea at bounding box center [399, 83] width 101 height 39
type textarea "8/26 trap shoot: 31 rounds $775 19 gun $190 31 shells $310 TOTAL: $1275"
click at [372, 108] on button "Create" at bounding box center [364, 111] width 31 height 12
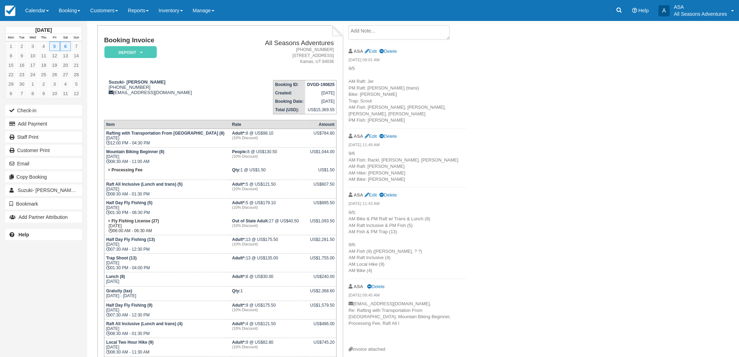
scroll to position [78, 0]
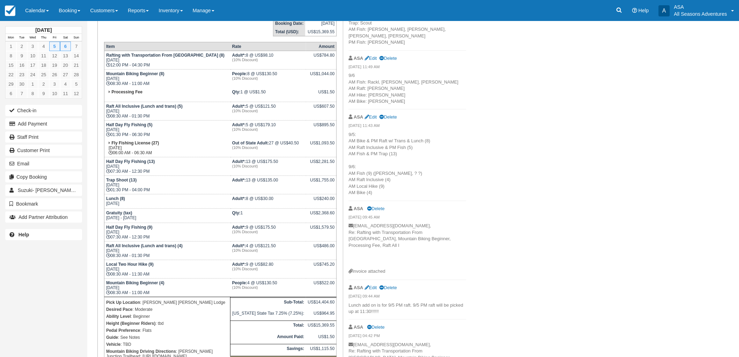
scroll to position [116, 0]
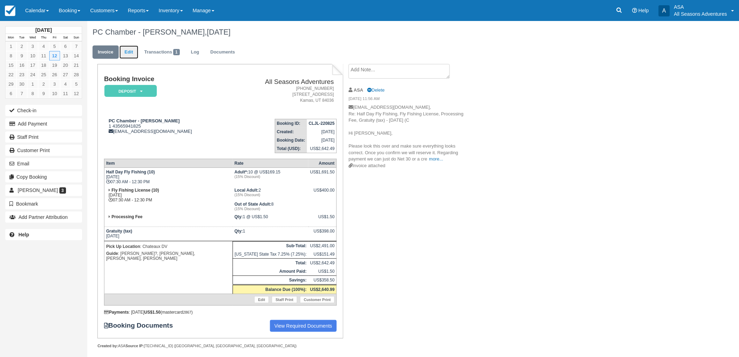
click at [127, 53] on link "Edit" at bounding box center [128, 52] width 19 height 14
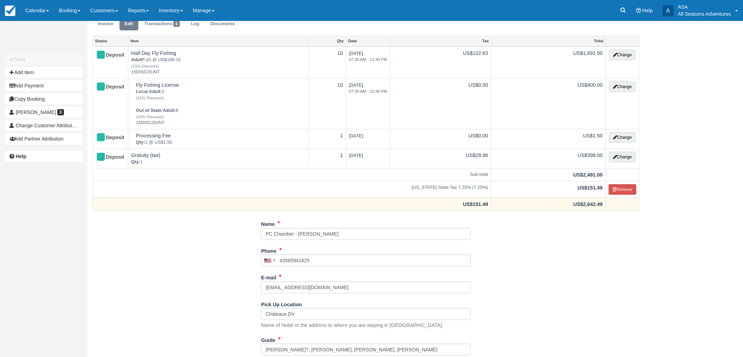
scroll to position [85, 0]
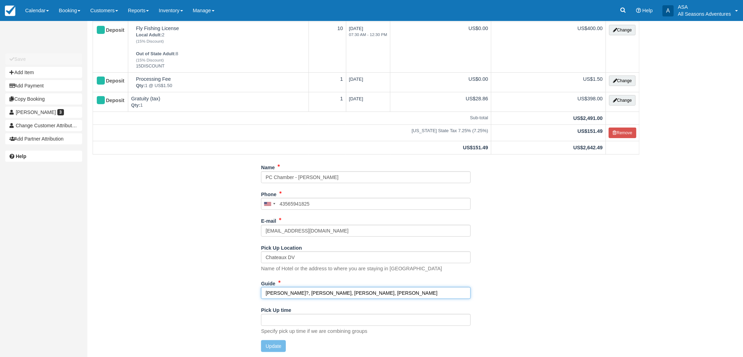
click at [279, 291] on input "[PERSON_NAME]?, [PERSON_NAME], [PERSON_NAME], [PERSON_NAME]" at bounding box center [366, 293] width 210 height 12
type input "[PERSON_NAME], [PERSON_NAME], [PERSON_NAME]"
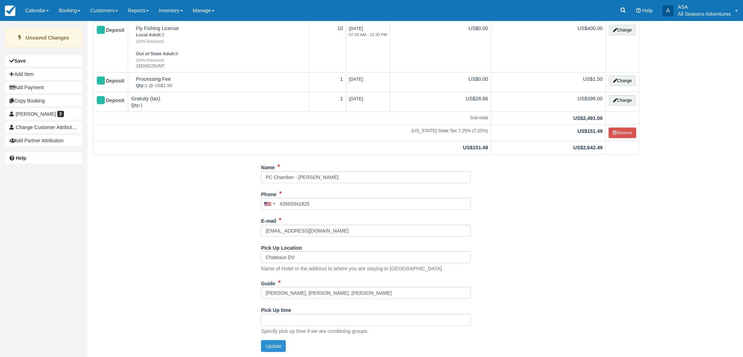
click at [275, 348] on button "Update" at bounding box center [273, 346] width 25 height 12
type input "[PHONE_NUMBER]"
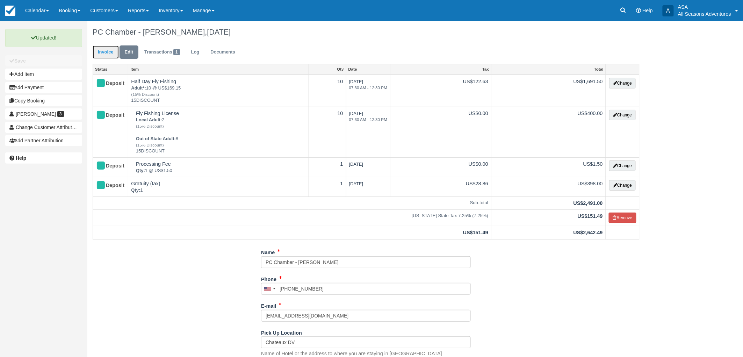
click at [98, 56] on link "Invoice" at bounding box center [106, 52] width 26 height 14
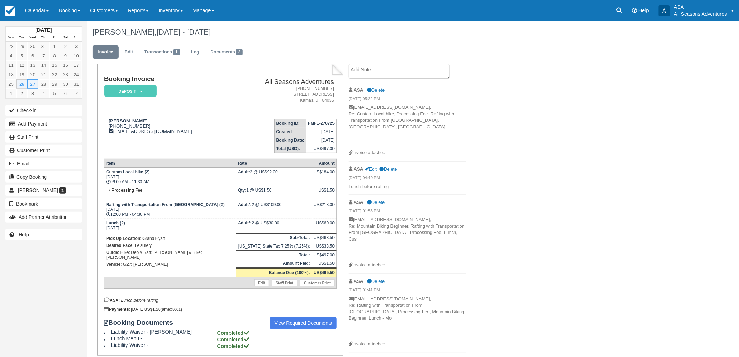
click at [231, 42] on div "[PERSON_NAME], [DATE] - [DATE]" at bounding box center [364, 32] width 554 height 22
click at [228, 46] on link "Documents 3" at bounding box center [226, 52] width 43 height 14
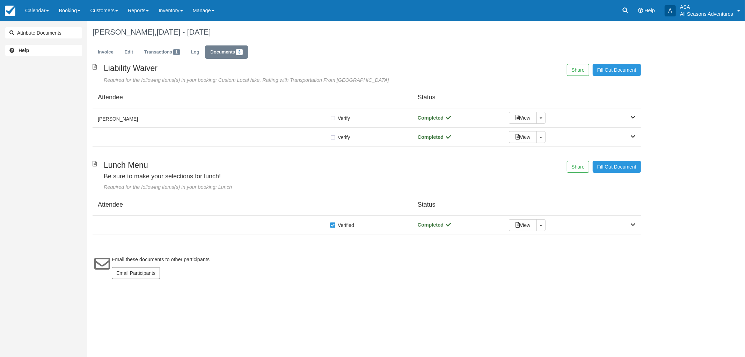
click at [232, 236] on div "Liability Waiver Required for the following items(s) in your booking: Custom Lo…" at bounding box center [366, 175] width 559 height 222
click at [229, 226] on div at bounding box center [214, 224] width 232 height 3
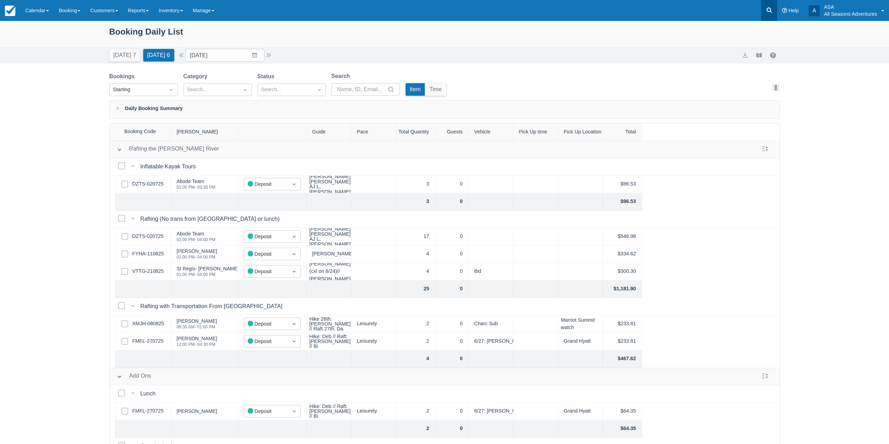
scroll to position [156, 0]
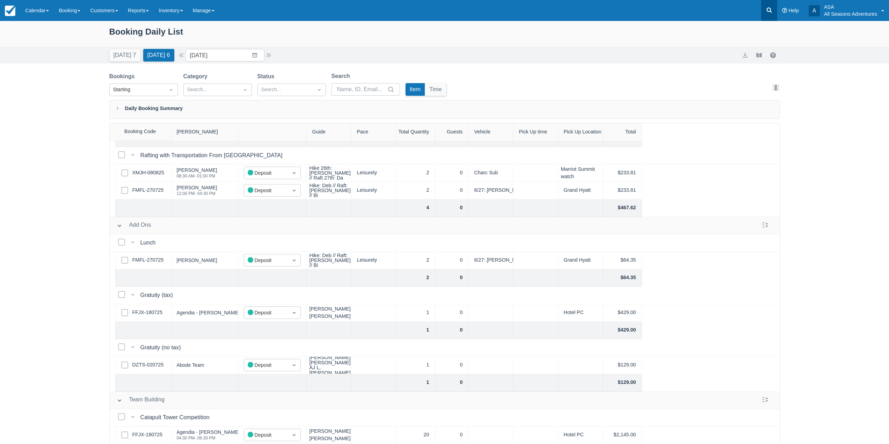
click at [770, 16] on link at bounding box center [769, 10] width 16 height 21
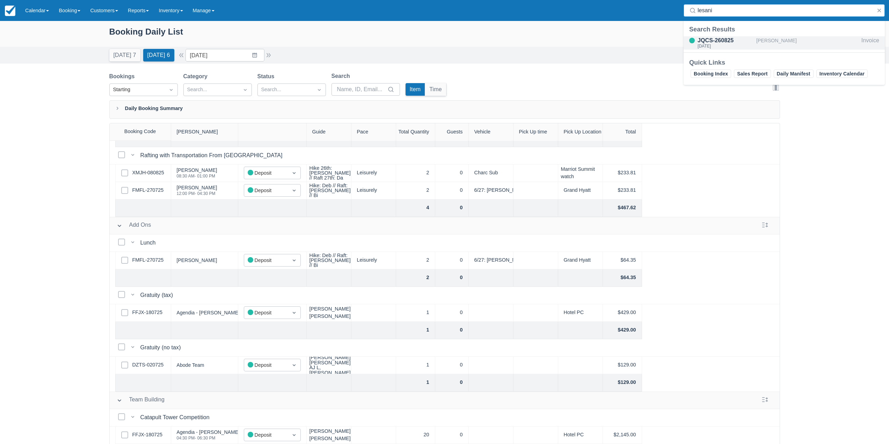
type input "lesani"
click at [765, 42] on div "[PERSON_NAME]" at bounding box center [807, 42] width 102 height 13
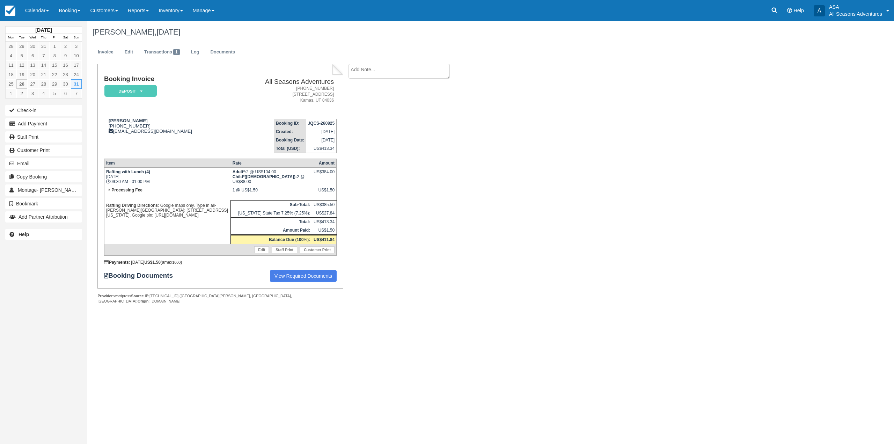
click at [450, 165] on div "Booking Invoice Deposit   Pending Reserved Paid Waiting Cancelled All Seasons A…" at bounding box center [279, 191] width 384 height 255
click at [523, 149] on div "[PERSON_NAME], [DATE] Invoice Edit Transactions 1 Log Documents Booking Invoice…" at bounding box center [422, 170] width 671 height 298
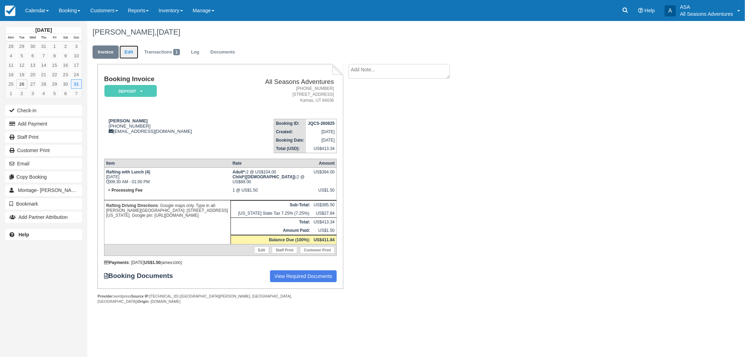
click at [127, 53] on link "Edit" at bounding box center [128, 52] width 19 height 14
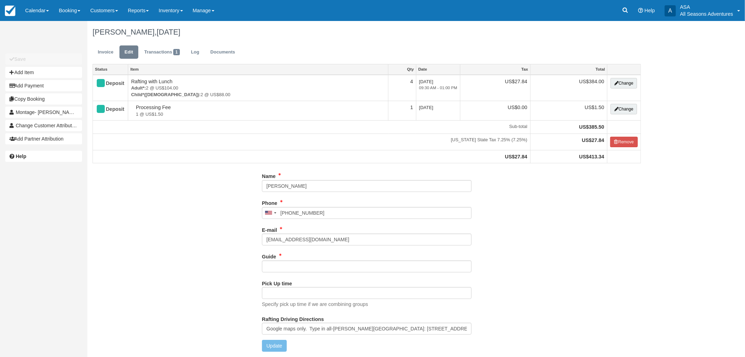
type input "[PHONE_NUMBER]"
click at [318, 269] on input "Guide" at bounding box center [367, 266] width 210 height 12
type input "[PERSON_NAME]"
click at [268, 349] on button "Update" at bounding box center [274, 346] width 25 height 12
type input "[PHONE_NUMBER]"
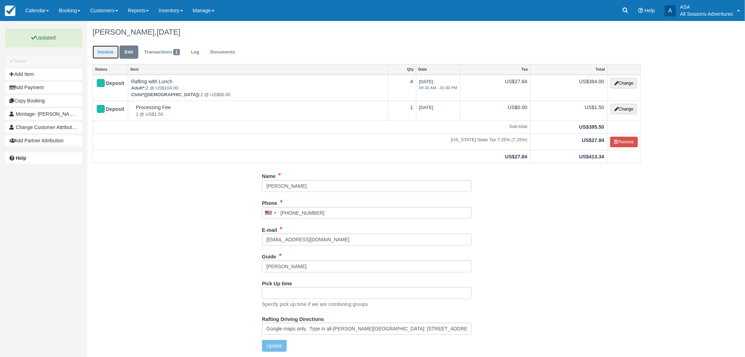
click at [117, 50] on link "Invoice" at bounding box center [106, 52] width 26 height 14
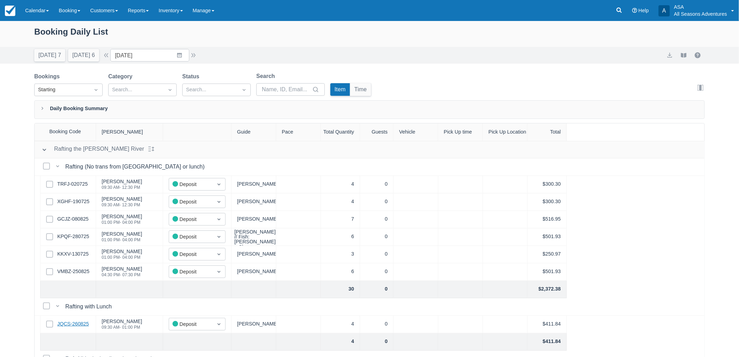
click at [82, 323] on link "JQCS-260825" at bounding box center [72, 324] width 31 height 8
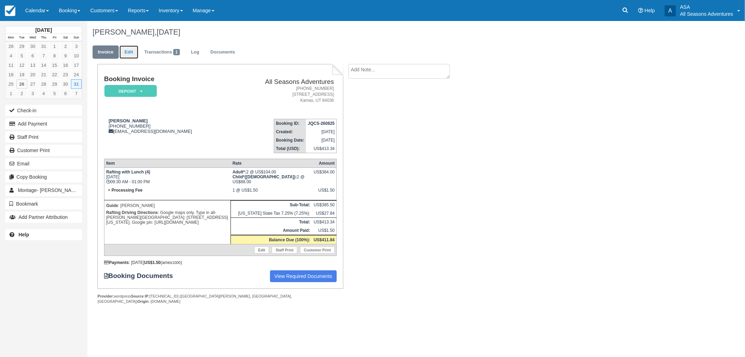
click at [128, 54] on link "Edit" at bounding box center [128, 52] width 19 height 14
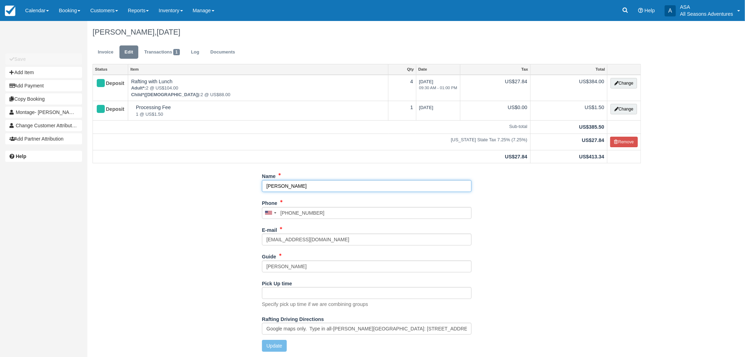
click at [263, 182] on input "Omid Lesani" at bounding box center [367, 186] width 210 height 12
type input "Montage - Omid Lesani"
drag, startPoint x: 276, startPoint y: 345, endPoint x: 273, endPoint y: 341, distance: 5.2
click at [277, 345] on button "Update" at bounding box center [274, 346] width 25 height 12
type input "+17027160064"
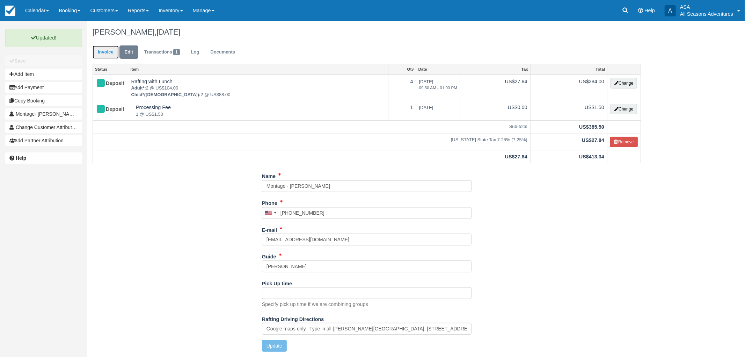
click at [104, 46] on link "Invoice" at bounding box center [106, 52] width 26 height 14
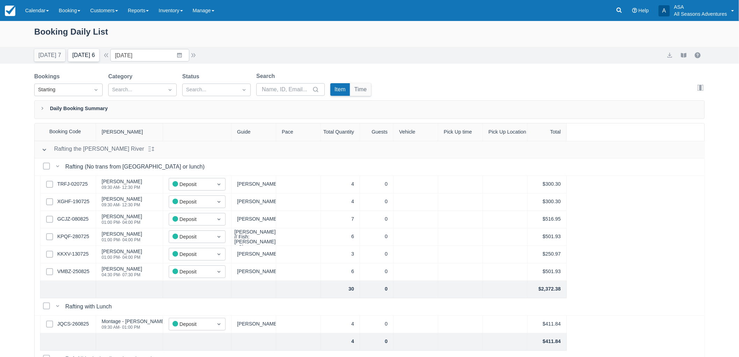
click at [75, 54] on button "[DATE] 6" at bounding box center [83, 55] width 31 height 13
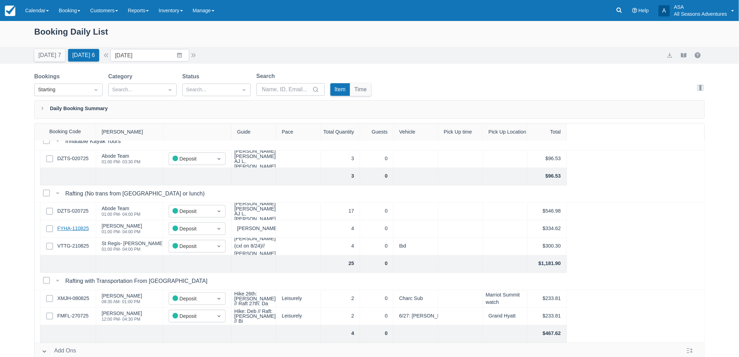
scroll to position [39, 0]
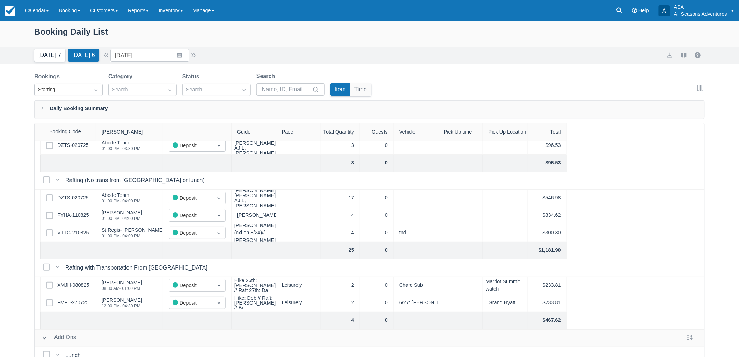
click at [52, 58] on button "[DATE] 7" at bounding box center [49, 55] width 31 height 13
type input "[DATE]"
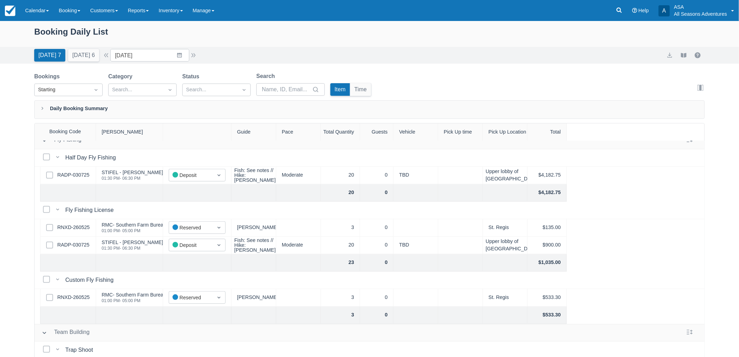
scroll to position [310, 0]
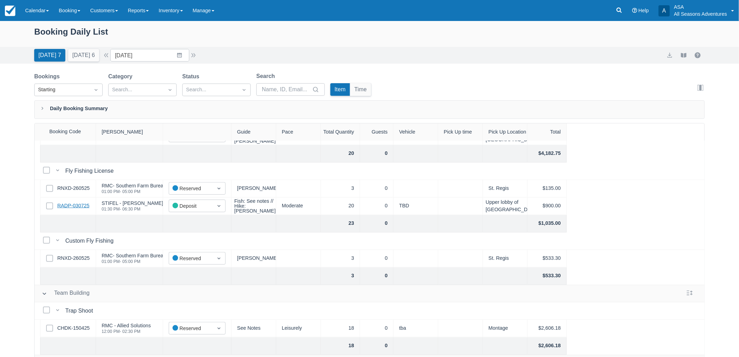
click at [74, 207] on link "RADP-030725" at bounding box center [73, 206] width 32 height 8
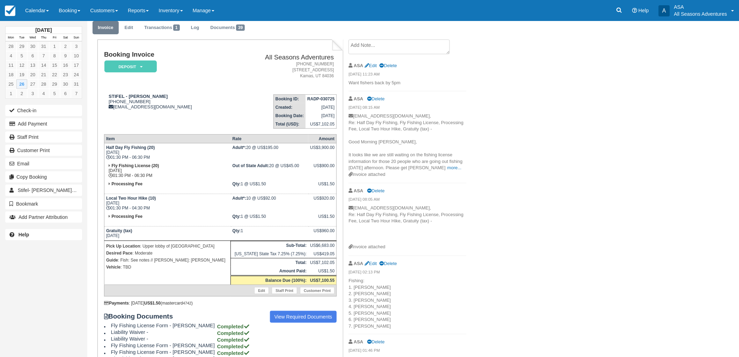
scroll to position [116, 0]
